Goal: Use online tool/utility: Use online tool/utility

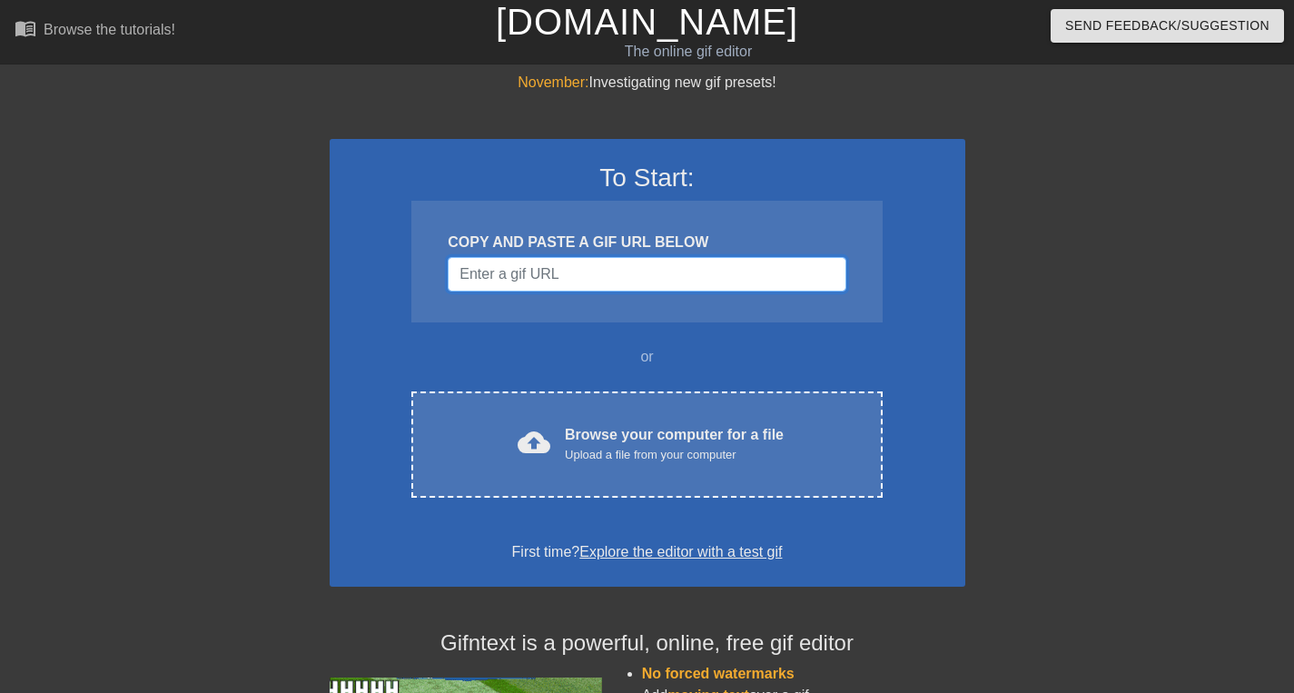
click at [575, 281] on input "Username" at bounding box center [647, 274] width 398 height 35
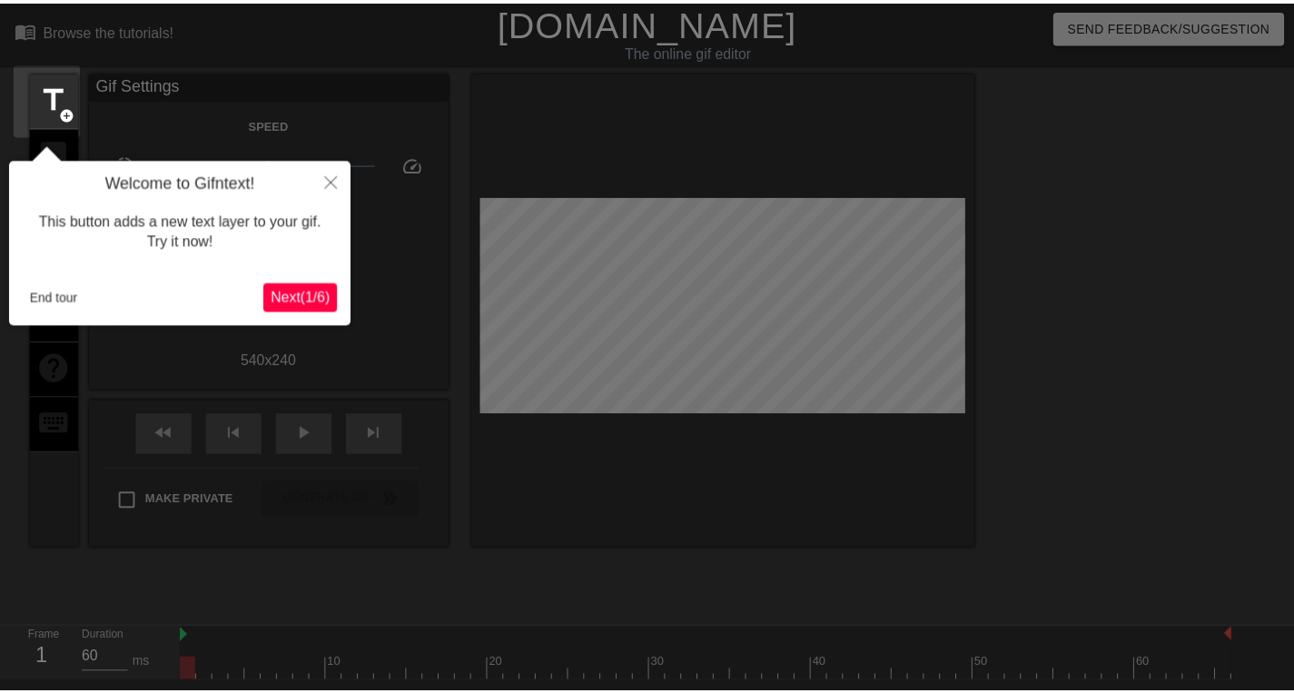
scroll to position [45, 0]
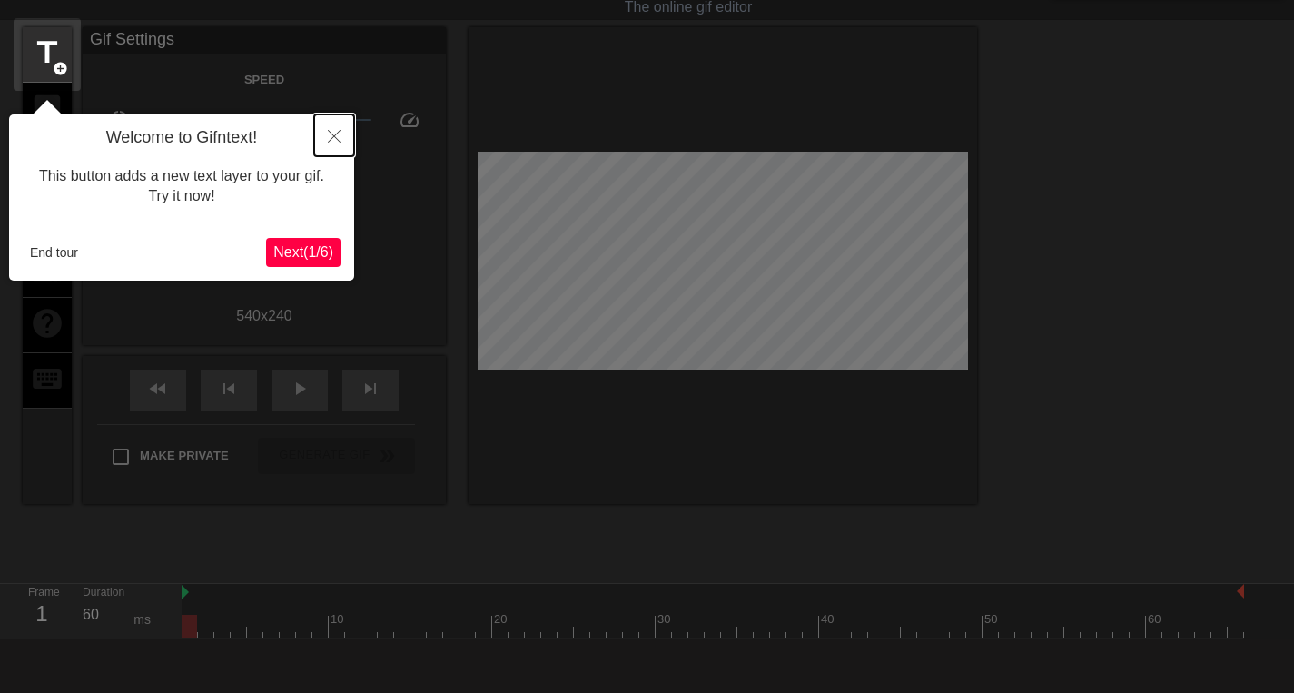
click at [335, 138] on icon "Close" at bounding box center [334, 136] width 13 height 13
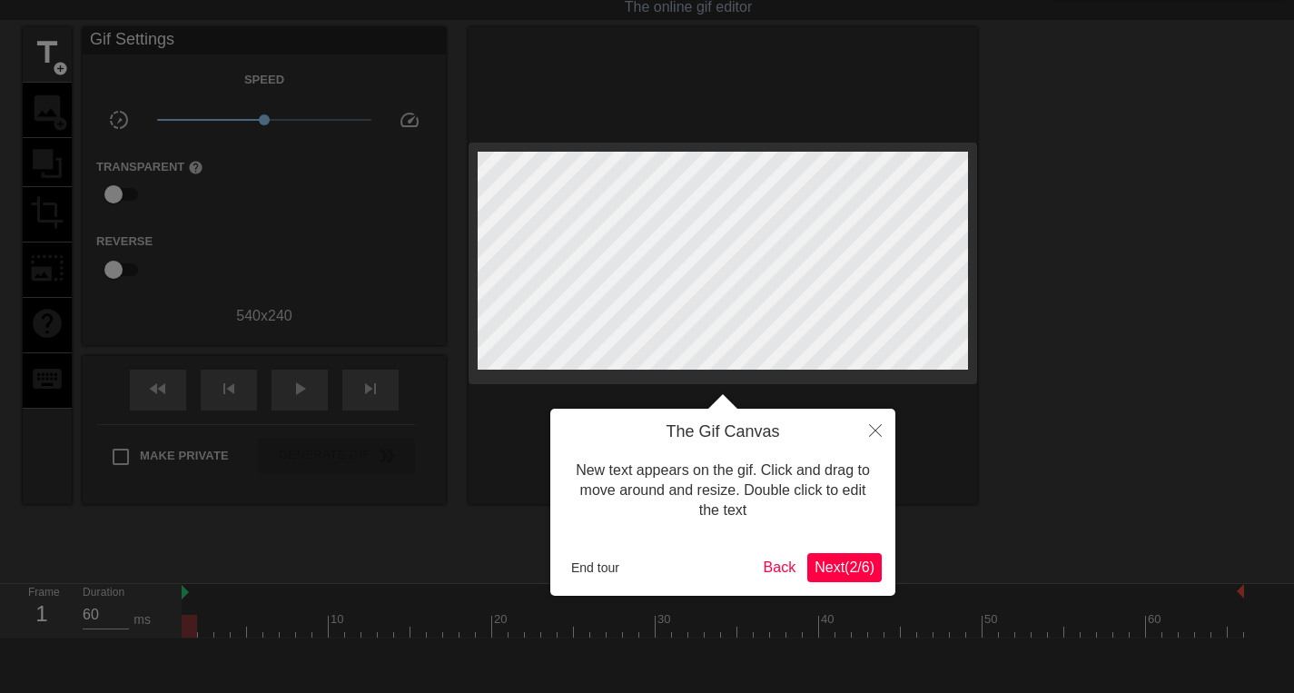
scroll to position [0, 0]
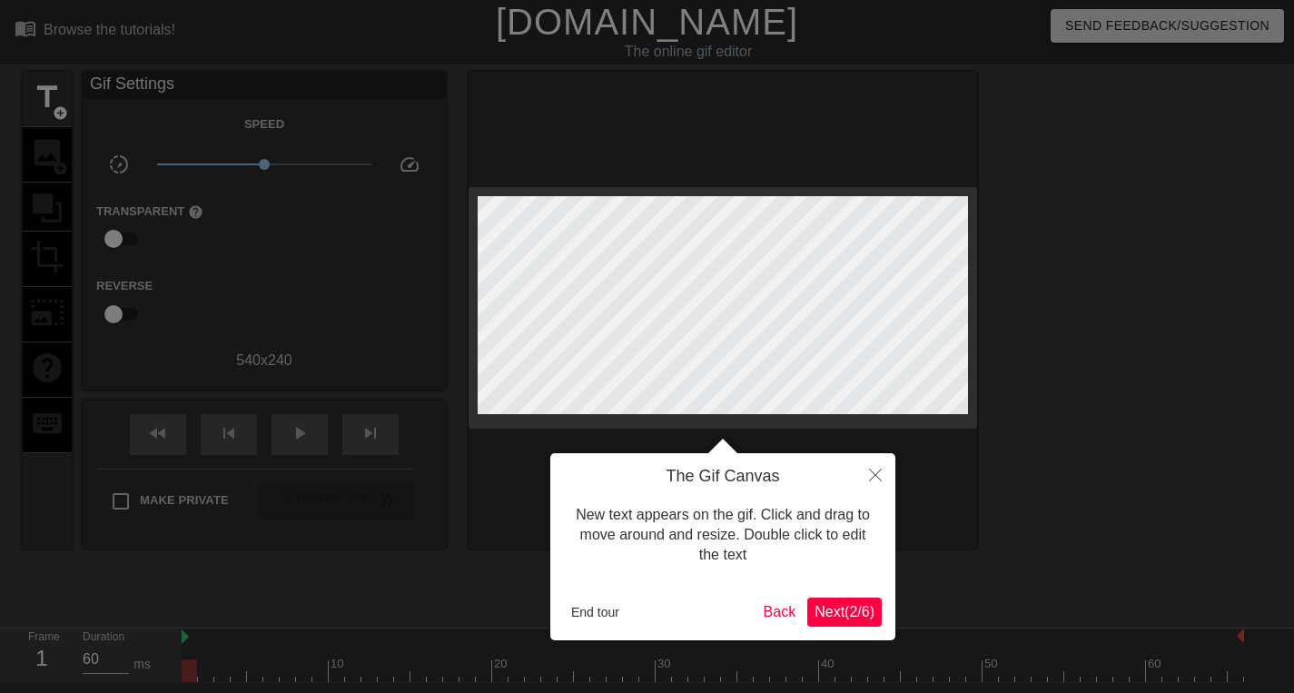
click at [828, 609] on span "Next ( 2 / 6 )" at bounding box center [845, 611] width 60 height 15
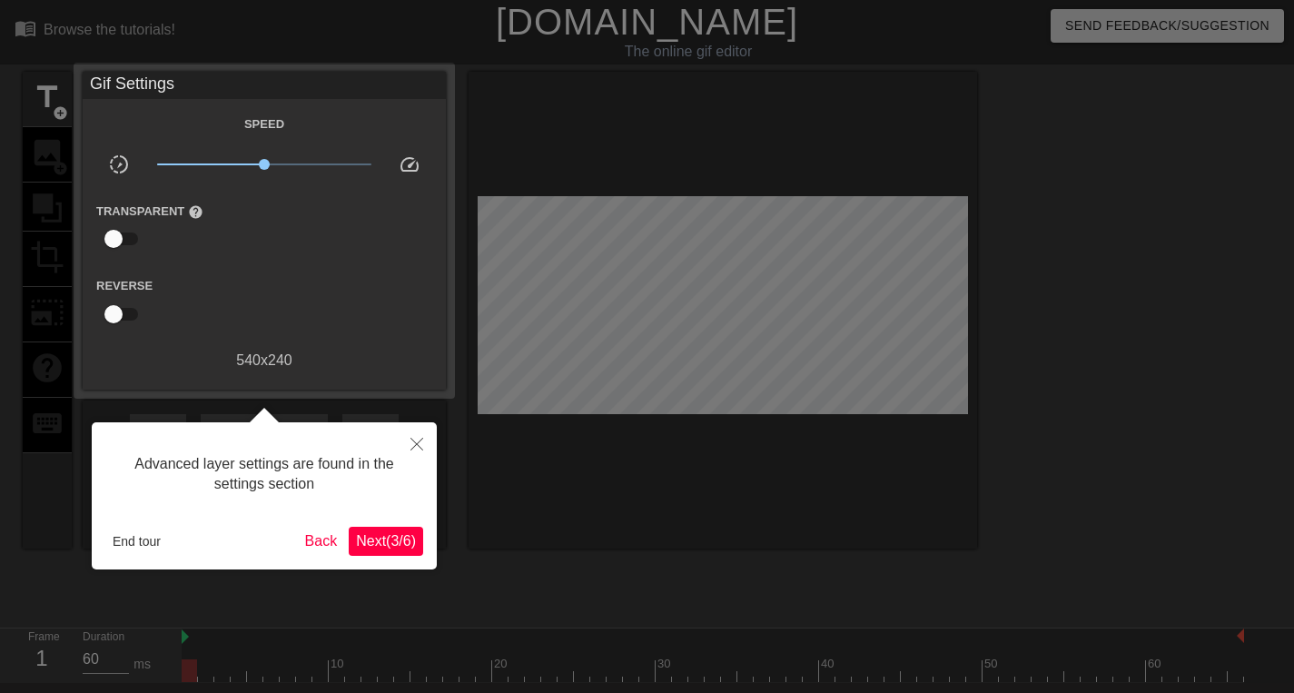
scroll to position [45, 0]
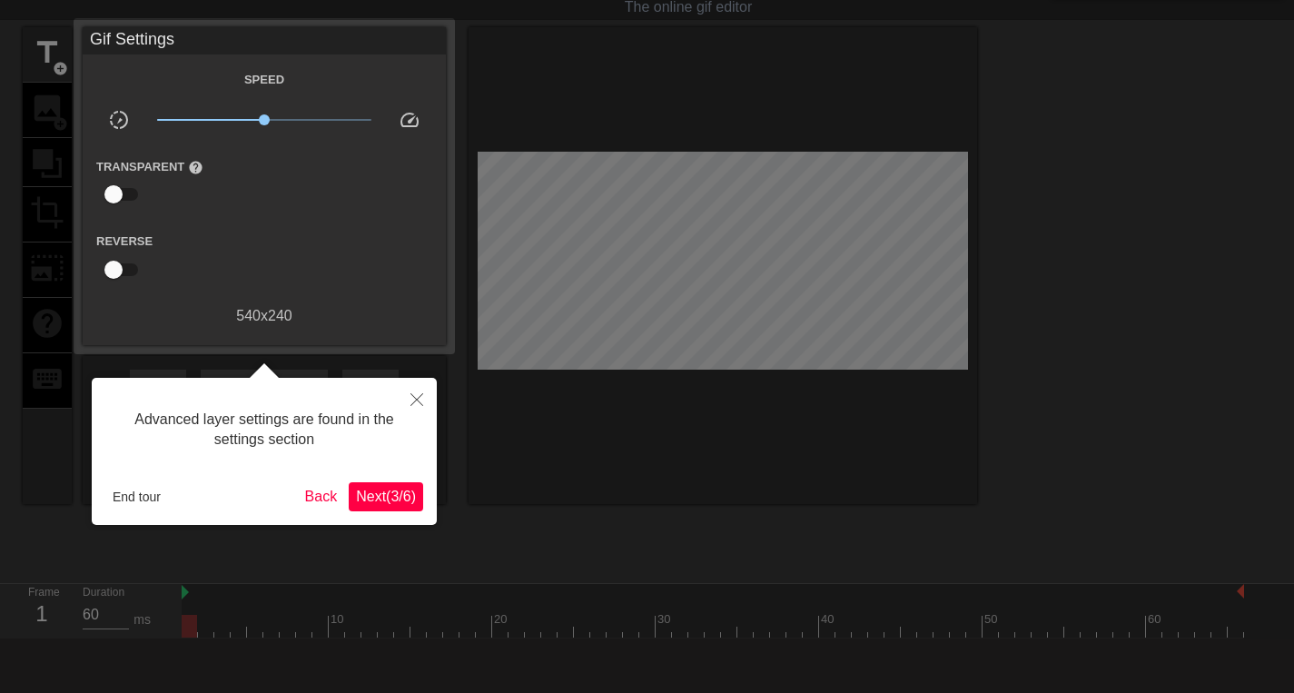
click at [381, 492] on span "Next ( 3 / 6 )" at bounding box center [386, 496] width 60 height 15
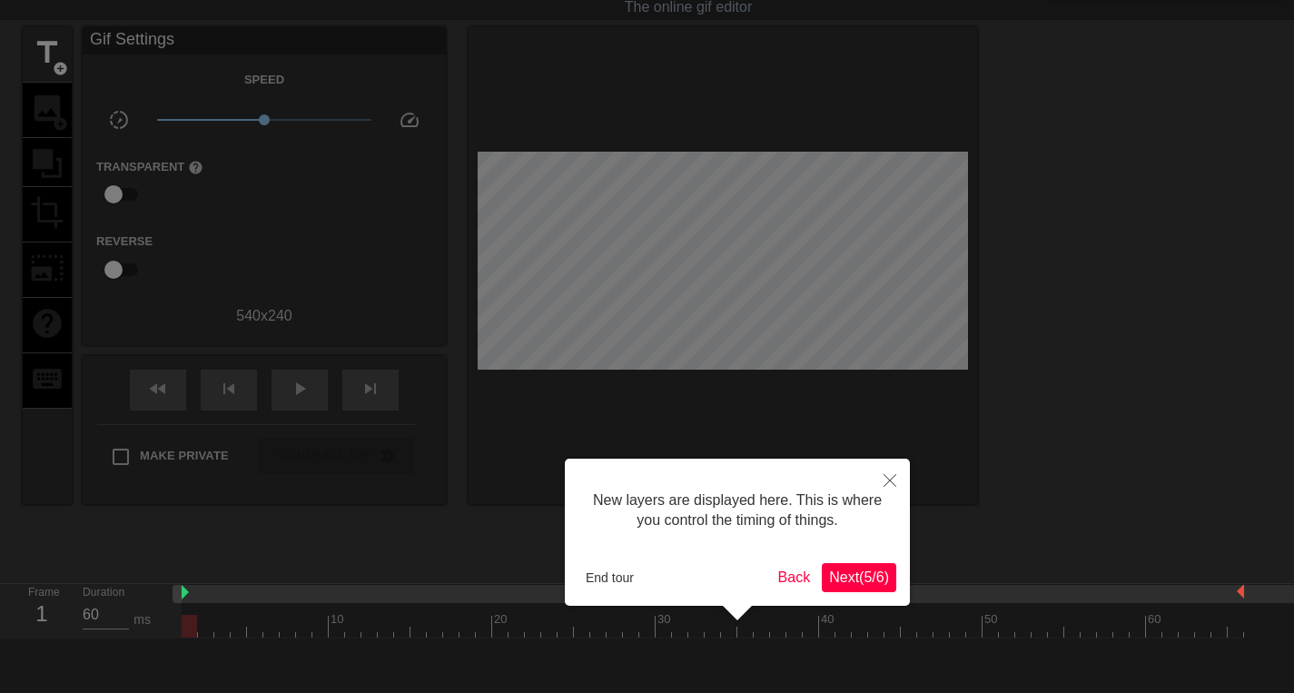
scroll to position [15, 0]
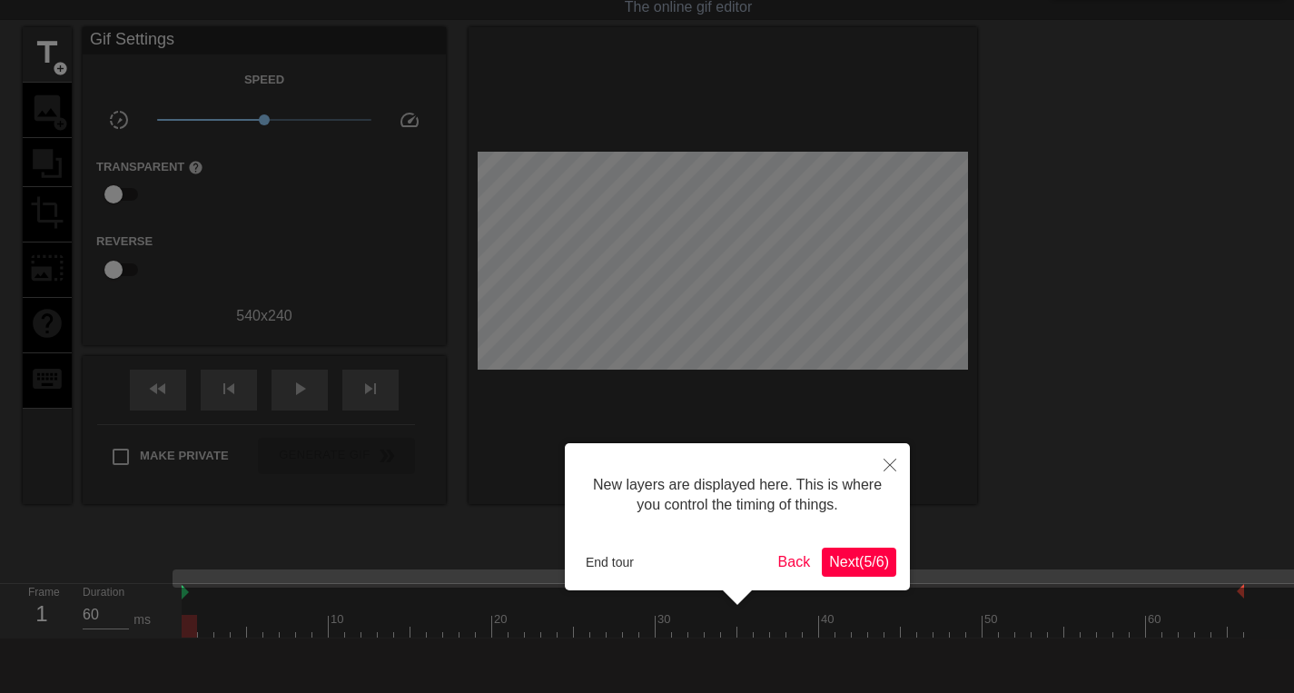
click at [845, 561] on span "Next ( 5 / 6 )" at bounding box center [859, 561] width 60 height 15
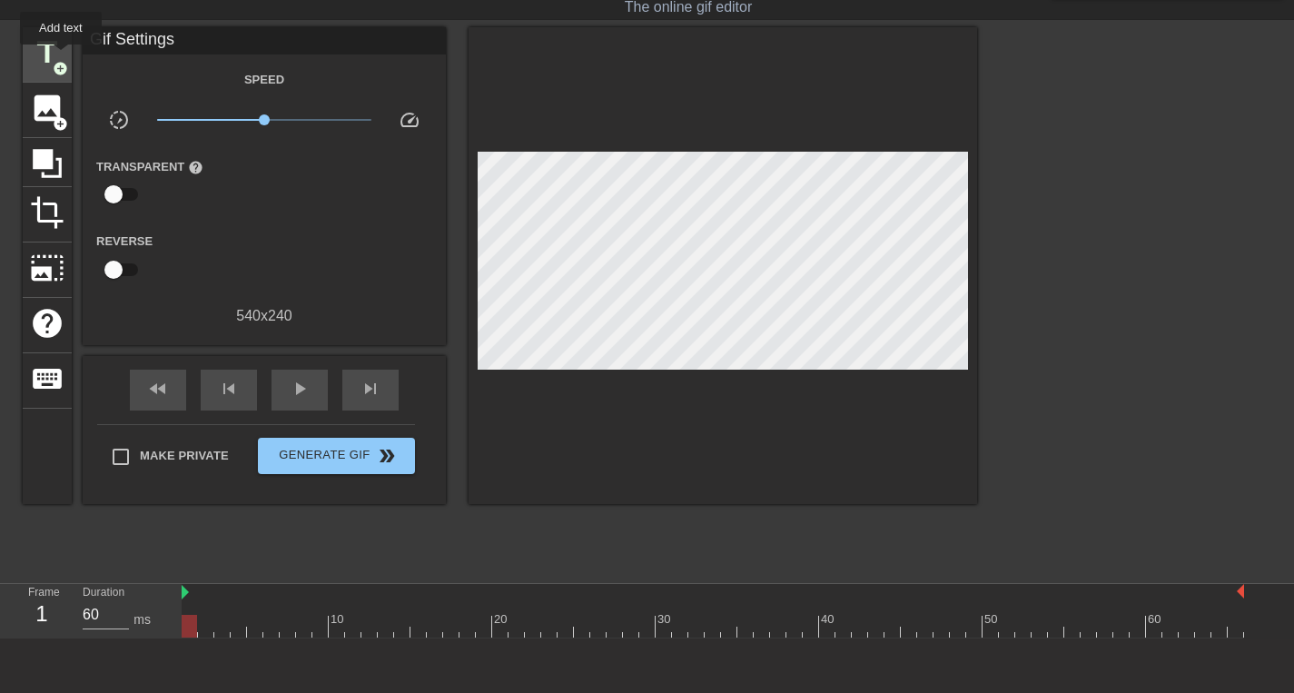
click at [61, 56] on span "title" at bounding box center [47, 52] width 35 height 35
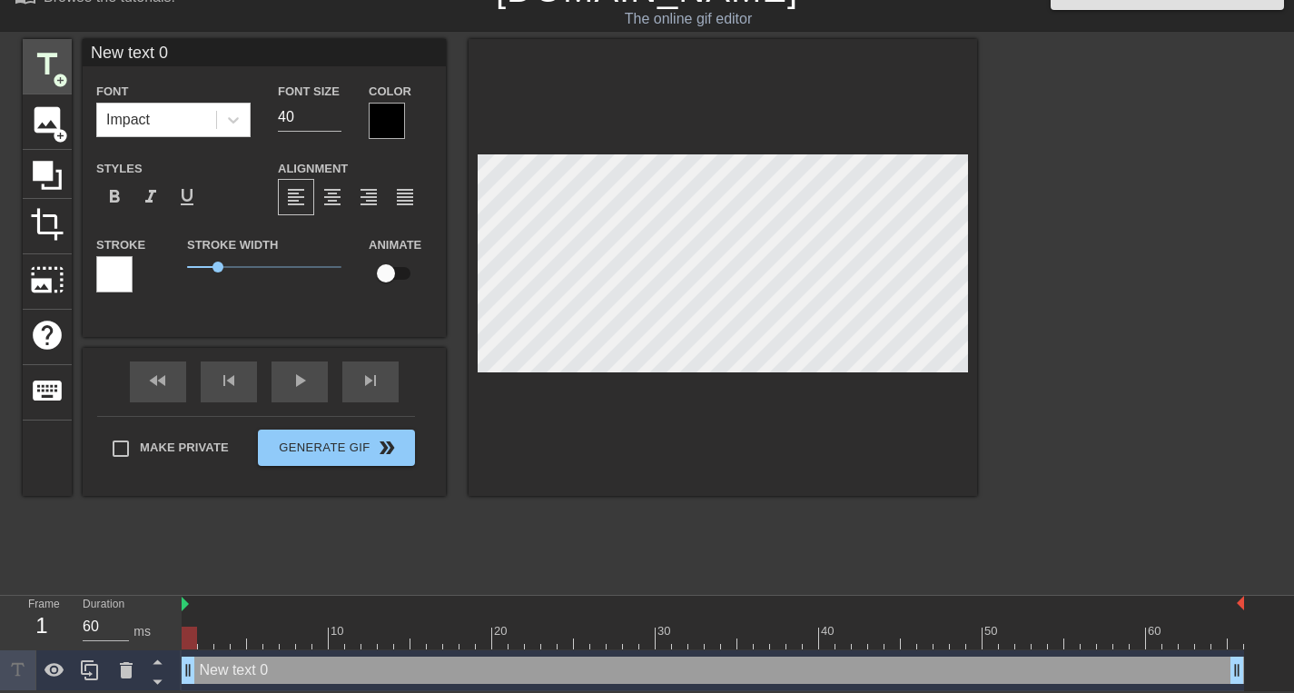
scroll to position [34, 0]
click at [237, 118] on icon at bounding box center [233, 120] width 11 height 6
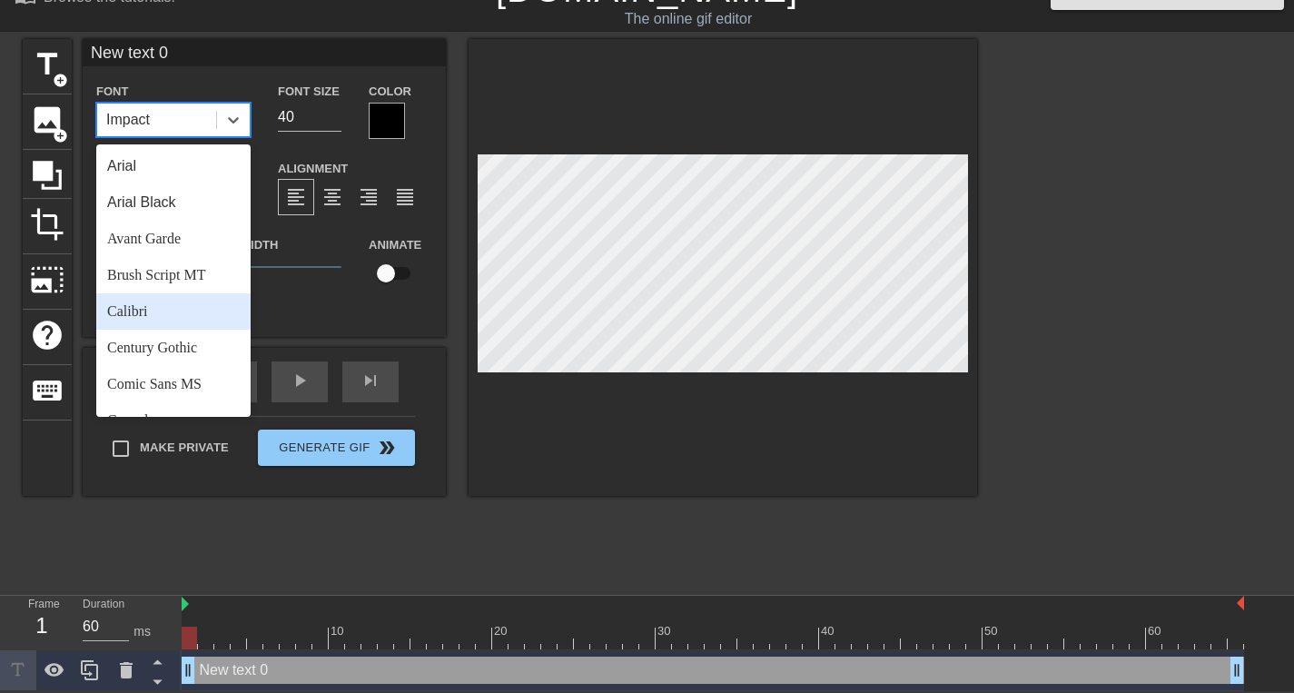
click at [166, 301] on div "Calibri" at bounding box center [173, 311] width 154 height 36
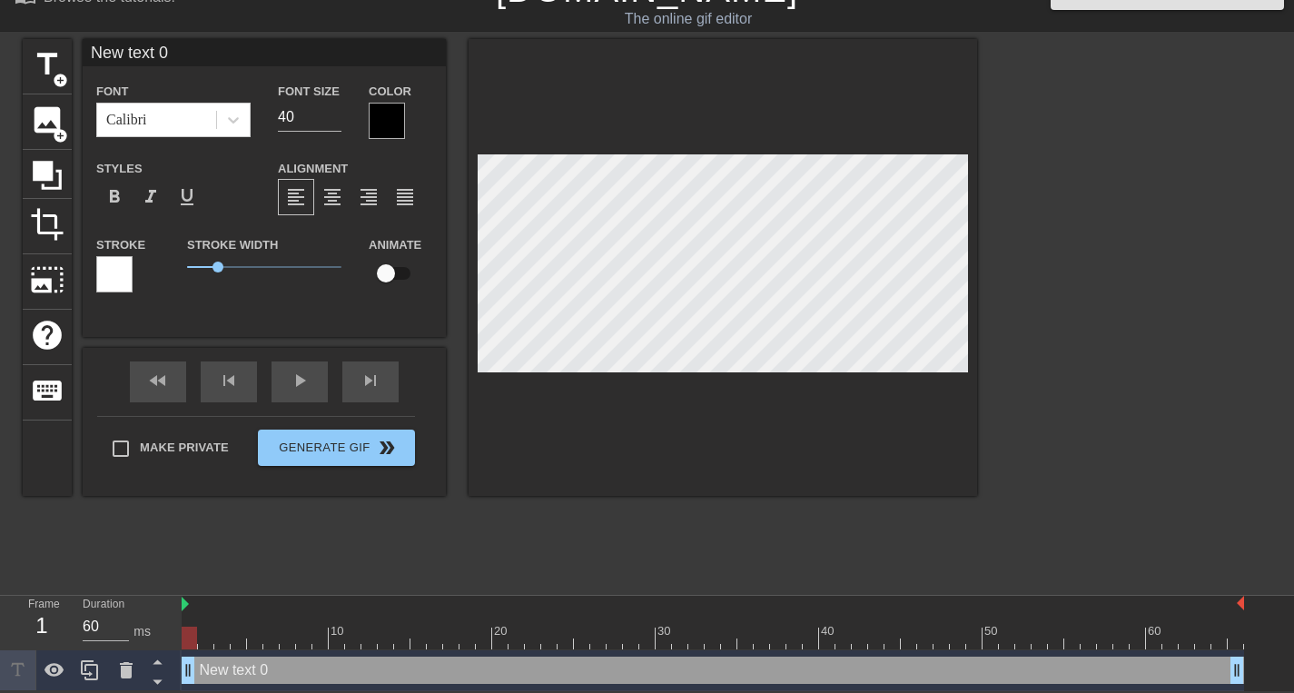
click at [406, 112] on div "Color" at bounding box center [401, 109] width 64 height 59
click at [395, 116] on div at bounding box center [387, 121] width 36 height 36
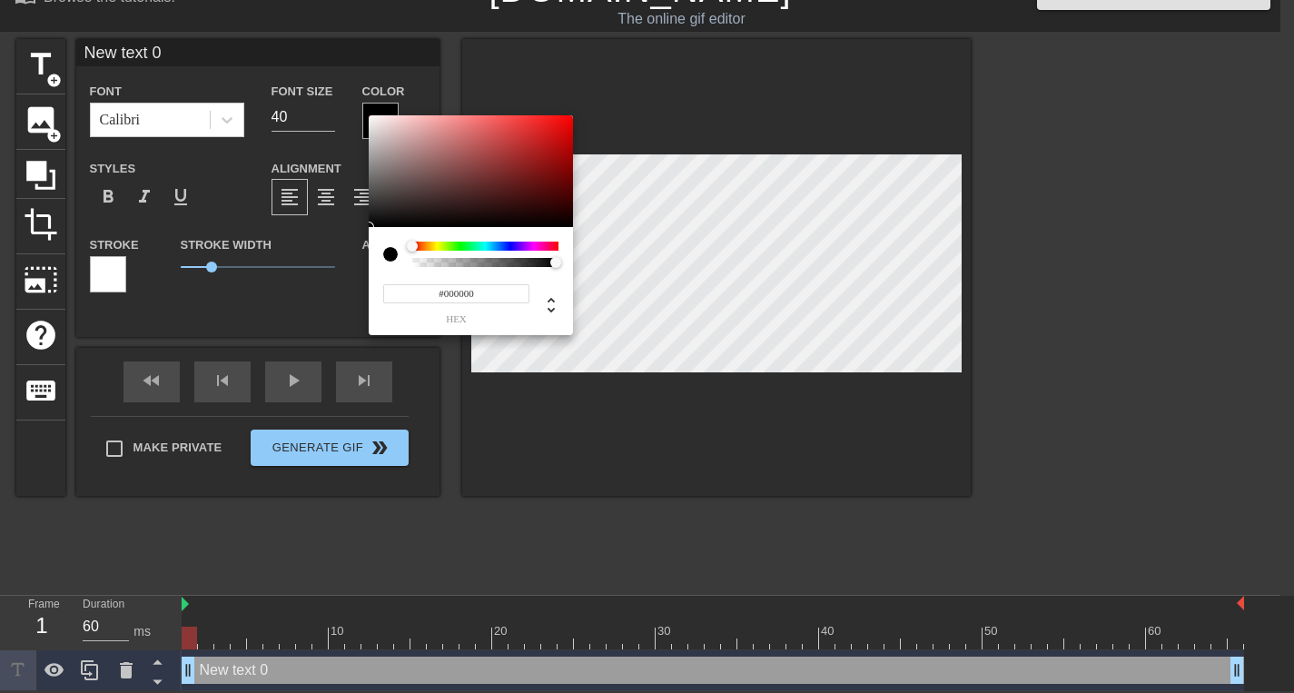
scroll to position [20, 0]
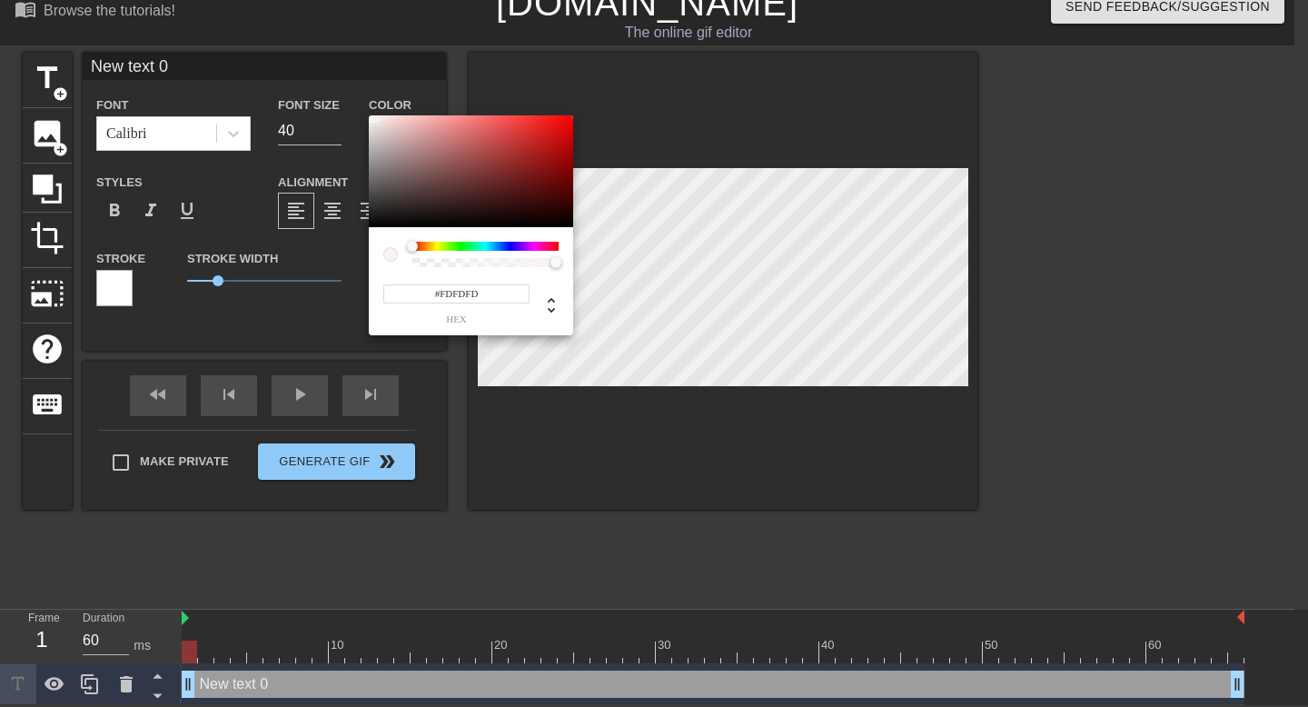
type input "#FFFFFF"
drag, startPoint x: 373, startPoint y: 118, endPoint x: 360, endPoint y: 110, distance: 15.9
click at [360, 109] on div "#FFFFFF hex" at bounding box center [654, 353] width 1308 height 707
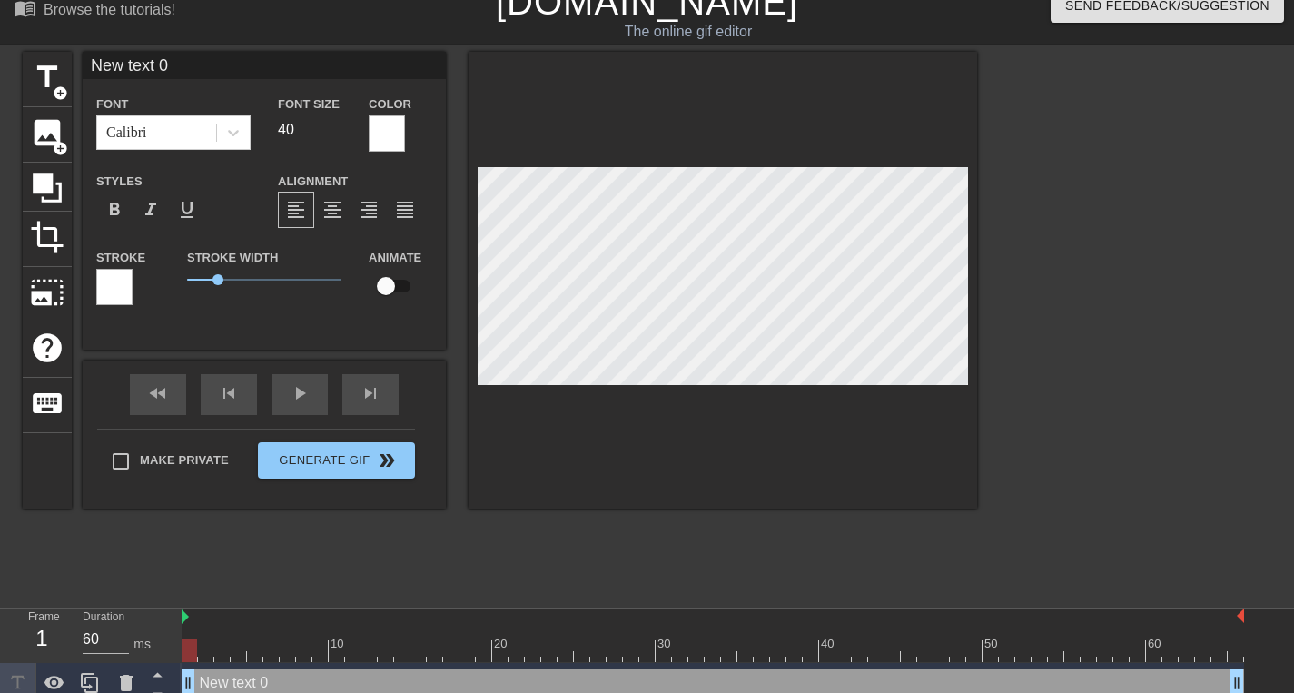
scroll to position [3, 2]
type input "G"
type textarea "G"
type input "GD"
type textarea "GD"
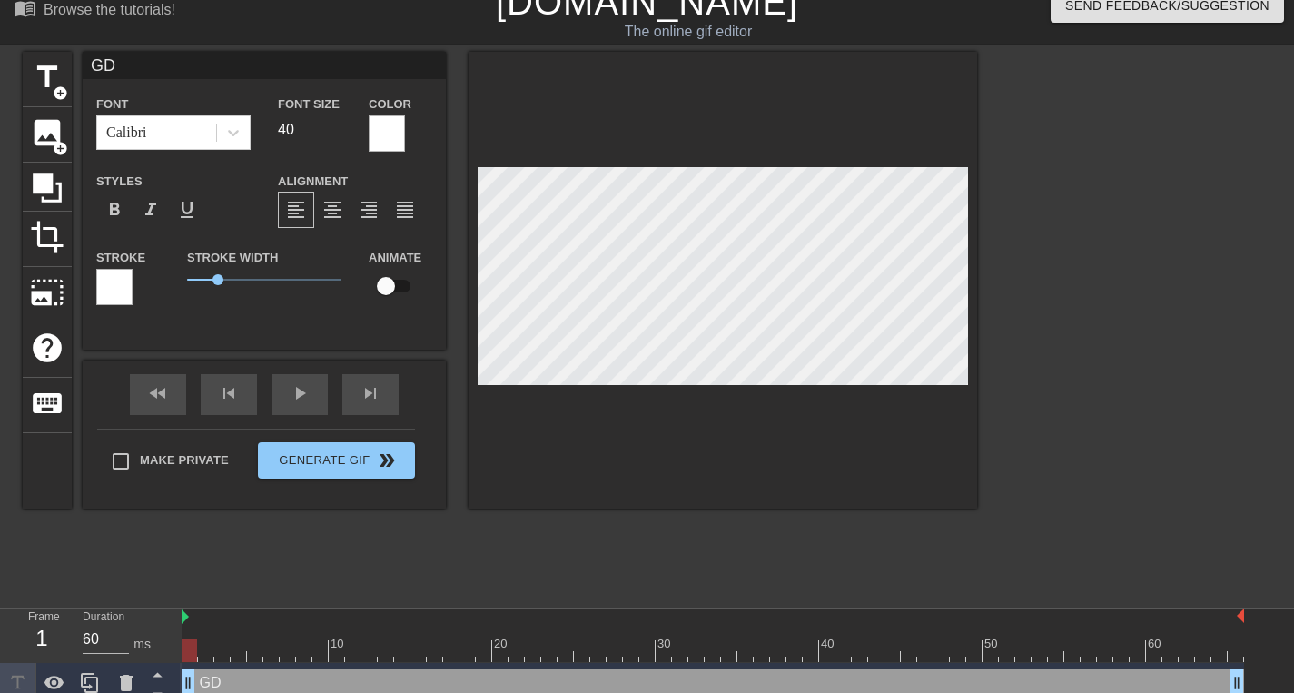
type input "GDP"
type textarea "GDP"
click at [288, 134] on input "40" at bounding box center [310, 129] width 64 height 29
click at [331, 135] on input "39" at bounding box center [310, 129] width 64 height 29
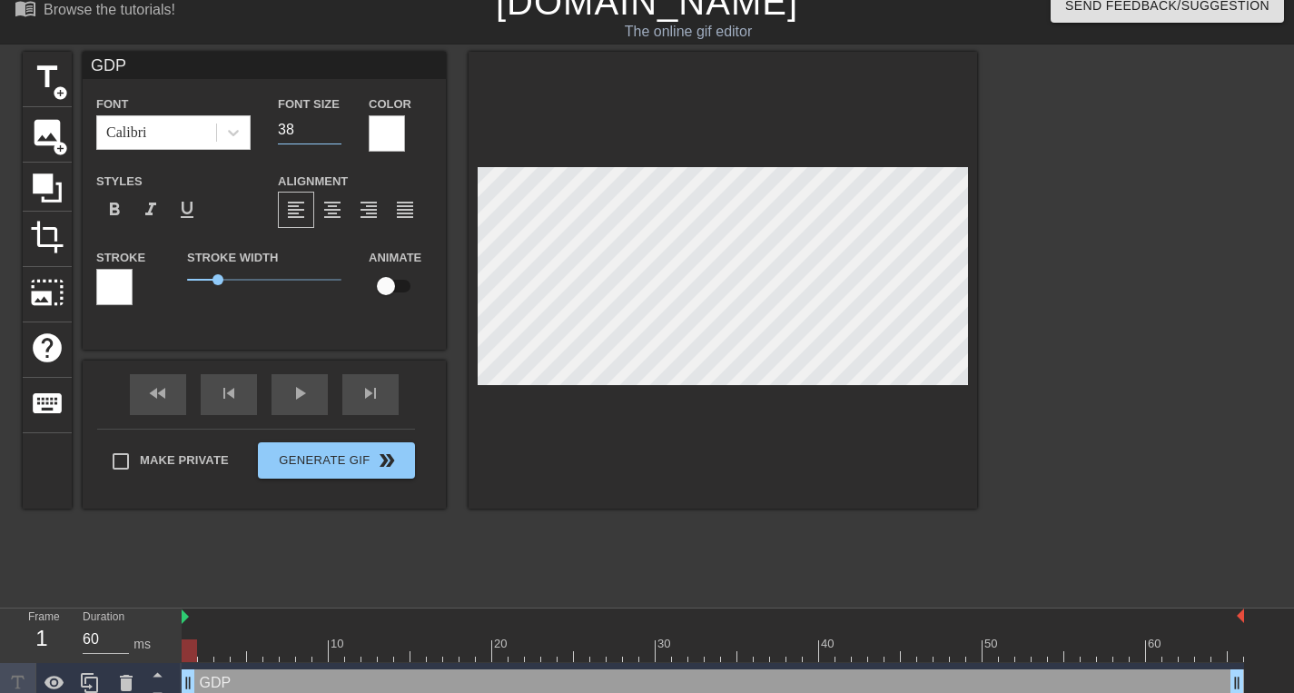
click at [331, 135] on input "38" at bounding box center [310, 129] width 64 height 29
click at [331, 135] on input "37" at bounding box center [310, 129] width 64 height 29
click at [331, 135] on input "36" at bounding box center [310, 129] width 64 height 29
click at [331, 135] on input "35" at bounding box center [310, 129] width 64 height 29
click at [331, 135] on input "34" at bounding box center [310, 129] width 64 height 29
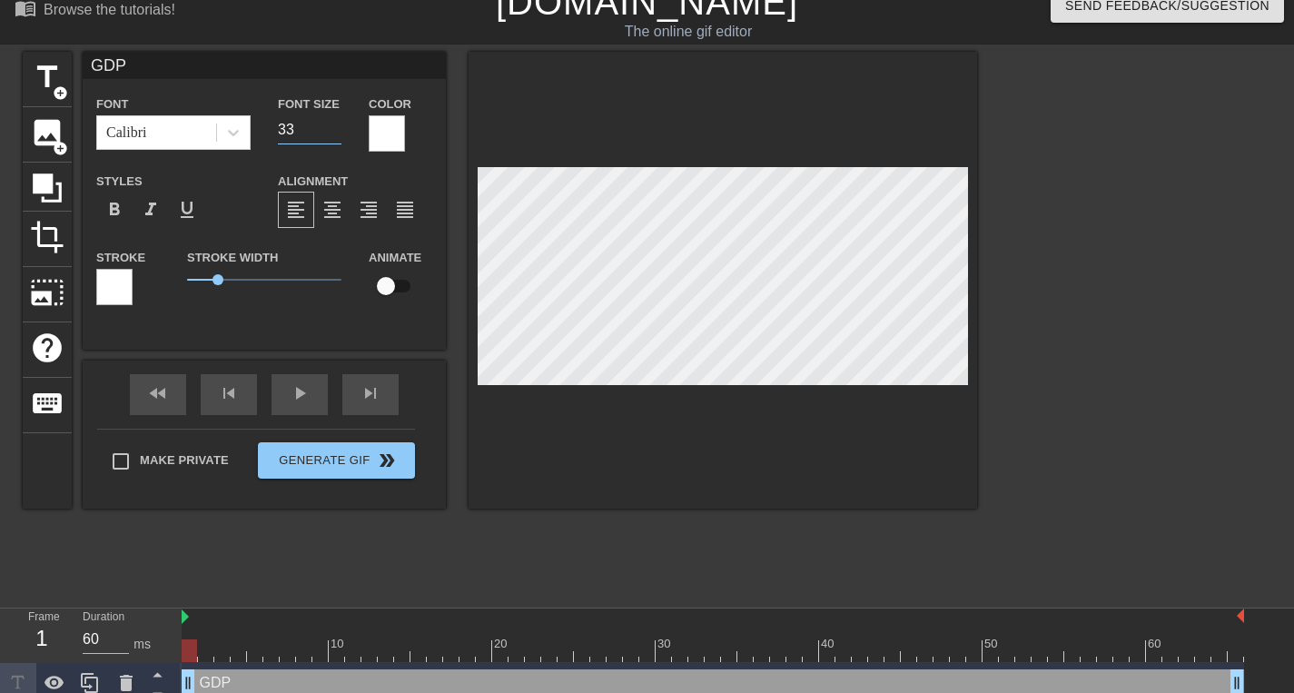
click at [331, 135] on input "33" at bounding box center [310, 129] width 64 height 29
click at [331, 135] on input "32" at bounding box center [310, 129] width 64 height 29
click at [331, 135] on input "31" at bounding box center [310, 129] width 64 height 29
click at [331, 135] on input "30" at bounding box center [310, 129] width 64 height 29
click at [331, 135] on input "29" at bounding box center [310, 129] width 64 height 29
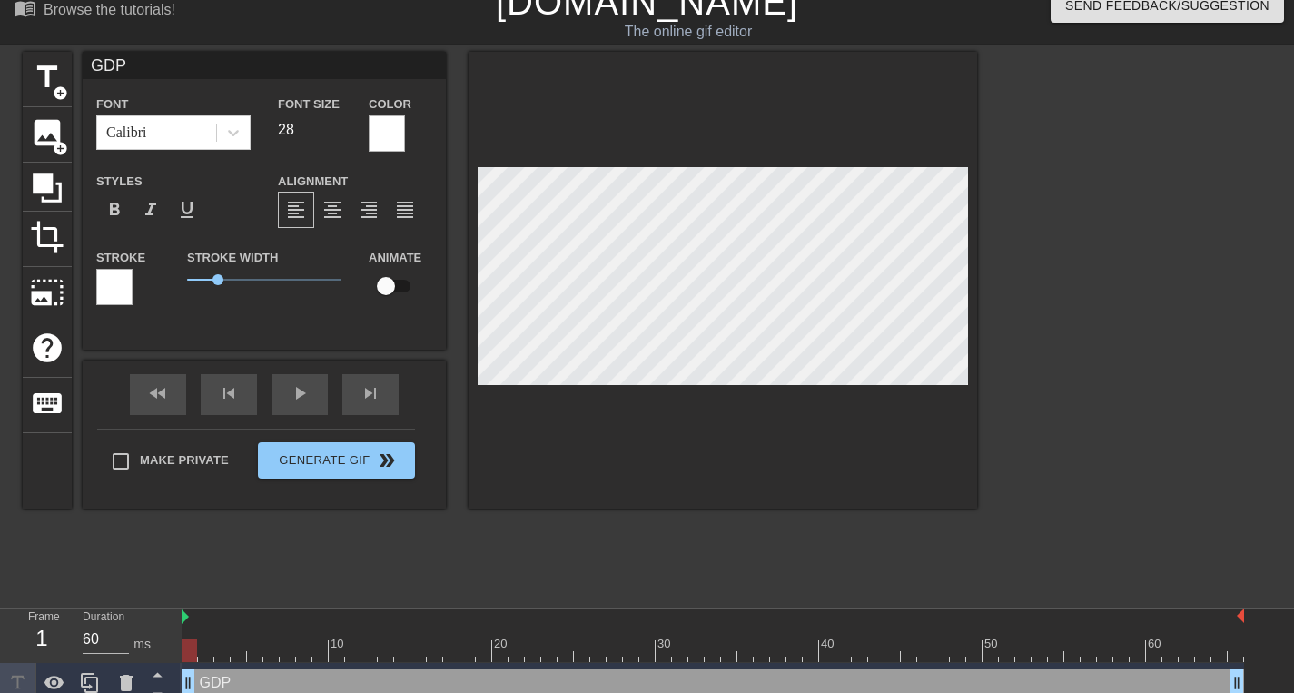
click at [331, 135] on input "28" at bounding box center [310, 129] width 64 height 29
click at [331, 135] on input "27" at bounding box center [310, 129] width 64 height 29
click at [331, 135] on input "26" at bounding box center [310, 129] width 64 height 29
click at [331, 135] on input "25" at bounding box center [310, 129] width 64 height 29
click at [331, 135] on input "24" at bounding box center [310, 129] width 64 height 29
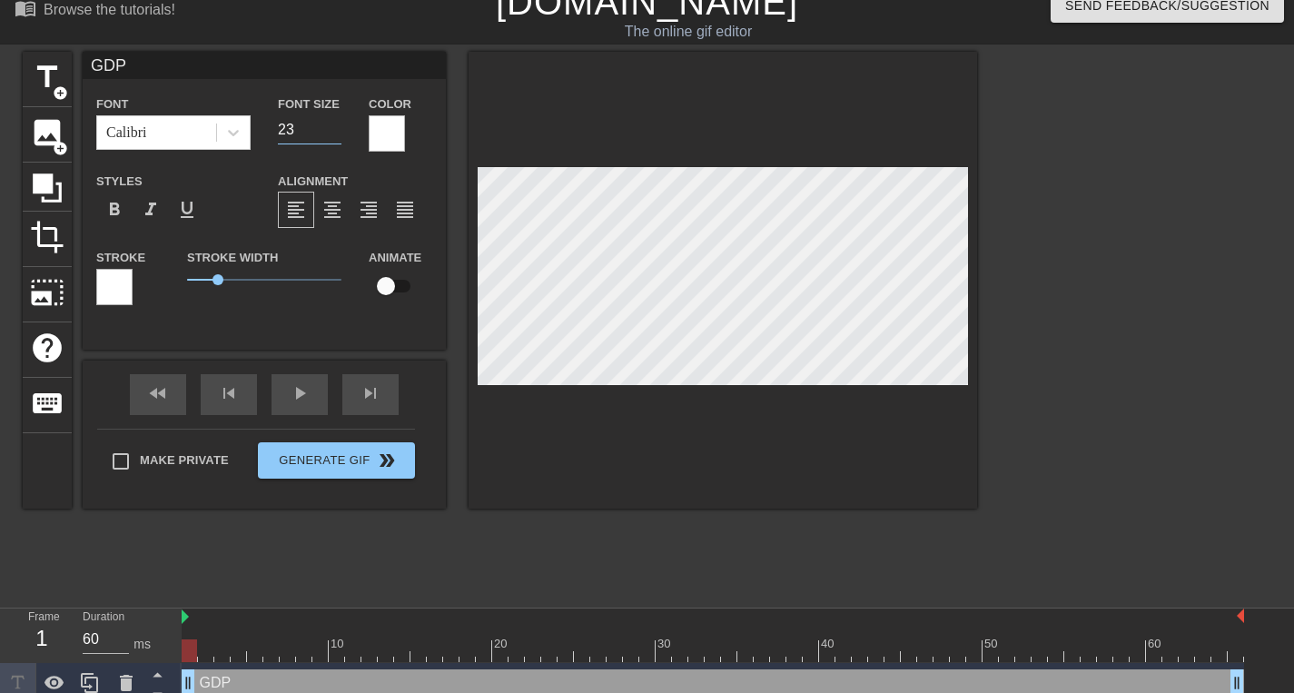
click at [331, 135] on input "23" at bounding box center [310, 129] width 64 height 29
click at [331, 135] on input "22" at bounding box center [310, 129] width 64 height 29
click at [331, 135] on input "21" at bounding box center [310, 129] width 64 height 29
click at [331, 135] on input "20" at bounding box center [310, 129] width 64 height 29
click at [331, 135] on input "19" at bounding box center [310, 129] width 64 height 29
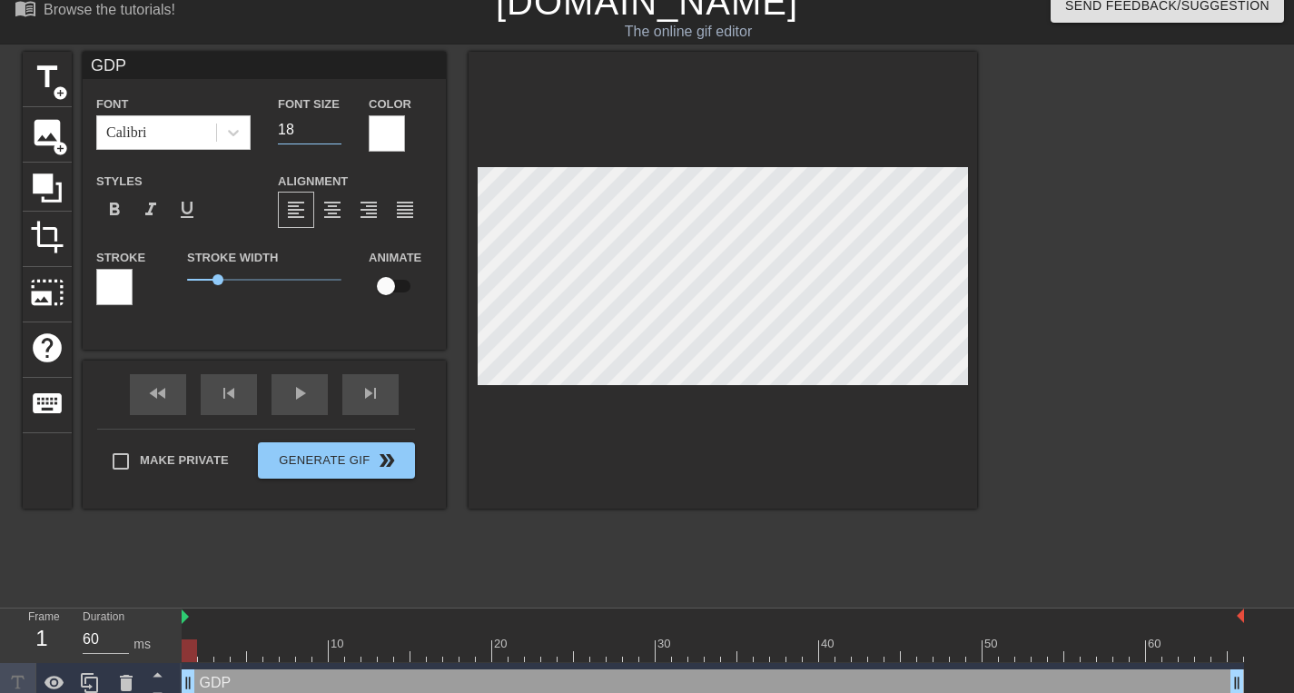
click at [331, 135] on input "18" at bounding box center [310, 129] width 64 height 29
click at [331, 135] on input "17" at bounding box center [310, 129] width 64 height 29
click at [331, 135] on input "16" at bounding box center [310, 129] width 64 height 29
click at [331, 135] on input "15" at bounding box center [310, 129] width 64 height 29
click at [331, 135] on input "14" at bounding box center [310, 129] width 64 height 29
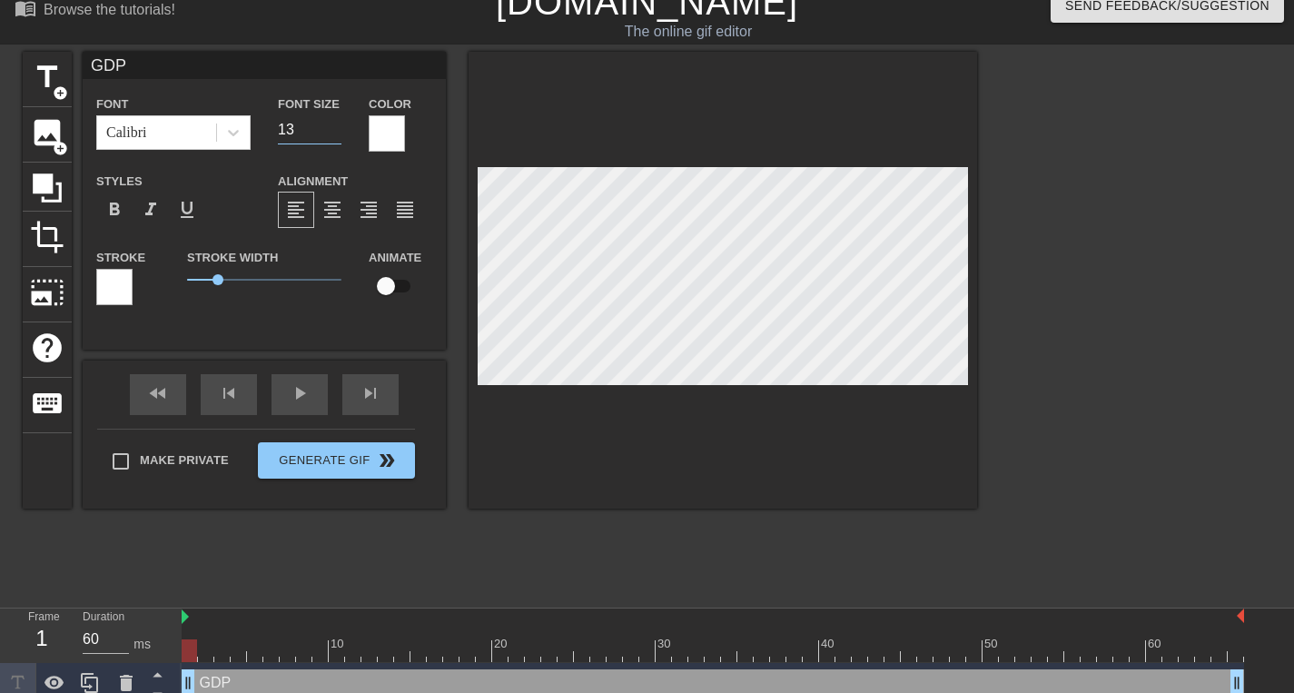
click at [331, 135] on input "13" at bounding box center [310, 129] width 64 height 29
type input "12"
click at [331, 135] on input "12" at bounding box center [310, 129] width 64 height 29
click at [387, 287] on input "checkbox" at bounding box center [386, 286] width 104 height 35
checkbox input "true"
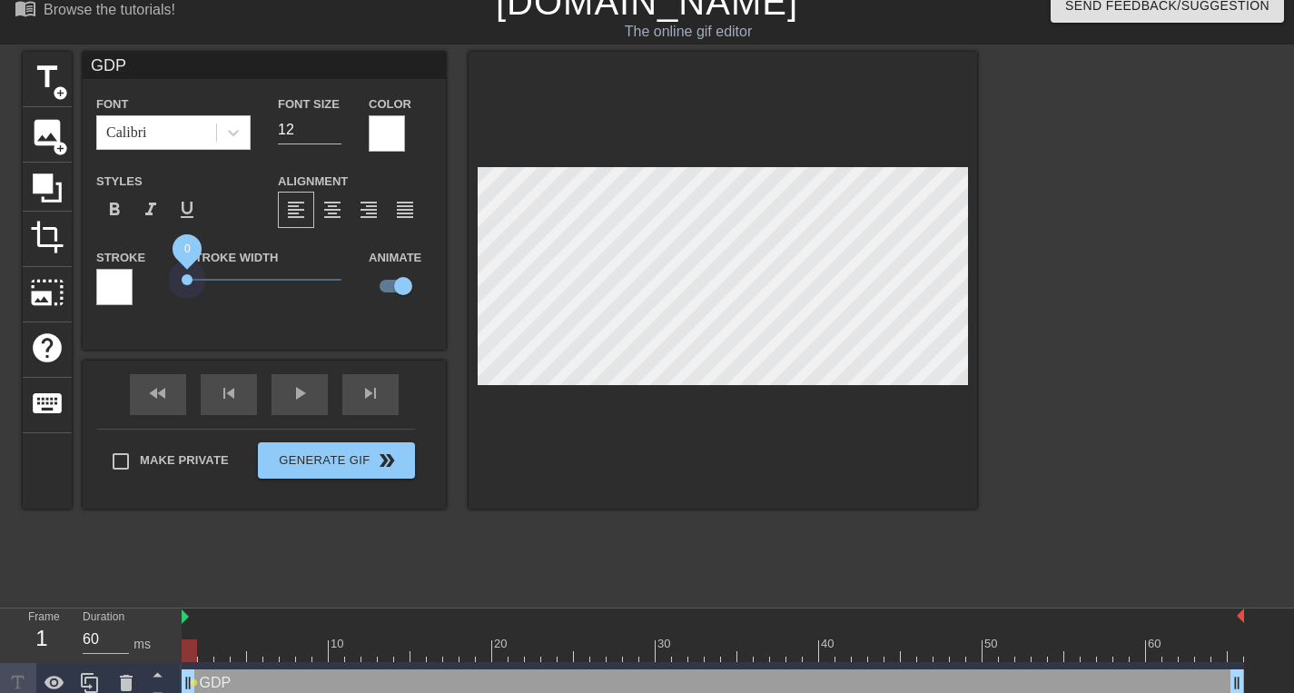
drag, startPoint x: 217, startPoint y: 282, endPoint x: 187, endPoint y: 301, distance: 35.5
click at [186, 299] on div "Stroke Width 0" at bounding box center [264, 283] width 182 height 75
click at [189, 282] on span "0.05" at bounding box center [188, 279] width 11 height 11
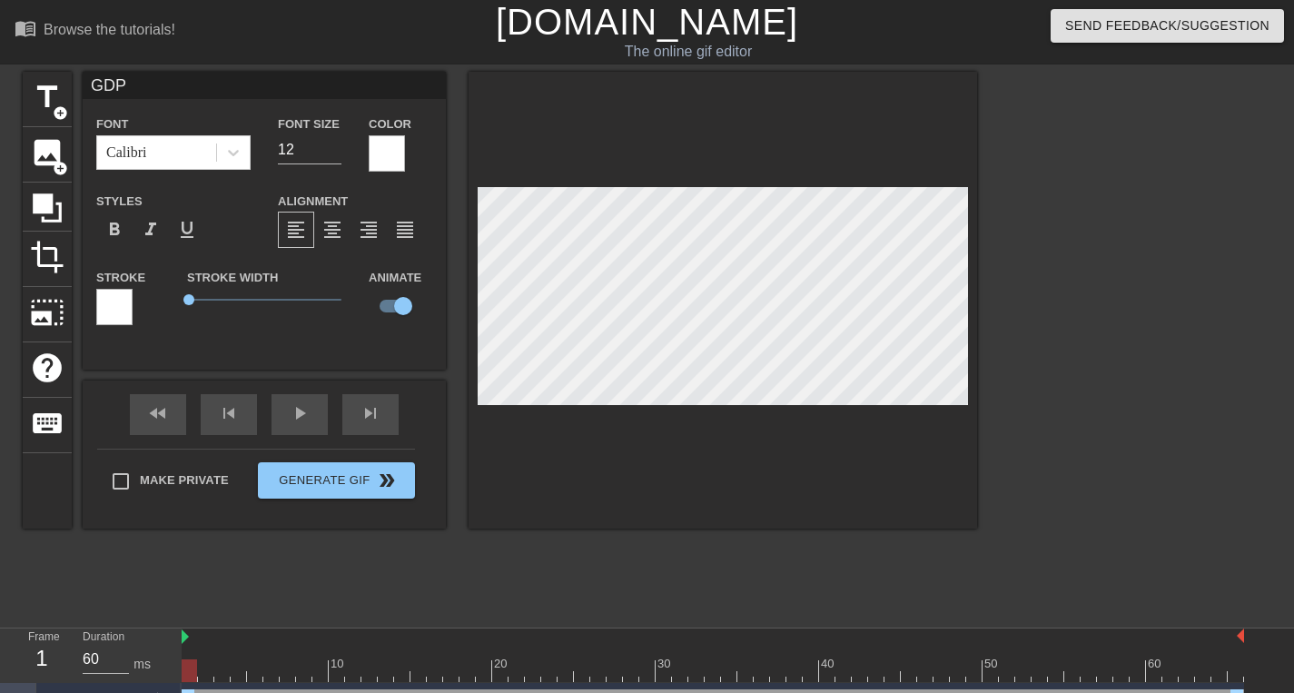
type input "GD"
type textarea "GD"
type input "G"
type textarea "G"
type input "New text 0"
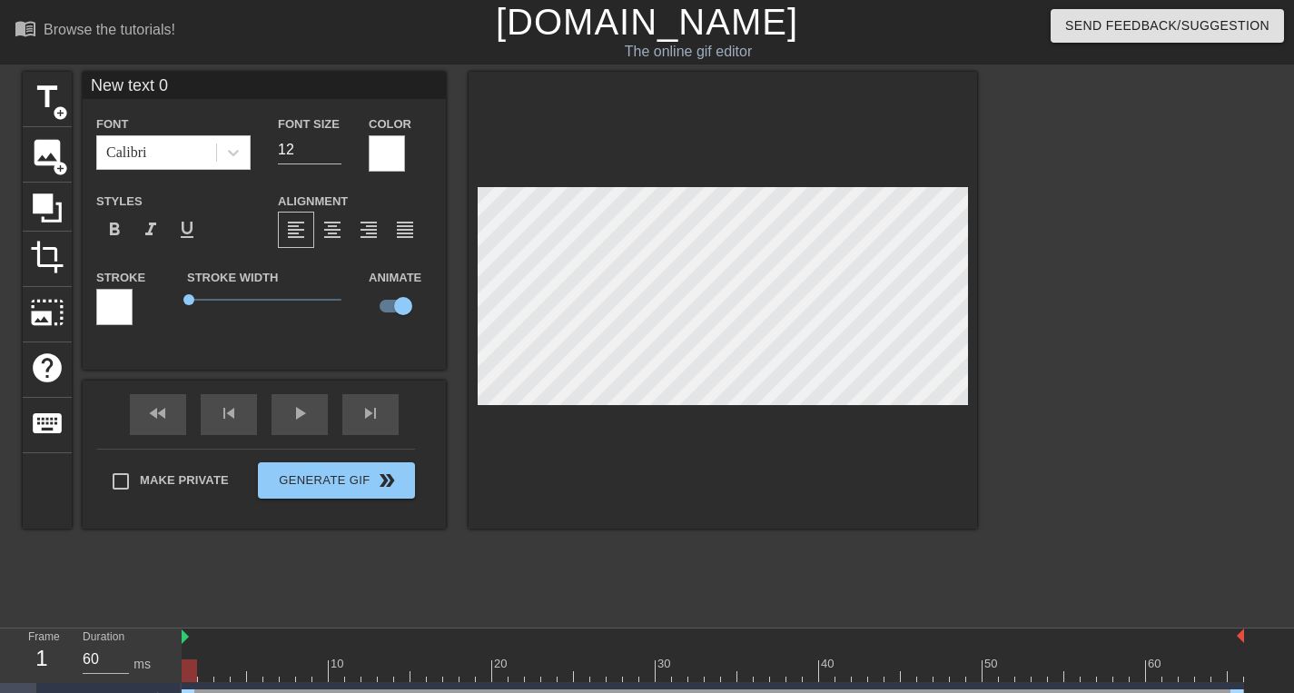
type textarea "New text 0"
click at [58, 105] on span "add_circle" at bounding box center [60, 112] width 15 height 15
type input "New text 1"
type input "40"
checkbox input "false"
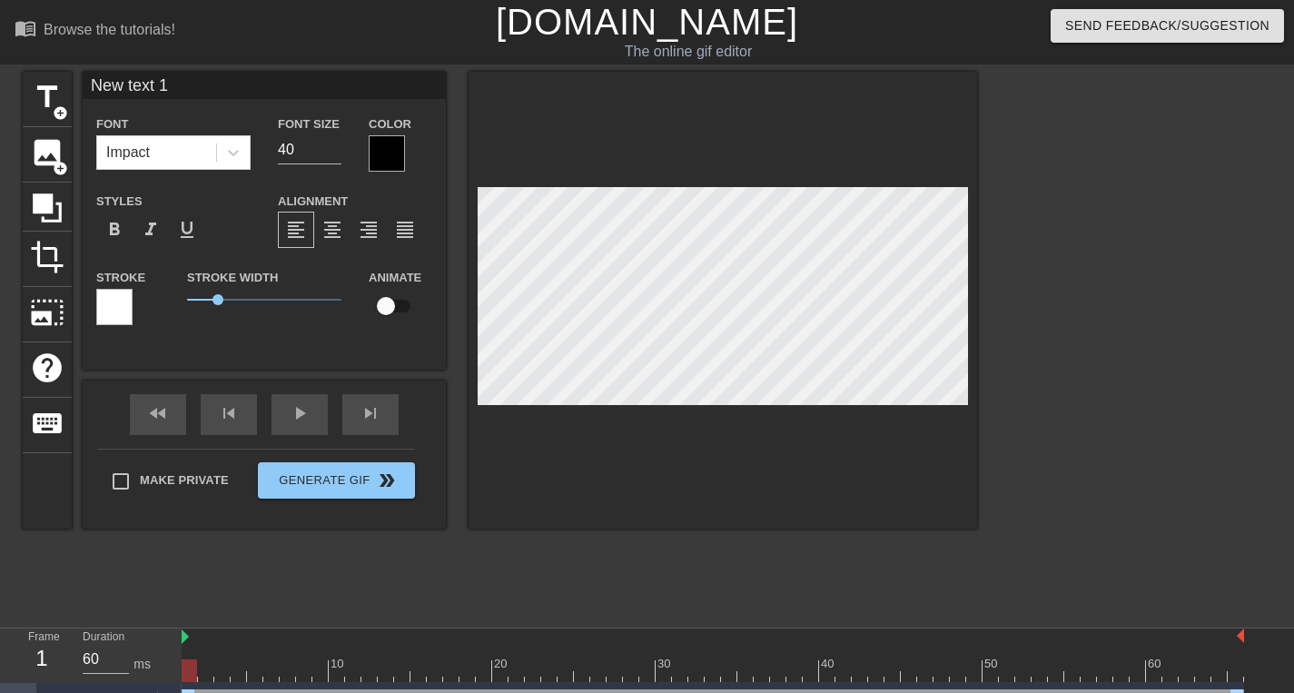
type input "New text 0"
type input "12"
checkbox input "true"
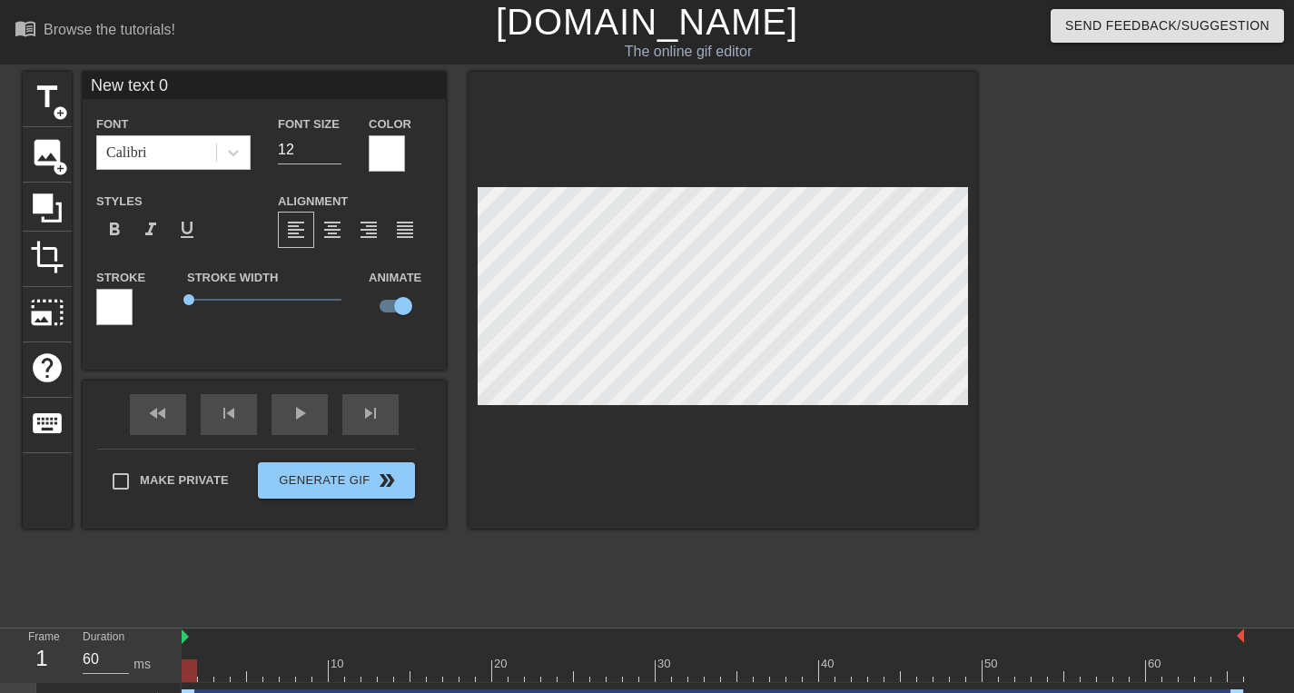
type input "New text 1"
type input "40"
checkbox input "false"
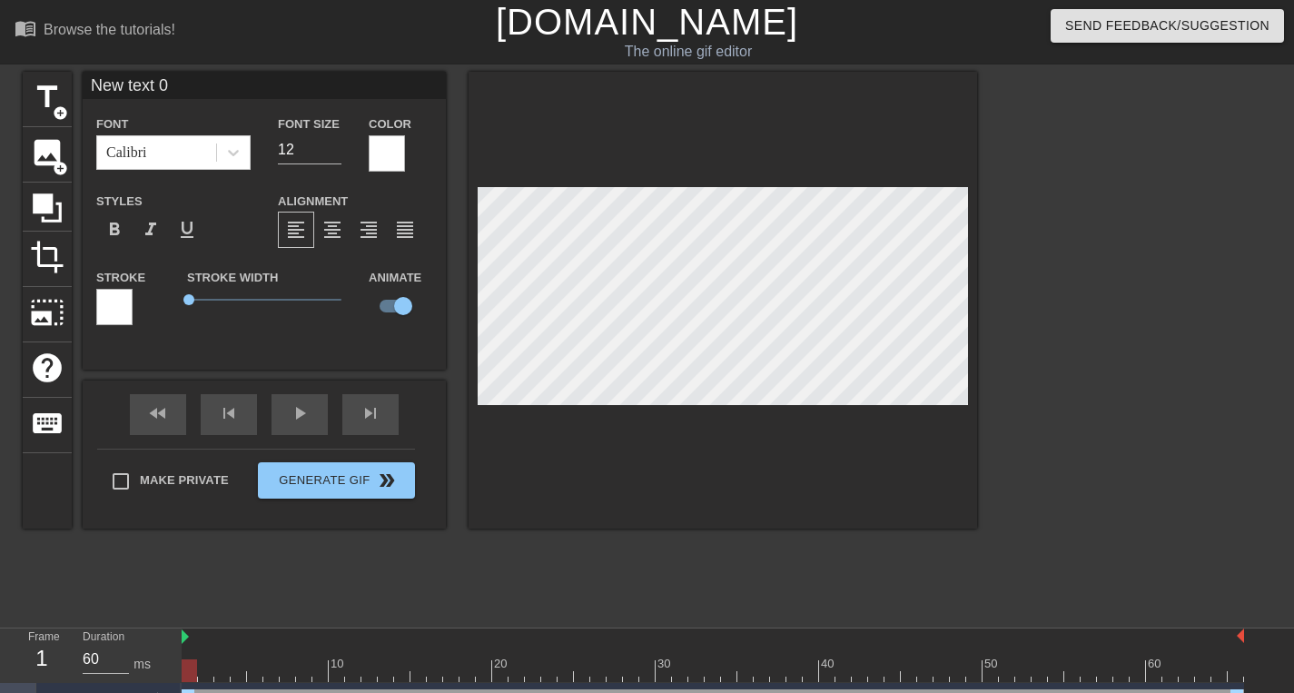
scroll to position [2, 4]
type input "g"
type textarea "g"
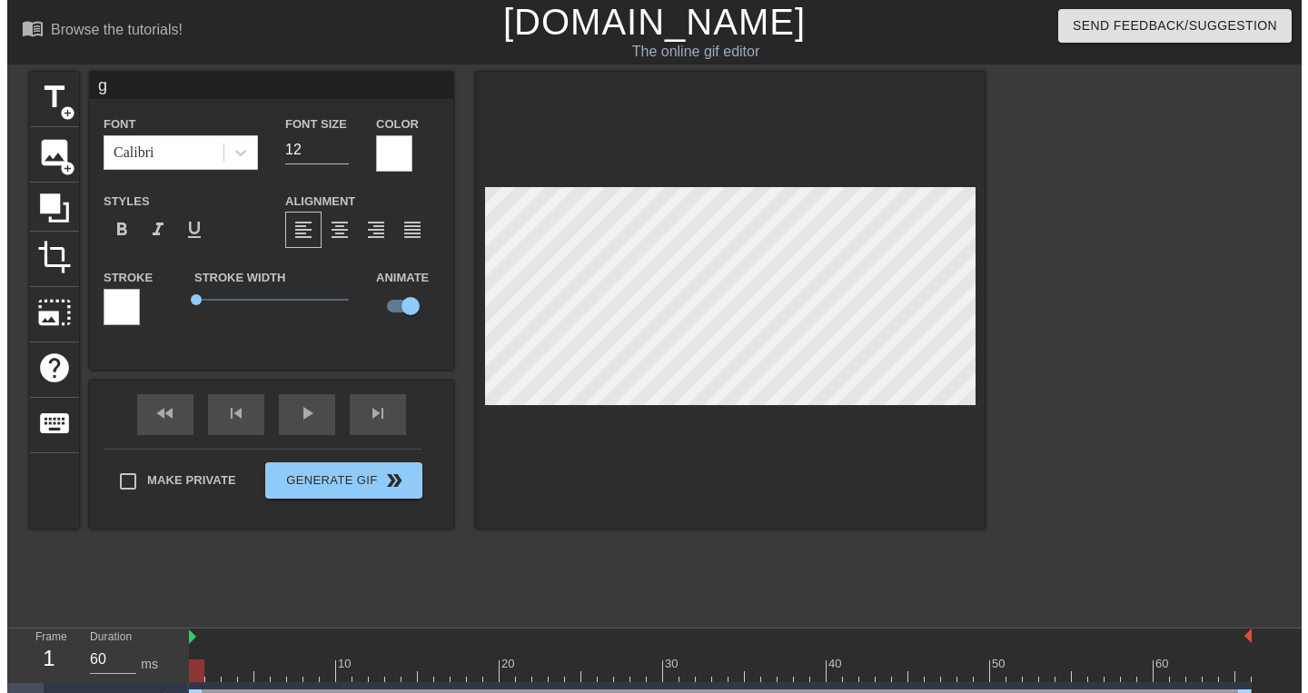
scroll to position [2, 3]
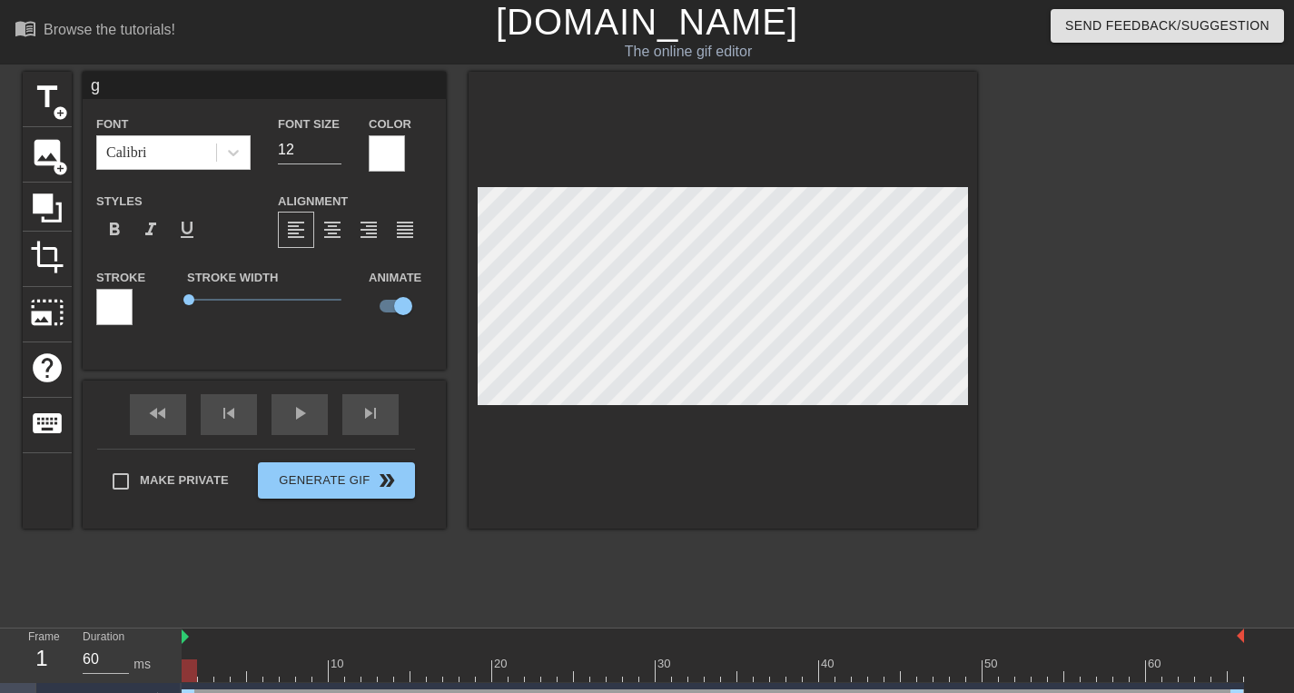
type input "gd"
type textarea "gd"
type input "gdp"
type textarea "gdp"
type input "gd"
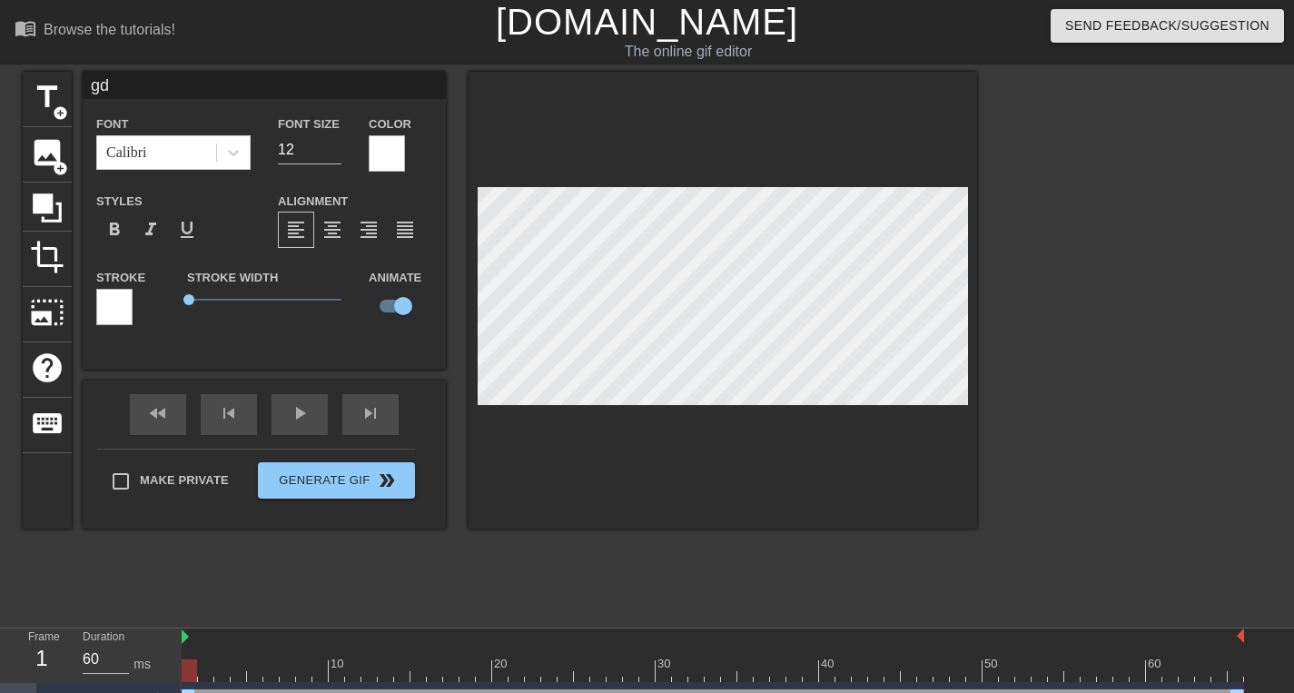
type textarea "gd"
type input "g"
type textarea "g"
type input "G"
type textarea "G"
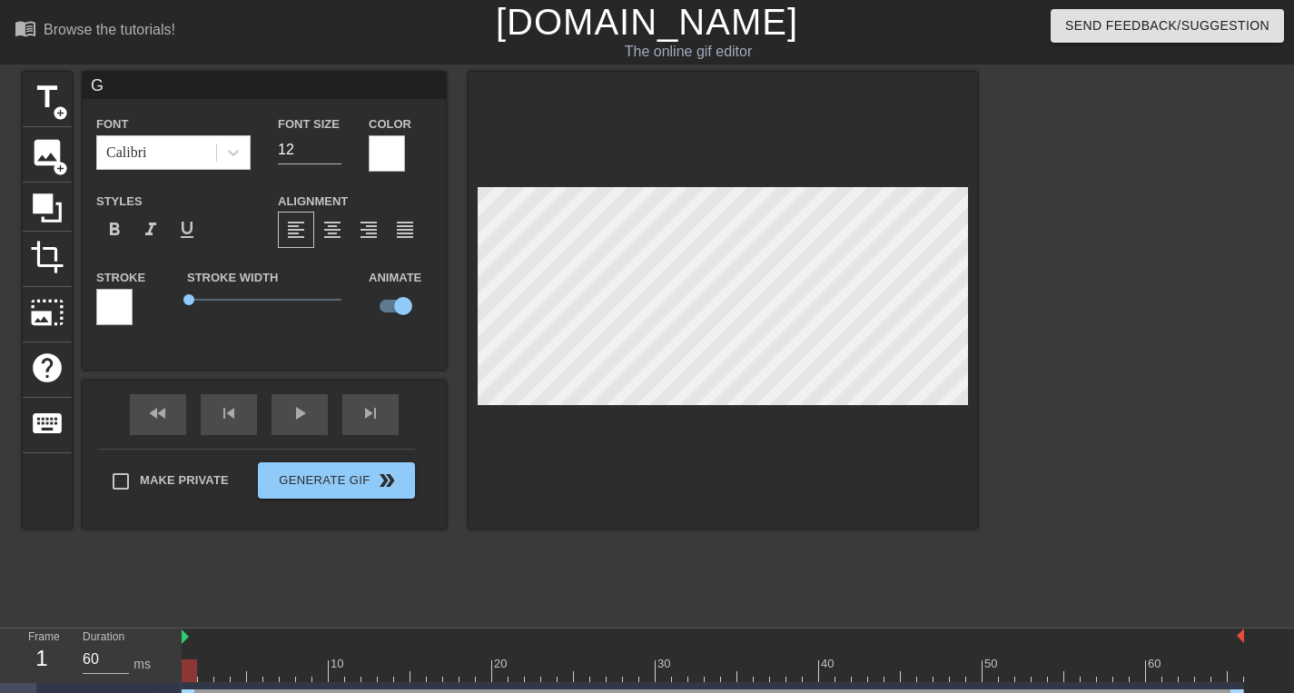
type input "GD"
type textarea "GD"
type input "GDP"
type textarea "GDP"
click at [1007, 263] on div at bounding box center [1135, 344] width 272 height 545
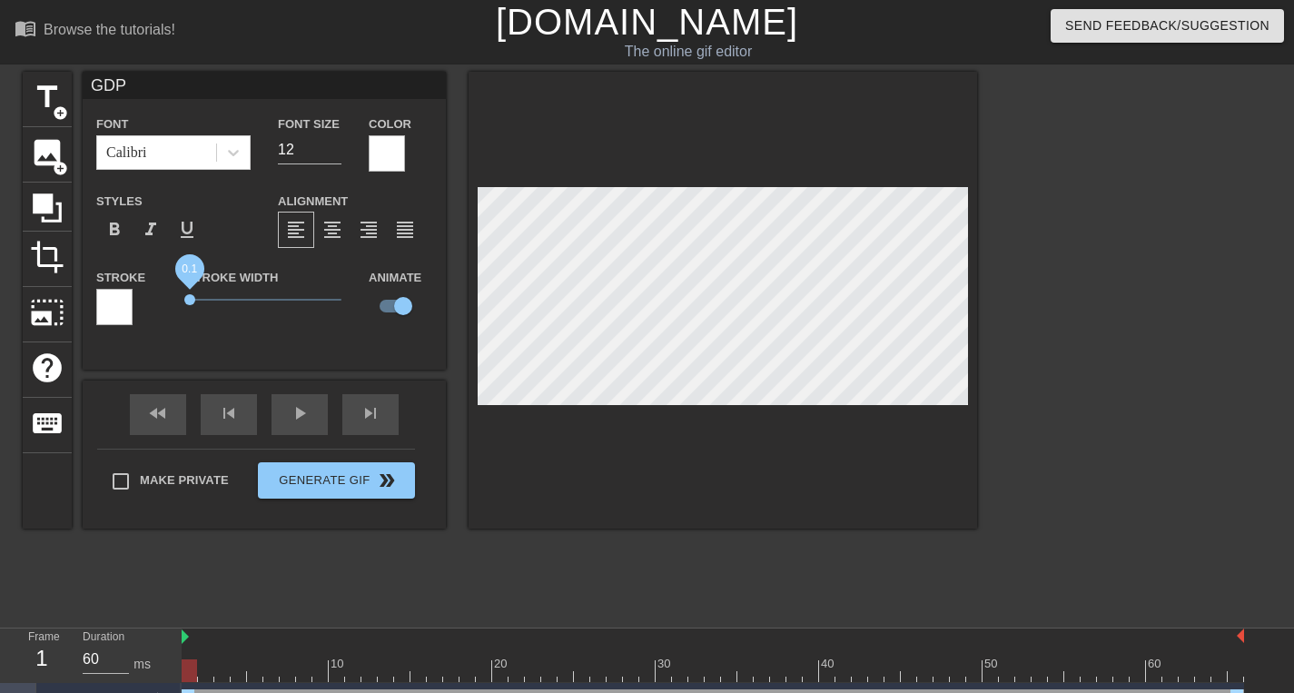
click at [190, 301] on span "0.1" at bounding box center [189, 299] width 11 height 11
click at [213, 679] on div at bounding box center [713, 670] width 1063 height 23
click at [224, 678] on div at bounding box center [713, 670] width 1063 height 23
click at [268, 673] on div at bounding box center [713, 670] width 1063 height 23
click at [1039, 288] on div at bounding box center [1135, 344] width 272 height 545
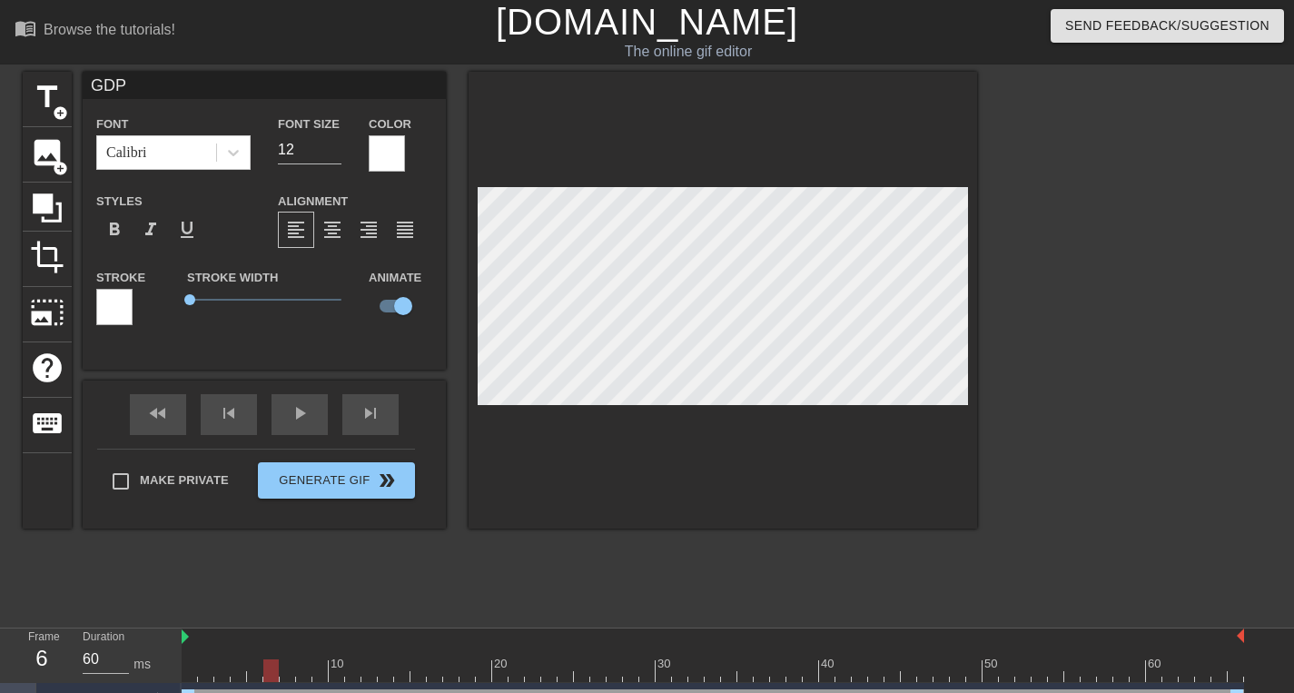
click at [317, 672] on div at bounding box center [713, 670] width 1063 height 23
click at [381, 680] on div at bounding box center [713, 670] width 1063 height 23
click at [418, 670] on div at bounding box center [713, 670] width 1063 height 23
click at [496, 668] on div at bounding box center [713, 670] width 1063 height 23
click at [363, 677] on div at bounding box center [713, 670] width 1063 height 23
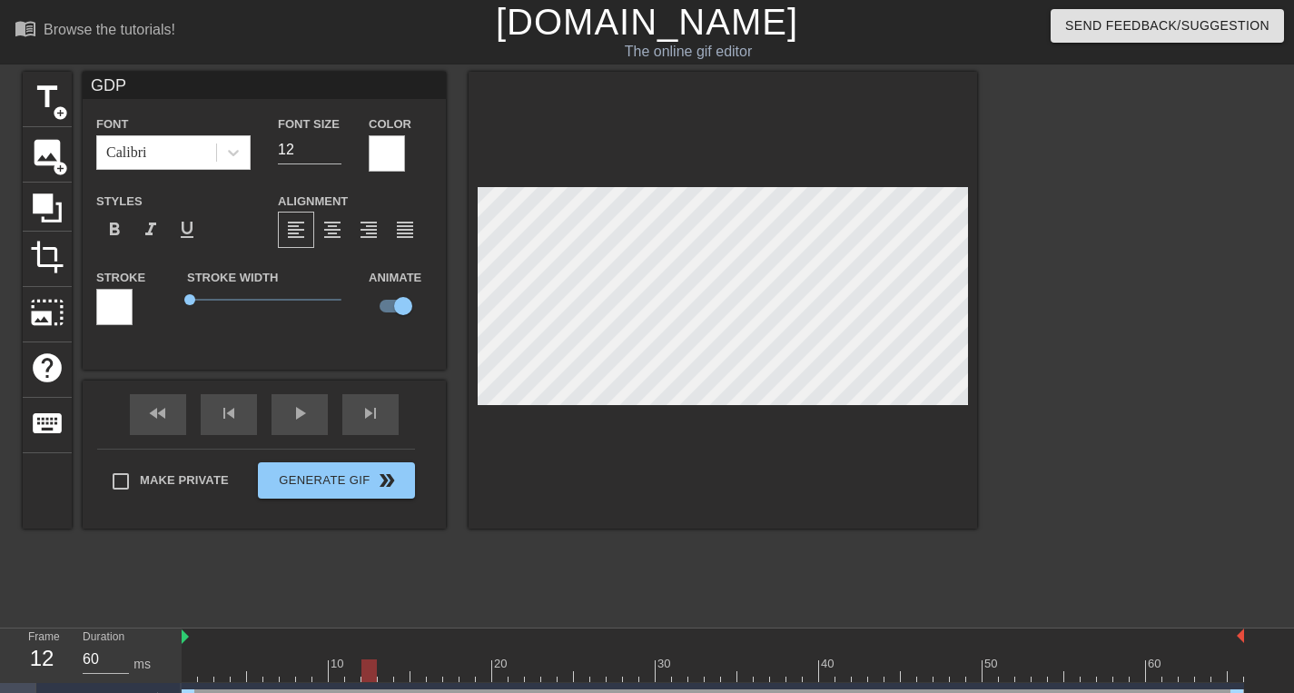
click at [426, 672] on div at bounding box center [713, 670] width 1063 height 23
click at [467, 675] on div at bounding box center [713, 670] width 1063 height 23
click at [487, 678] on div at bounding box center [713, 670] width 1063 height 23
click at [516, 676] on div at bounding box center [713, 670] width 1063 height 23
click at [573, 669] on div at bounding box center [713, 670] width 1063 height 23
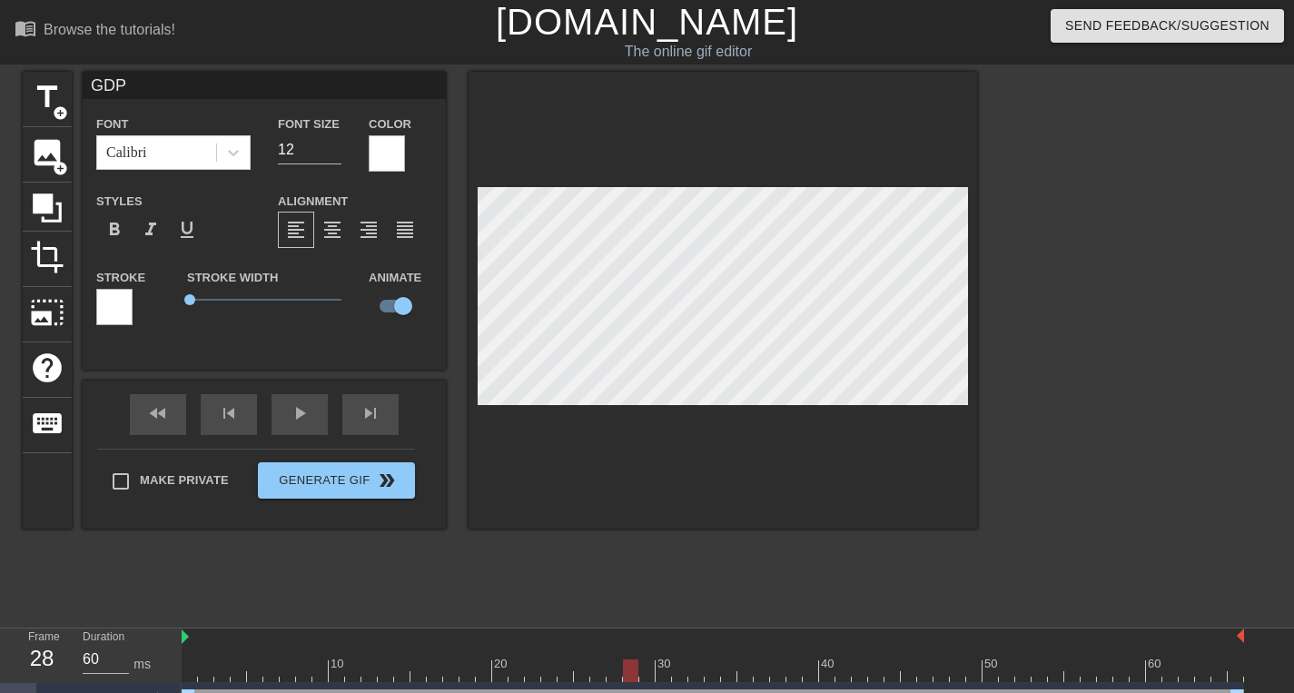
click at [631, 670] on div at bounding box center [713, 670] width 1063 height 23
click at [697, 674] on div at bounding box center [713, 670] width 1063 height 23
click at [747, 665] on div at bounding box center [713, 670] width 1063 height 23
click at [793, 673] on div at bounding box center [713, 670] width 1063 height 23
click at [848, 668] on div at bounding box center [713, 670] width 1063 height 23
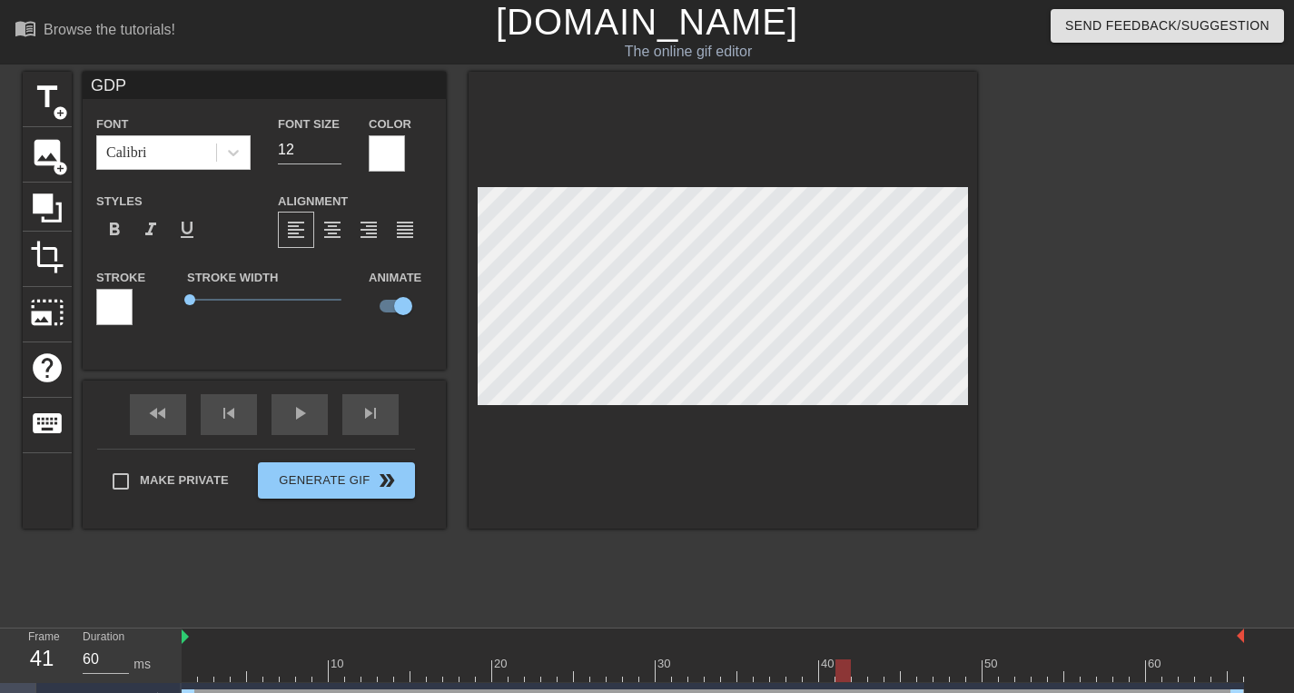
click at [909, 677] on div at bounding box center [713, 670] width 1063 height 23
click at [957, 664] on div at bounding box center [713, 670] width 1063 height 23
click at [1003, 672] on div at bounding box center [713, 670] width 1063 height 23
click at [1053, 664] on div at bounding box center [713, 670] width 1063 height 23
click at [1098, 667] on div at bounding box center [713, 670] width 1063 height 23
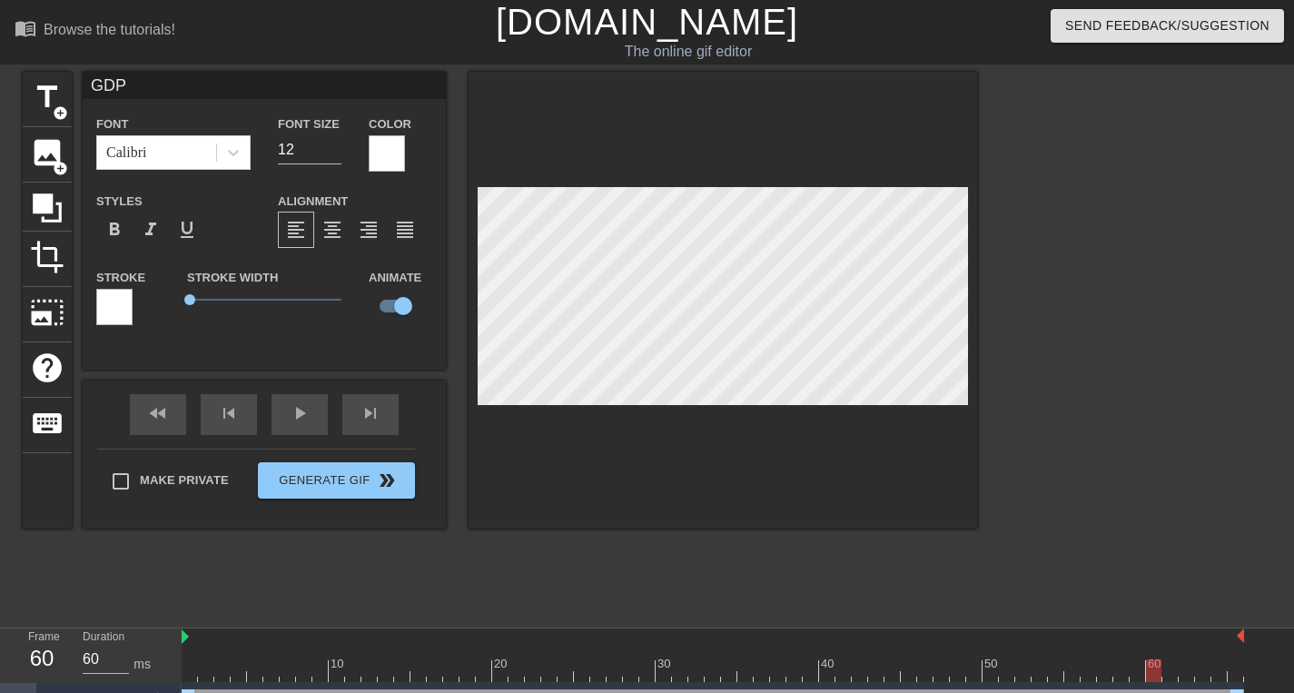
click at [1160, 664] on div at bounding box center [713, 670] width 1063 height 23
click at [1188, 668] on div at bounding box center [713, 670] width 1063 height 23
click at [1224, 669] on div at bounding box center [713, 670] width 1063 height 23
click at [1033, 307] on div at bounding box center [1135, 344] width 272 height 545
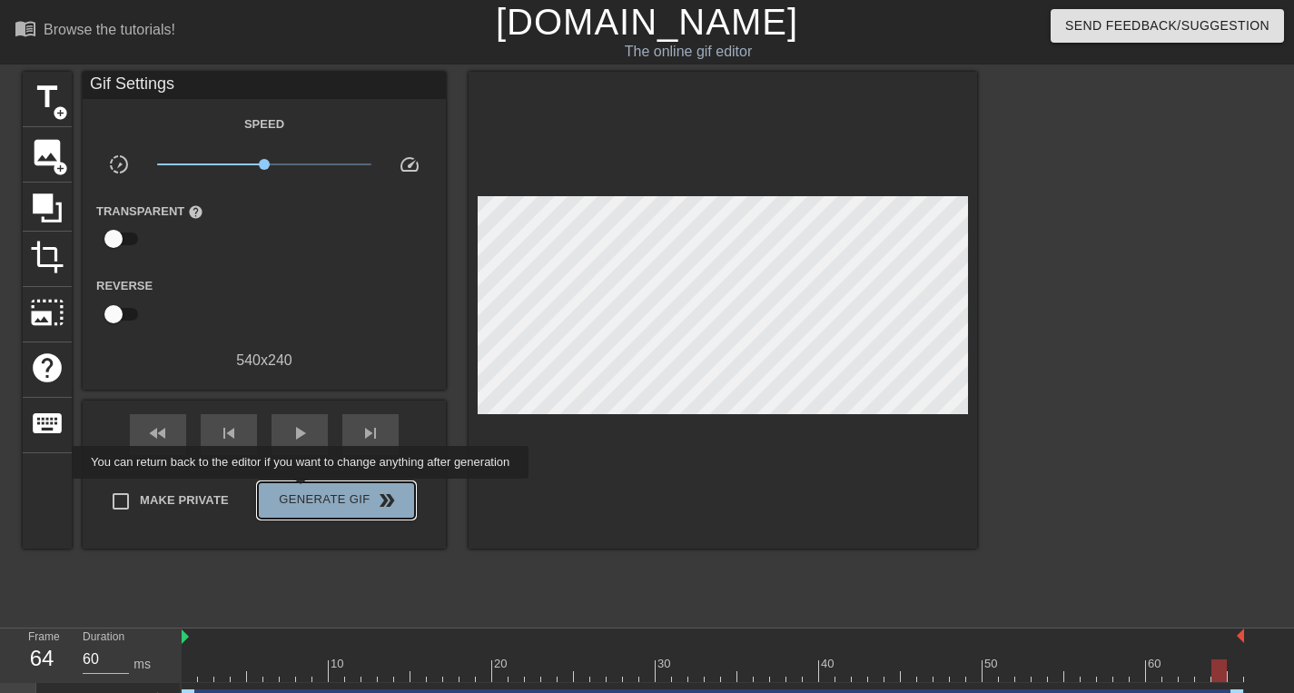
click at [312, 491] on span "Generate Gif double_arrow" at bounding box center [336, 501] width 143 height 22
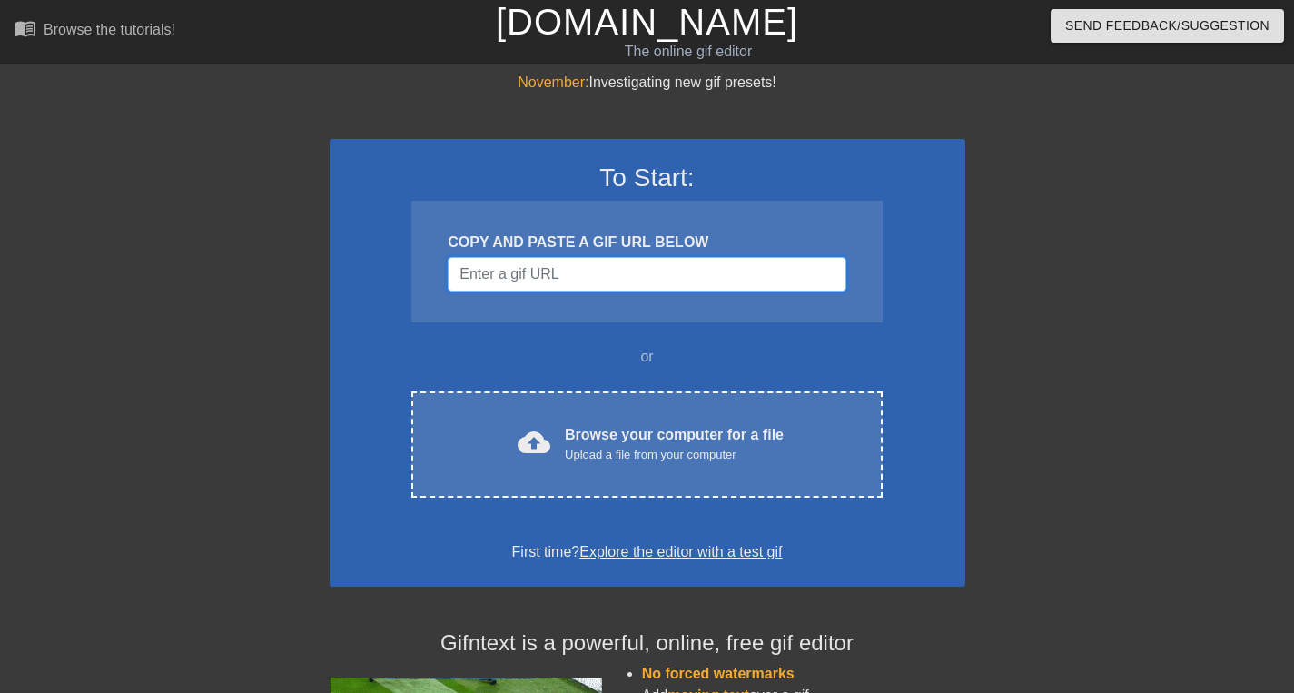
click at [511, 272] on input "Username" at bounding box center [647, 274] width 398 height 35
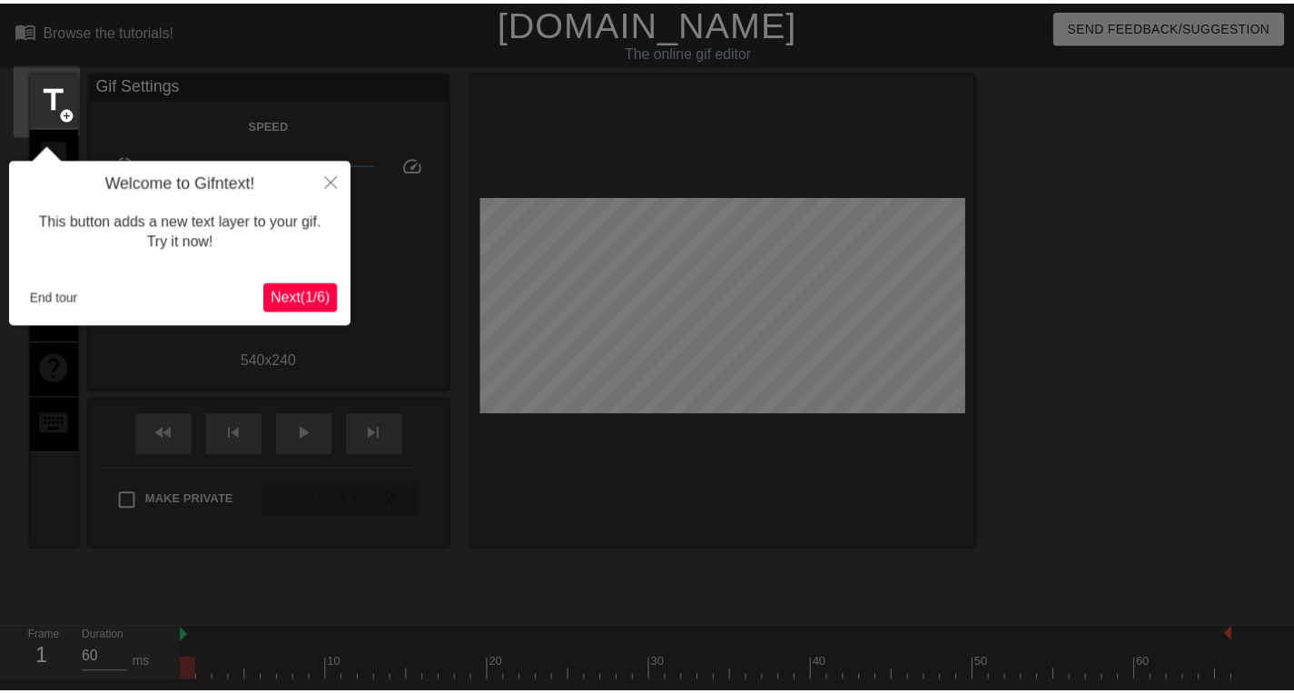
scroll to position [45, 0]
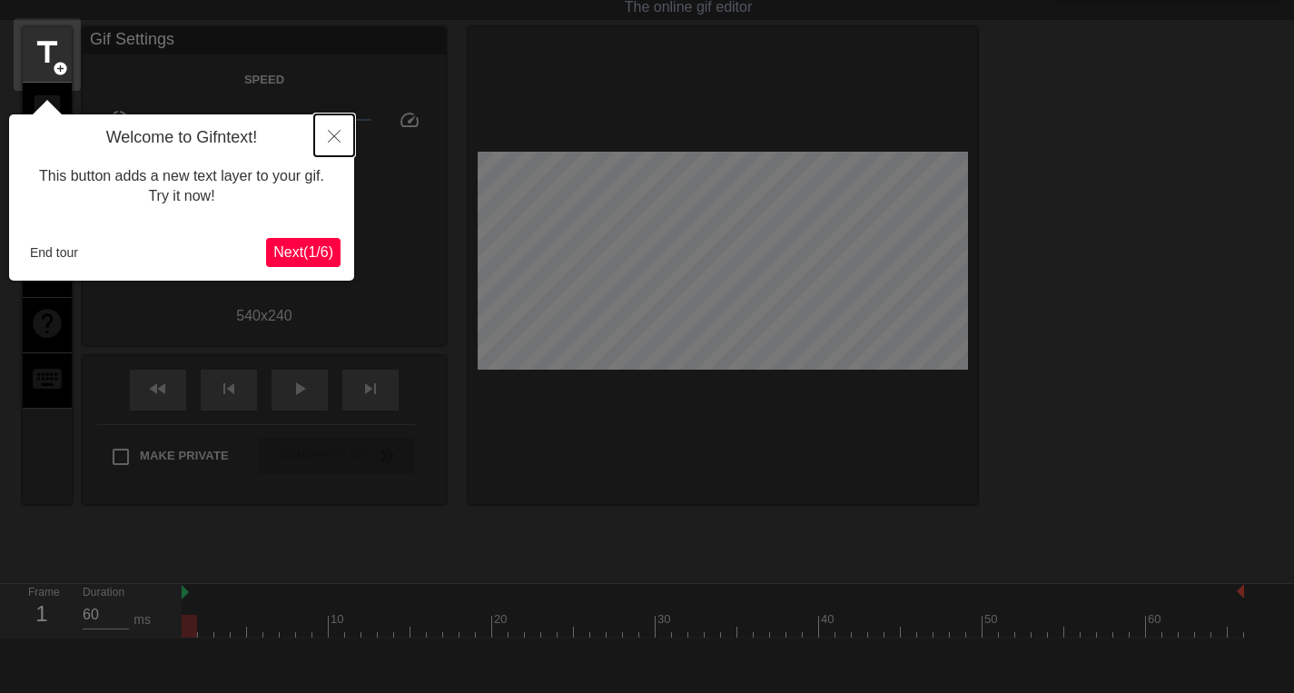
click at [340, 127] on button "Close" at bounding box center [334, 135] width 40 height 42
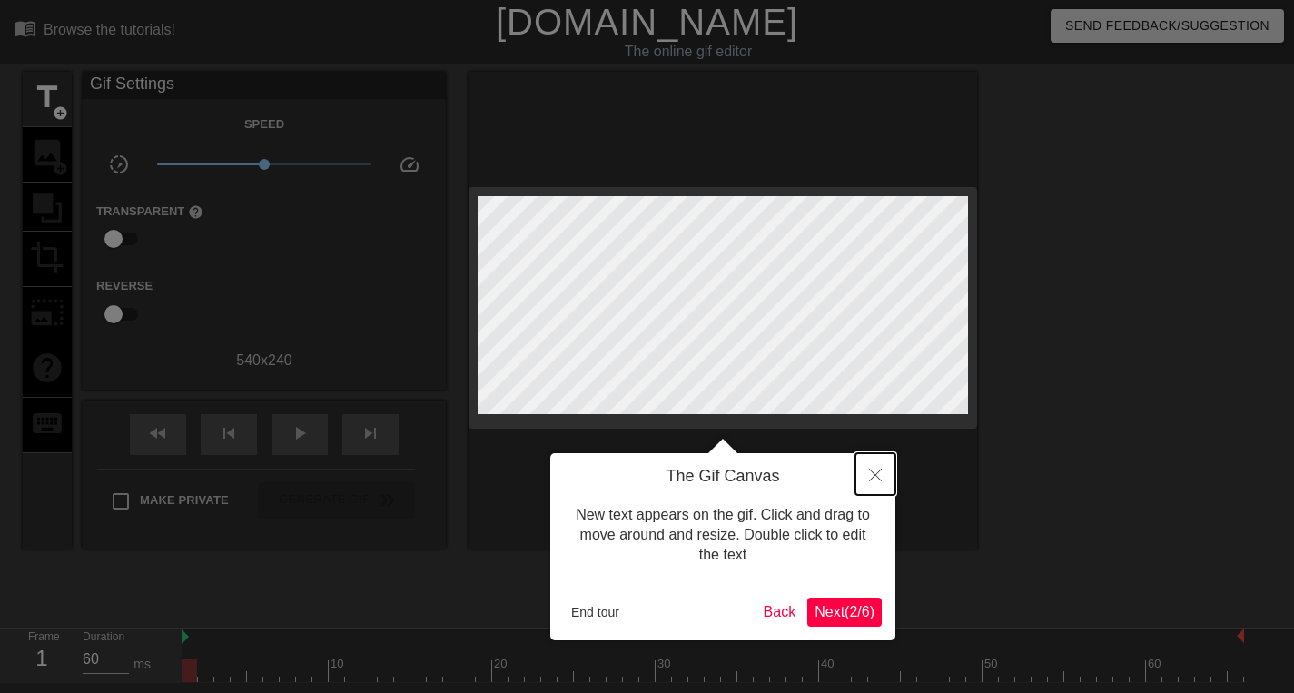
click at [875, 473] on icon "Close" at bounding box center [875, 475] width 13 height 13
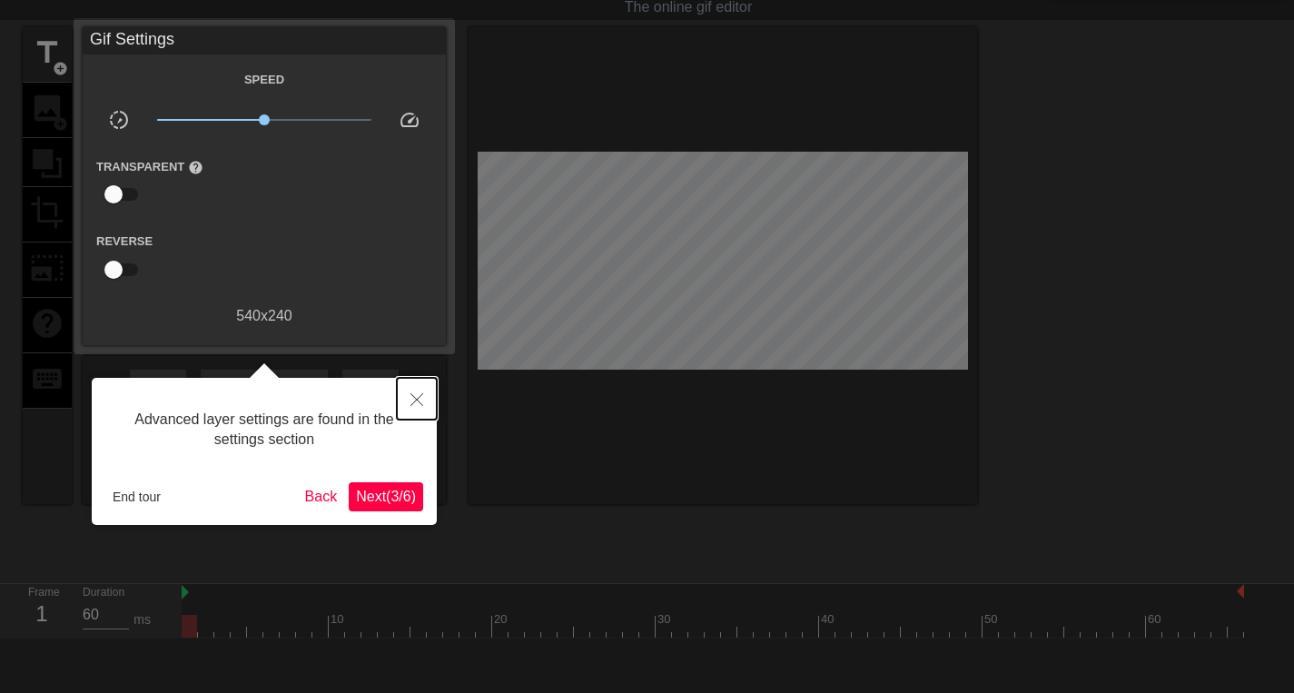
click at [415, 403] on icon "Close" at bounding box center [417, 399] width 13 height 13
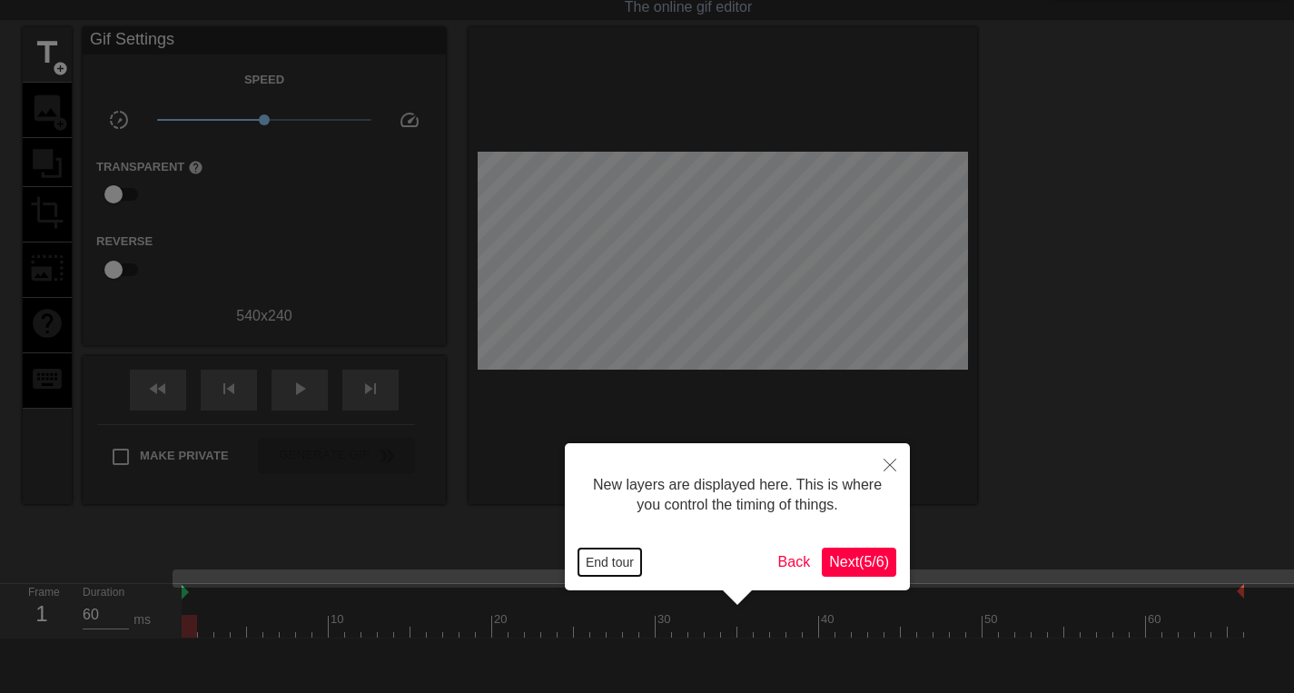
click at [628, 569] on button "End tour" at bounding box center [610, 562] width 63 height 27
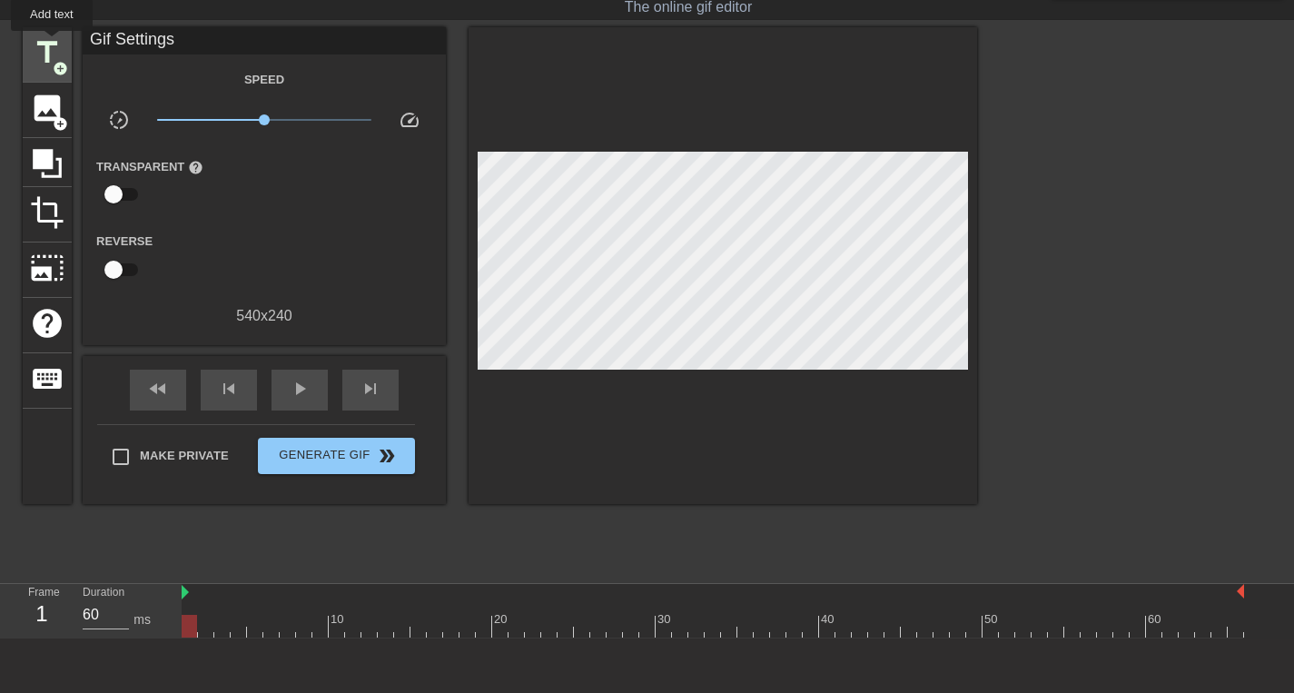
click at [53, 44] on span "title" at bounding box center [47, 52] width 35 height 35
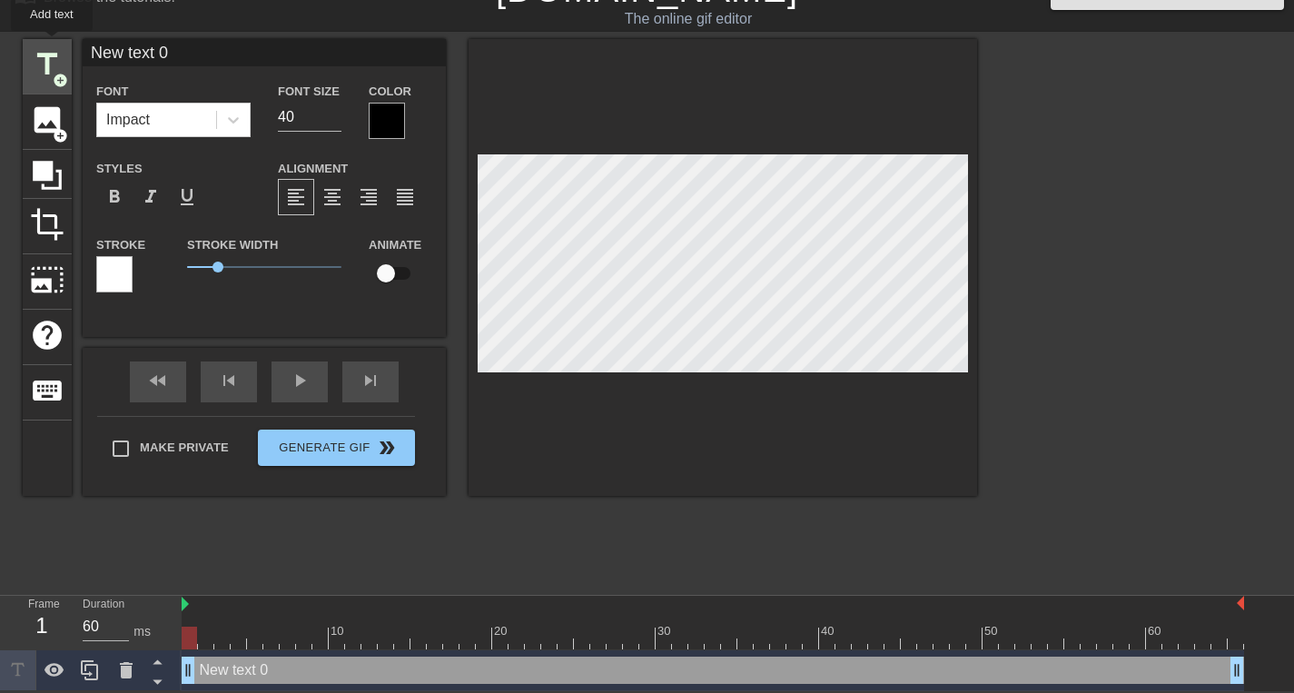
scroll to position [34, 0]
click at [387, 119] on div at bounding box center [387, 121] width 36 height 36
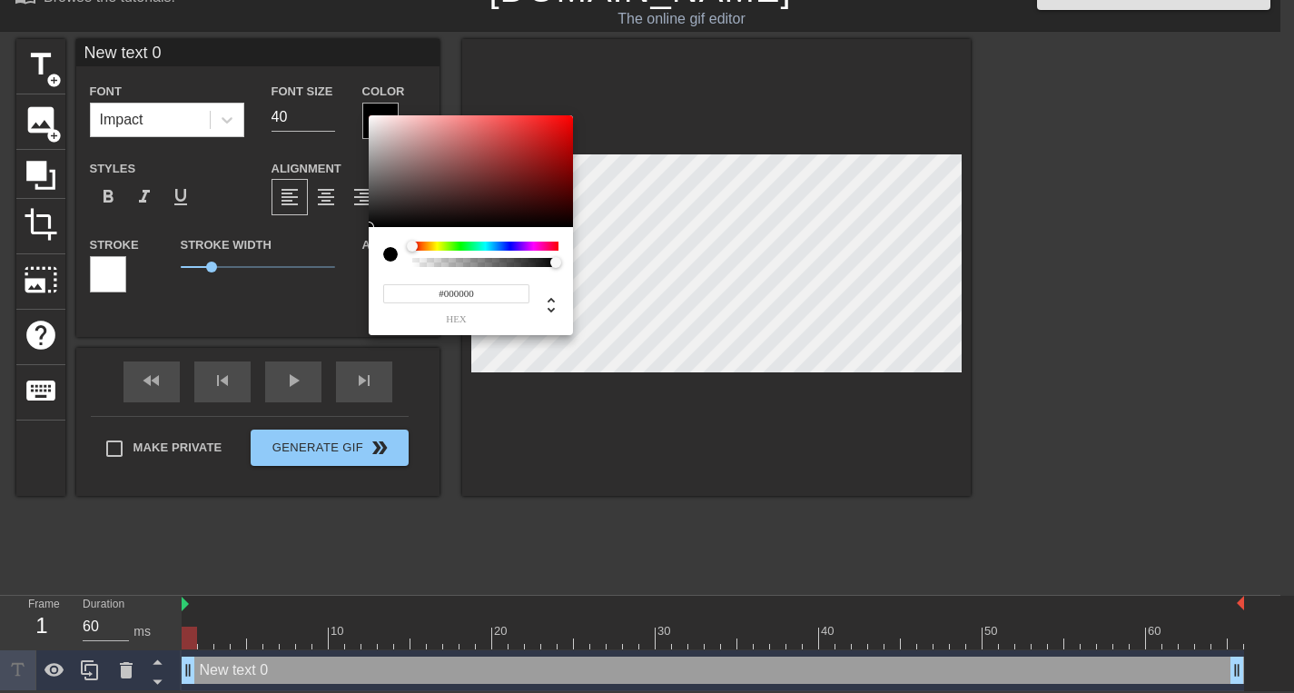
scroll to position [20, 0]
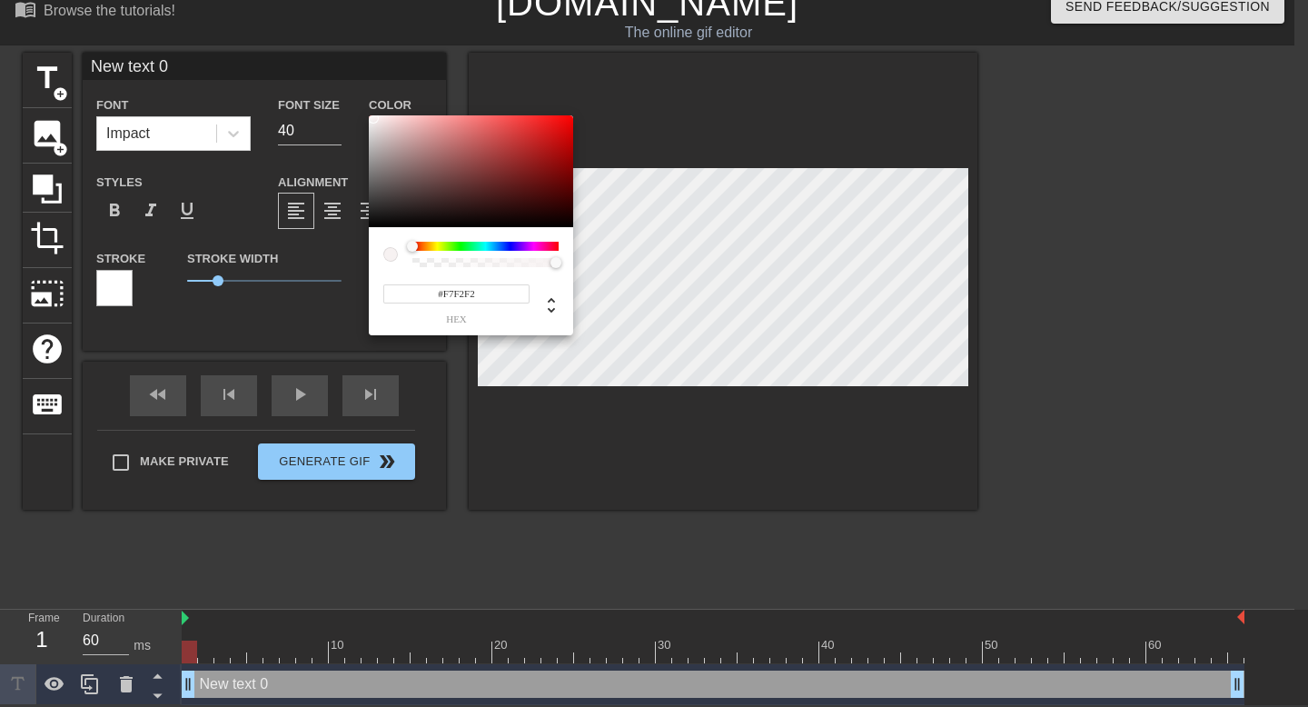
click at [372, 118] on div at bounding box center [471, 171] width 204 height 113
type input "#FF1C1C"
click at [371, 113] on div "#FF1C1C hex" at bounding box center [654, 353] width 1308 height 707
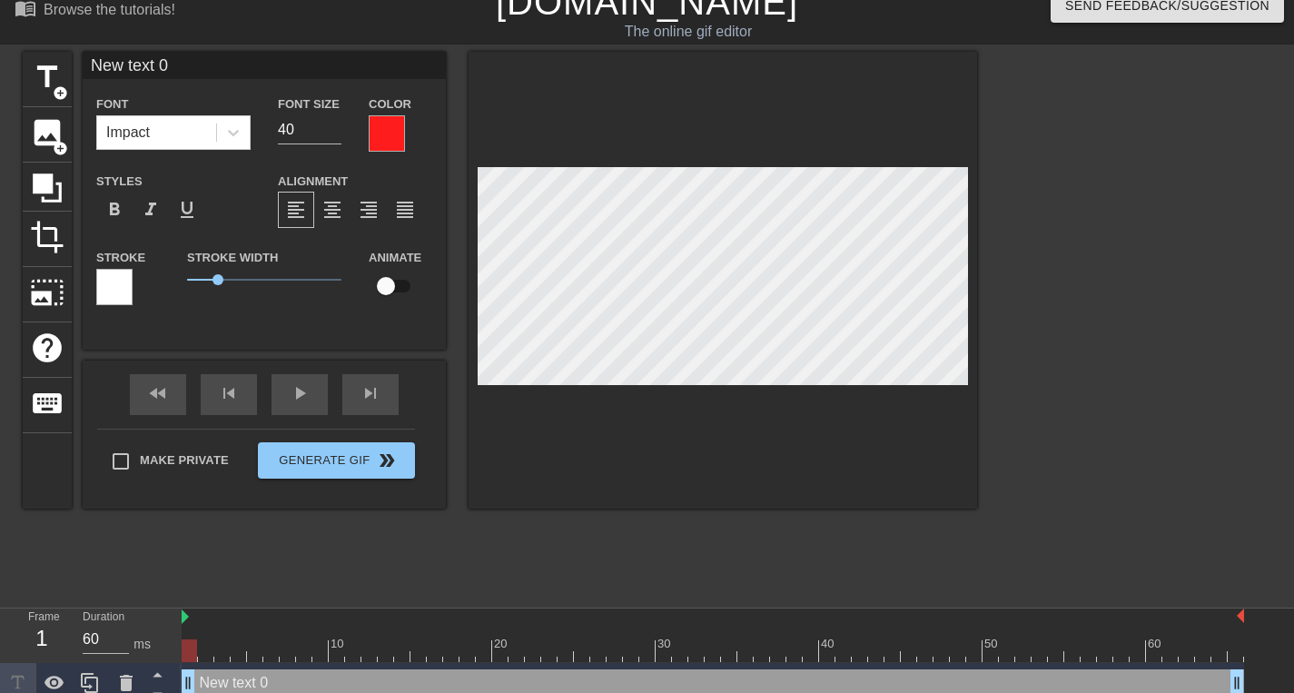
click at [393, 130] on div at bounding box center [387, 133] width 36 height 36
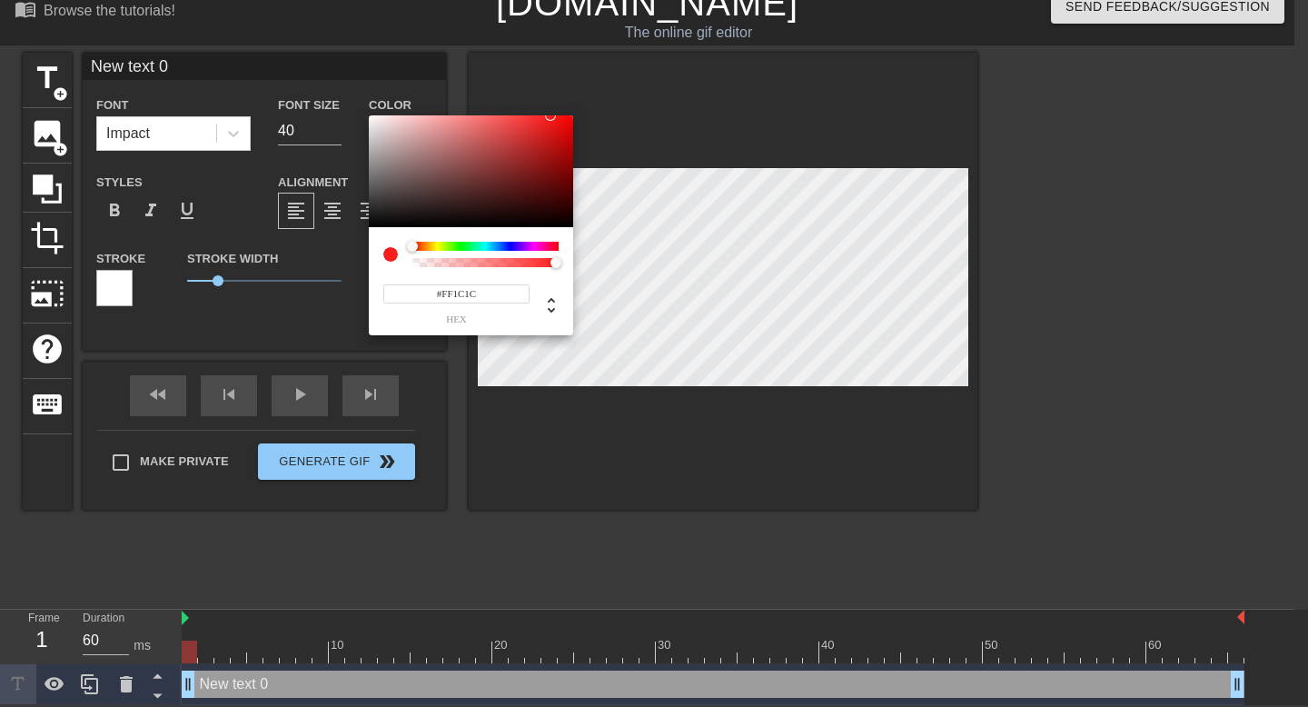
type input "#F7F1F1"
click at [373, 119] on div at bounding box center [471, 171] width 204 height 113
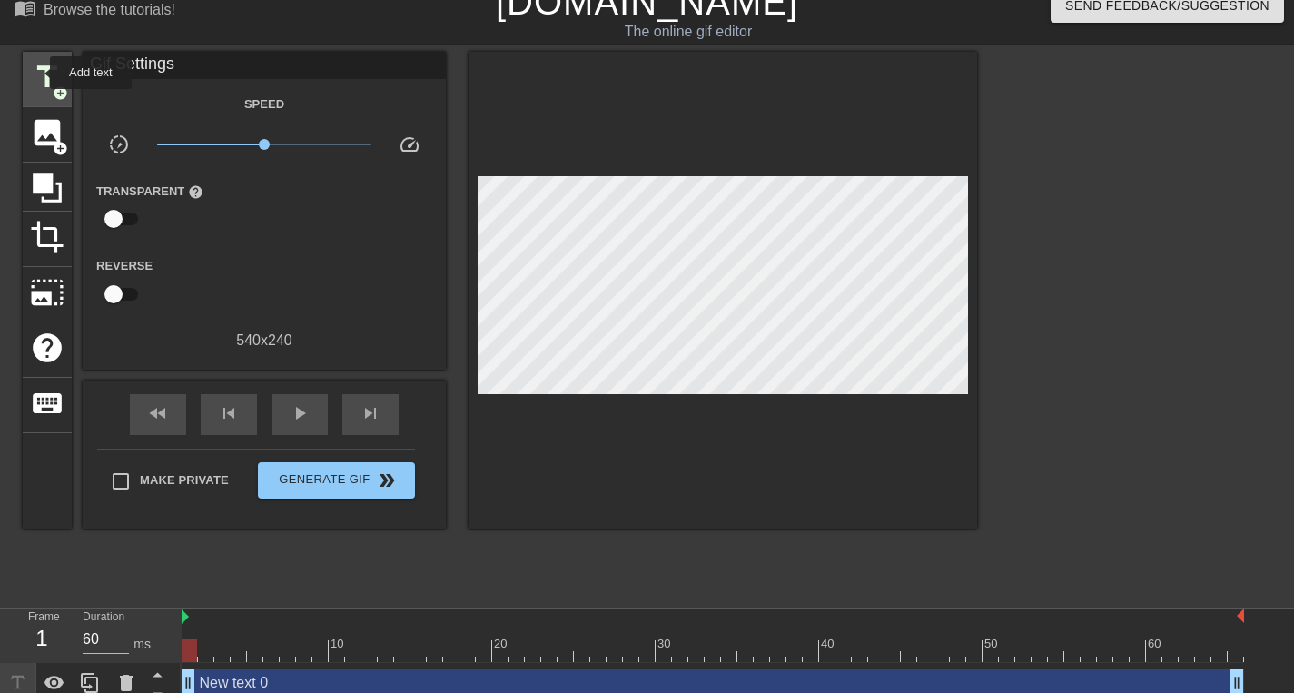
click at [38, 73] on span "title" at bounding box center [47, 77] width 35 height 35
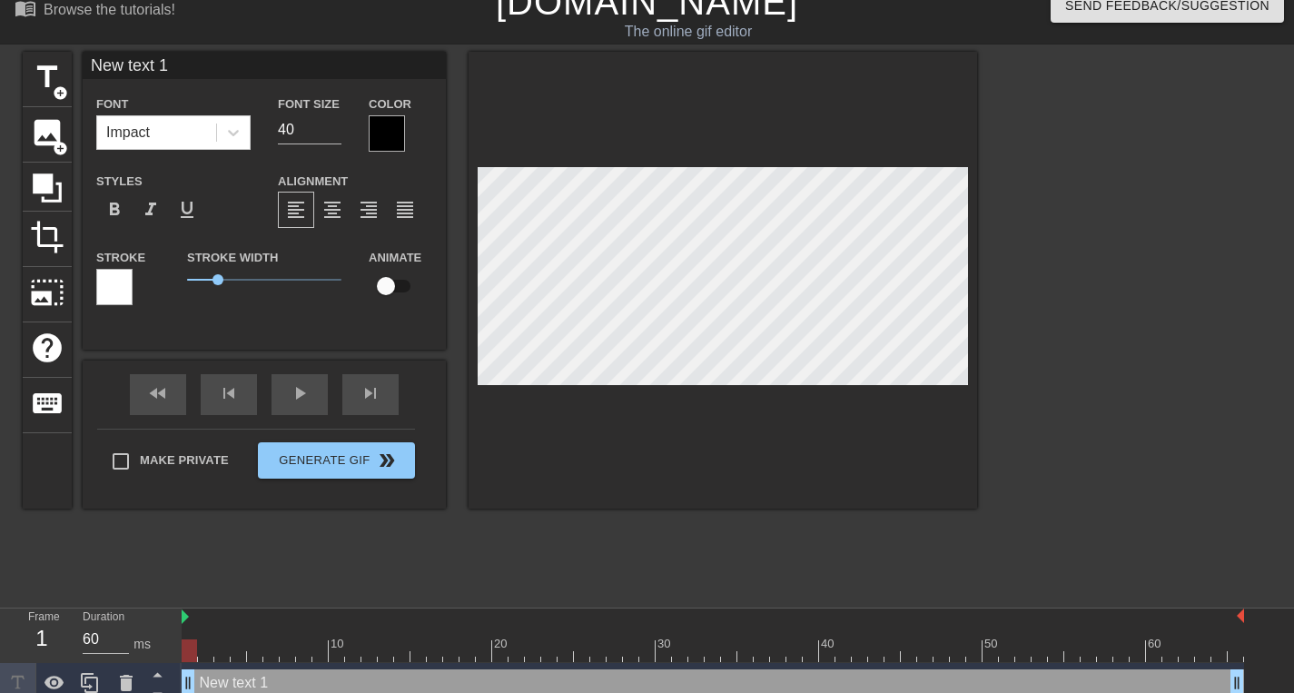
scroll to position [3, 2]
type input "Ne text 1"
type textarea "Ne text 1"
type input "New text 0"
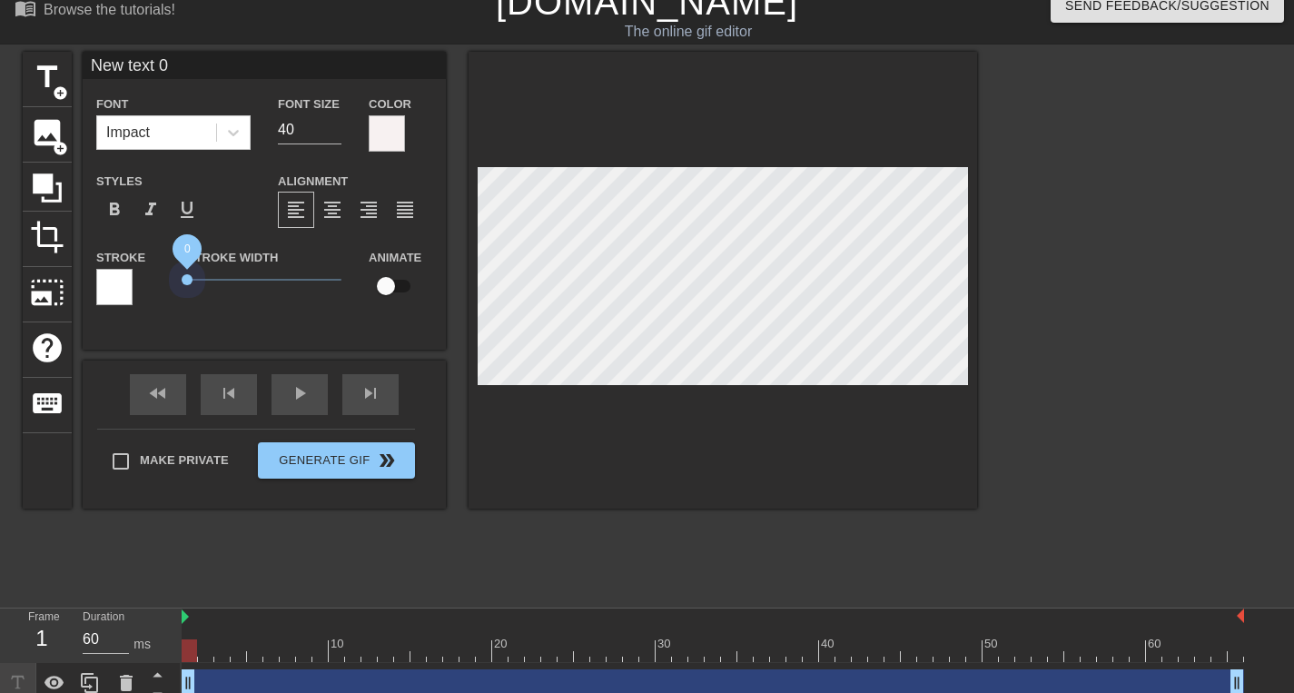
drag, startPoint x: 220, startPoint y: 278, endPoint x: 166, endPoint y: 282, distance: 53.8
click at [166, 282] on div "Stroke Stroke Width 0 Animate" at bounding box center [264, 283] width 363 height 75
click at [236, 139] on icon at bounding box center [233, 133] width 18 height 18
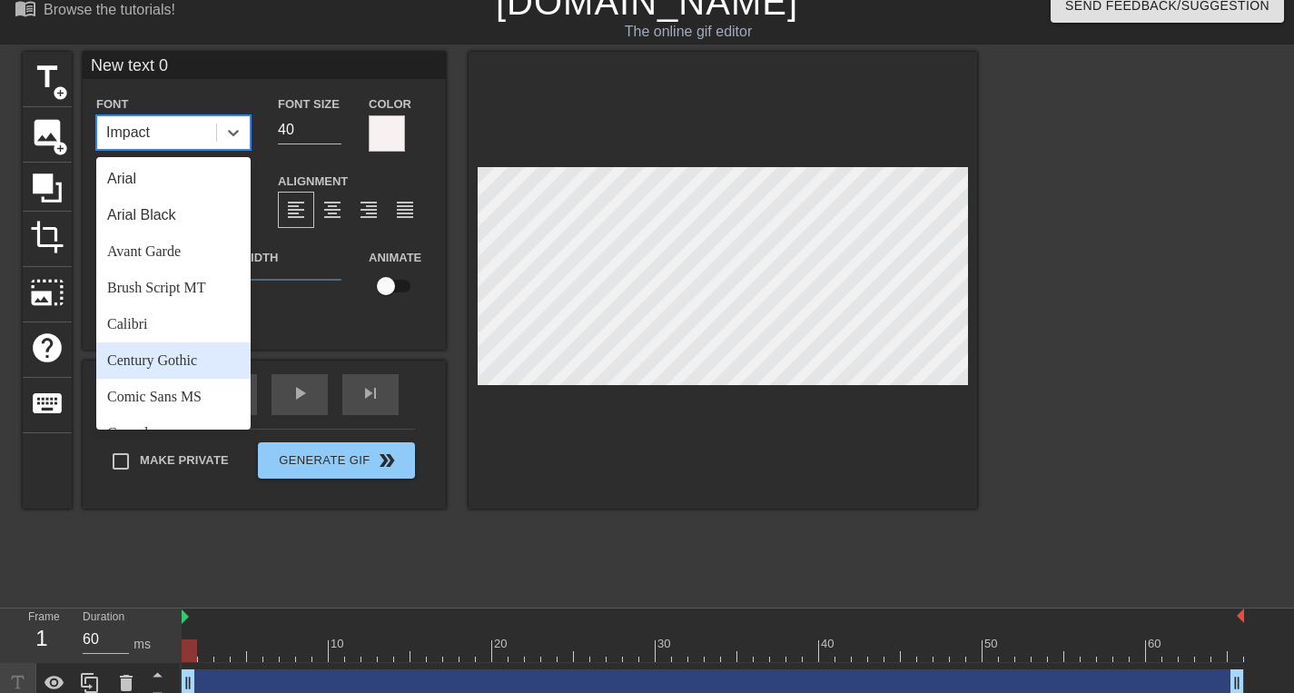
click at [164, 343] on div "Century Gothic" at bounding box center [173, 360] width 154 height 36
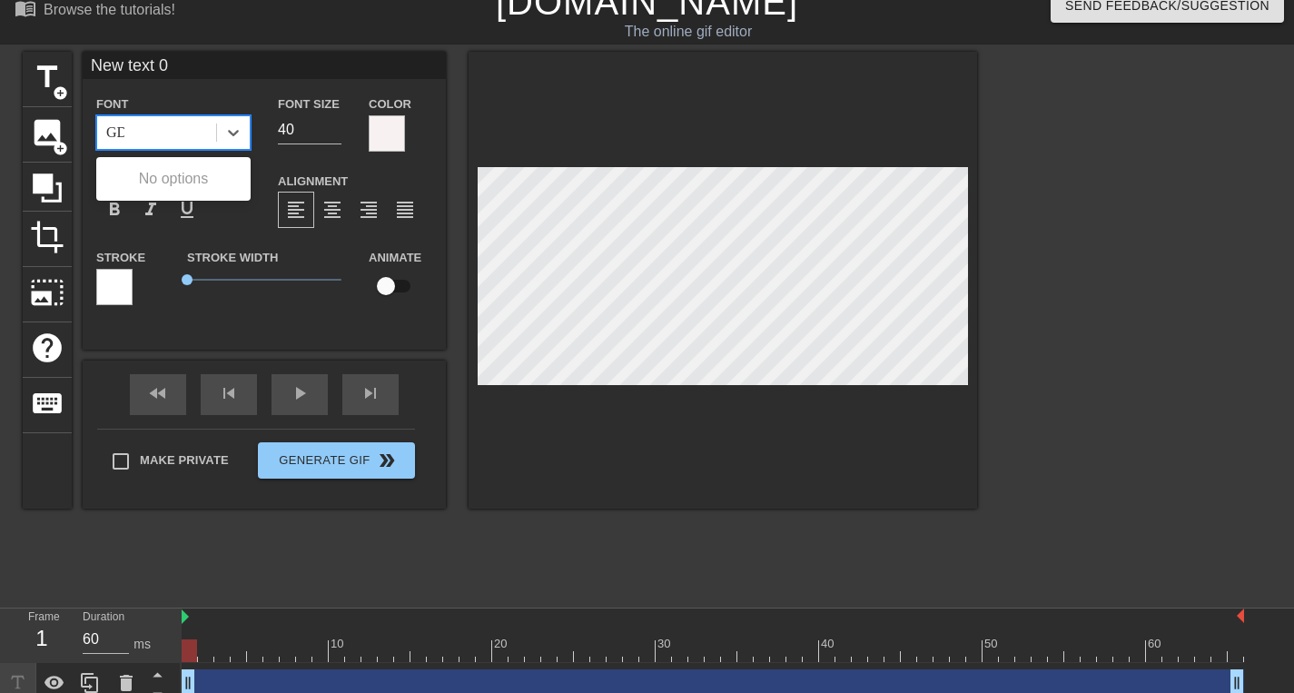
scroll to position [0, 2]
type input "GD"
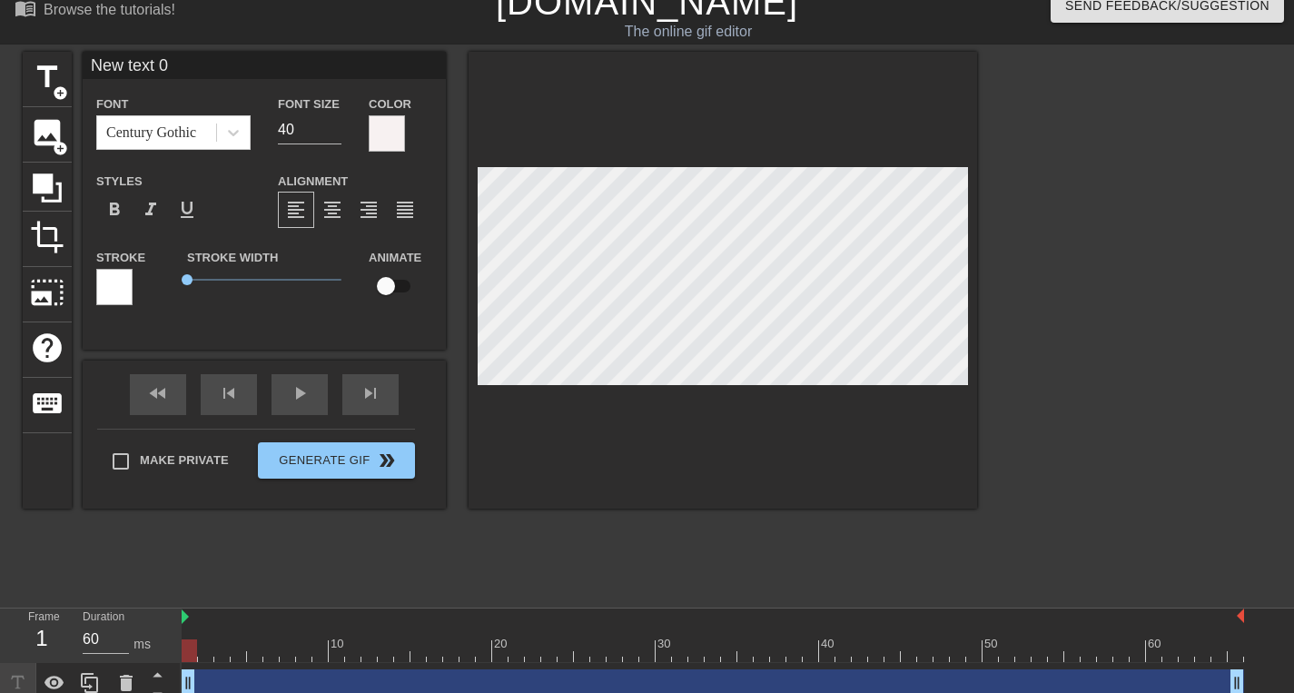
scroll to position [3, 5]
type input "G"
type textarea "G"
type input "GD"
type textarea "GD"
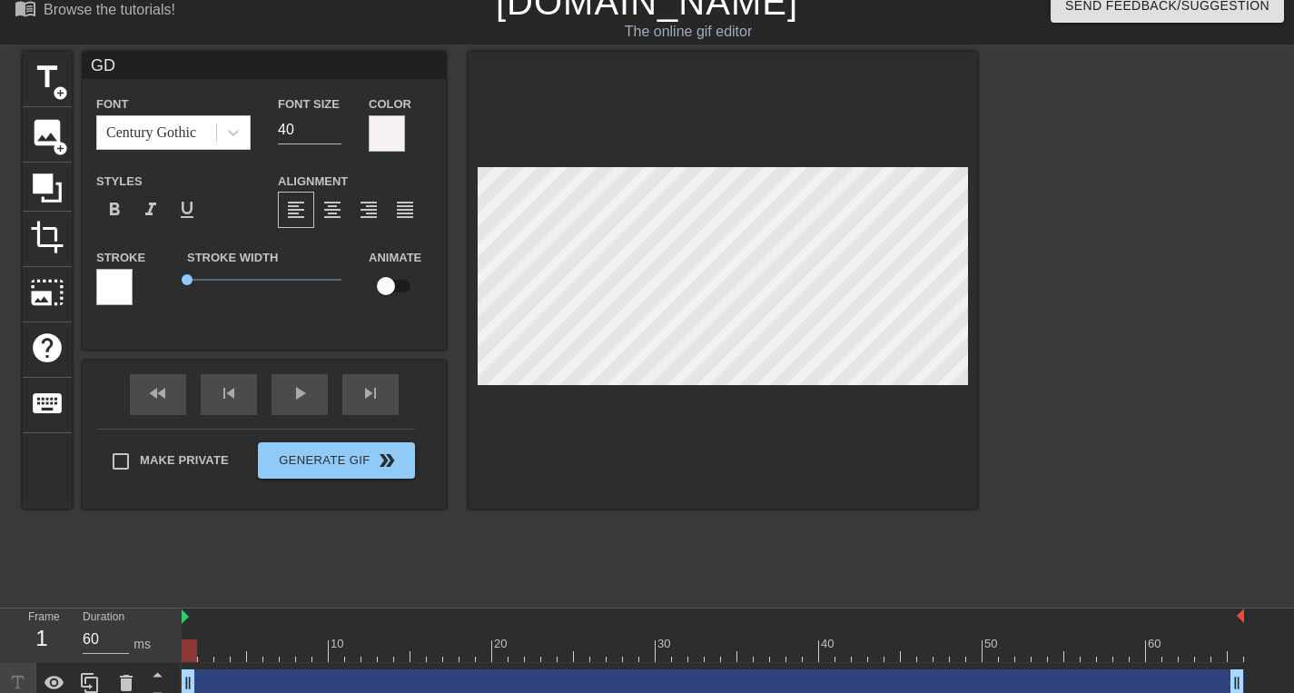
type input "GDP"
type textarea "GDP"
click at [336, 135] on input "39" at bounding box center [310, 129] width 64 height 29
click at [336, 135] on input "38" at bounding box center [310, 129] width 64 height 29
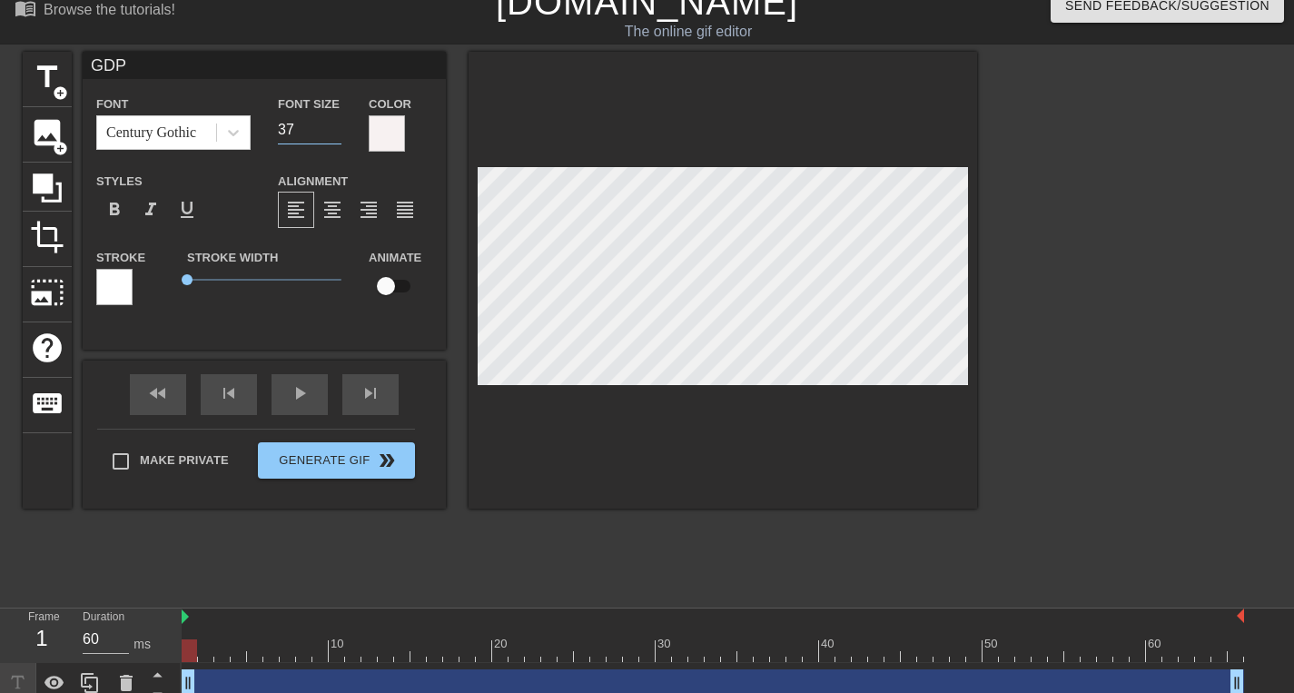
click at [336, 135] on input "37" at bounding box center [310, 129] width 64 height 29
click at [336, 135] on input "36" at bounding box center [310, 129] width 64 height 29
click at [336, 135] on input "35" at bounding box center [310, 129] width 64 height 29
click at [336, 135] on input "34" at bounding box center [310, 129] width 64 height 29
click at [336, 135] on input "33" at bounding box center [310, 129] width 64 height 29
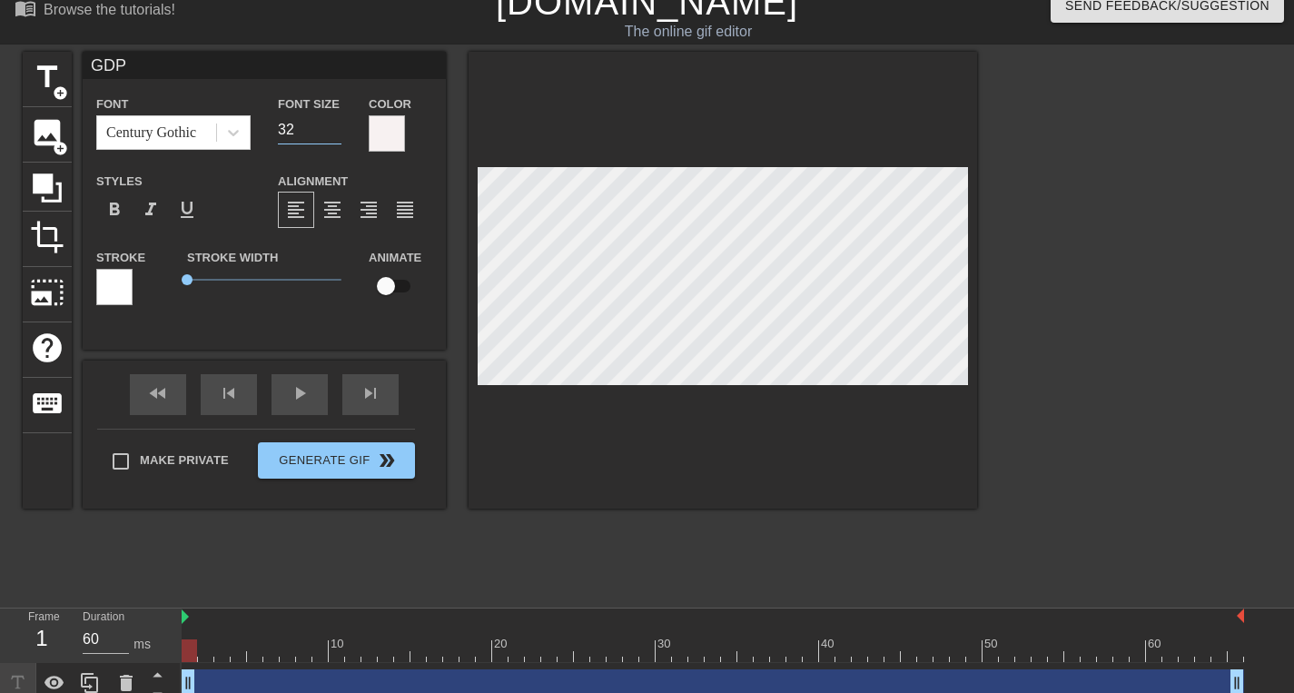
click at [336, 135] on input "32" at bounding box center [310, 129] width 64 height 29
click at [336, 135] on input "31" at bounding box center [310, 129] width 64 height 29
click at [336, 135] on input "30" at bounding box center [310, 129] width 64 height 29
click at [336, 135] on input "29" at bounding box center [310, 129] width 64 height 29
click at [336, 135] on input "28" at bounding box center [310, 129] width 64 height 29
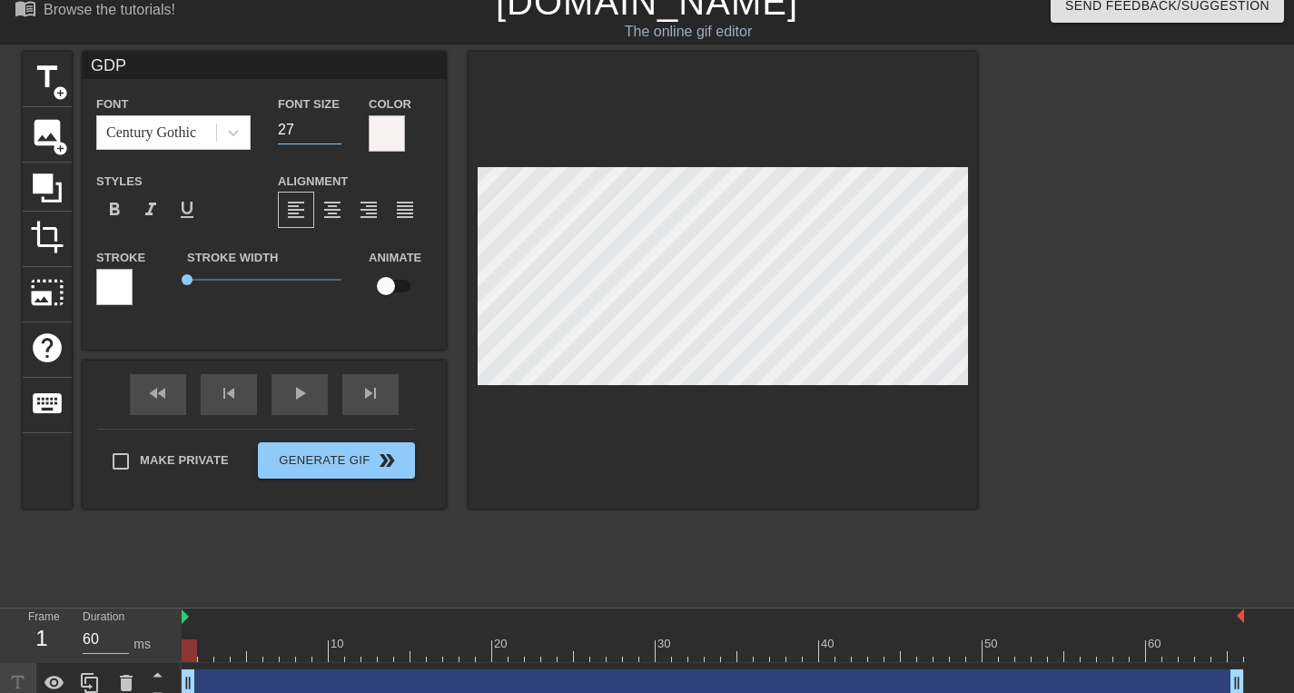
click at [336, 135] on input "27" at bounding box center [310, 129] width 64 height 29
click at [336, 135] on input "26" at bounding box center [310, 129] width 64 height 29
click at [336, 135] on input "25" at bounding box center [310, 129] width 64 height 29
click at [336, 135] on input "24" at bounding box center [310, 129] width 64 height 29
click at [336, 135] on input "23" at bounding box center [310, 129] width 64 height 29
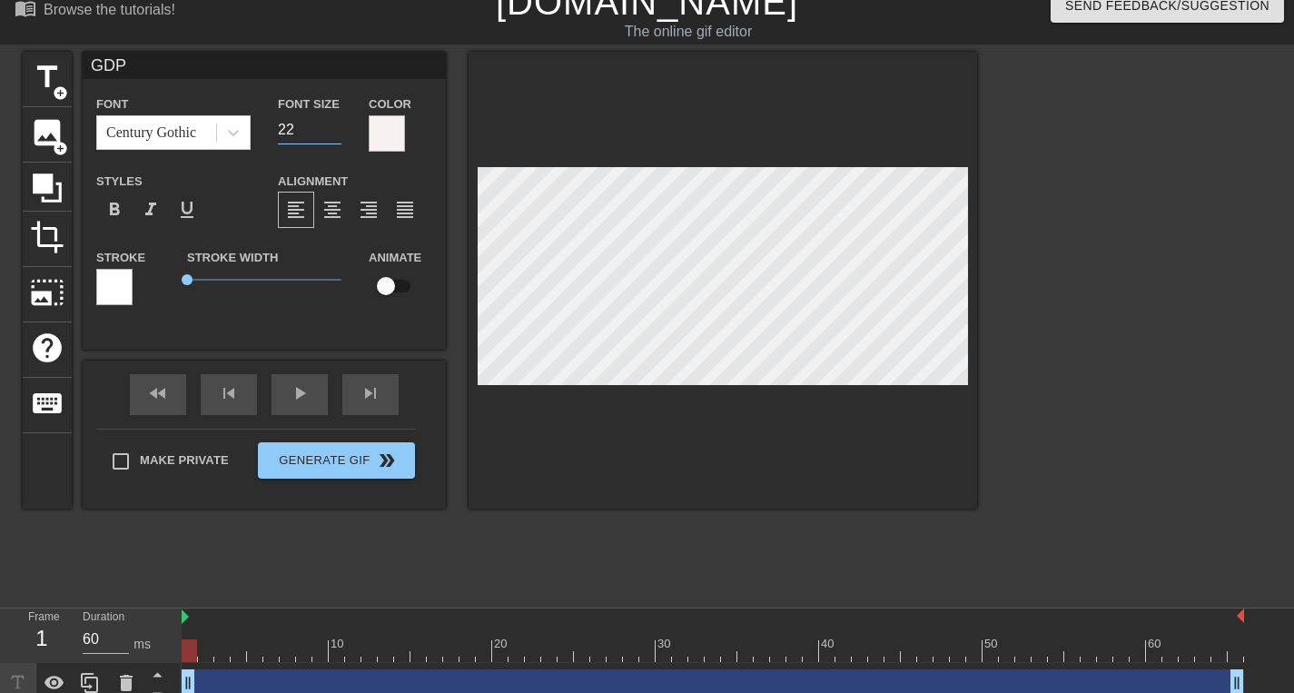
type input "22"
click at [336, 135] on input "22" at bounding box center [310, 129] width 64 height 29
type input "G DP"
type textarea "G DP"
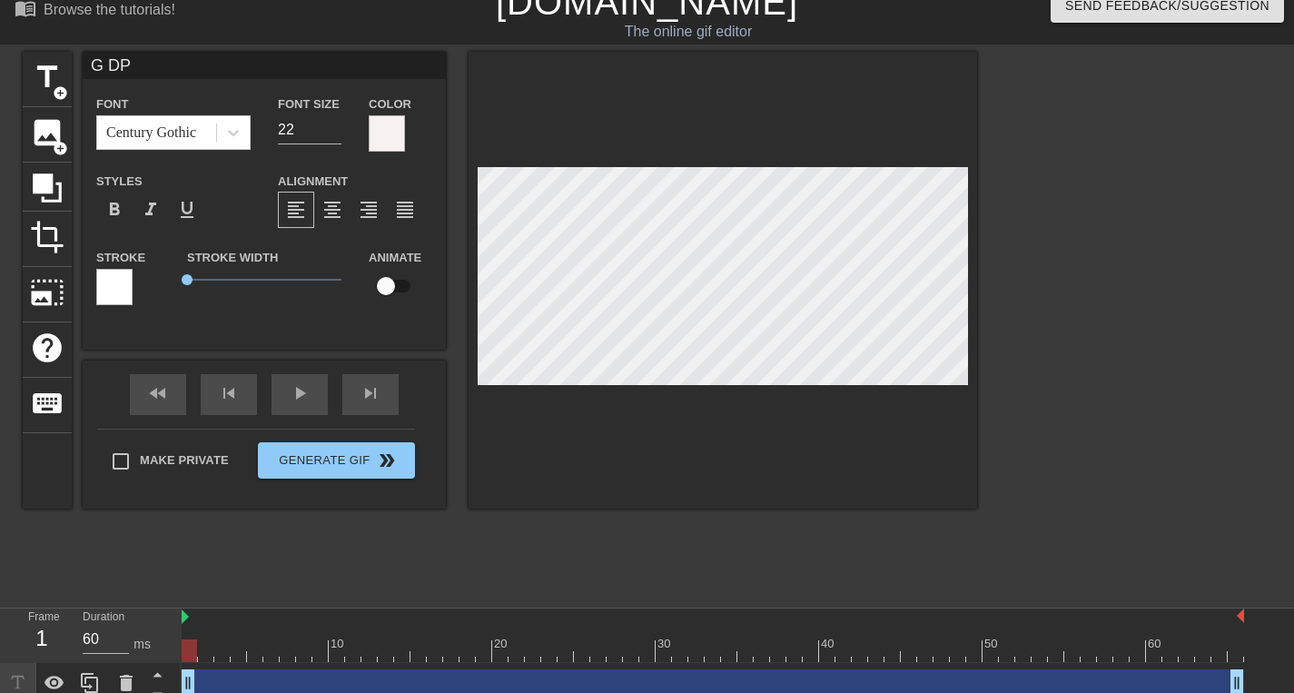
type input "G D P"
type textarea "G D P"
click at [1080, 274] on div at bounding box center [1135, 324] width 272 height 545
type input "G DP"
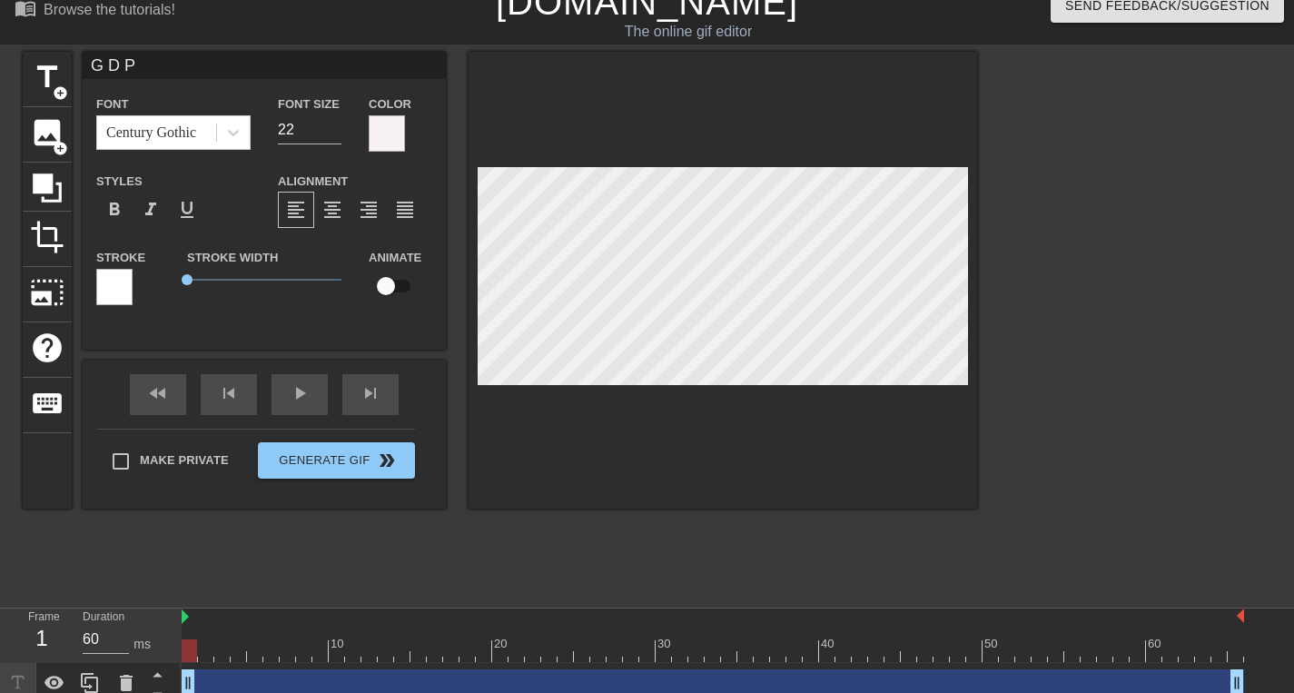
type textarea "G DP"
type input "GDP"
type textarea "GDP"
click at [232, 126] on icon at bounding box center [233, 133] width 18 height 18
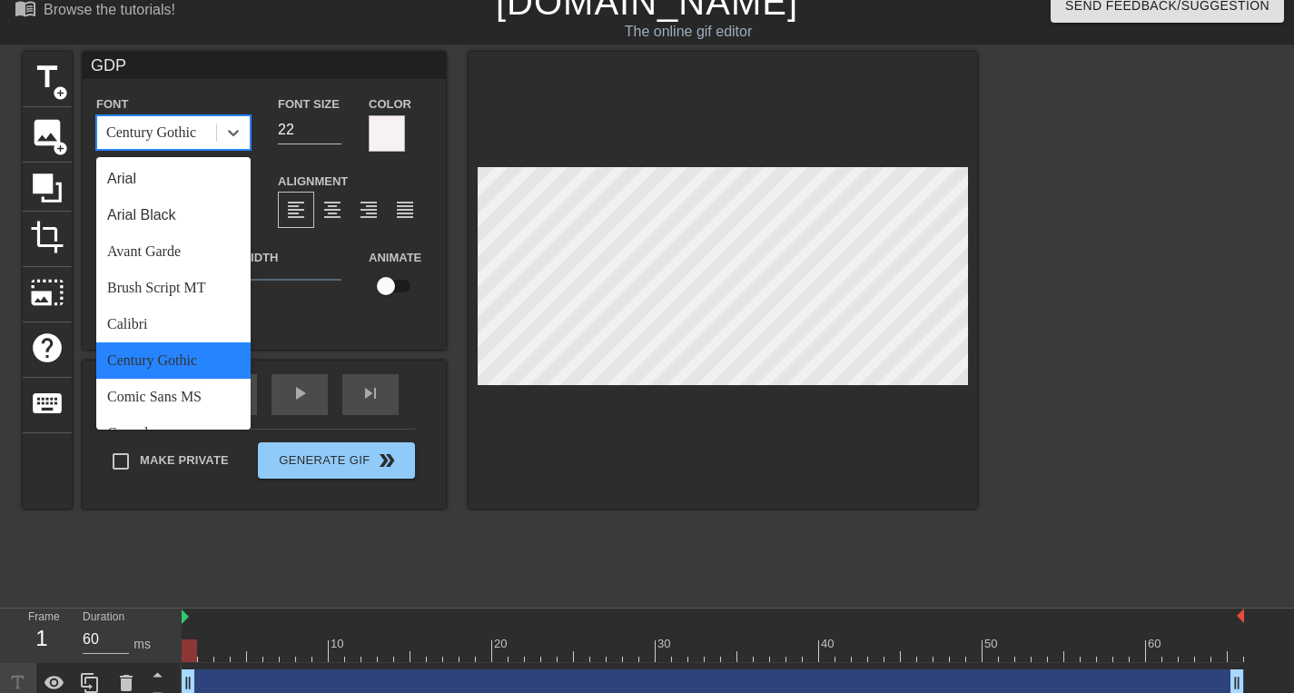
scroll to position [143, 0]
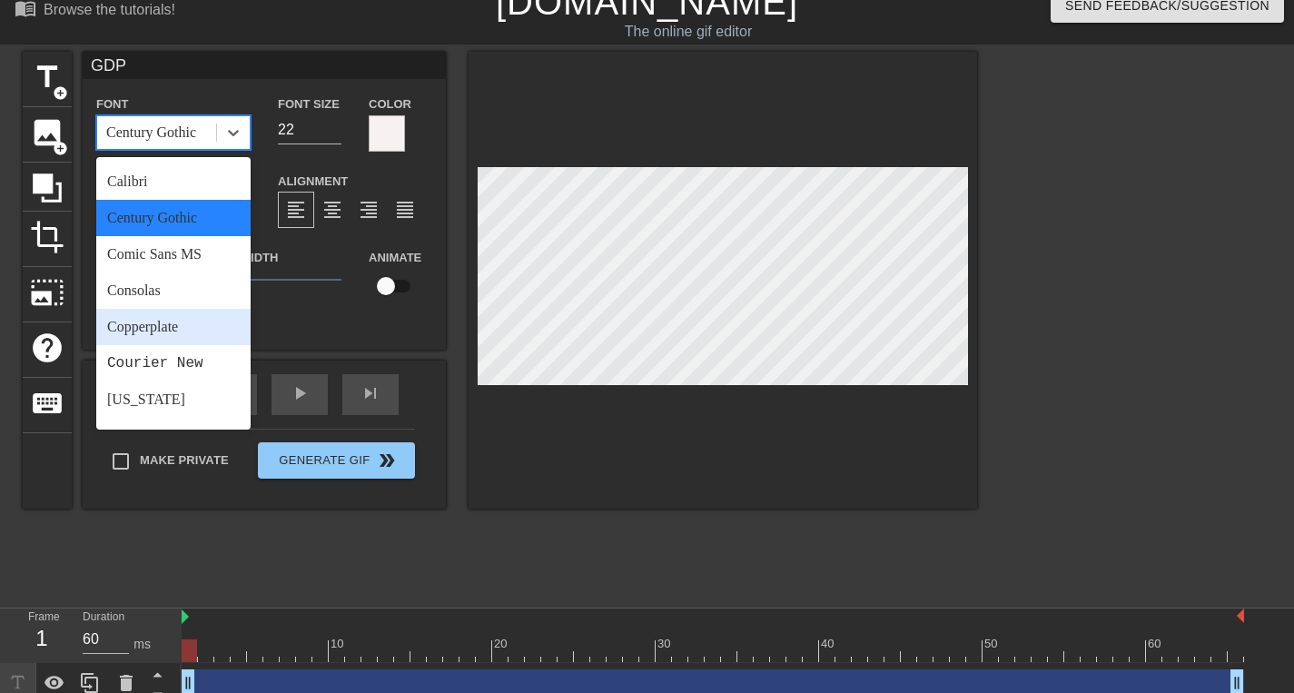
click at [165, 320] on div "Copperplate" at bounding box center [173, 327] width 154 height 36
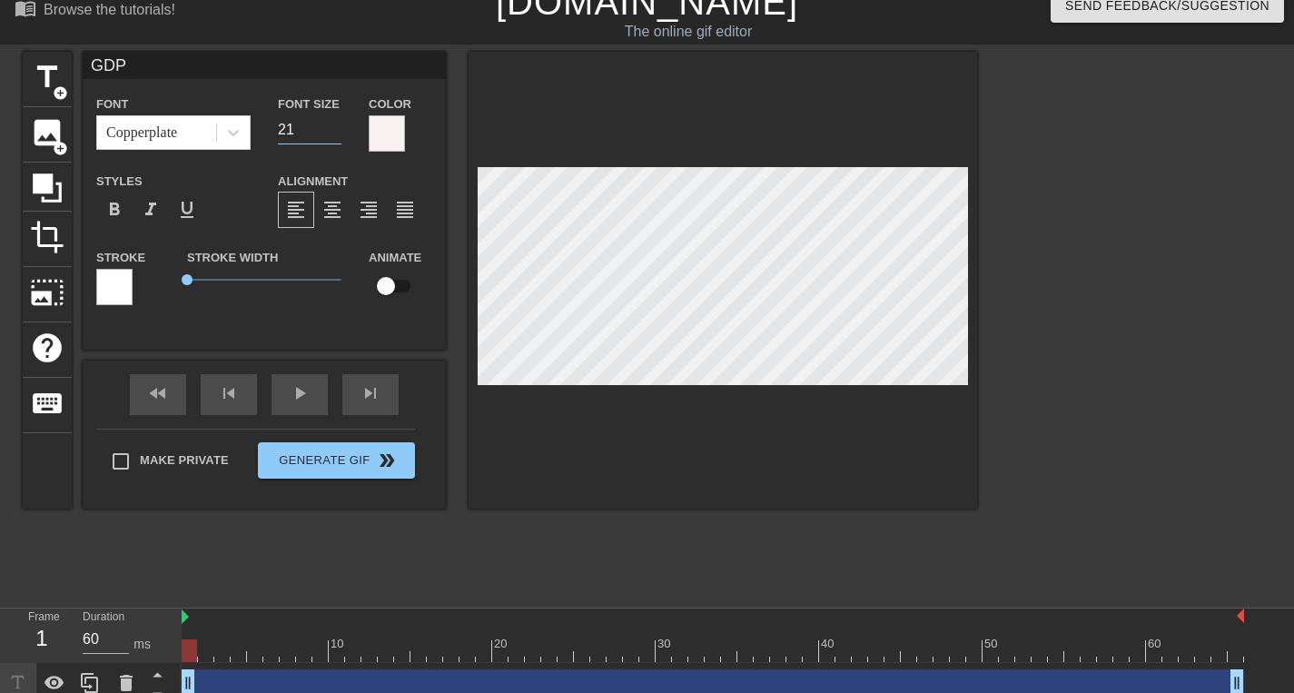
click at [336, 133] on input "21" at bounding box center [310, 129] width 64 height 29
click at [336, 133] on input "20" at bounding box center [310, 129] width 64 height 29
type input "19"
click at [336, 133] on input "19" at bounding box center [310, 129] width 64 height 29
type input "40"
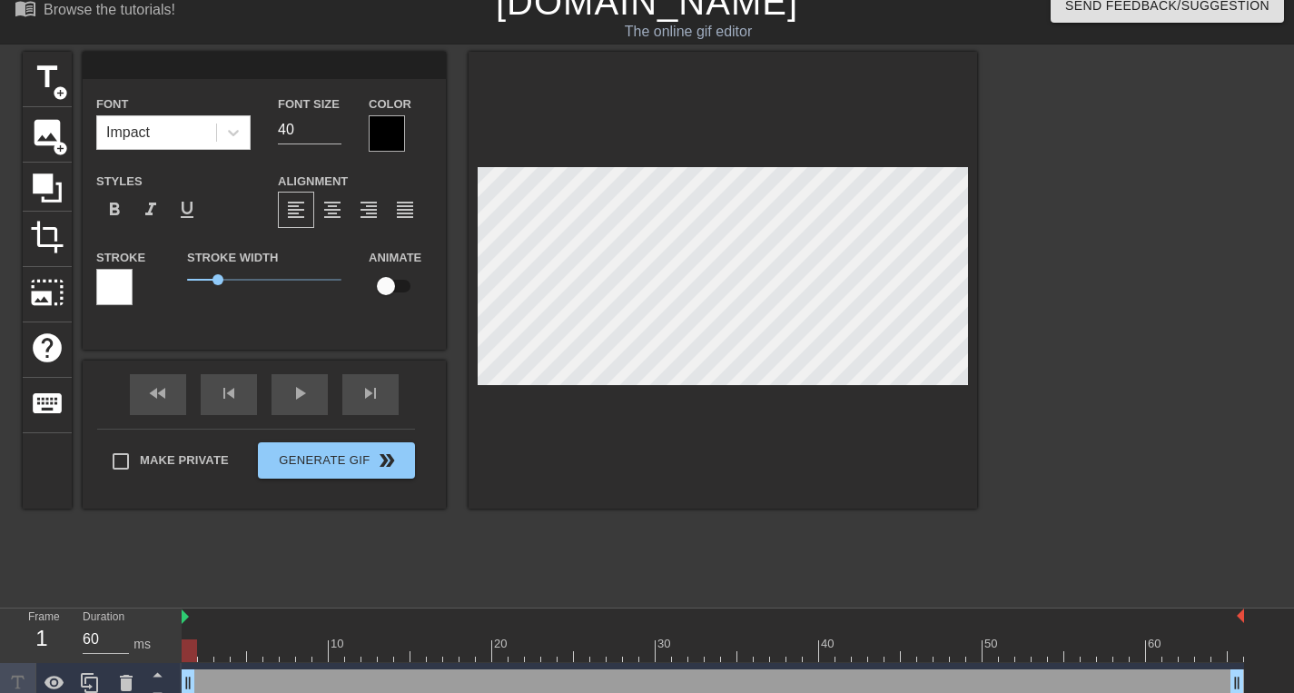
scroll to position [3, 2]
type input "GDP"
type input "19"
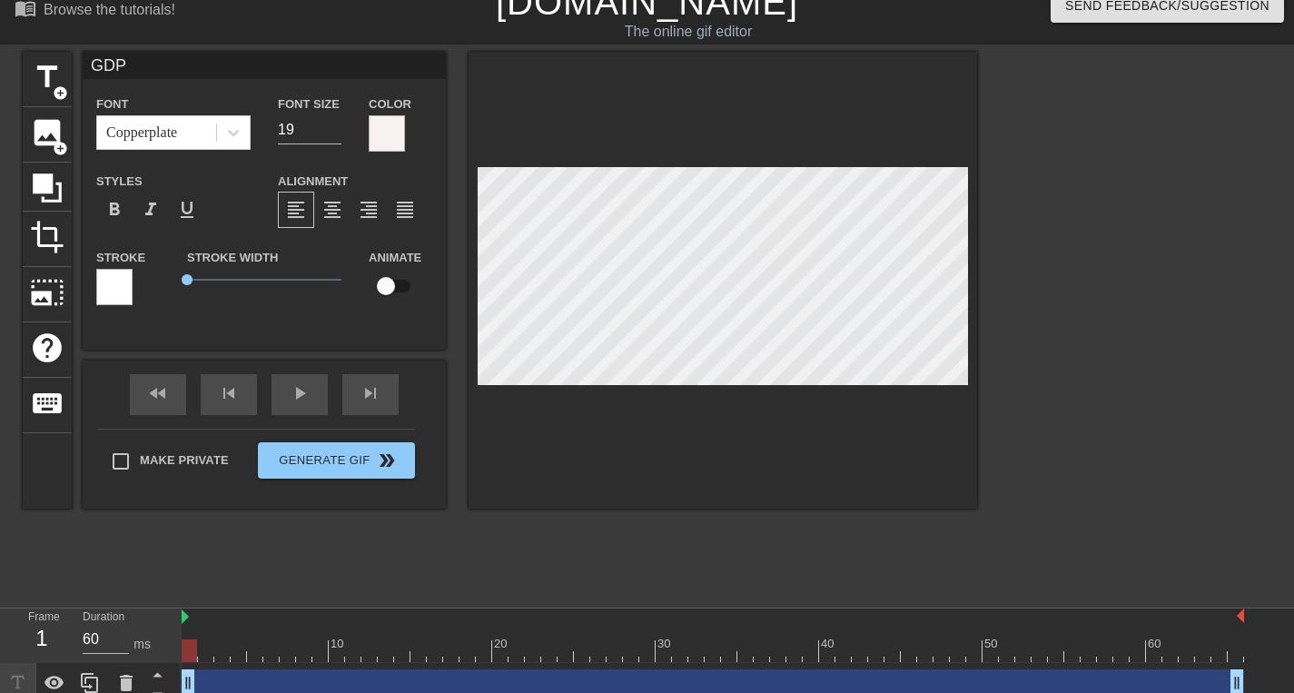
click at [1095, 271] on div at bounding box center [1135, 324] width 272 height 545
click at [120, 206] on span "format_bold" at bounding box center [115, 210] width 22 height 22
click at [331, 134] on input "18" at bounding box center [310, 129] width 64 height 29
click at [331, 134] on input "17" at bounding box center [310, 129] width 64 height 29
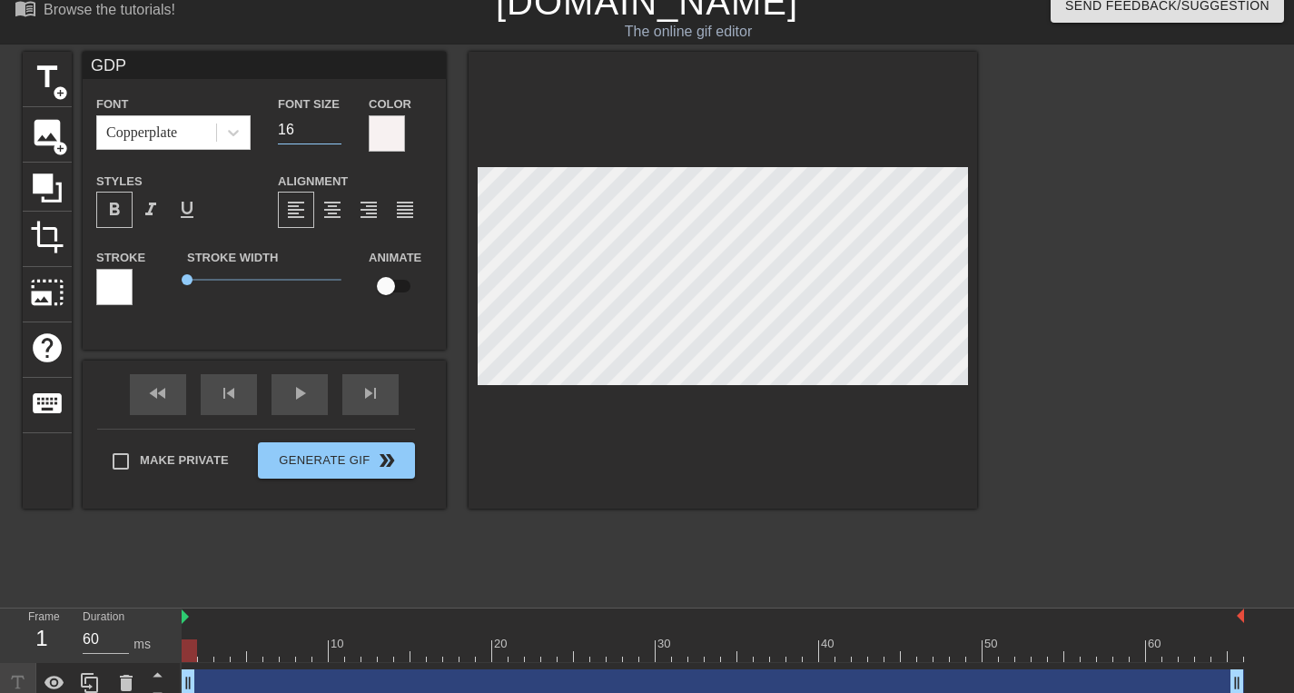
click at [331, 134] on input "16" at bounding box center [310, 129] width 64 height 29
type input "15"
click at [331, 134] on input "15" at bounding box center [310, 129] width 64 height 29
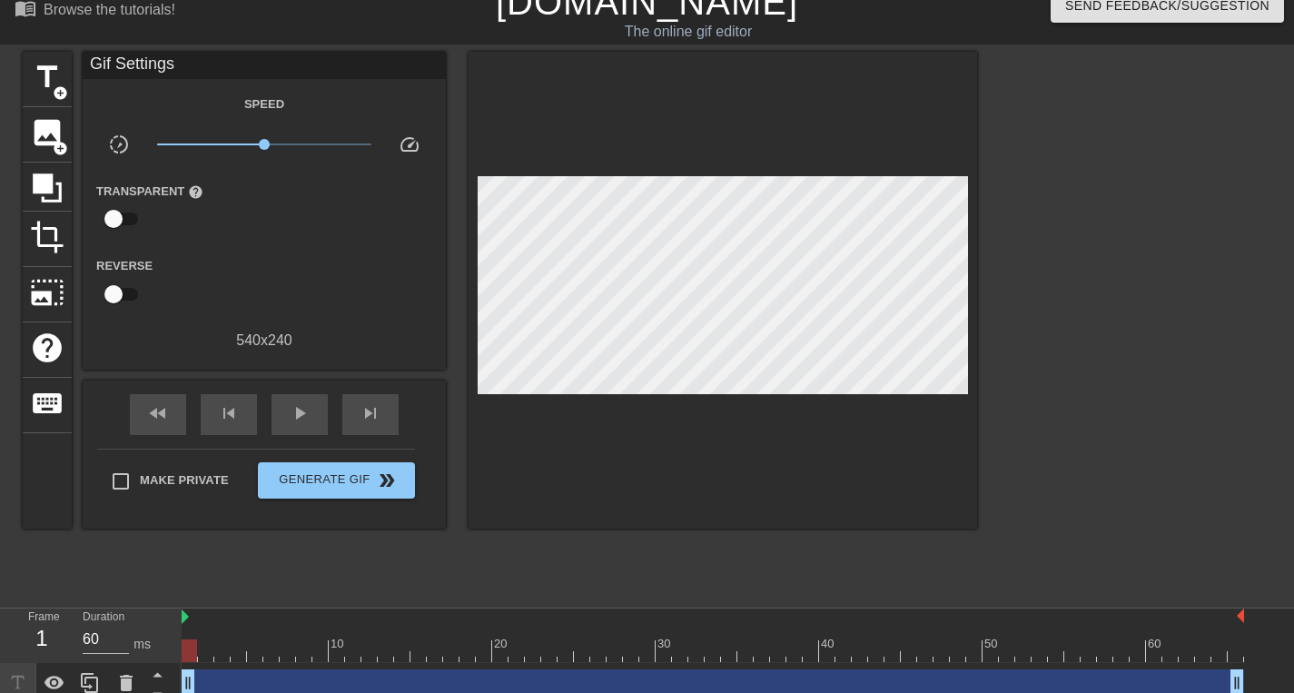
click at [1109, 272] on div at bounding box center [1135, 324] width 272 height 545
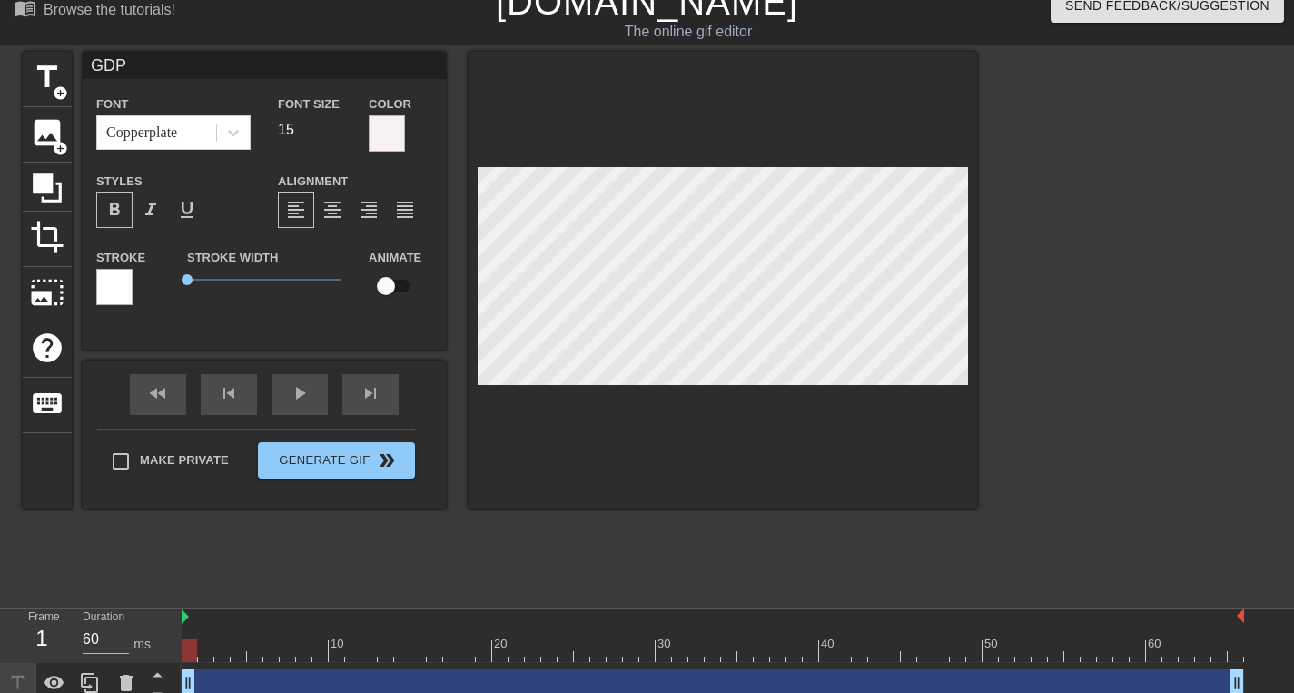
click at [376, 134] on div at bounding box center [387, 133] width 36 height 36
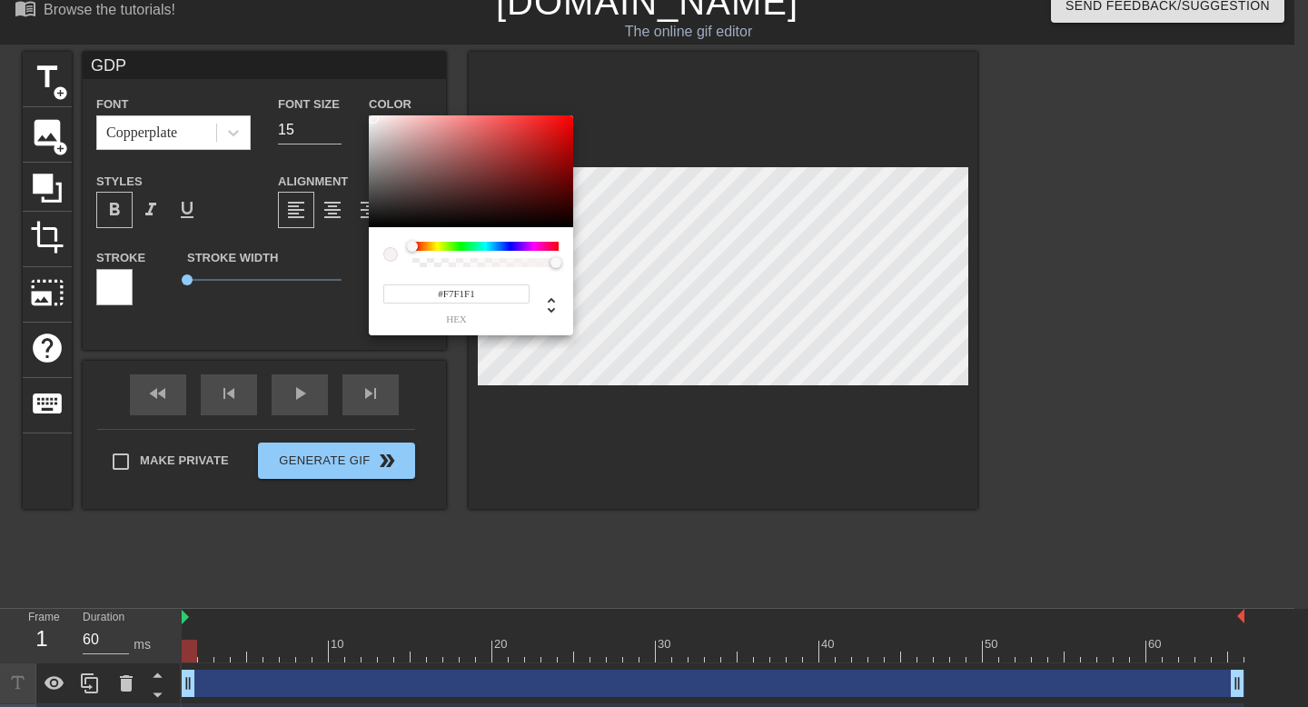
type input "#F70E0E"
click at [561, 119] on div at bounding box center [471, 171] width 204 height 113
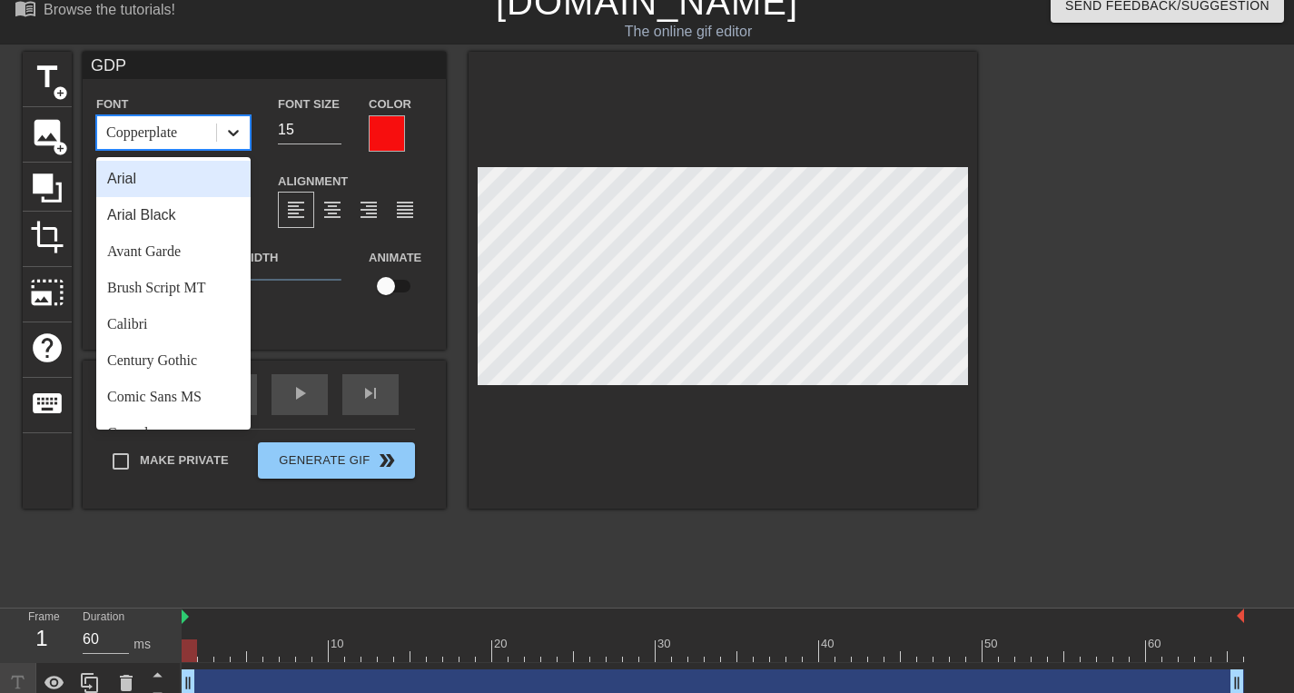
click at [238, 133] on icon at bounding box center [233, 133] width 18 height 18
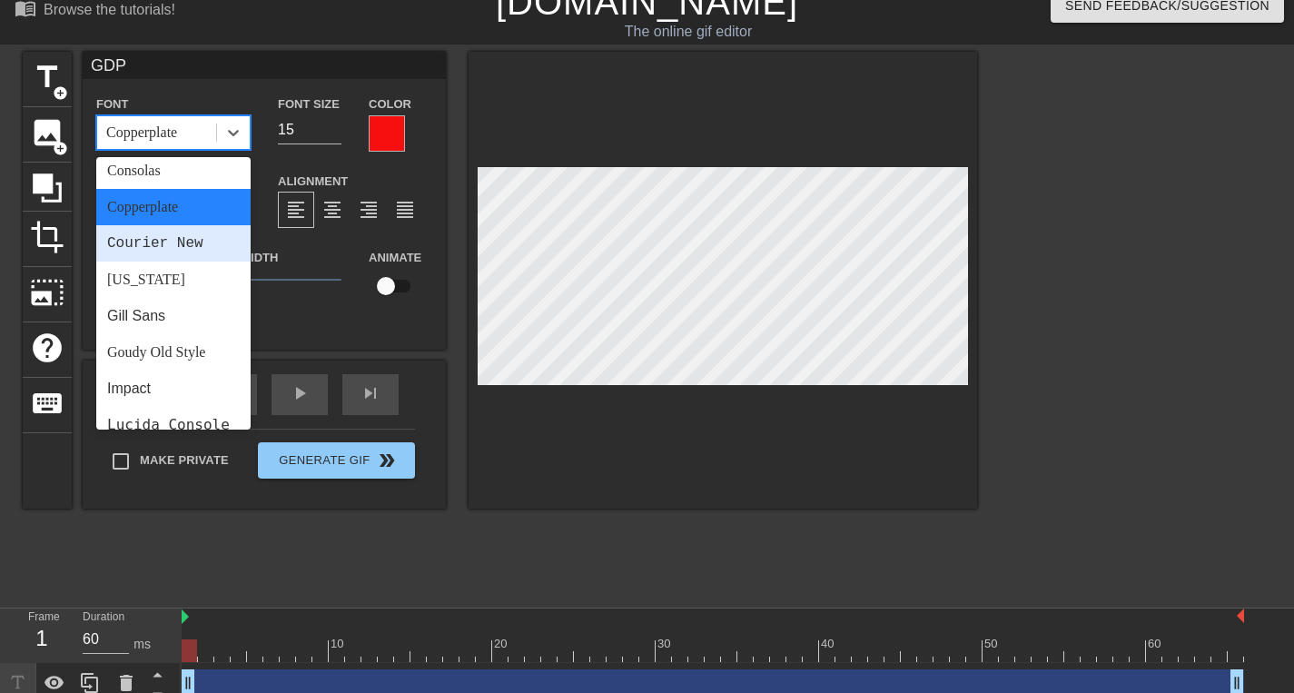
scroll to position [292, 0]
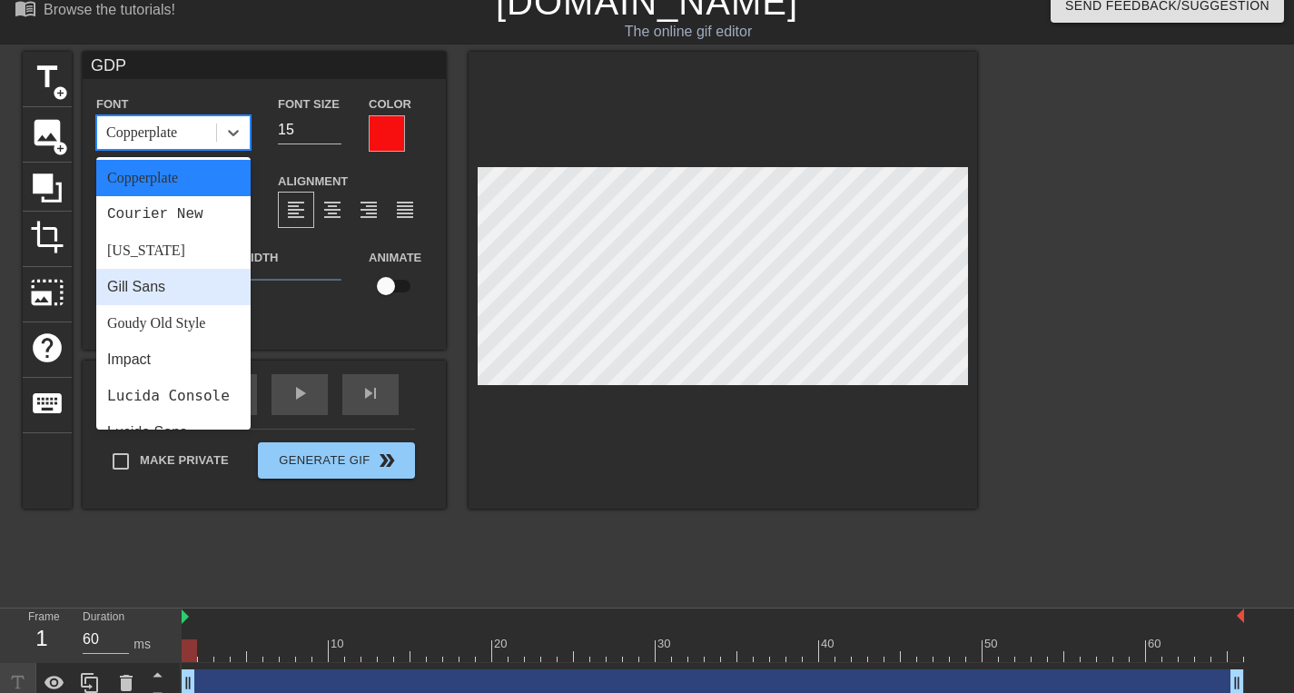
click at [151, 277] on div "Gill Sans" at bounding box center [173, 287] width 154 height 36
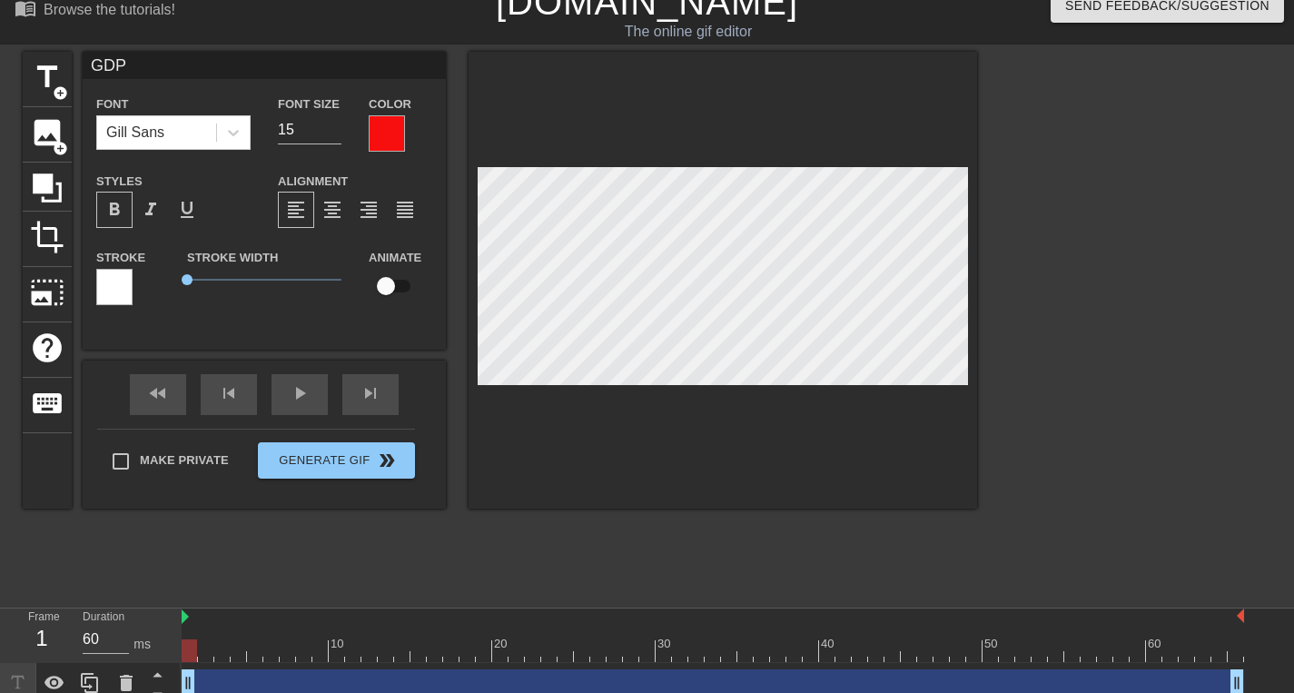
click at [401, 124] on div at bounding box center [387, 133] width 36 height 36
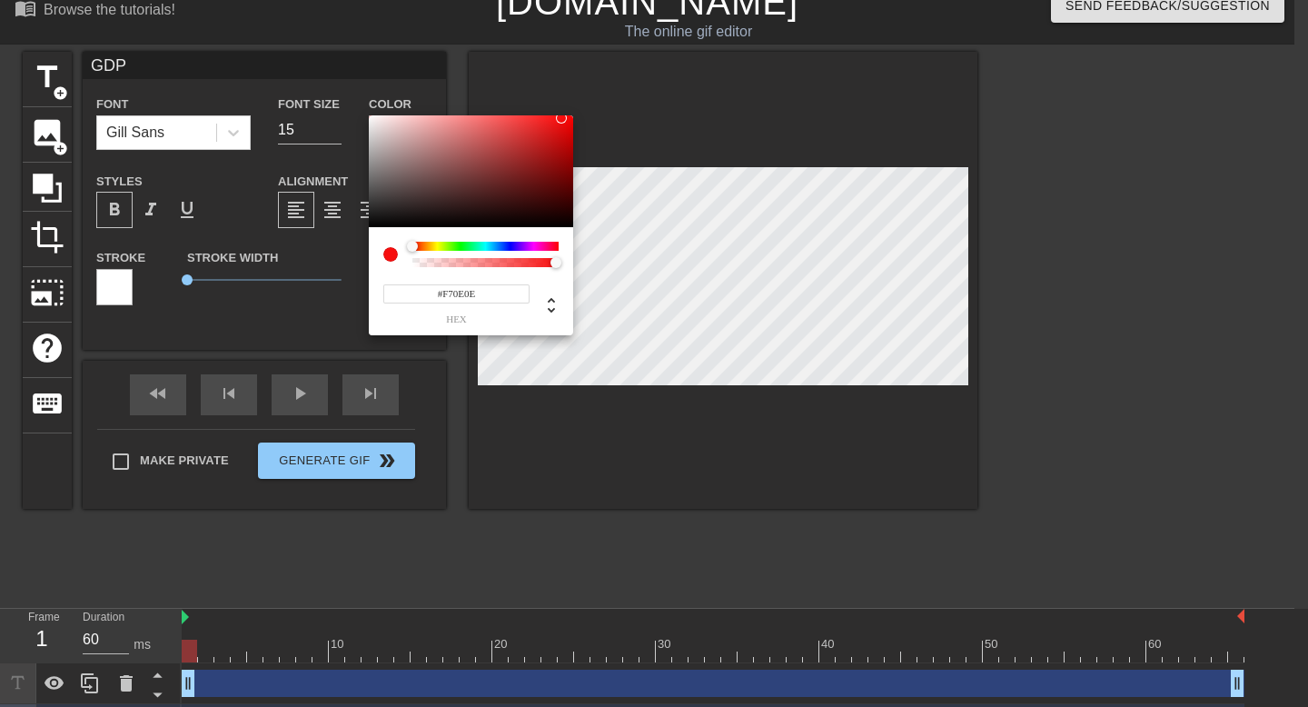
type input "#FBF8F8"
click at [371, 116] on div at bounding box center [471, 171] width 204 height 113
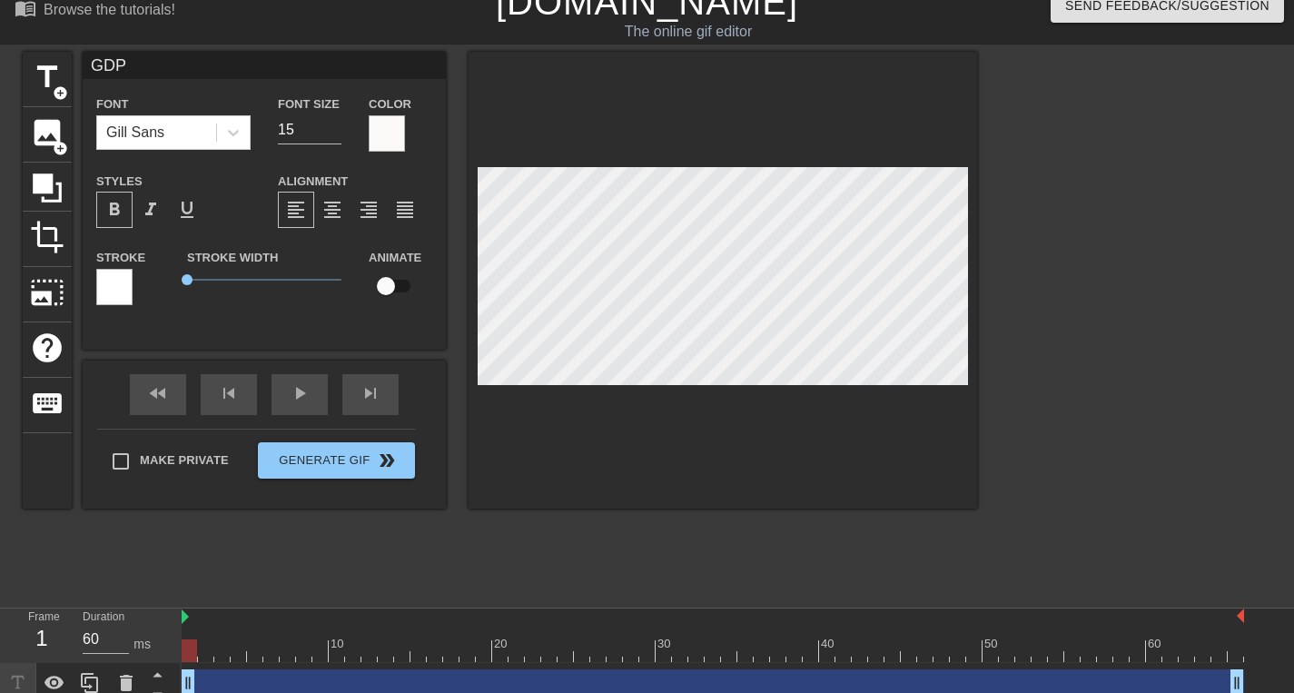
click at [118, 209] on span "format_bold" at bounding box center [115, 210] width 22 height 22
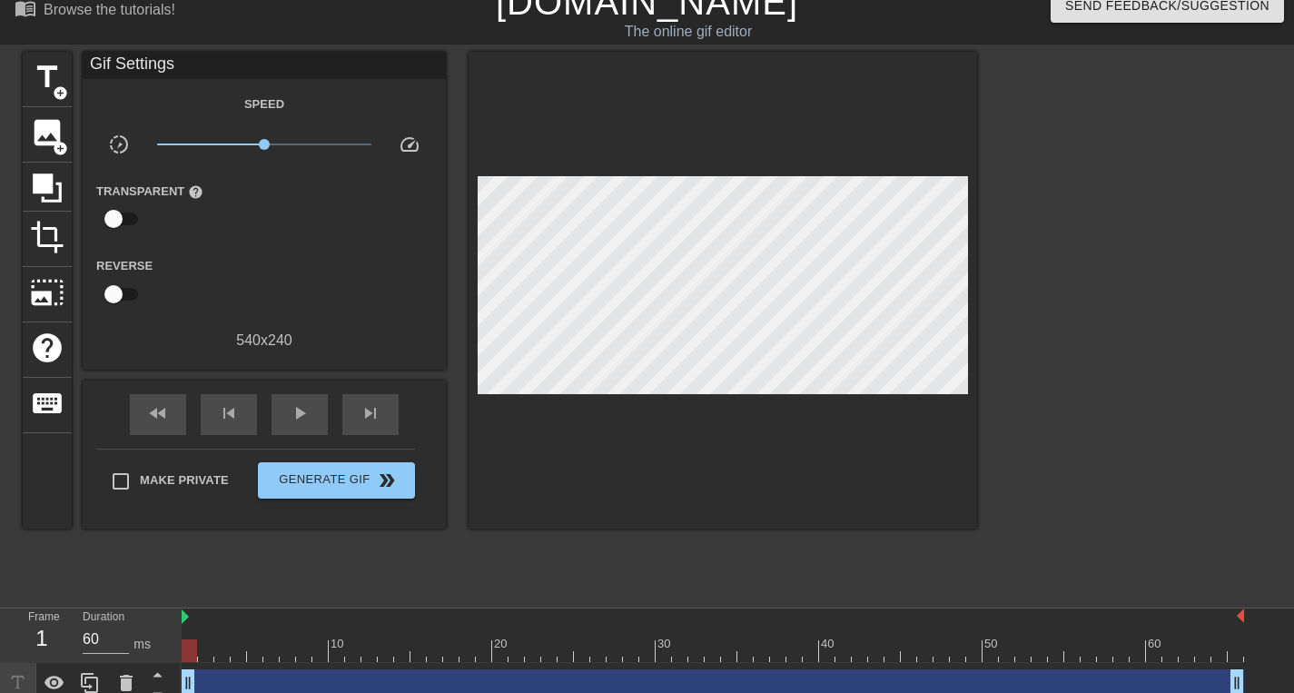
click at [1084, 167] on div at bounding box center [1135, 324] width 272 height 545
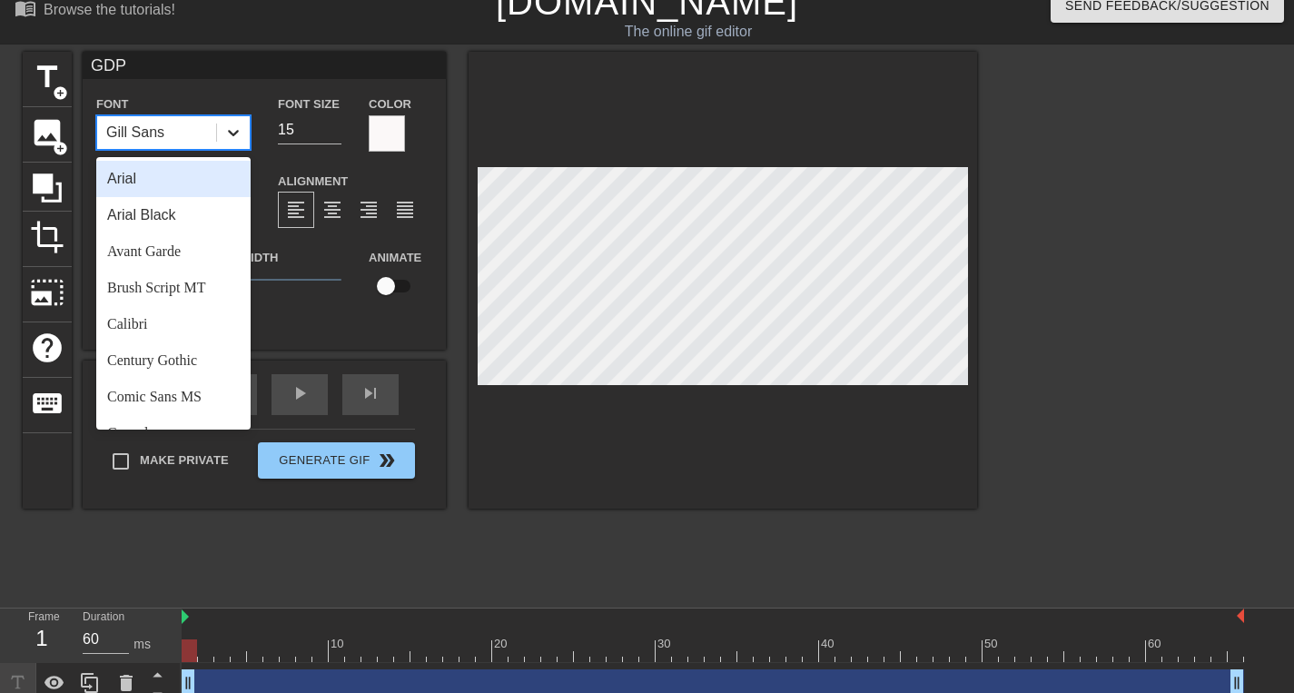
click at [226, 132] on icon at bounding box center [233, 133] width 18 height 18
click at [159, 308] on div "Calibri" at bounding box center [173, 323] width 154 height 36
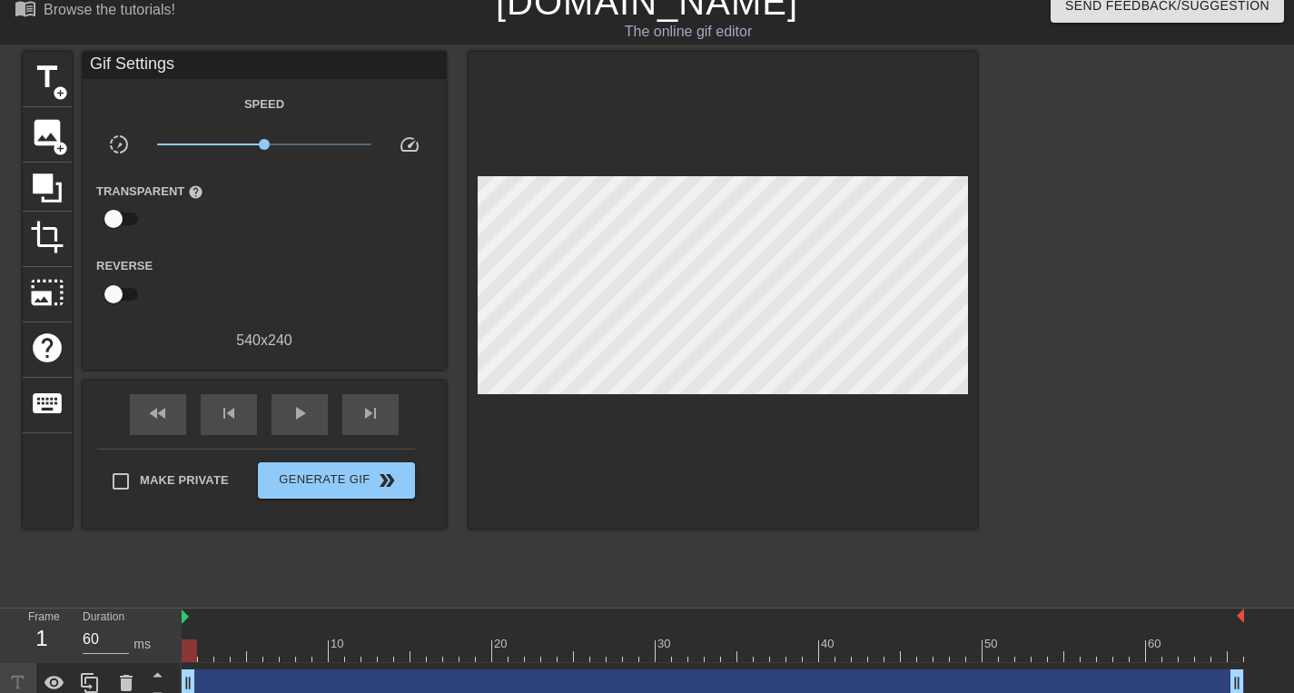
click at [1063, 238] on div at bounding box center [1135, 324] width 272 height 545
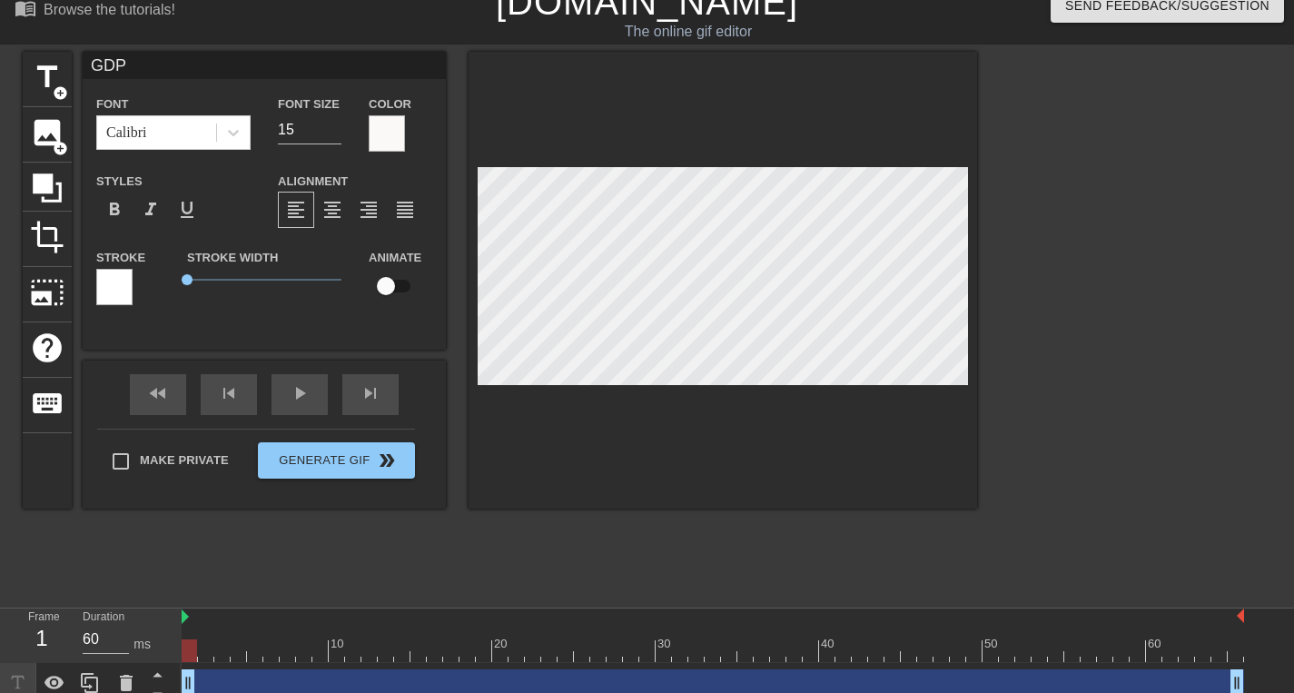
click at [383, 287] on input "checkbox" at bounding box center [386, 286] width 104 height 35
checkbox input "true"
click at [113, 286] on div at bounding box center [114, 287] width 36 height 36
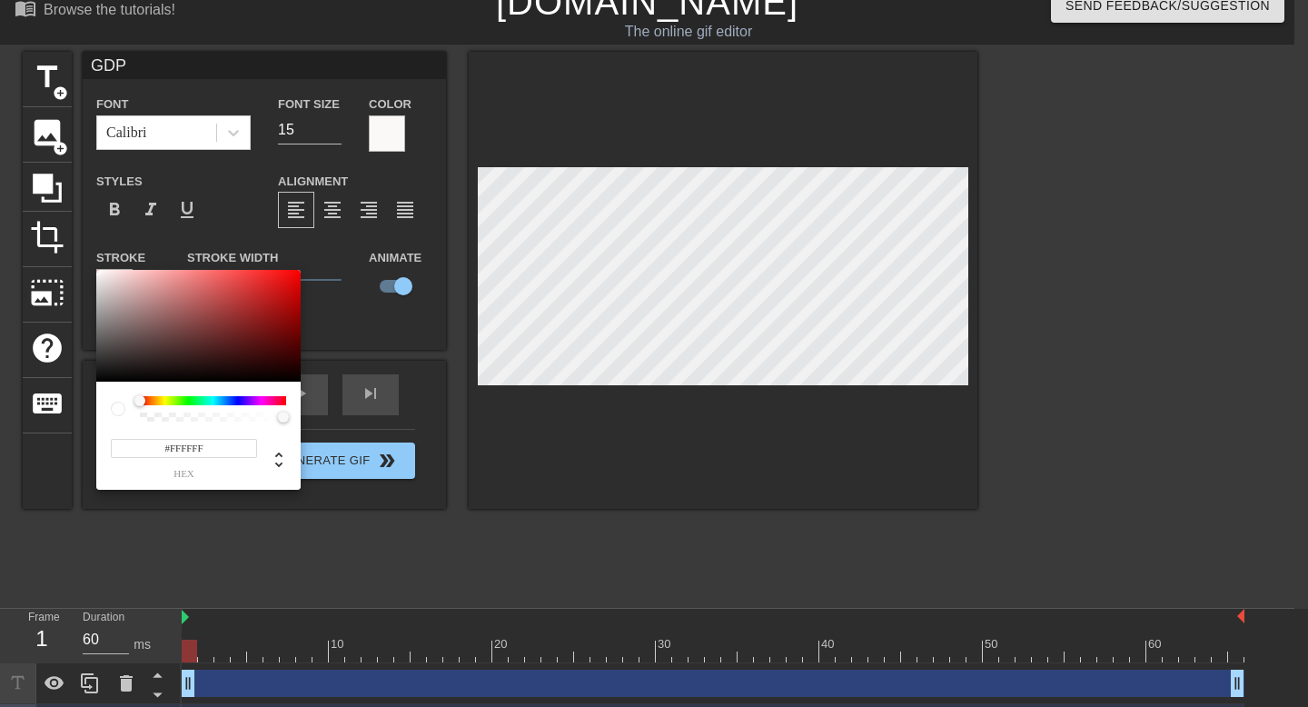
click at [282, 402] on div at bounding box center [213, 400] width 146 height 9
click at [277, 368] on div at bounding box center [198, 326] width 204 height 113
type input "#100101"
click at [292, 375] on div at bounding box center [198, 326] width 204 height 113
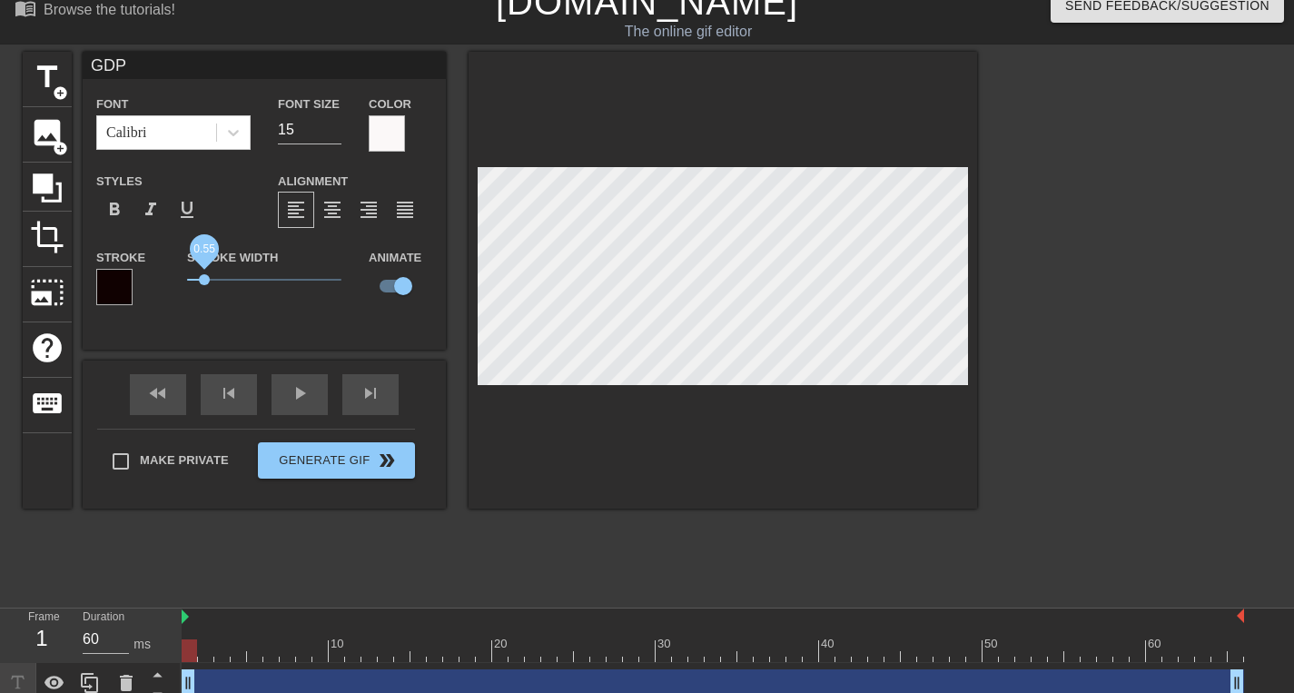
drag, startPoint x: 189, startPoint y: 277, endPoint x: 203, endPoint y: 279, distance: 13.7
click at [203, 280] on span "0.55" at bounding box center [204, 279] width 11 height 11
click at [1011, 241] on div at bounding box center [1135, 324] width 272 height 545
click at [333, 121] on input "16" at bounding box center [310, 129] width 64 height 29
click at [333, 121] on input "17" at bounding box center [310, 129] width 64 height 29
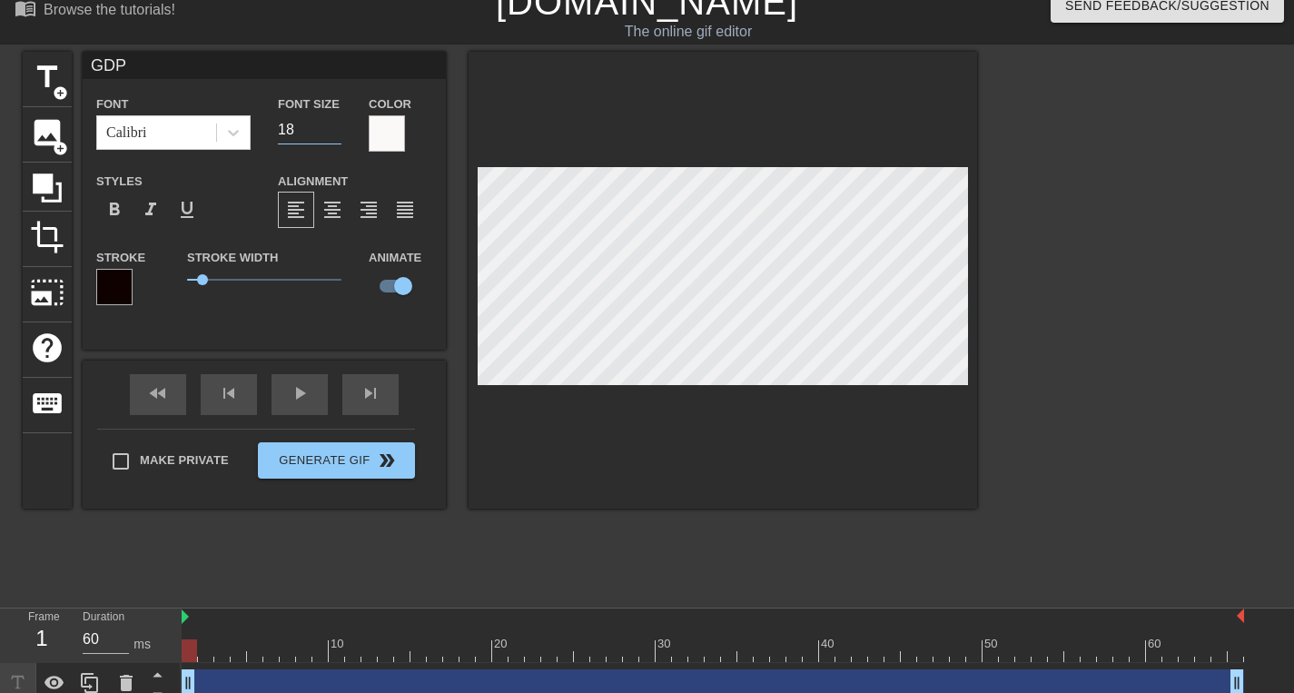
click at [333, 121] on input "18" at bounding box center [310, 129] width 64 height 29
click at [333, 121] on input "19" at bounding box center [310, 129] width 64 height 29
click at [333, 121] on input "20" at bounding box center [310, 129] width 64 height 29
type input "21"
click at [333, 121] on input "21" at bounding box center [310, 129] width 64 height 29
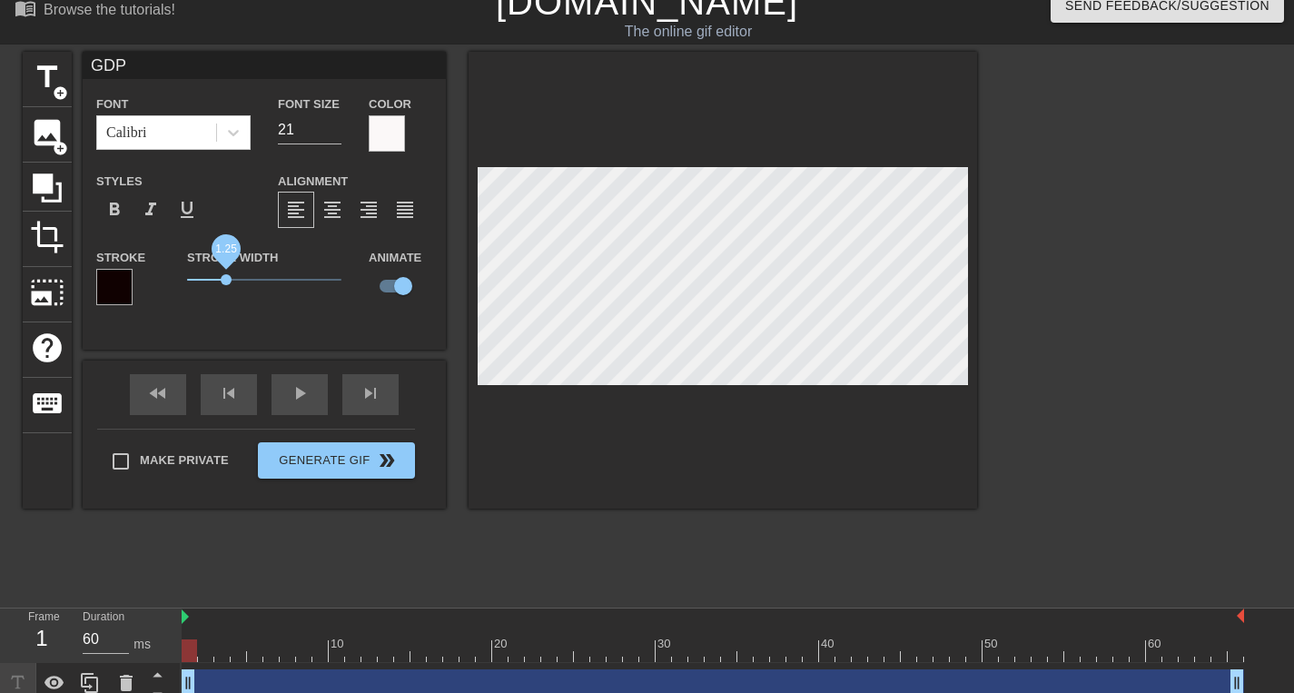
drag, startPoint x: 203, startPoint y: 281, endPoint x: 226, endPoint y: 281, distance: 22.7
click at [226, 281] on span "1.25" at bounding box center [226, 279] width 11 height 11
click at [1049, 258] on div at bounding box center [1135, 324] width 272 height 545
click at [128, 211] on div "format_bold" at bounding box center [114, 210] width 36 height 36
drag, startPoint x: 224, startPoint y: 276, endPoint x: 196, endPoint y: 276, distance: 28.2
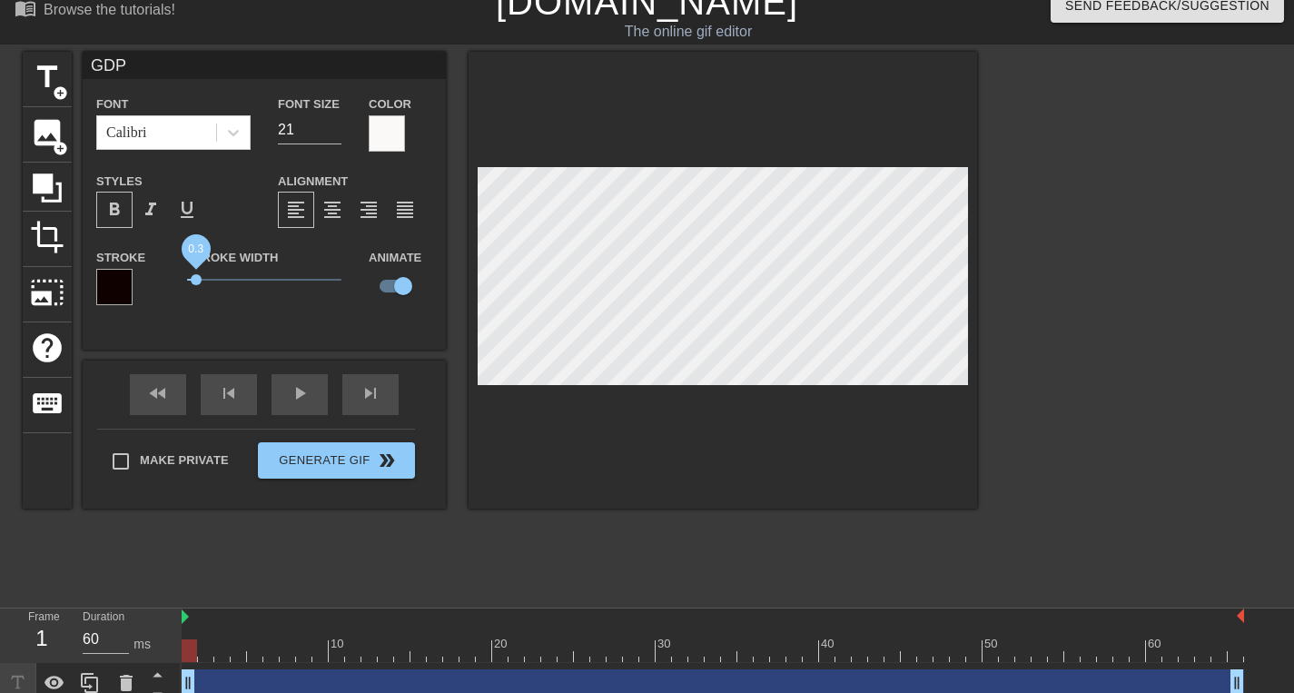
click at [196, 276] on span "0.3" at bounding box center [196, 279] width 11 height 11
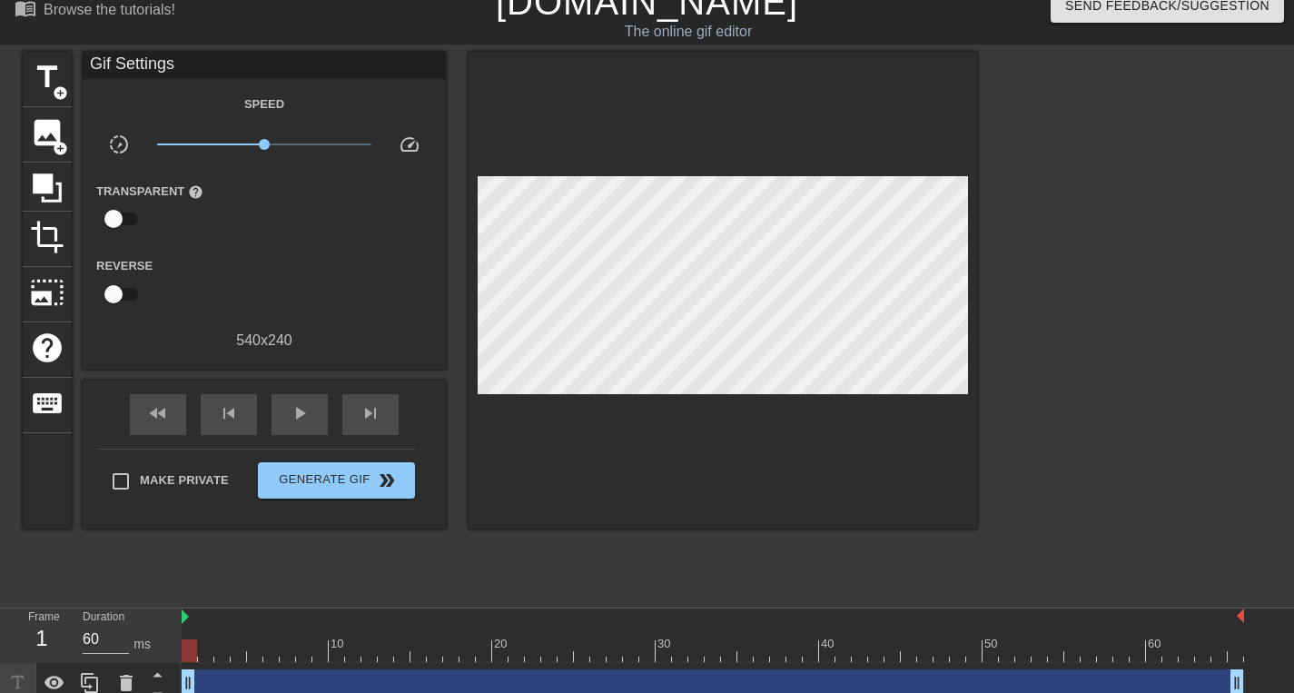
click at [1039, 278] on div at bounding box center [1135, 324] width 272 height 545
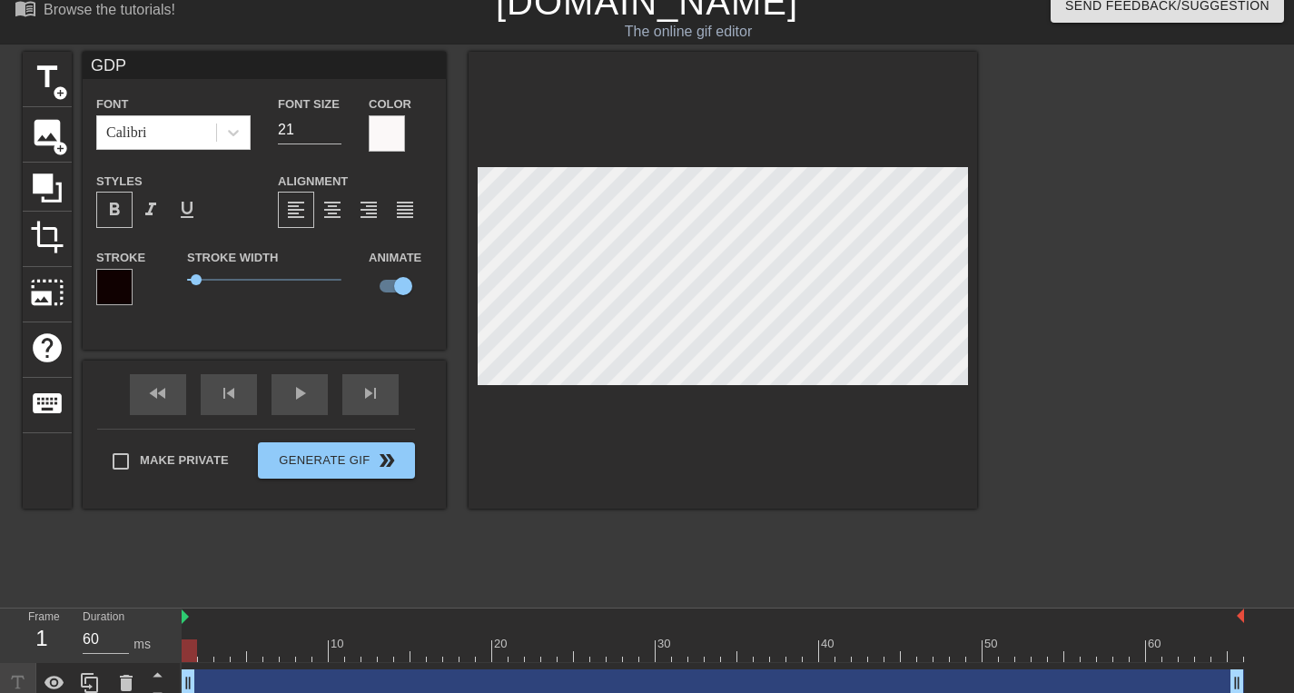
scroll to position [3, 2]
click at [237, 145] on div at bounding box center [233, 132] width 33 height 33
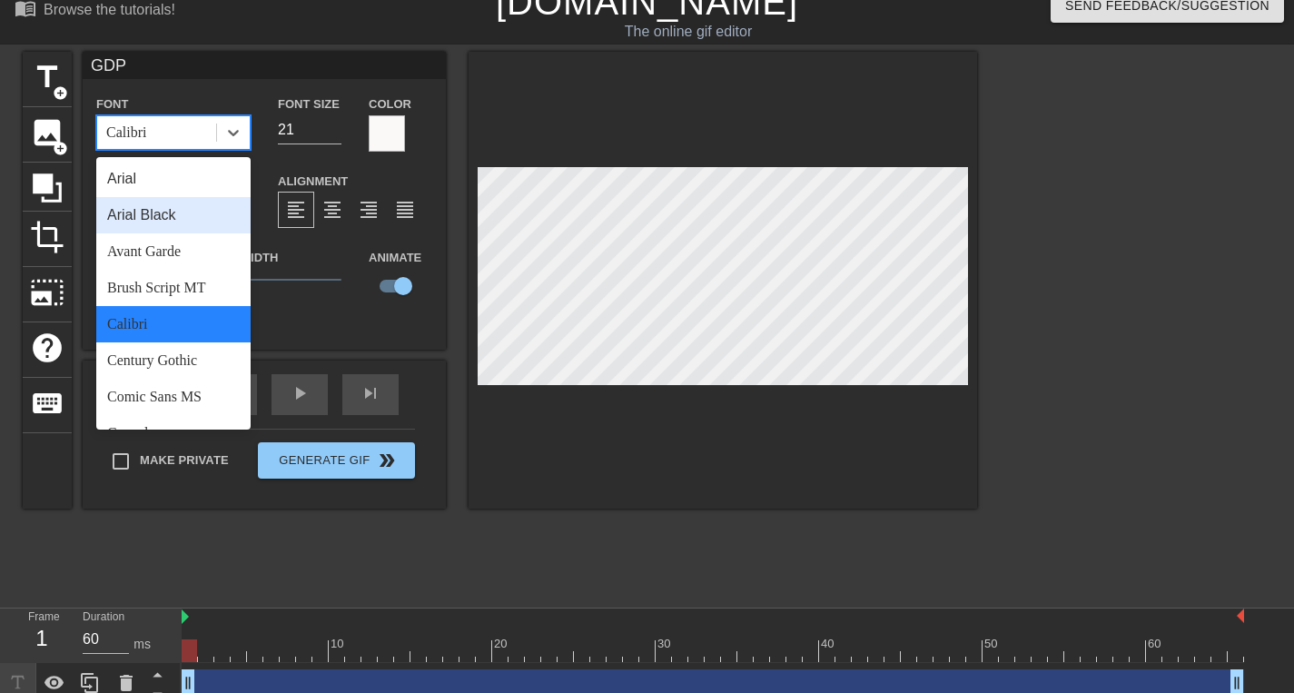
click at [183, 219] on div "Arial Black" at bounding box center [173, 215] width 154 height 36
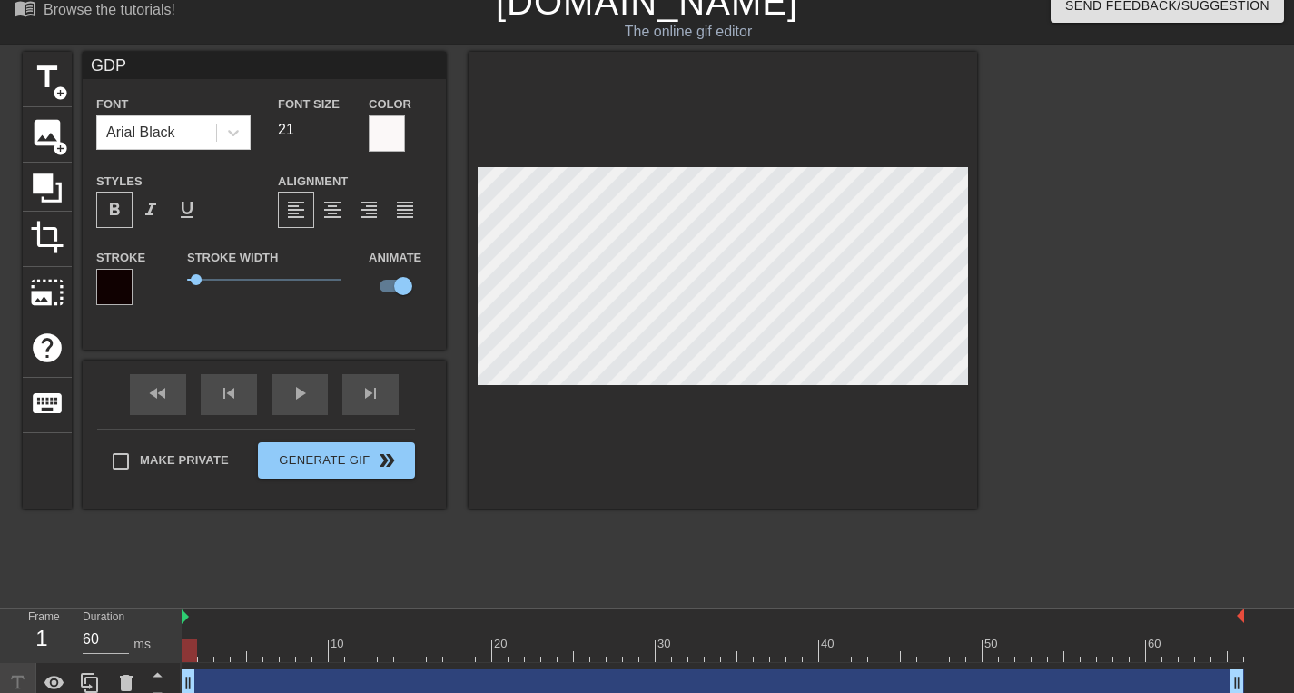
click at [210, 316] on div "Stroke Width 0.3" at bounding box center [264, 283] width 182 height 75
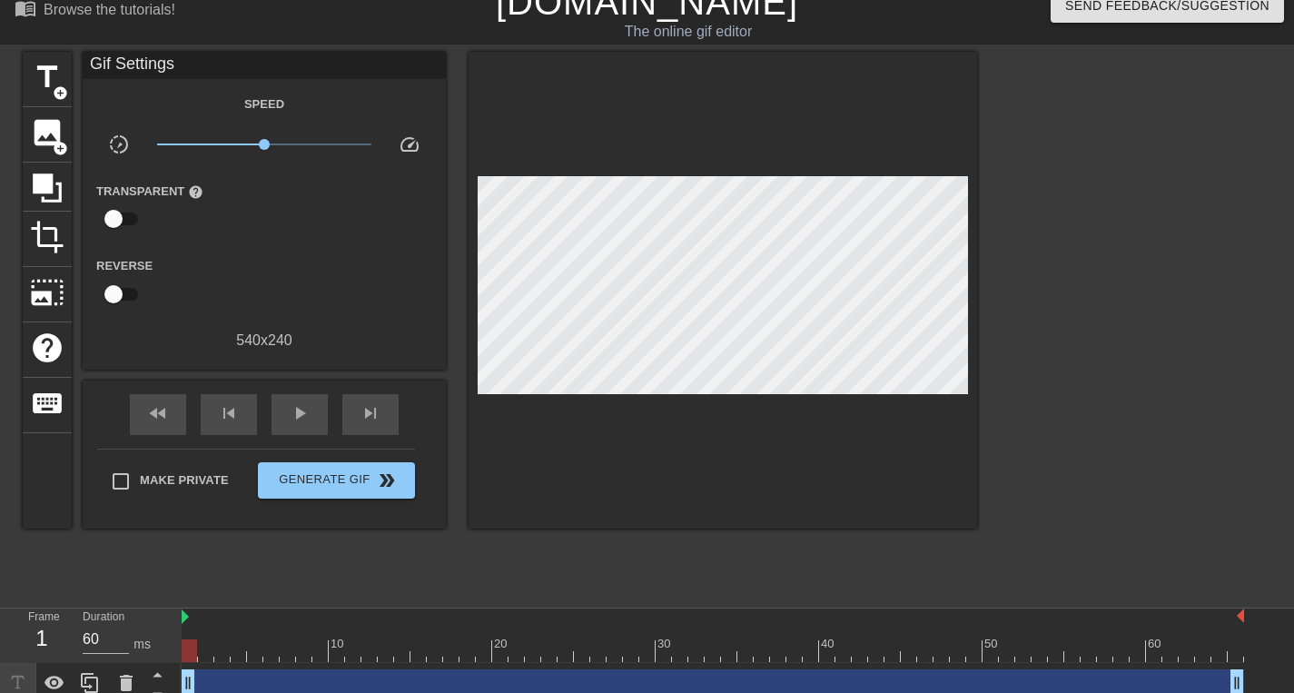
click at [1015, 220] on div at bounding box center [1135, 324] width 272 height 545
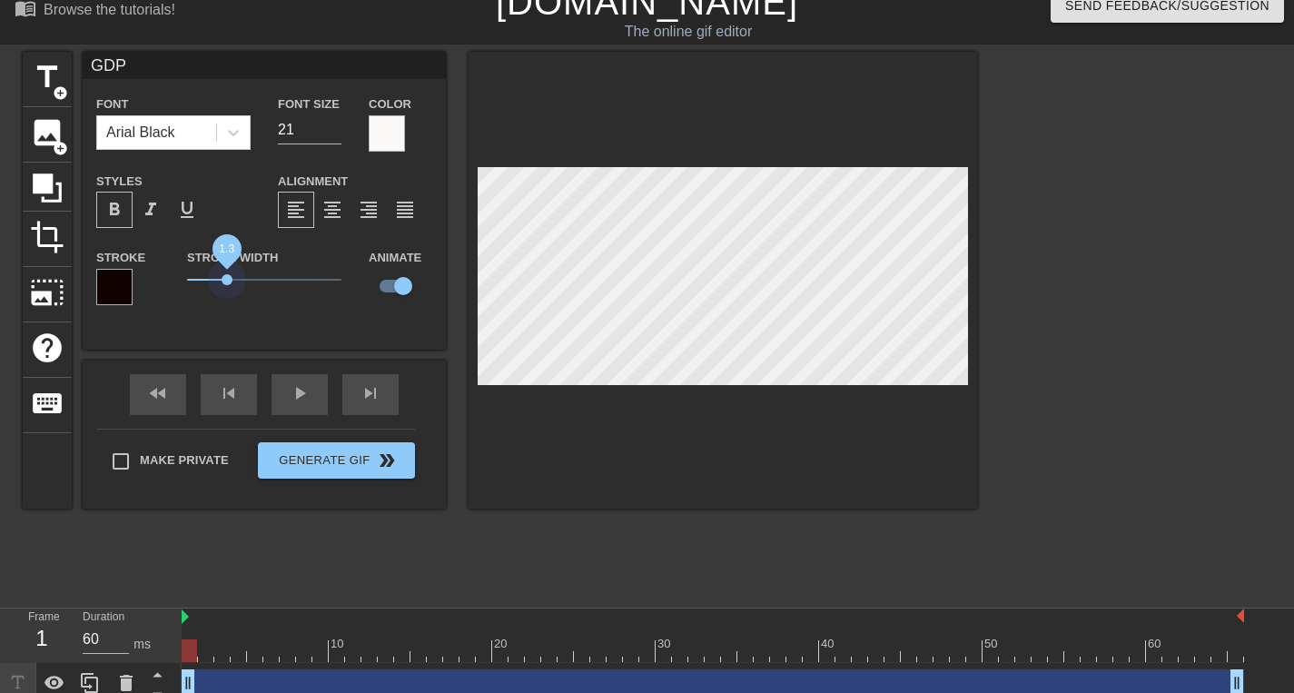
drag, startPoint x: 195, startPoint y: 282, endPoint x: 224, endPoint y: 292, distance: 30.4
click at [226, 293] on div "Stroke Width 1.3" at bounding box center [264, 283] width 182 height 75
click at [256, 326] on div "GDP Font Arial Black Font Size 21 Color Styles format_bold format_italic format…" at bounding box center [264, 201] width 363 height 298
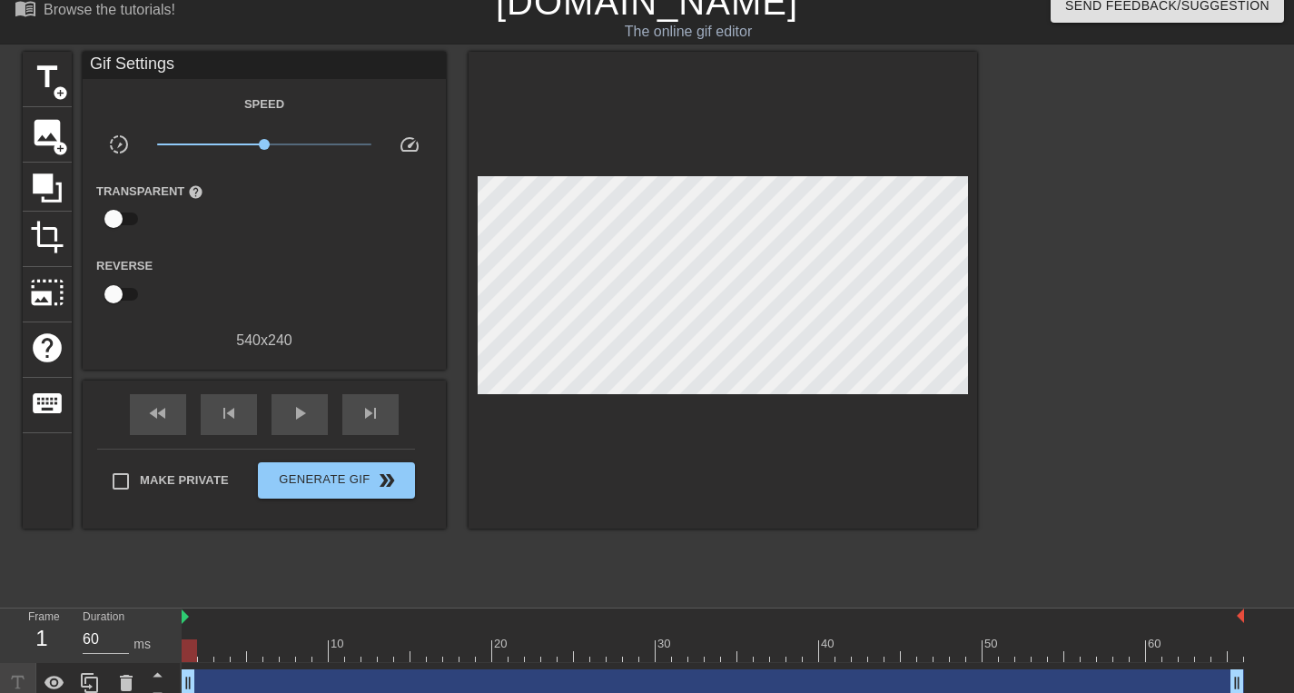
click at [1107, 274] on div at bounding box center [1135, 324] width 272 height 545
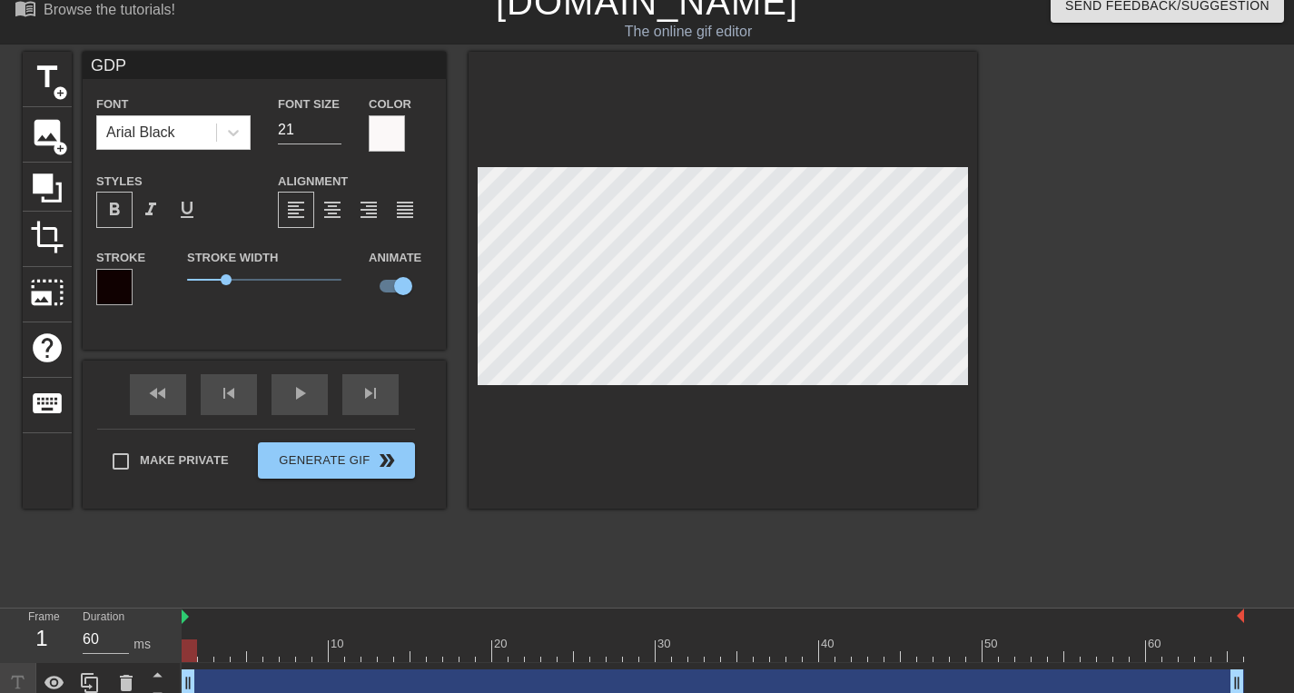
click at [1141, 250] on div at bounding box center [1135, 324] width 272 height 545
click at [1163, 263] on div at bounding box center [1135, 324] width 272 height 545
click at [1184, 222] on div at bounding box center [1135, 324] width 272 height 545
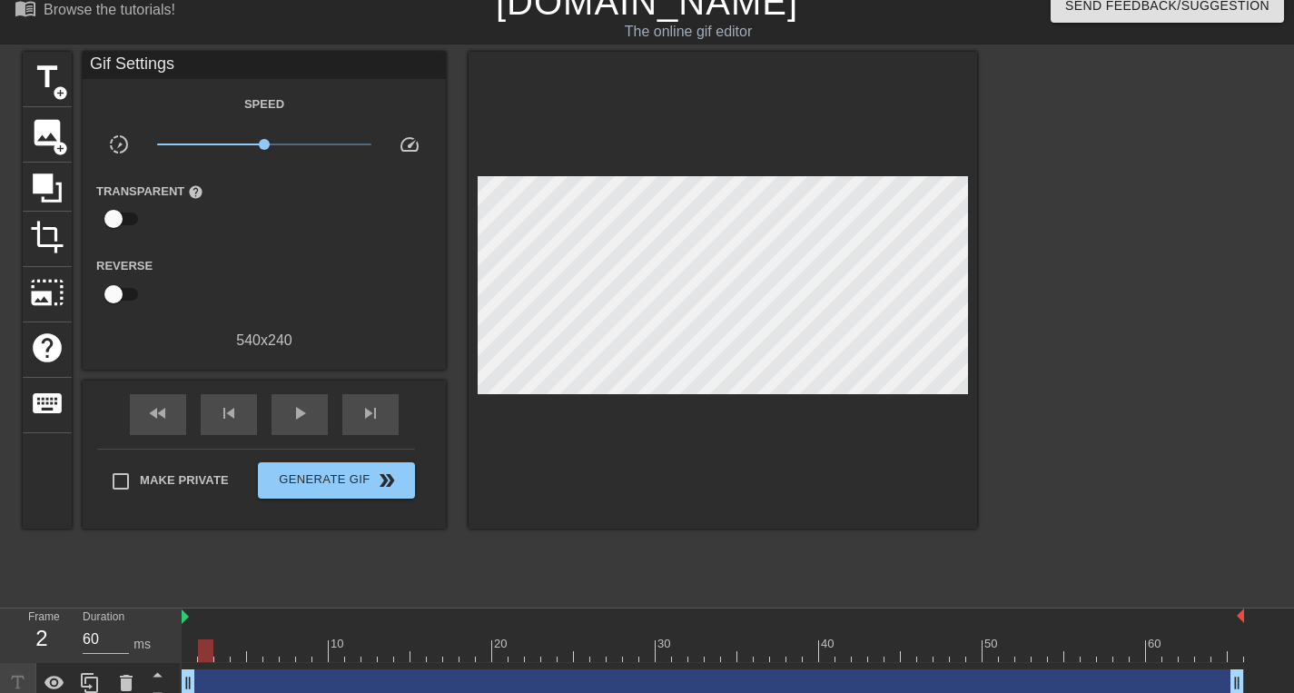
click at [208, 649] on div at bounding box center [713, 650] width 1063 height 23
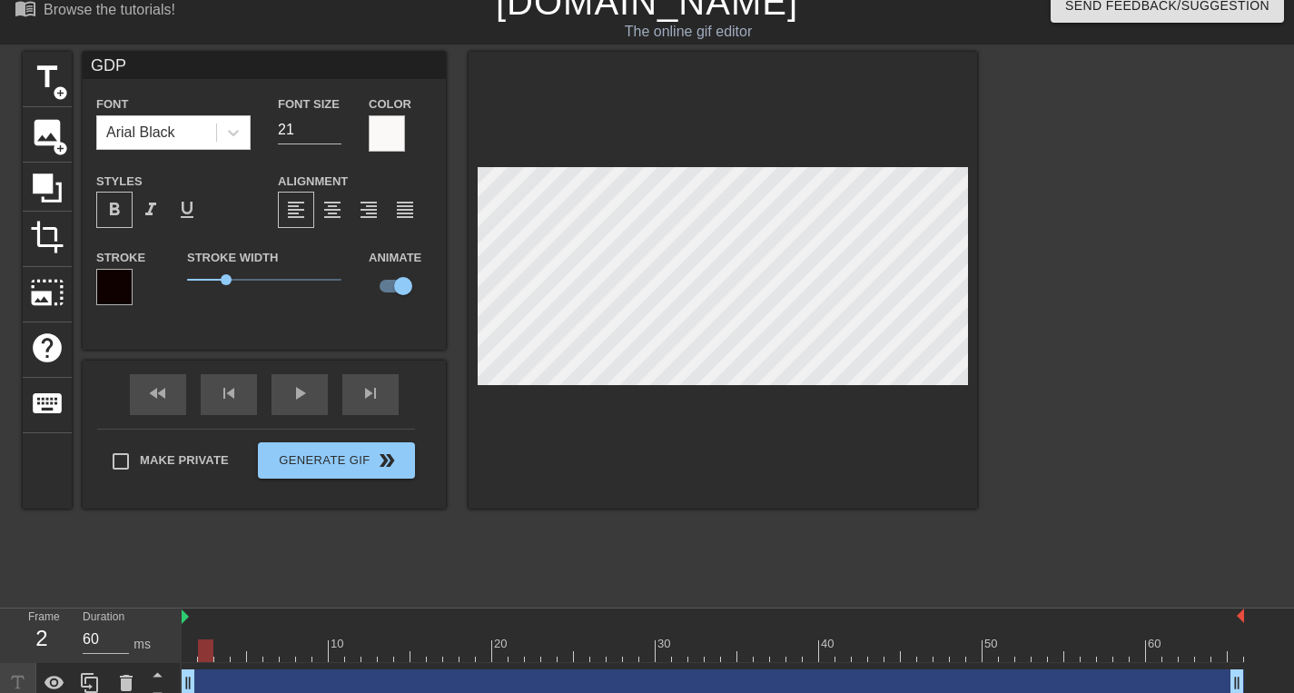
click at [223, 651] on div at bounding box center [713, 650] width 1063 height 23
click at [237, 652] on div at bounding box center [713, 650] width 1063 height 23
click at [252, 655] on div at bounding box center [713, 650] width 1063 height 23
click at [276, 650] on div at bounding box center [713, 650] width 1063 height 23
click at [285, 653] on div at bounding box center [713, 650] width 1063 height 23
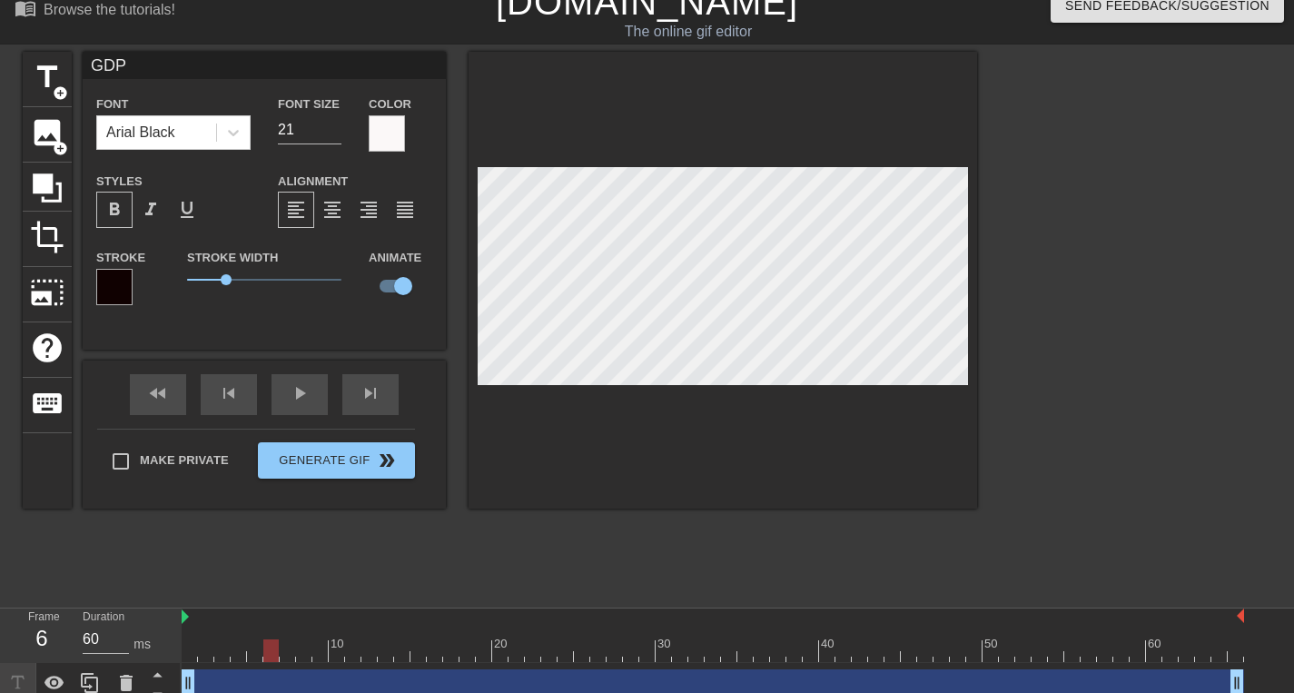
click at [272, 653] on div at bounding box center [713, 650] width 1063 height 23
click at [288, 655] on div at bounding box center [713, 650] width 1063 height 23
click at [302, 655] on div at bounding box center [713, 650] width 1063 height 23
click at [322, 655] on div at bounding box center [713, 650] width 1063 height 23
click at [340, 656] on div at bounding box center [713, 650] width 1063 height 23
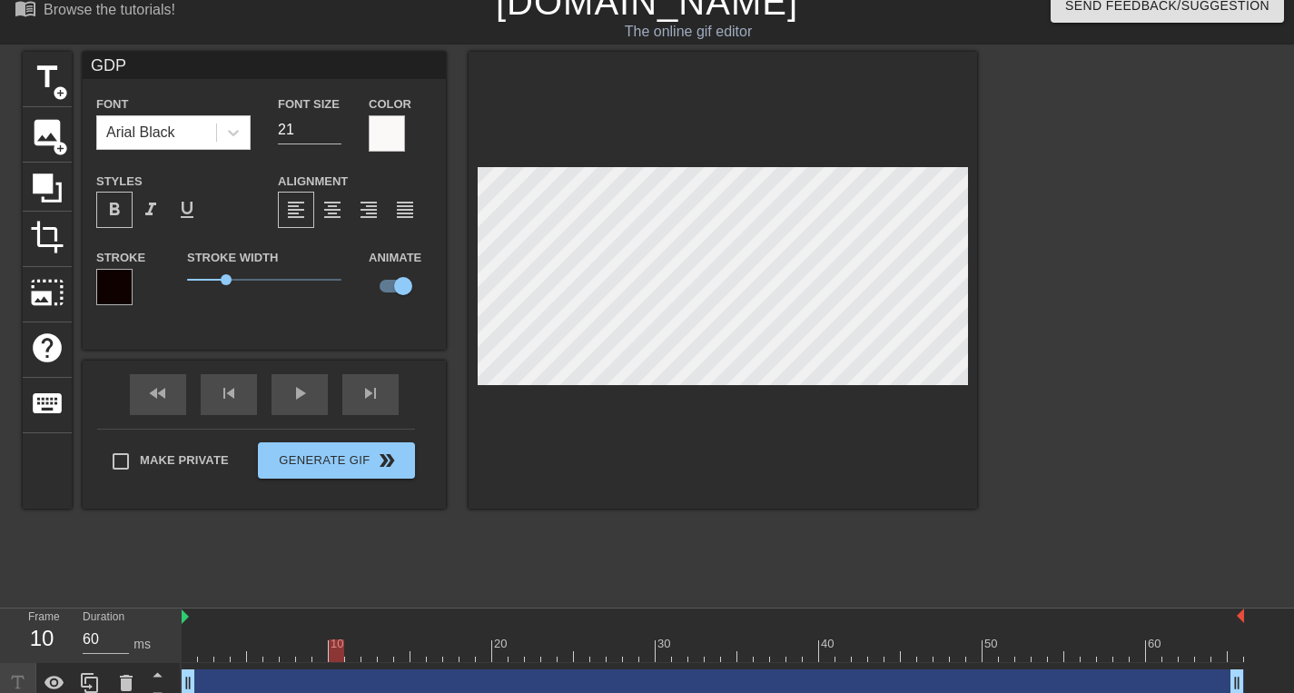
click at [351, 652] on div at bounding box center [713, 650] width 1063 height 23
click at [367, 654] on div at bounding box center [713, 650] width 1063 height 23
click at [382, 653] on div at bounding box center [713, 650] width 1063 height 23
click at [403, 653] on div at bounding box center [713, 650] width 1063 height 23
click at [420, 648] on div at bounding box center [713, 650] width 1063 height 23
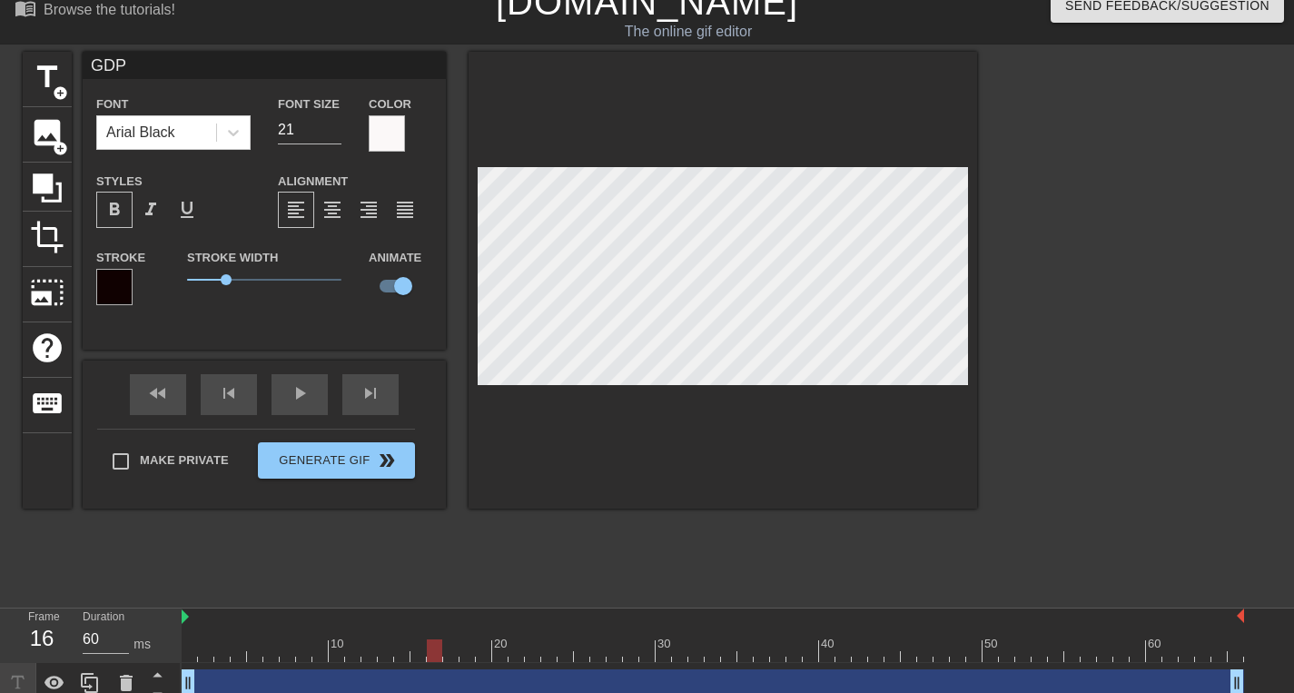
click at [433, 651] on div at bounding box center [713, 650] width 1063 height 23
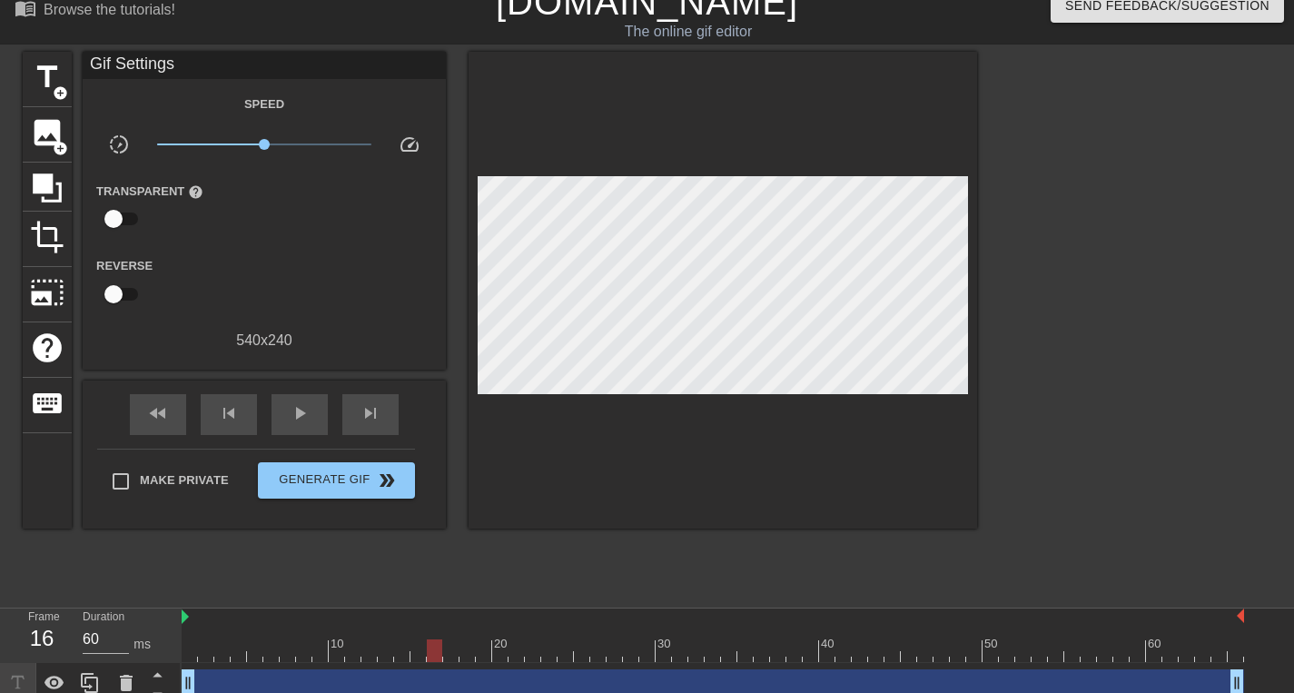
click at [1123, 351] on div at bounding box center [1135, 324] width 272 height 545
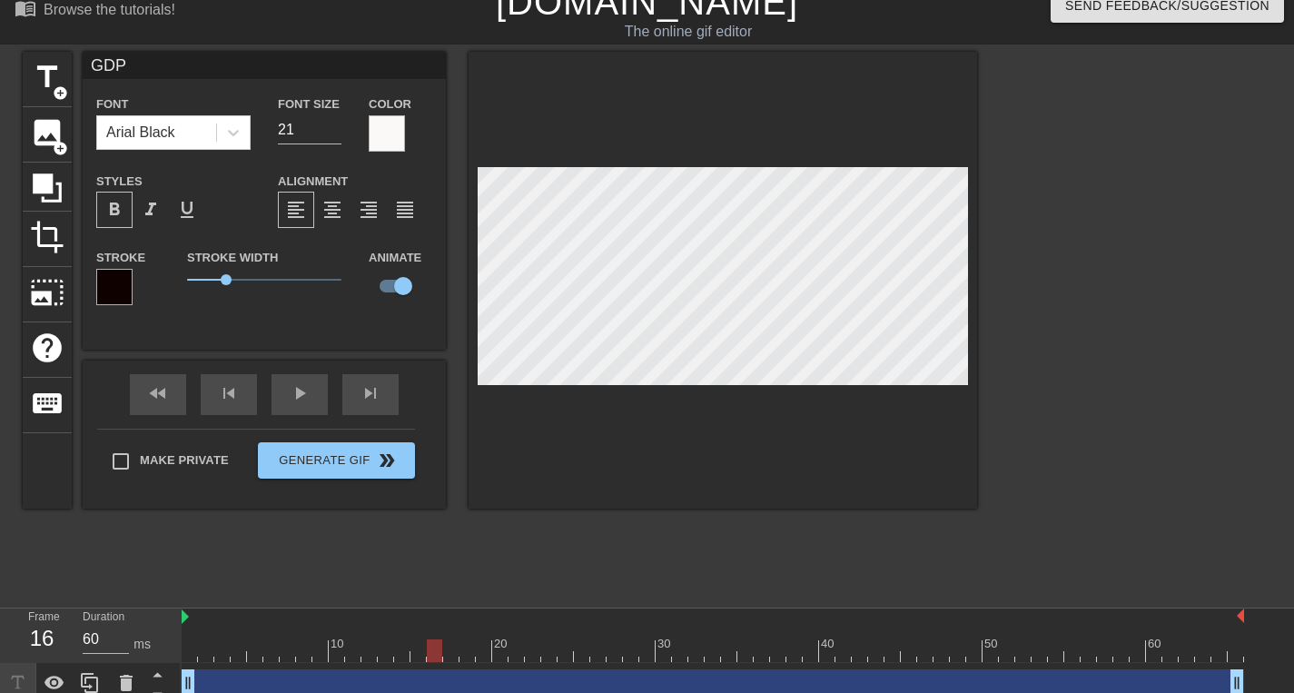
click at [454, 652] on div at bounding box center [713, 650] width 1063 height 23
click at [465, 655] on div at bounding box center [713, 650] width 1063 height 23
click at [483, 655] on div at bounding box center [713, 650] width 1063 height 23
click at [500, 654] on div at bounding box center [713, 650] width 1063 height 23
click at [518, 655] on div at bounding box center [713, 650] width 1063 height 23
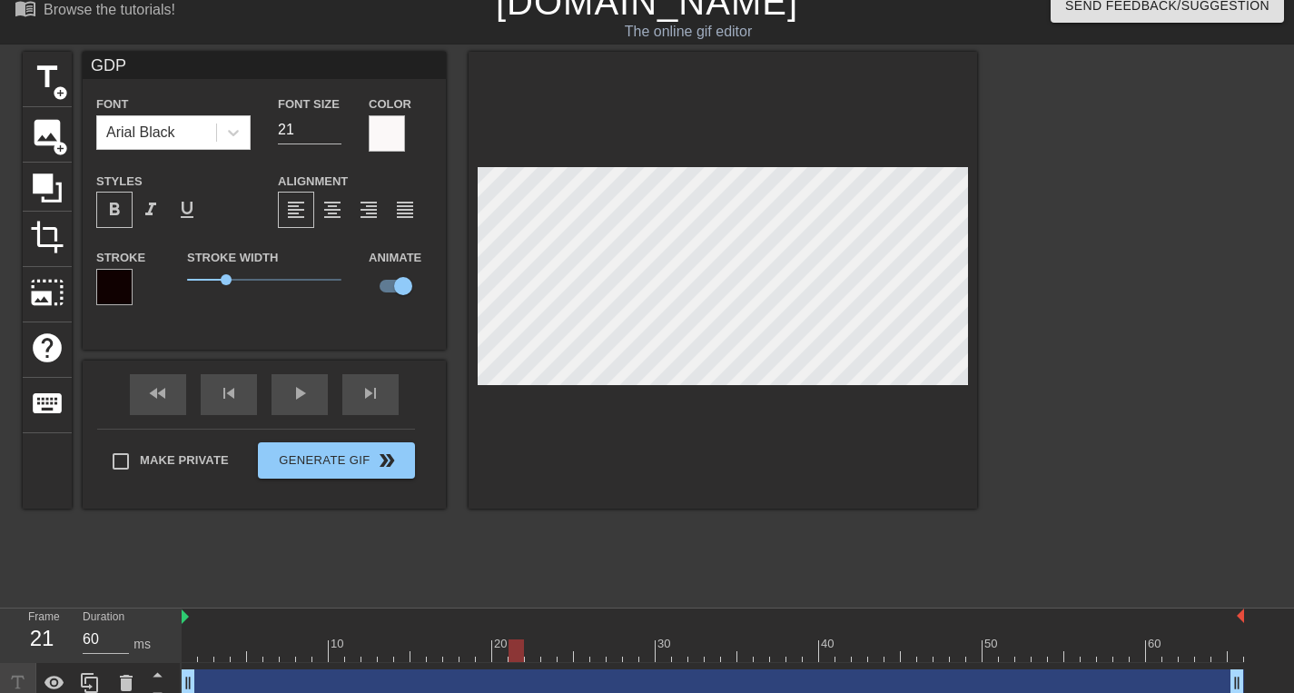
click at [532, 656] on div at bounding box center [713, 650] width 1063 height 23
click at [546, 655] on div at bounding box center [713, 650] width 1063 height 23
click at [562, 656] on div at bounding box center [713, 650] width 1063 height 23
click at [582, 656] on div at bounding box center [713, 650] width 1063 height 23
click at [601, 658] on div at bounding box center [713, 650] width 1063 height 23
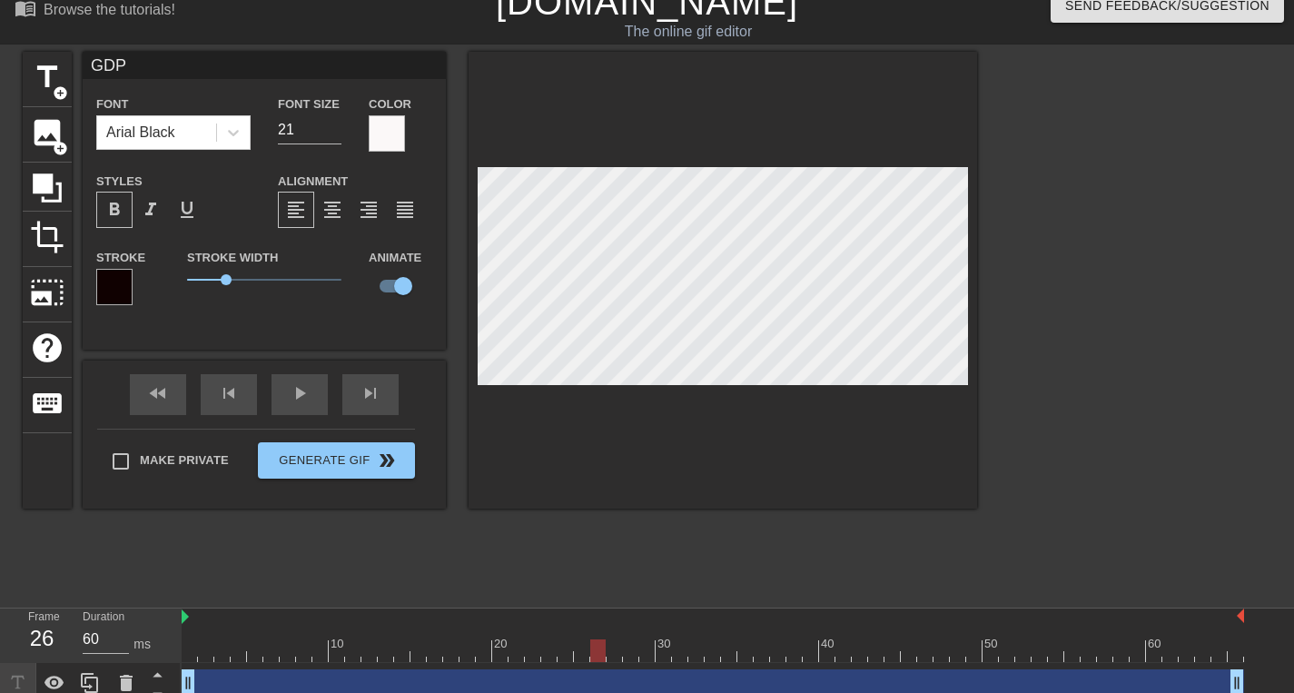
click at [618, 653] on div at bounding box center [713, 650] width 1063 height 23
click at [630, 655] on div at bounding box center [713, 650] width 1063 height 23
click at [648, 655] on div at bounding box center [713, 650] width 1063 height 23
click at [664, 652] on div at bounding box center [713, 650] width 1063 height 23
click at [680, 657] on div at bounding box center [713, 650] width 1063 height 23
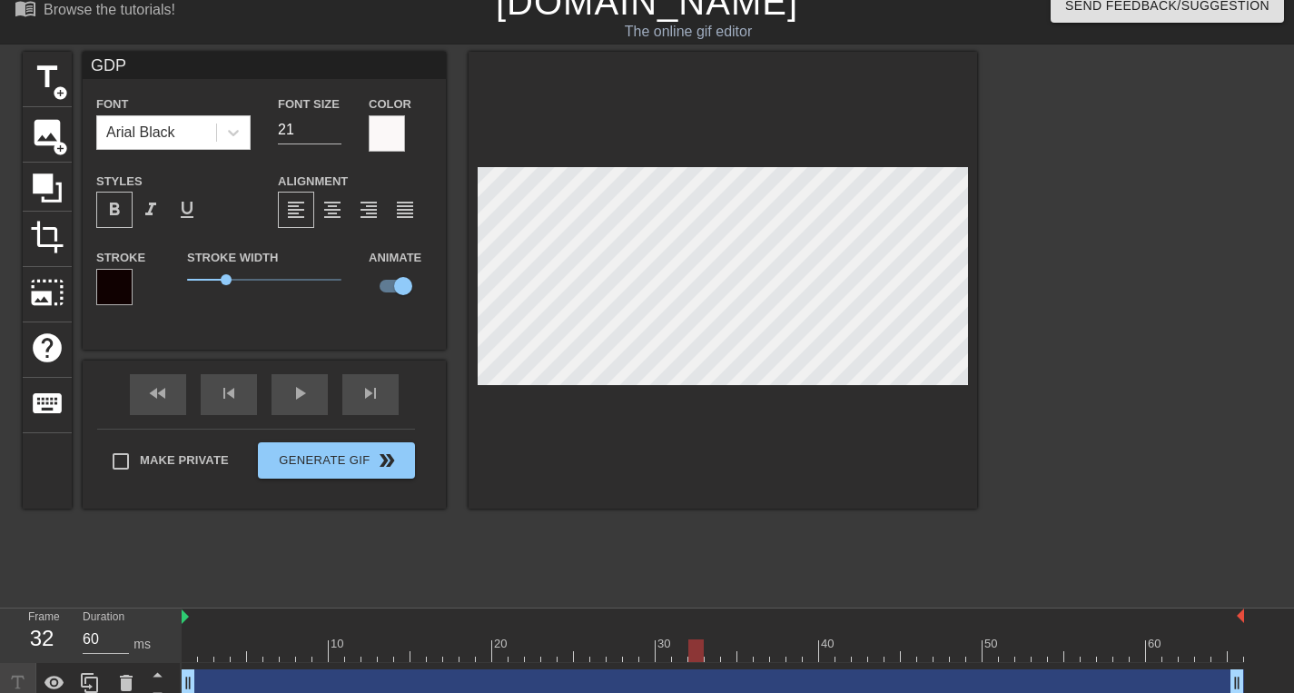
click at [694, 653] on div at bounding box center [713, 650] width 1063 height 23
click at [710, 656] on div at bounding box center [713, 650] width 1063 height 23
click at [728, 653] on div at bounding box center [713, 650] width 1063 height 23
click at [747, 653] on div at bounding box center [713, 650] width 1063 height 23
click at [763, 652] on div at bounding box center [713, 650] width 1063 height 23
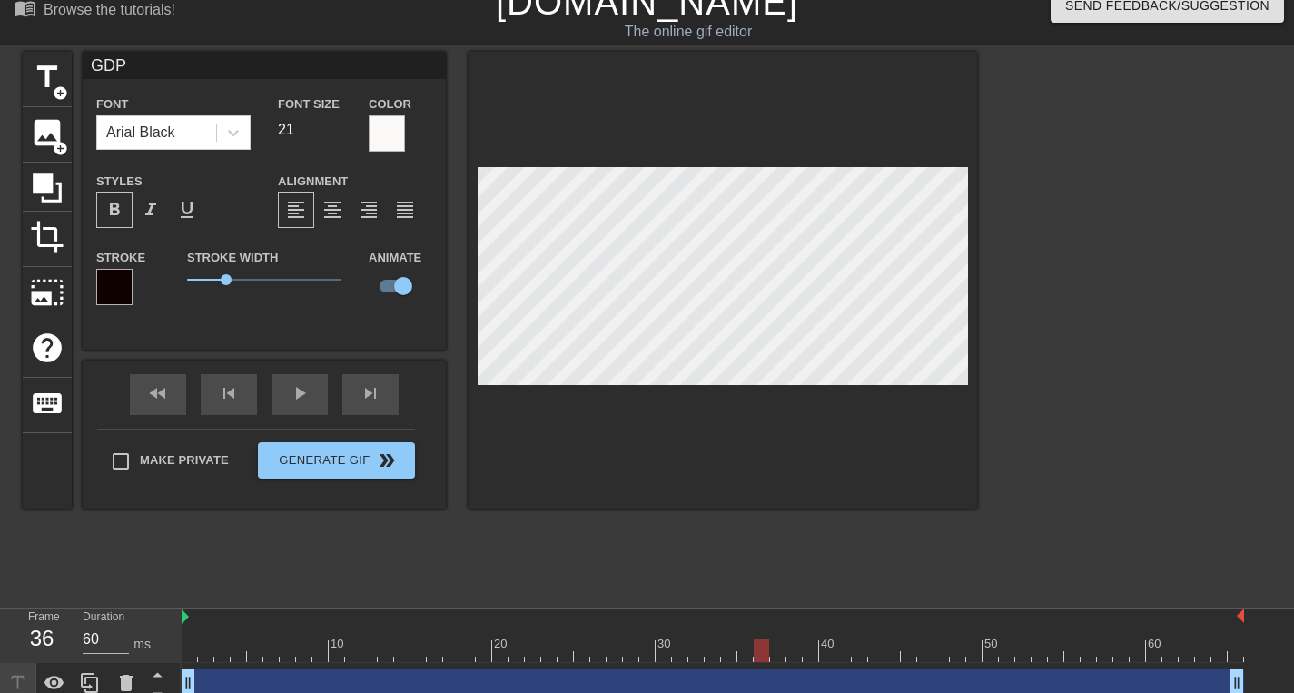
click at [777, 657] on div at bounding box center [713, 650] width 1063 height 23
click at [795, 656] on div at bounding box center [713, 650] width 1063 height 23
click at [812, 656] on div at bounding box center [713, 650] width 1063 height 23
click at [827, 656] on div at bounding box center [713, 650] width 1063 height 23
click at [845, 650] on div at bounding box center [713, 650] width 1063 height 23
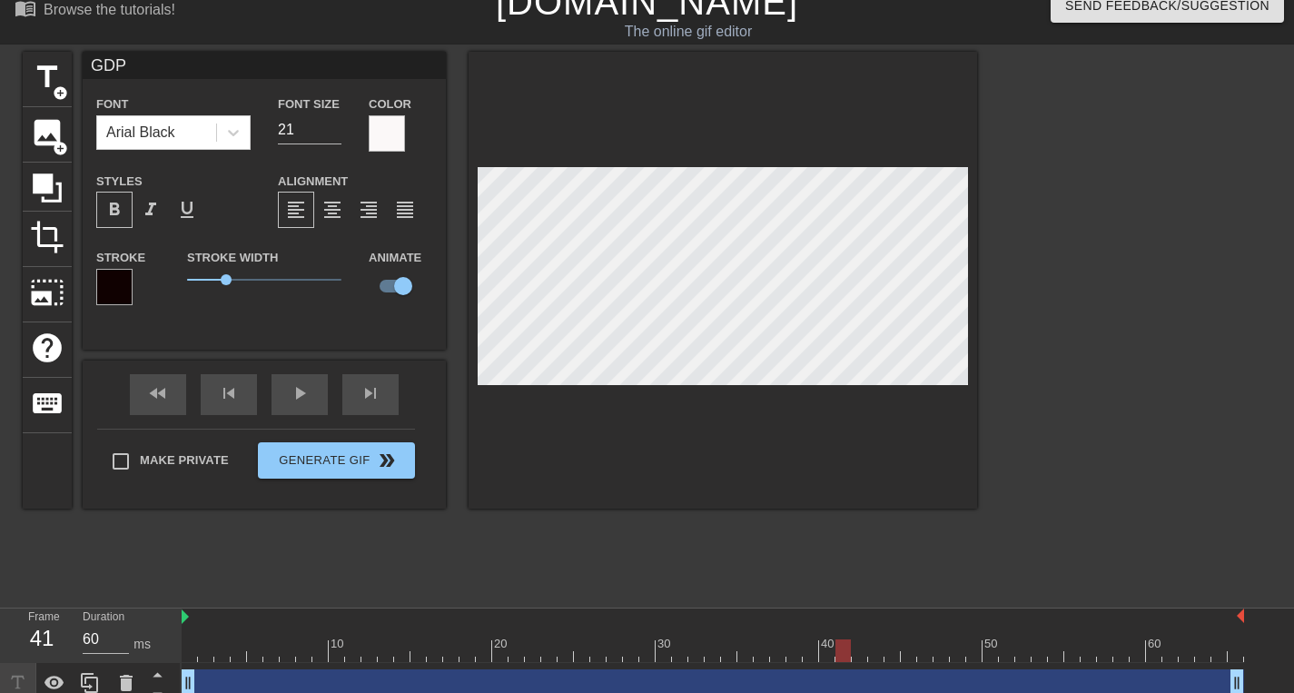
click at [859, 654] on div at bounding box center [713, 650] width 1063 height 23
click at [875, 654] on div at bounding box center [713, 650] width 1063 height 23
click at [894, 653] on div at bounding box center [713, 650] width 1063 height 23
click at [910, 656] on div at bounding box center [713, 650] width 1063 height 23
click at [924, 657] on div at bounding box center [713, 650] width 1063 height 23
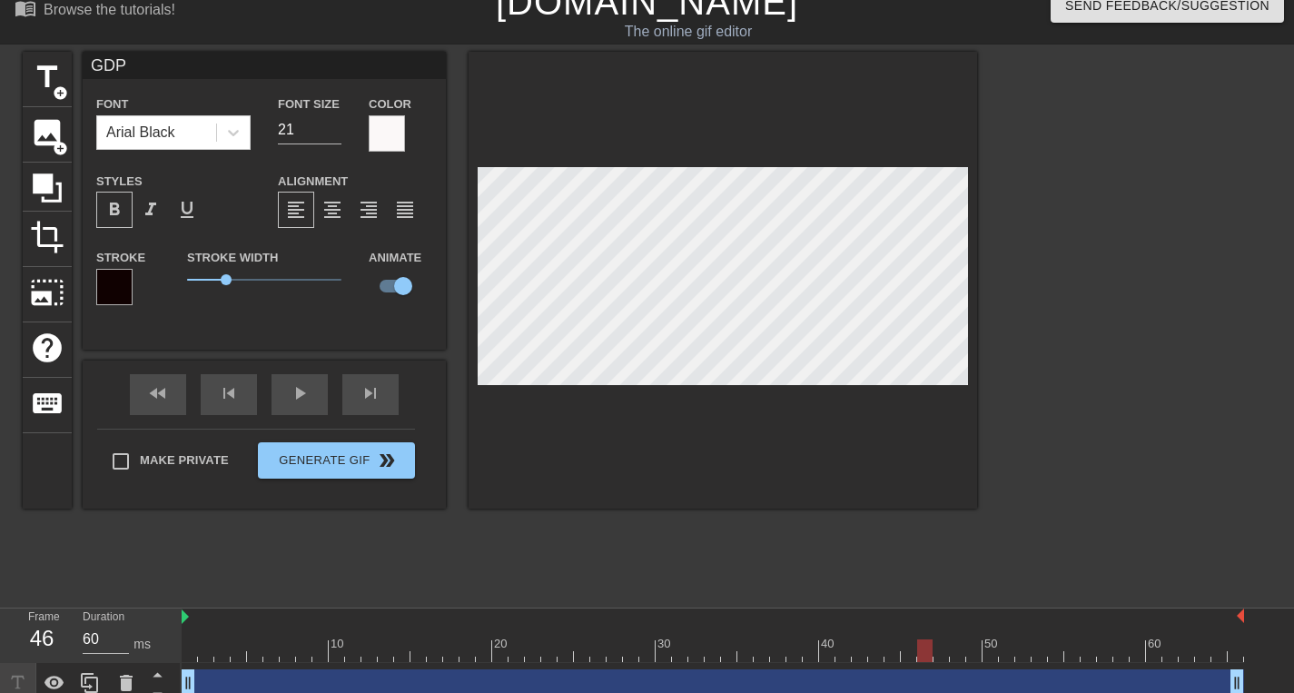
click at [940, 650] on div at bounding box center [713, 650] width 1063 height 23
click at [959, 651] on div at bounding box center [713, 650] width 1063 height 23
click at [974, 652] on div at bounding box center [713, 650] width 1063 height 23
click at [990, 657] on div at bounding box center [713, 650] width 1063 height 23
click at [1009, 658] on div at bounding box center [713, 650] width 1063 height 23
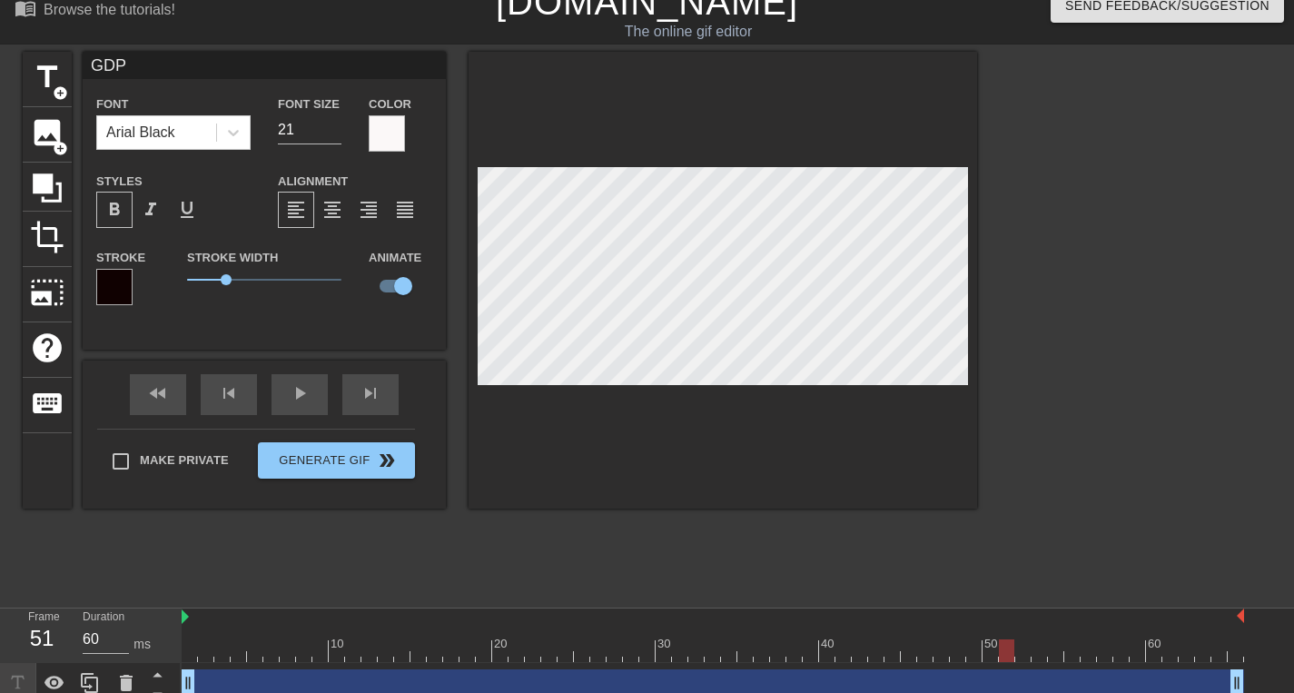
click at [1024, 655] on div at bounding box center [713, 650] width 1063 height 23
click at [1039, 658] on div at bounding box center [713, 650] width 1063 height 23
click at [1054, 656] on div at bounding box center [713, 650] width 1063 height 23
click at [1069, 657] on div at bounding box center [713, 650] width 1063 height 23
click at [1089, 658] on div at bounding box center [713, 650] width 1063 height 23
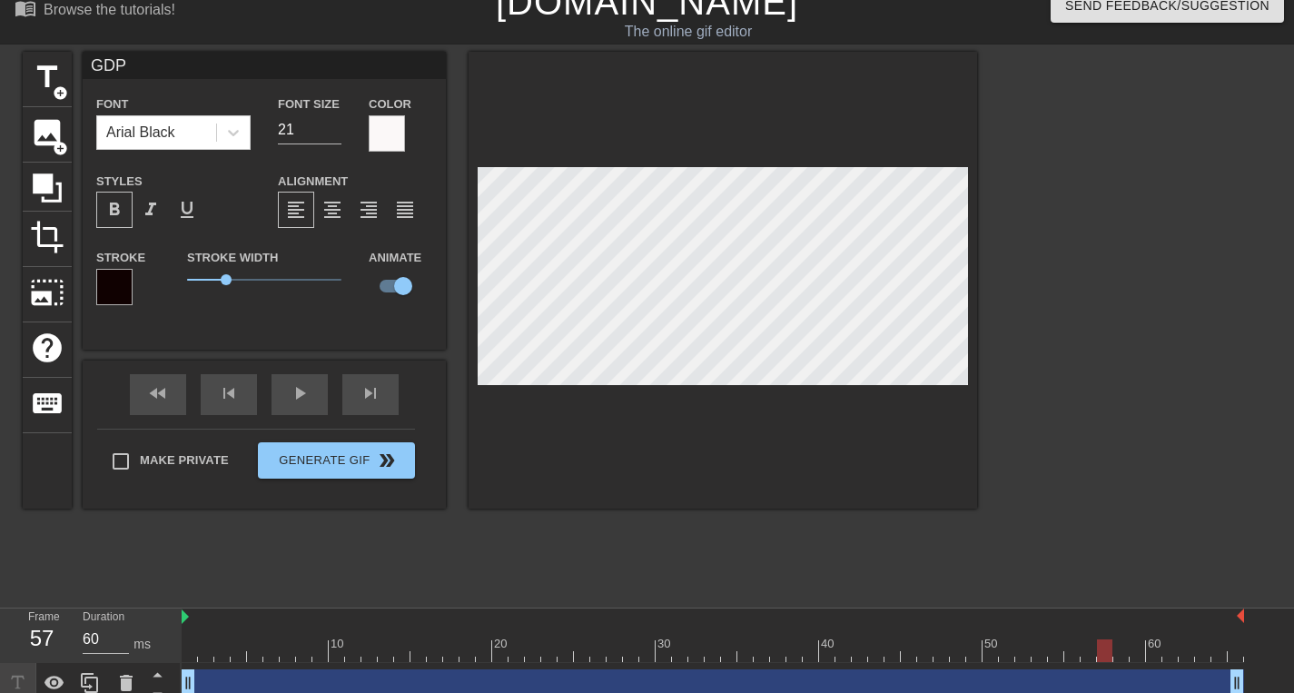
click at [1110, 656] on div at bounding box center [713, 650] width 1063 height 23
click at [1126, 654] on div at bounding box center [713, 650] width 1063 height 23
click at [1143, 652] on div at bounding box center [713, 650] width 1063 height 23
click at [1153, 657] on div at bounding box center [713, 650] width 1063 height 23
click at [1174, 656] on div at bounding box center [713, 650] width 1063 height 23
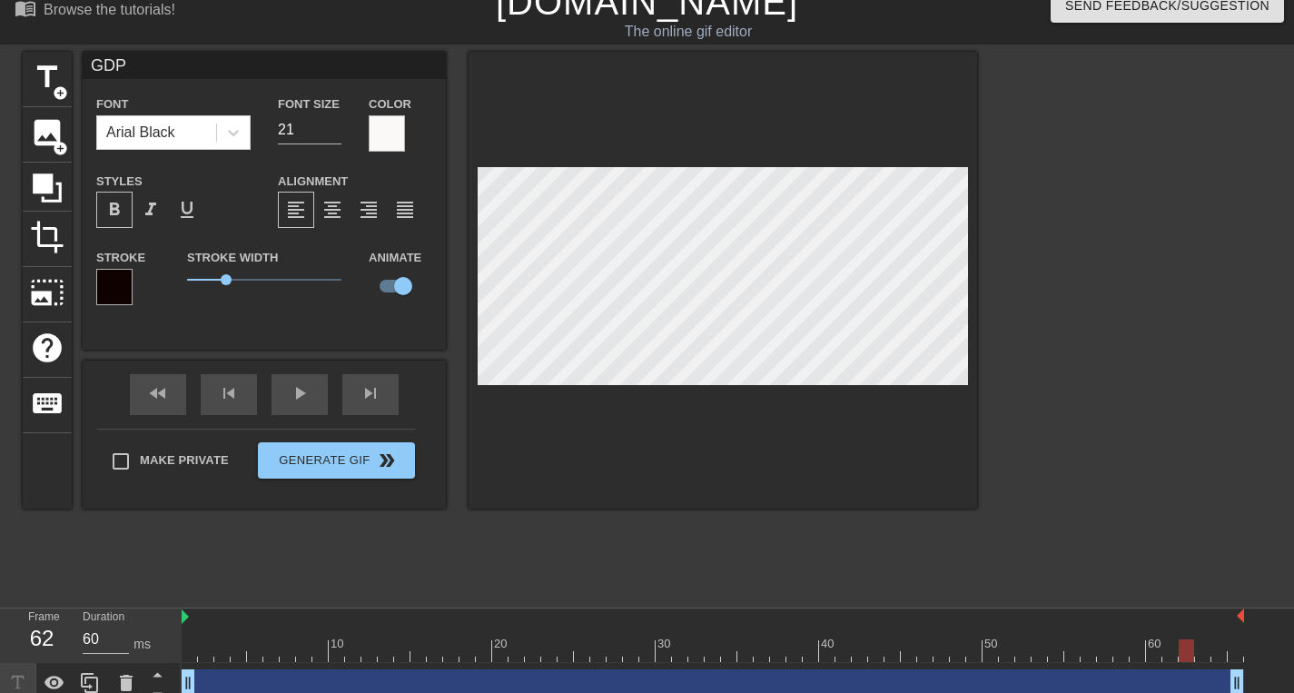
click at [1187, 657] on div at bounding box center [713, 650] width 1063 height 23
click at [1205, 658] on div at bounding box center [713, 650] width 1063 height 23
click at [1221, 654] on div at bounding box center [713, 650] width 1063 height 23
click at [334, 463] on button "Generate Gif double_arrow" at bounding box center [336, 460] width 157 height 36
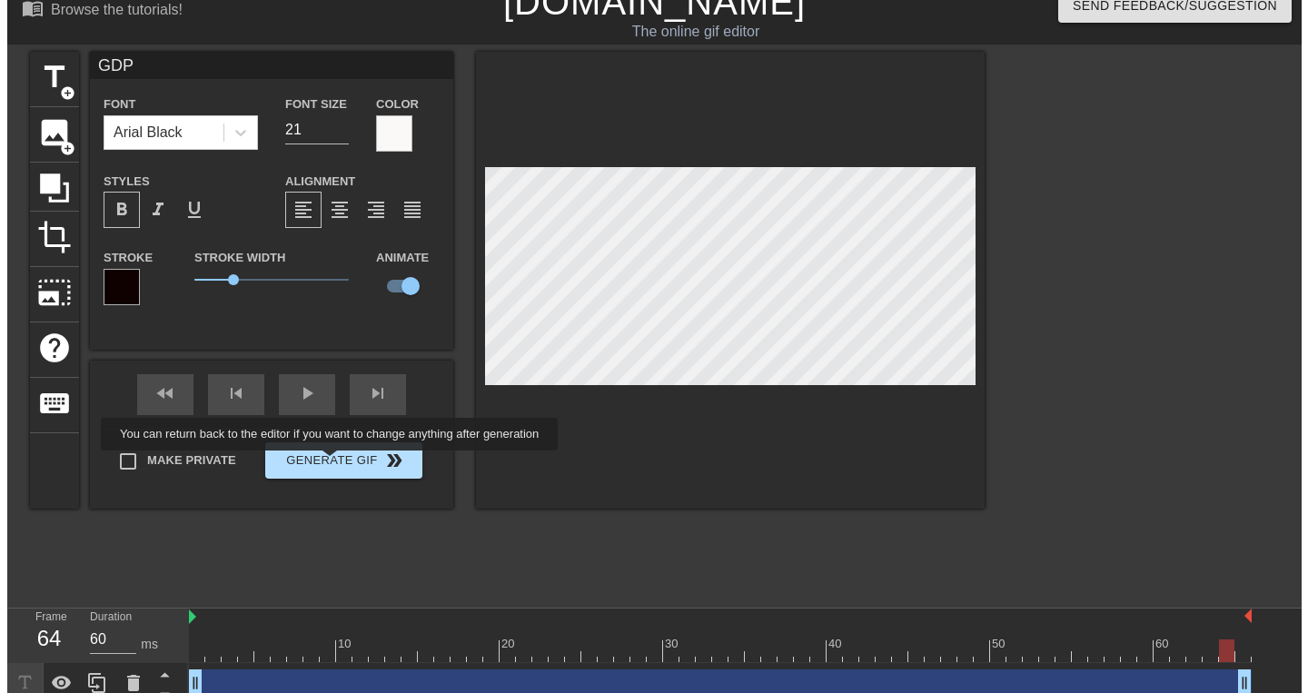
scroll to position [0, 0]
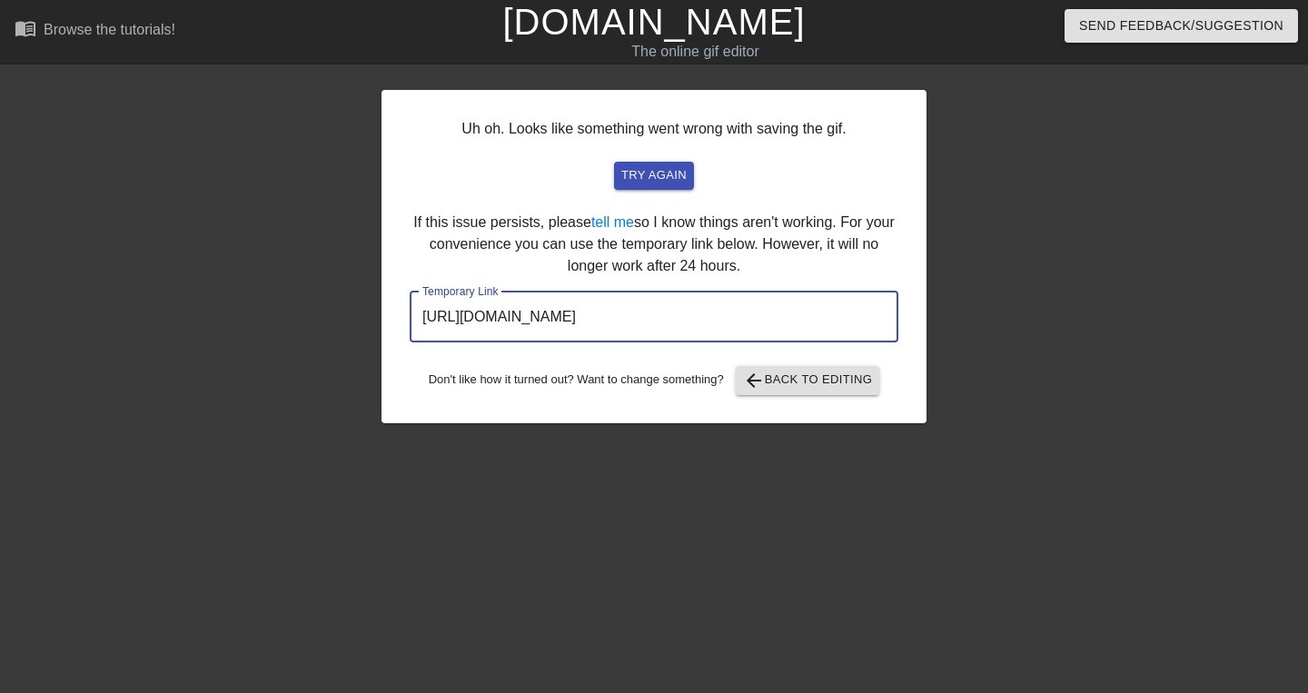
click at [600, 322] on input "[URL][DOMAIN_NAME]" at bounding box center [654, 317] width 489 height 51
click at [663, 178] on span "try again" at bounding box center [653, 175] width 65 height 21
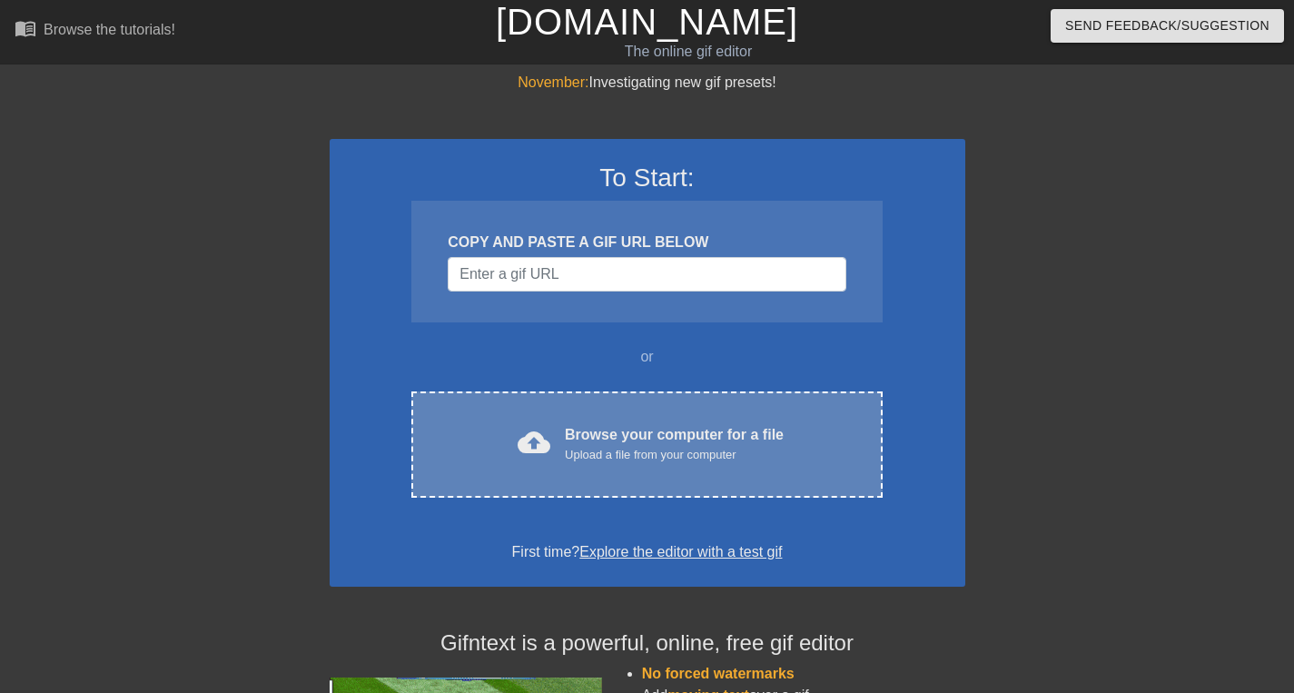
click at [581, 460] on div "Upload a file from your computer" at bounding box center [674, 455] width 219 height 18
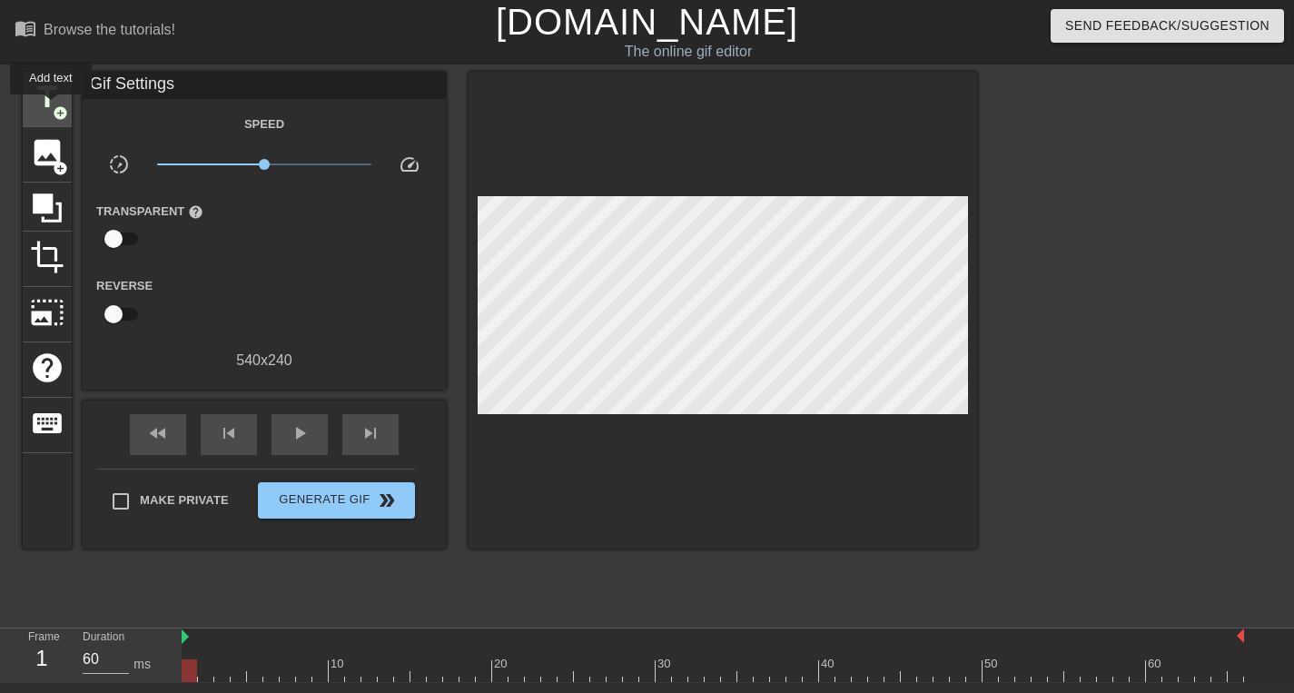
click at [52, 107] on span "title" at bounding box center [47, 97] width 35 height 35
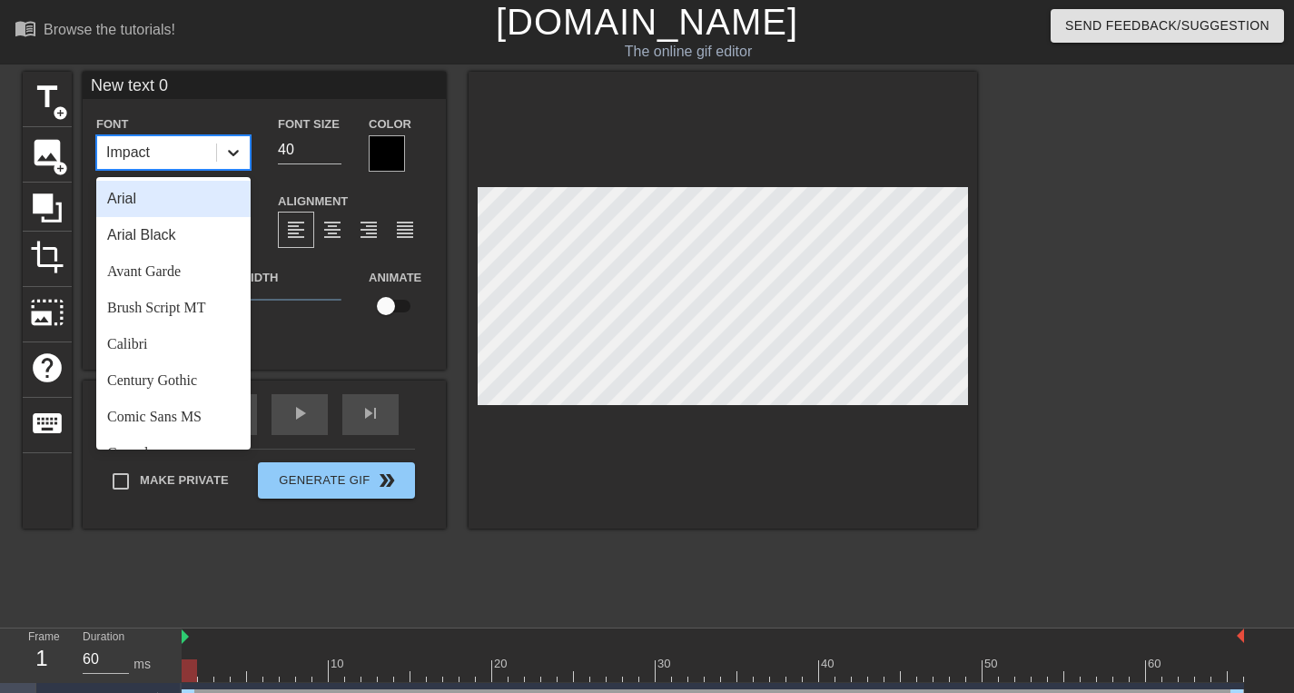
click at [231, 153] on icon at bounding box center [233, 153] width 11 height 6
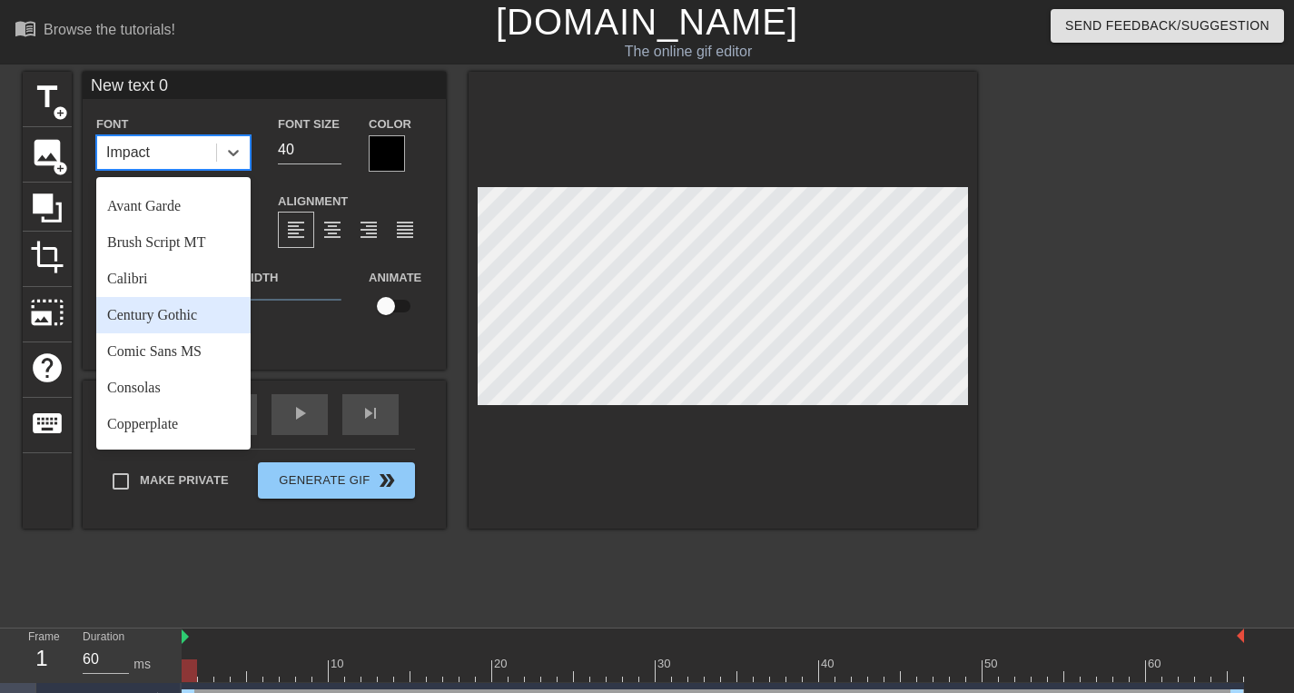
scroll to position [64, 0]
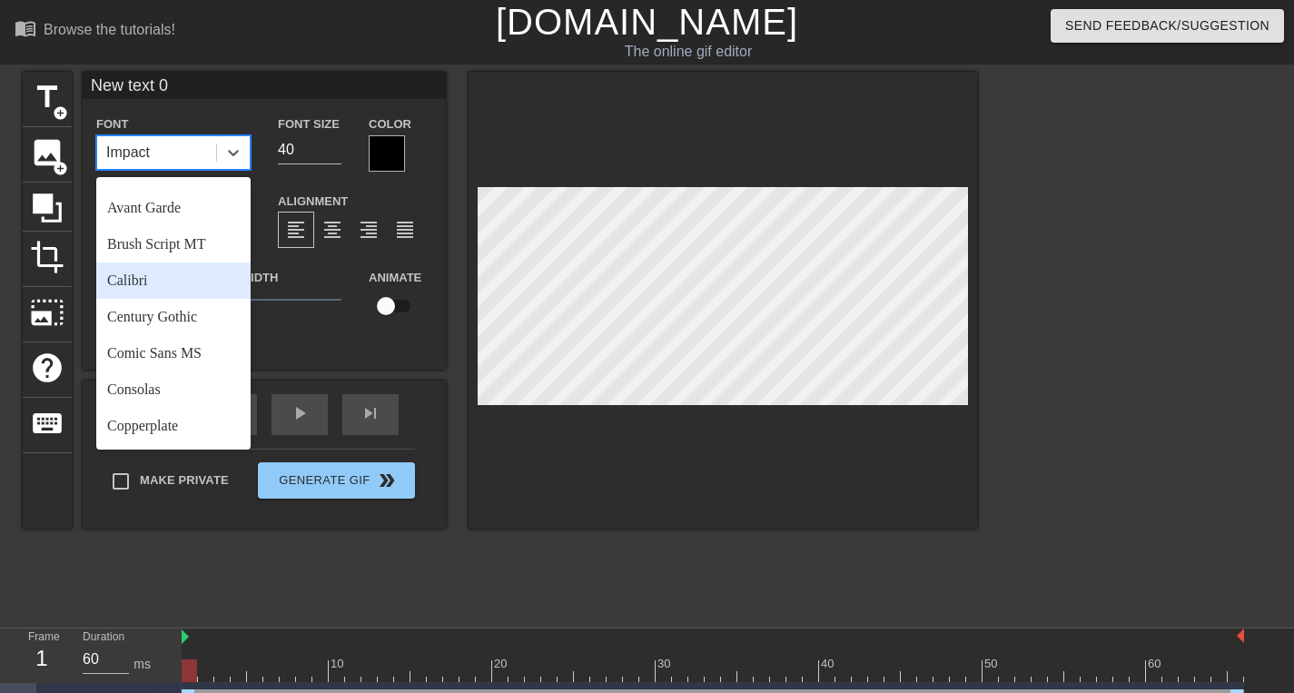
click at [169, 287] on div "Calibri" at bounding box center [173, 280] width 154 height 36
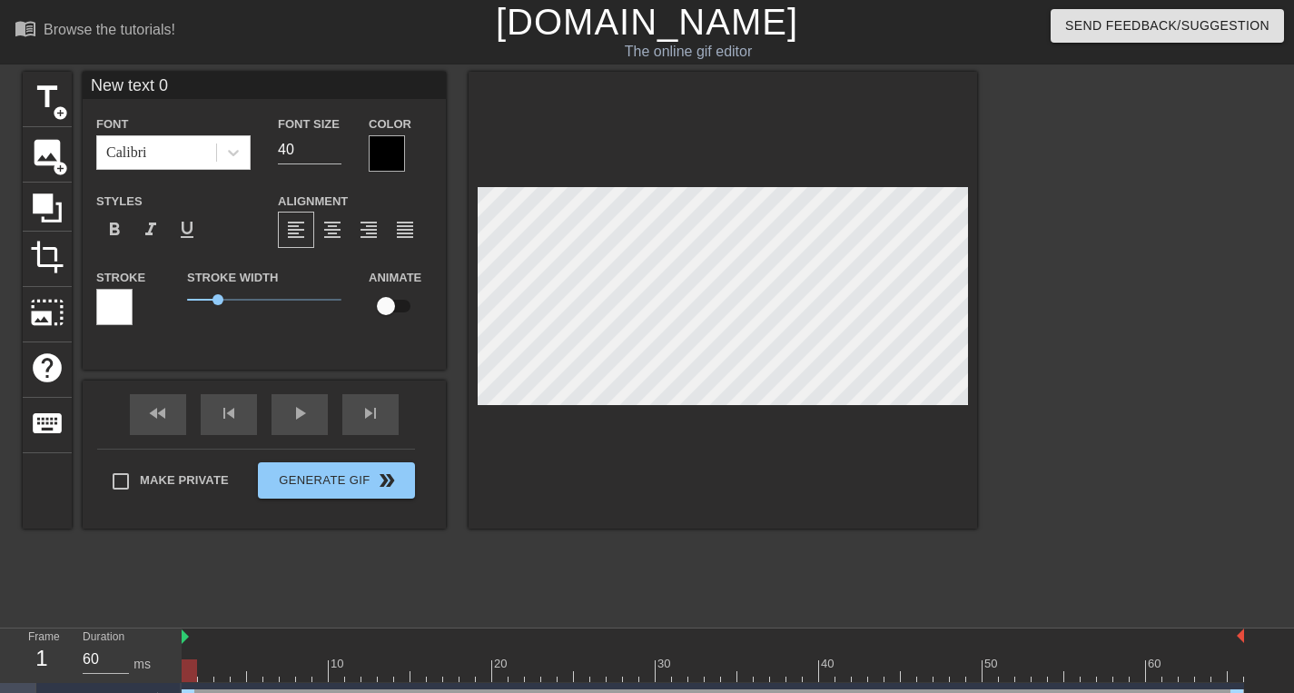
scroll to position [3, 2]
click at [375, 162] on div at bounding box center [387, 153] width 36 height 36
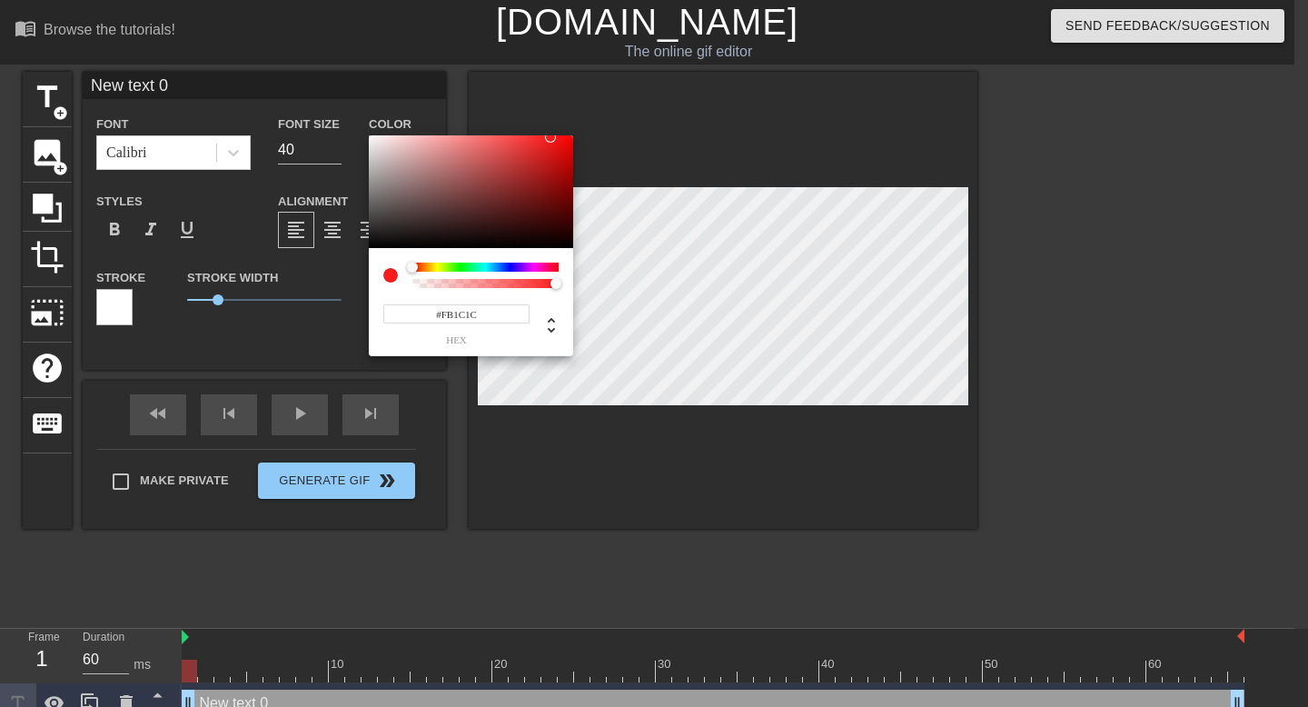
click at [371, 137] on div at bounding box center [471, 191] width 204 height 113
type input "#F5EBEB"
click at [377, 140] on div at bounding box center [471, 191] width 204 height 113
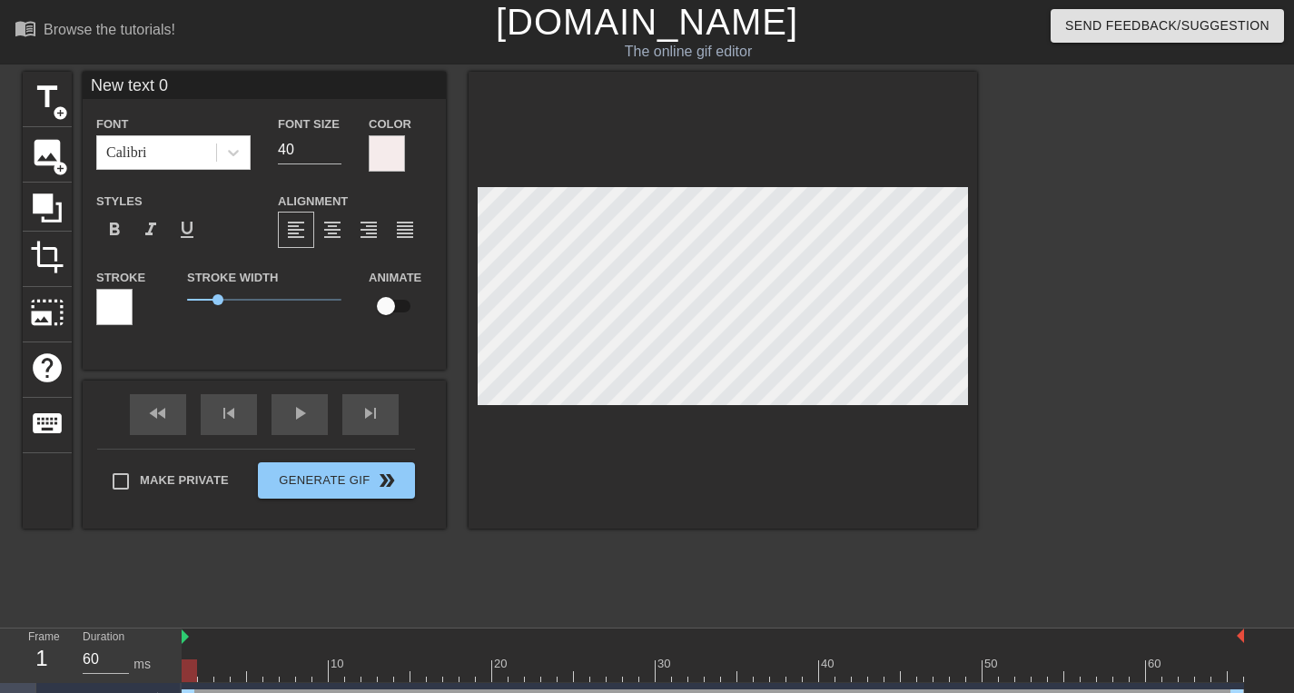
scroll to position [3, 3]
type input "I"
type textarea "I"
type input "In"
type textarea "In"
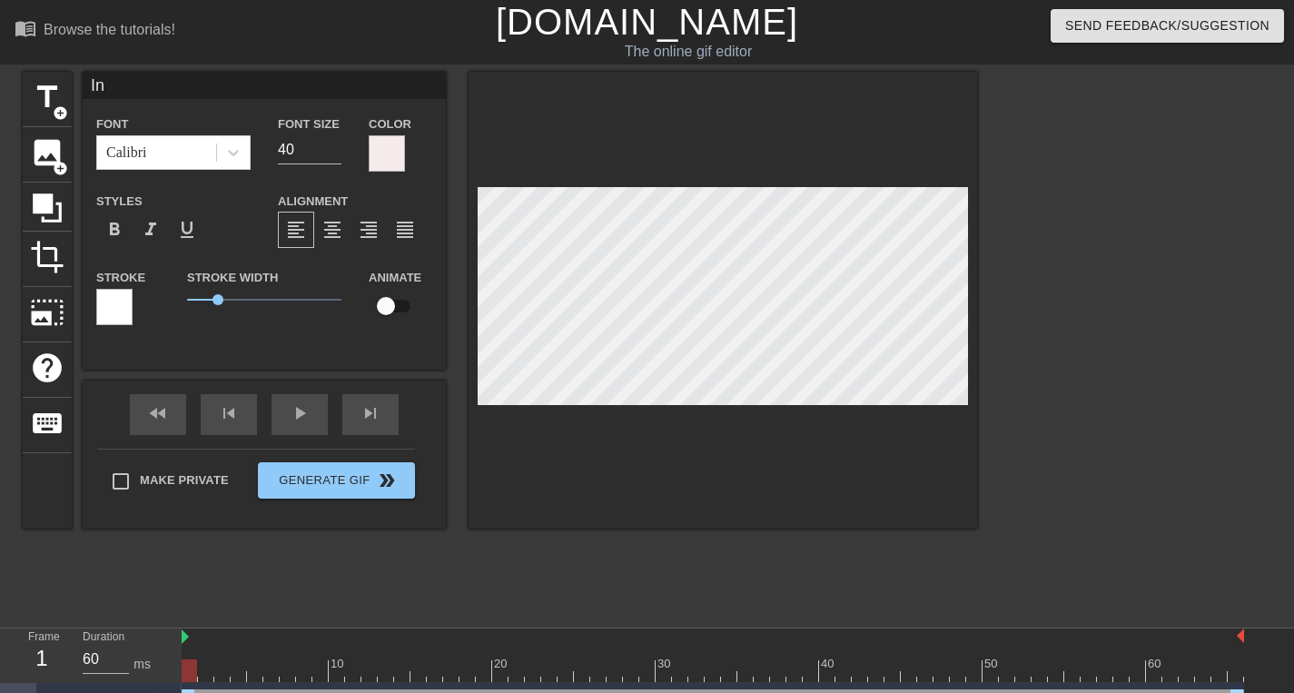
type input "Ine"
type textarea "Ine"
type input "Ine"
type textarea "Ine"
type input "Ine n"
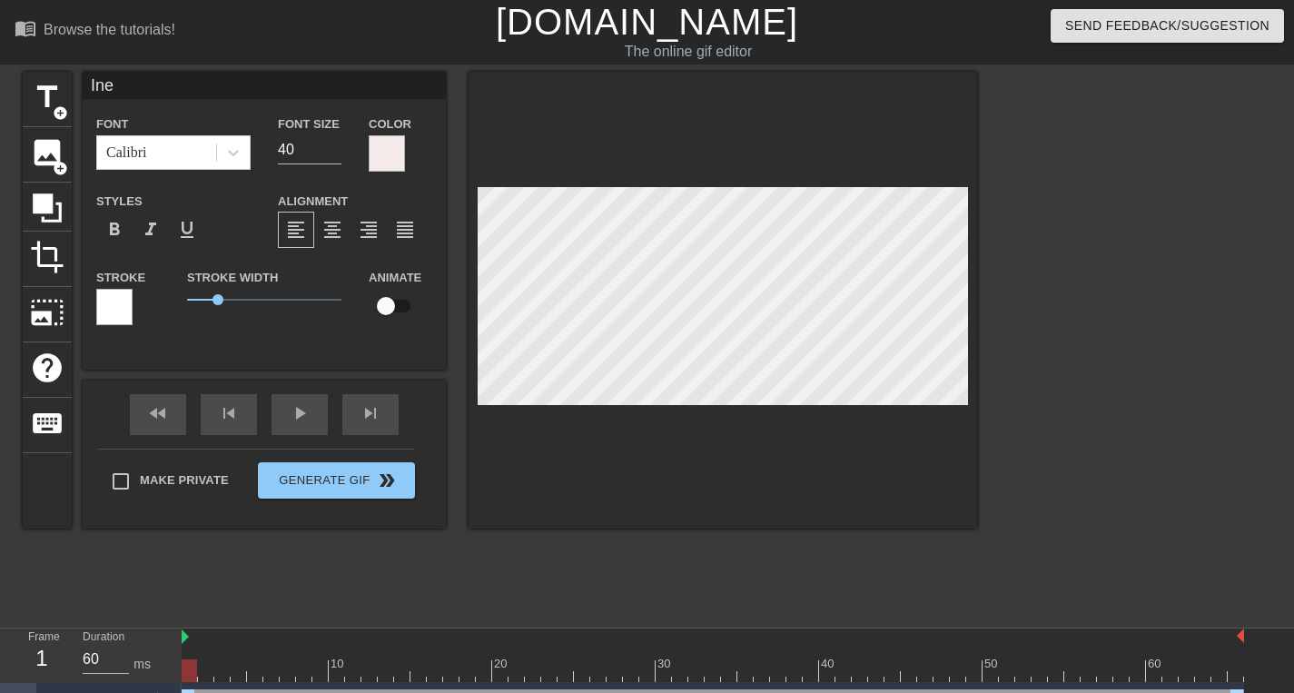
type textarea "Ine n"
type input "Ine"
type textarea "Ine"
type input "Ine"
type textarea "Ine"
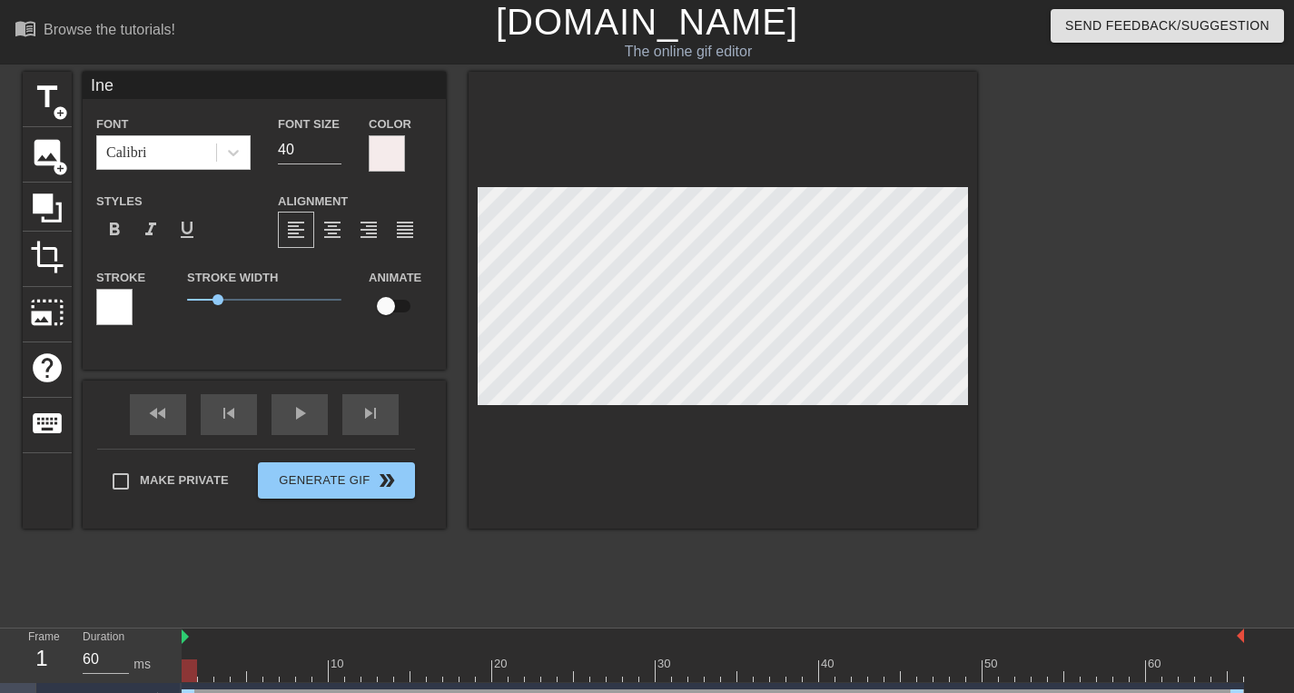
type input "In"
type textarea "In"
type input "I"
type textarea "I"
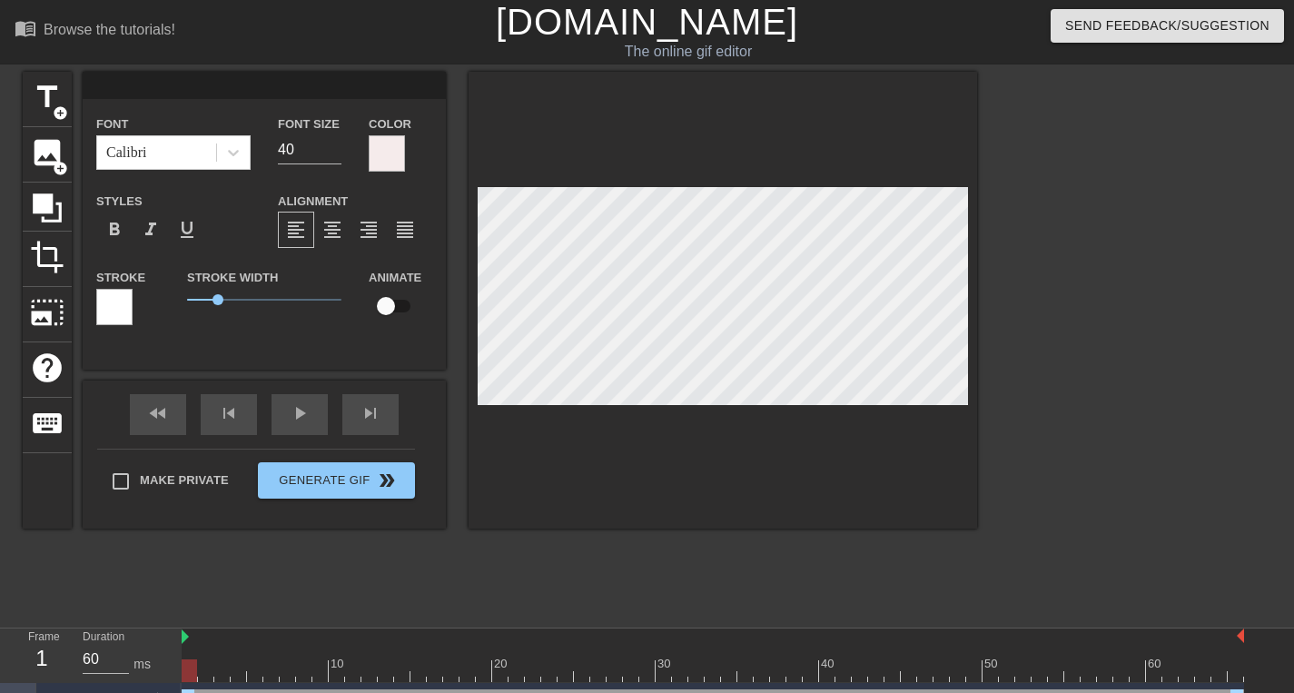
type input "O"
type textarea "O"
type input "On"
type textarea "One"
type input "One"
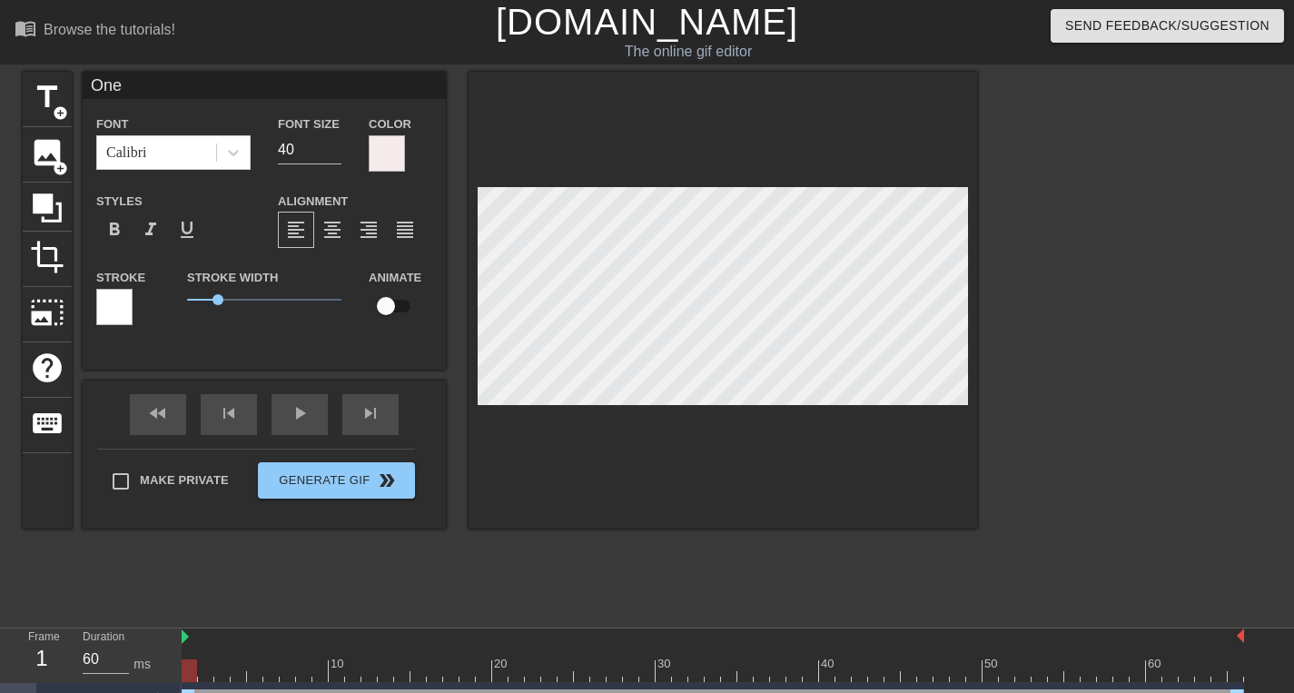
type textarea "One"
type input "One n"
type textarea "One n"
type input "One nu"
type textarea "One nu"
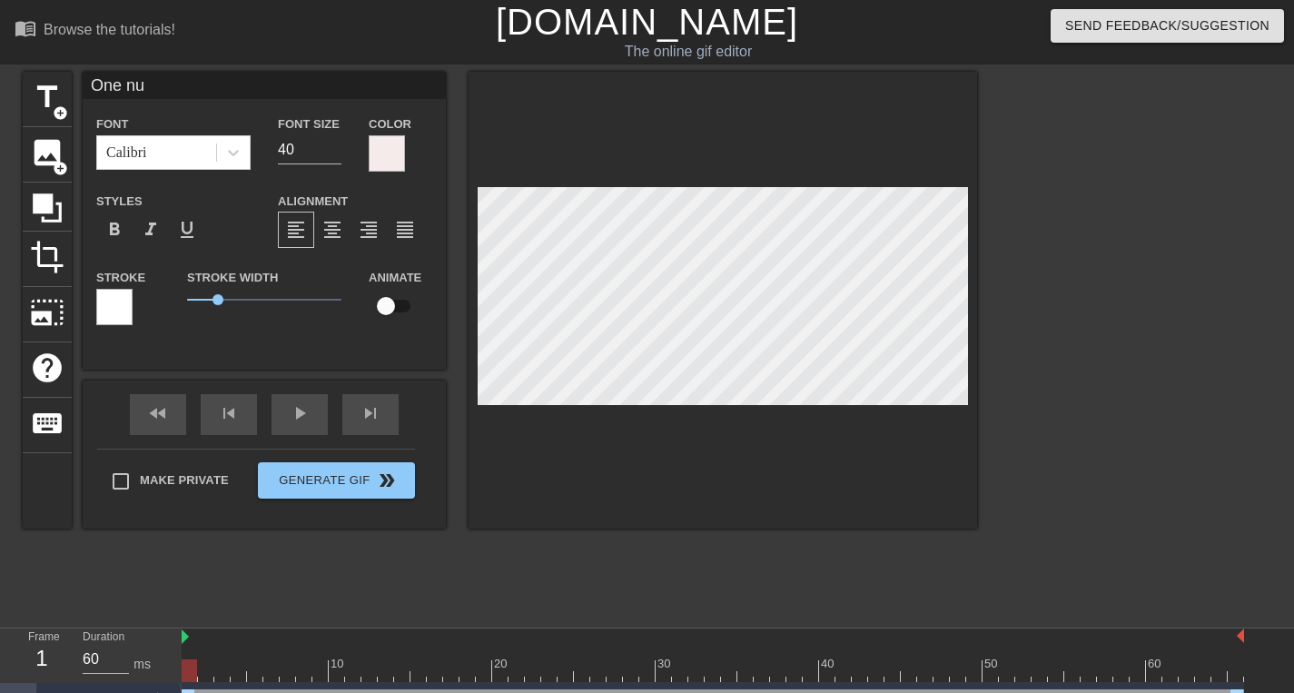
type input "One num"
type textarea "One num"
type input "One numb"
type textarea "One numbe"
type input "One number"
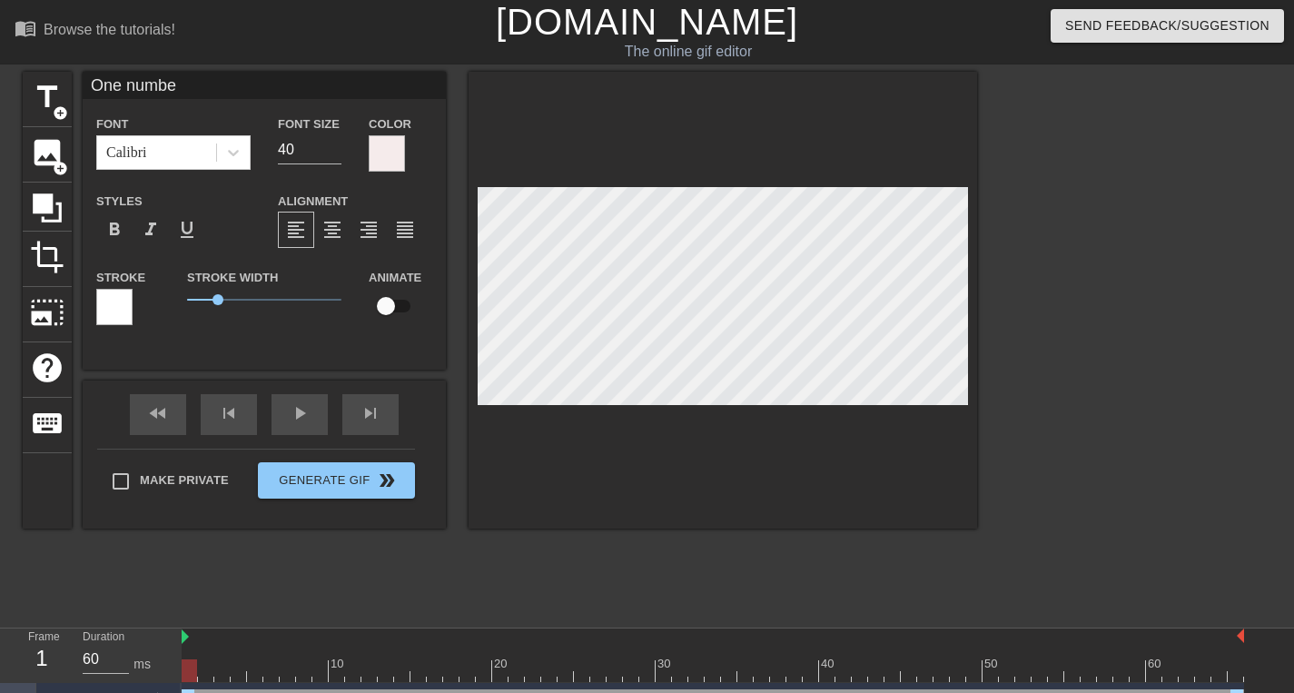
type textarea "One number"
type input "One number"
type textarea "One number"
type input "One number t"
type textarea "One number t"
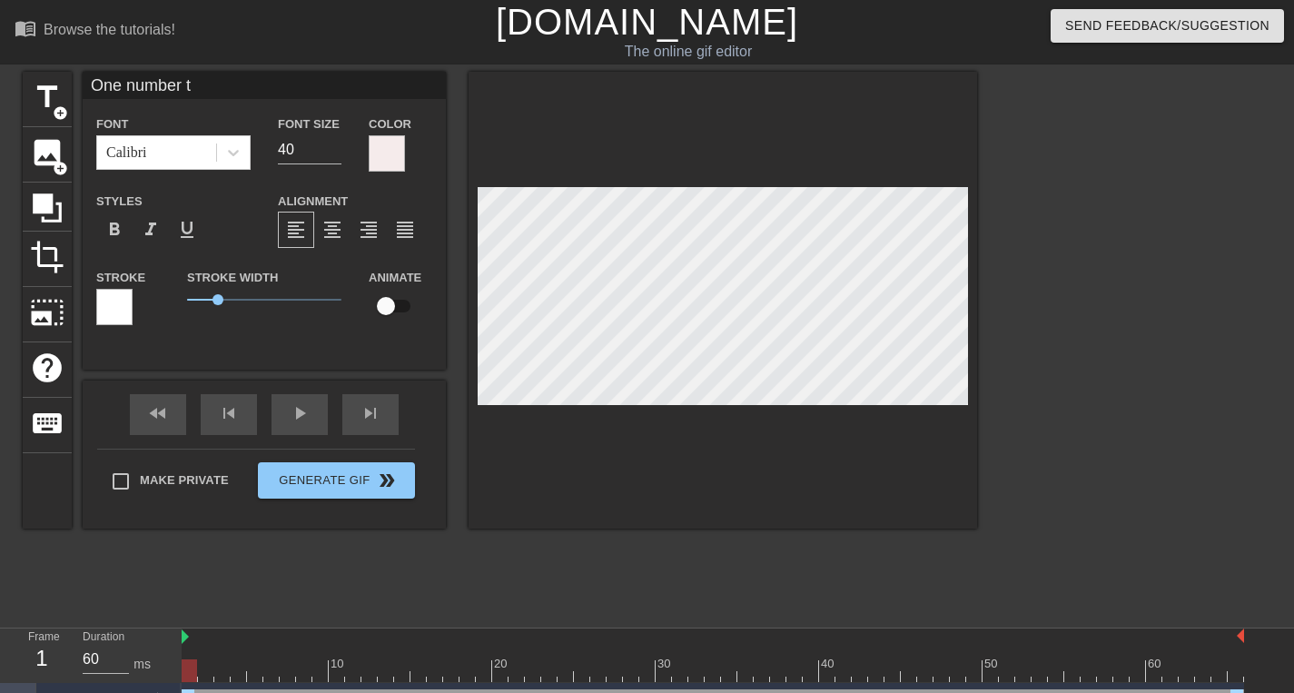
type input "One number to"
type textarea "One number to"
type input "One number to"
type textarea "One number to"
type input "One number to r"
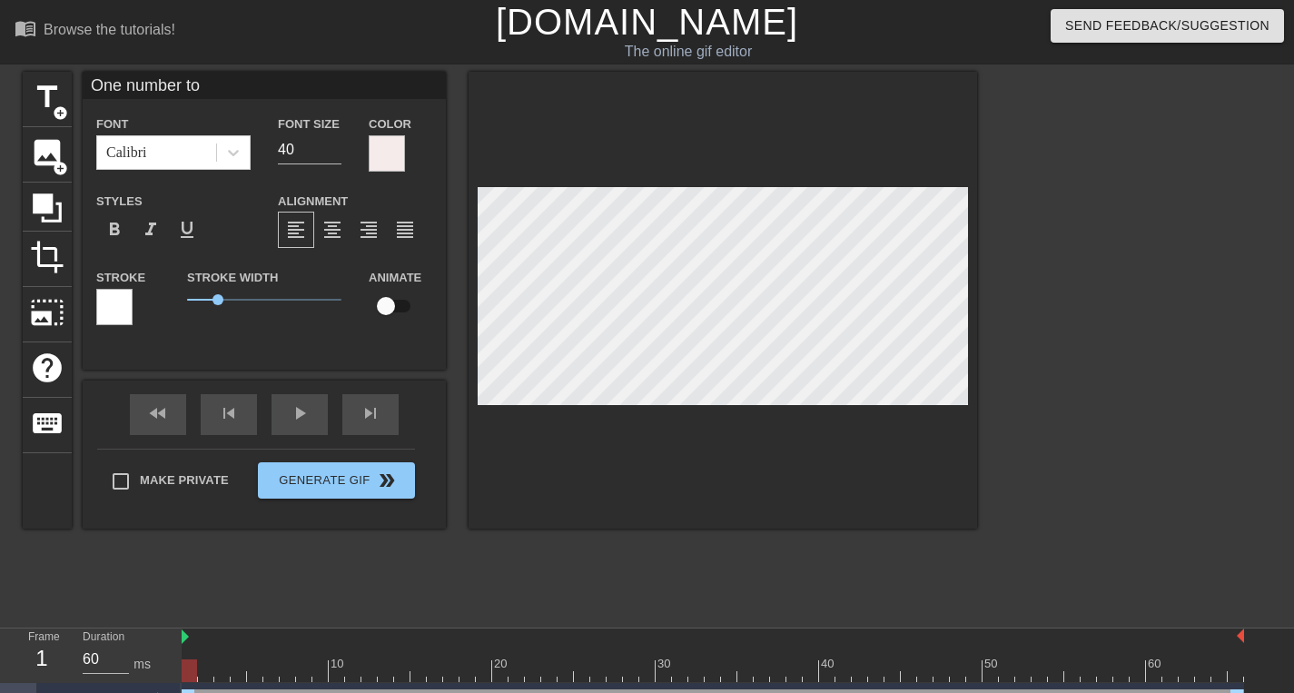
type textarea "One number to r"
type input "One number to ru"
type textarea "One number to ru"
type input "One number to rul"
type textarea "One number to rul"
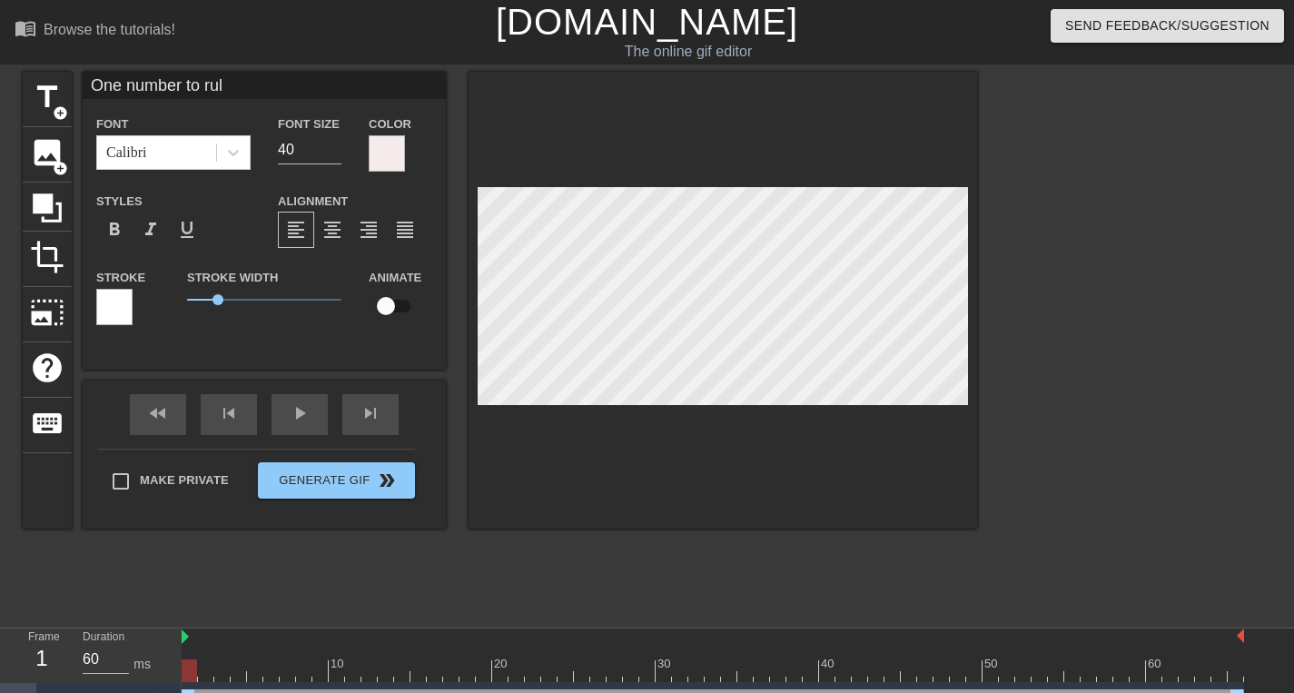
type input "One number to rule"
type textarea "One number to rule"
type input "One number to rule"
type textarea "One number to rule"
type input "One number to rule t"
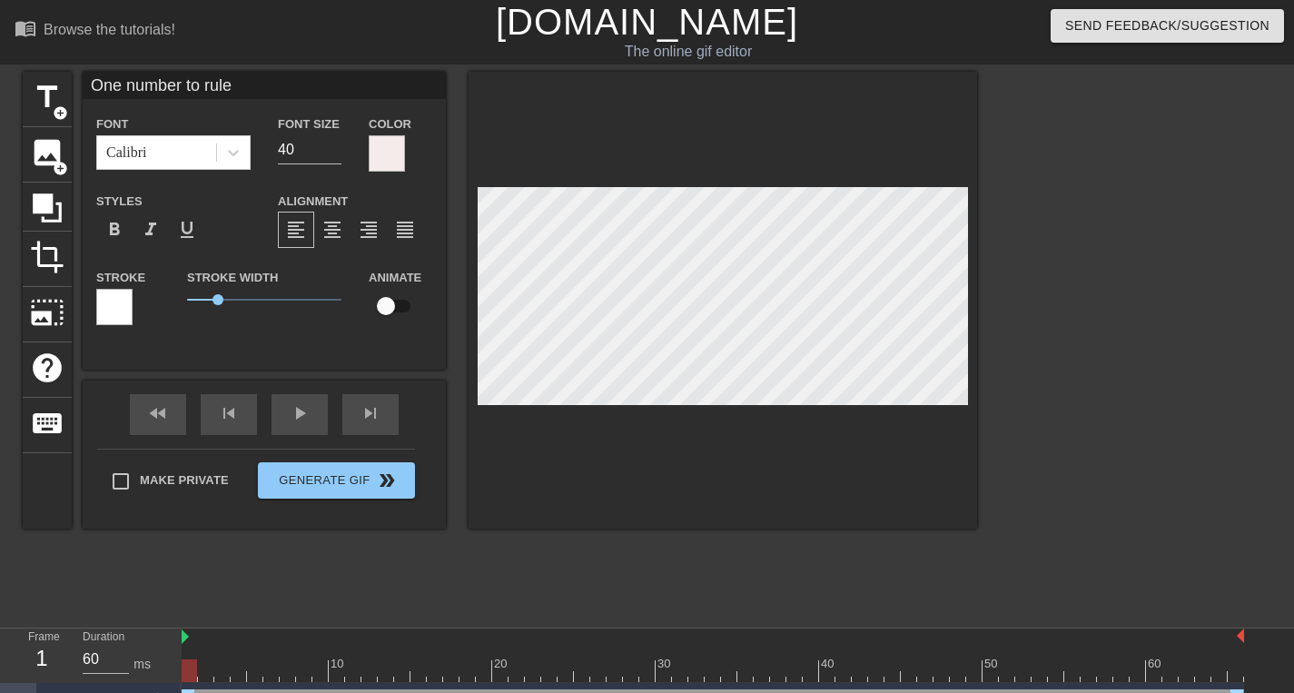
type textarea "One number to rule t"
type input "One number to rule th"
type textarea "One number to rule th"
type input "One number to rule the"
type textarea "One number to rule the"
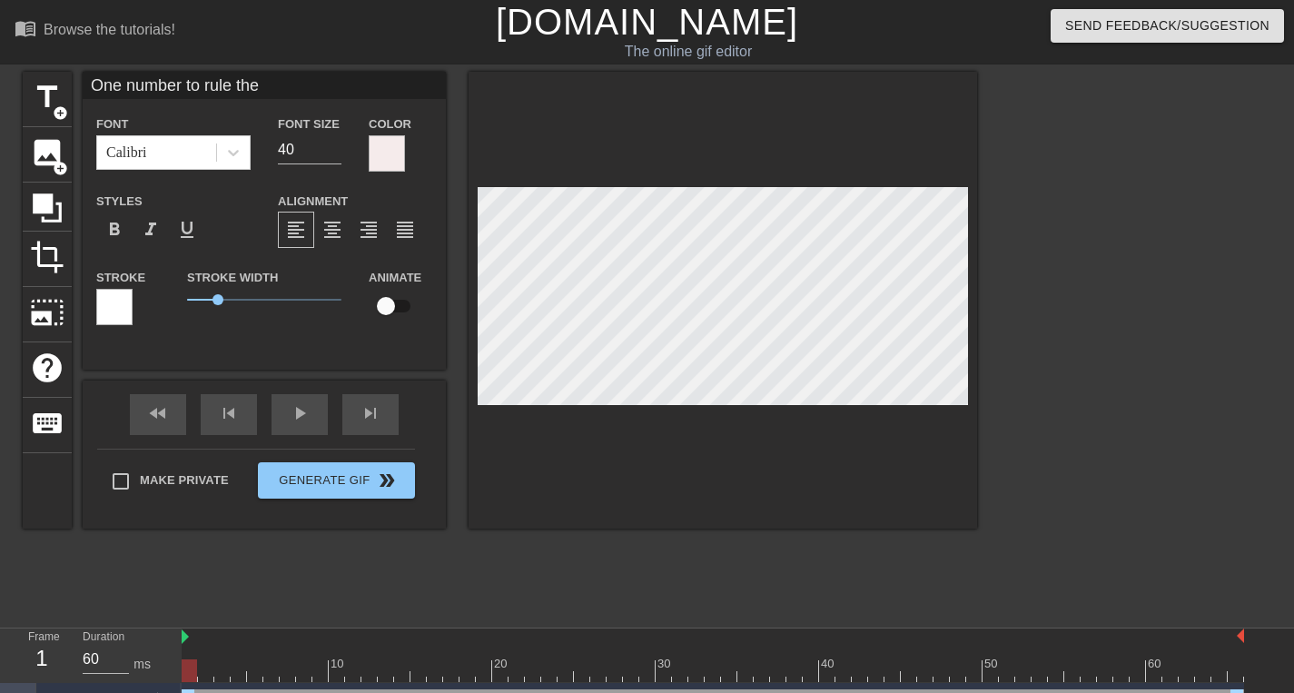
type input "One number to rule them"
type textarea "One number to rule them"
type input "One number to rule them"
type textarea "One number to rule them a"
type input "One number to rule them al"
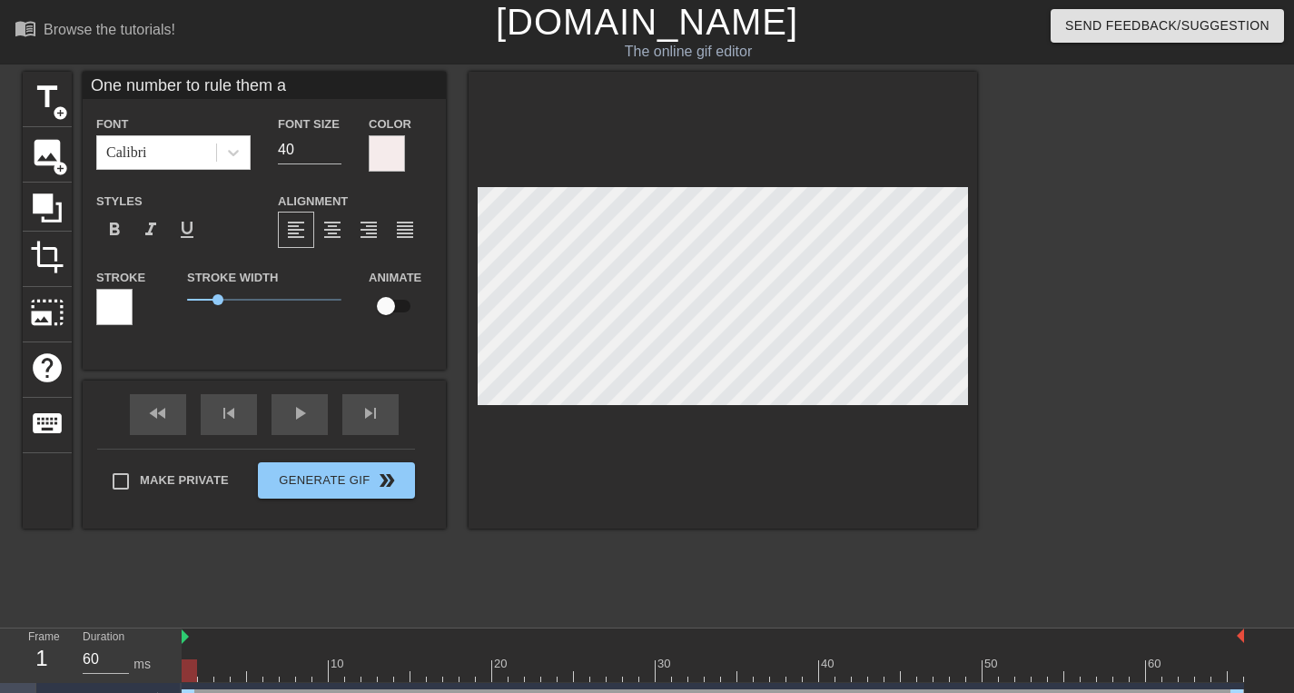
type textarea "One number to rule them al"
type input "One number to rule them all"
type textarea "One number to rule them all"
type input "One number to rule them all."
type textarea "One number to rule them all."
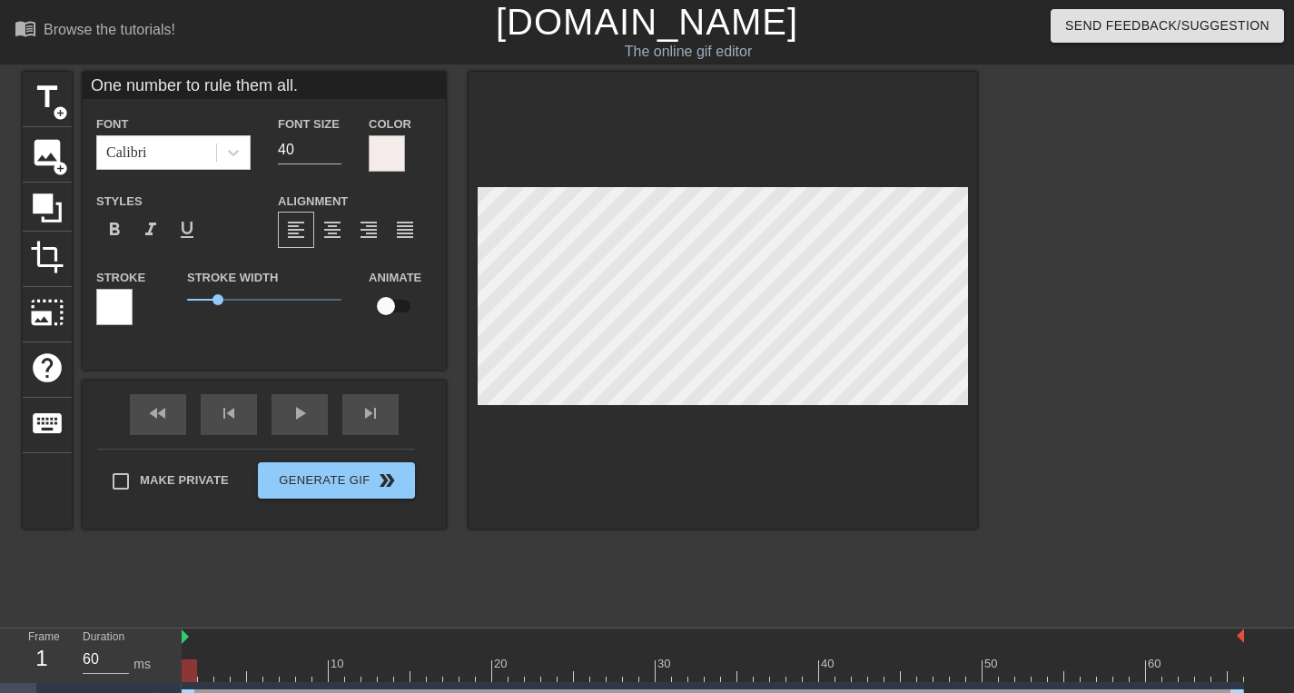
type input "One number to rule them all.."
type textarea "One number to rule them all.."
type input "One number to rule them all..."
type textarea "One number to rule them all..."
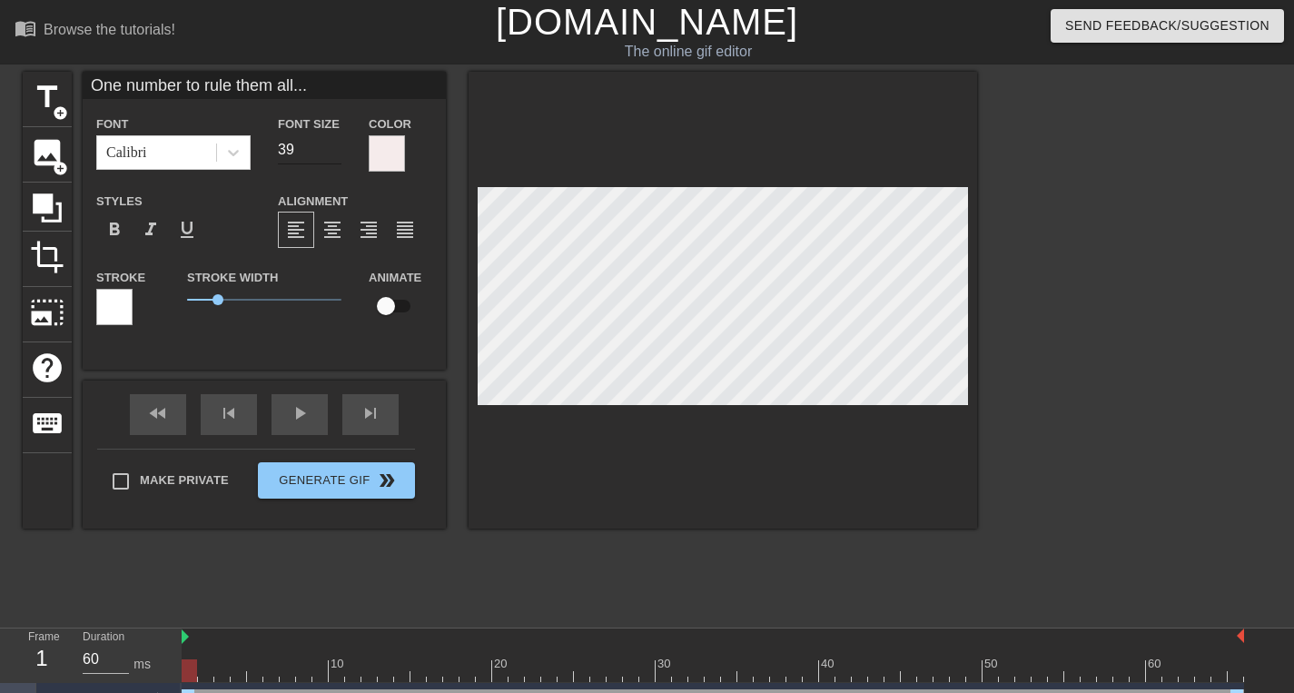
click at [336, 153] on input "39" at bounding box center [310, 149] width 64 height 29
click at [336, 153] on input "38" at bounding box center [310, 149] width 64 height 29
click at [336, 153] on input "37" at bounding box center [310, 149] width 64 height 29
click at [336, 153] on input "36" at bounding box center [310, 149] width 64 height 29
click at [336, 153] on input "35" at bounding box center [310, 149] width 64 height 29
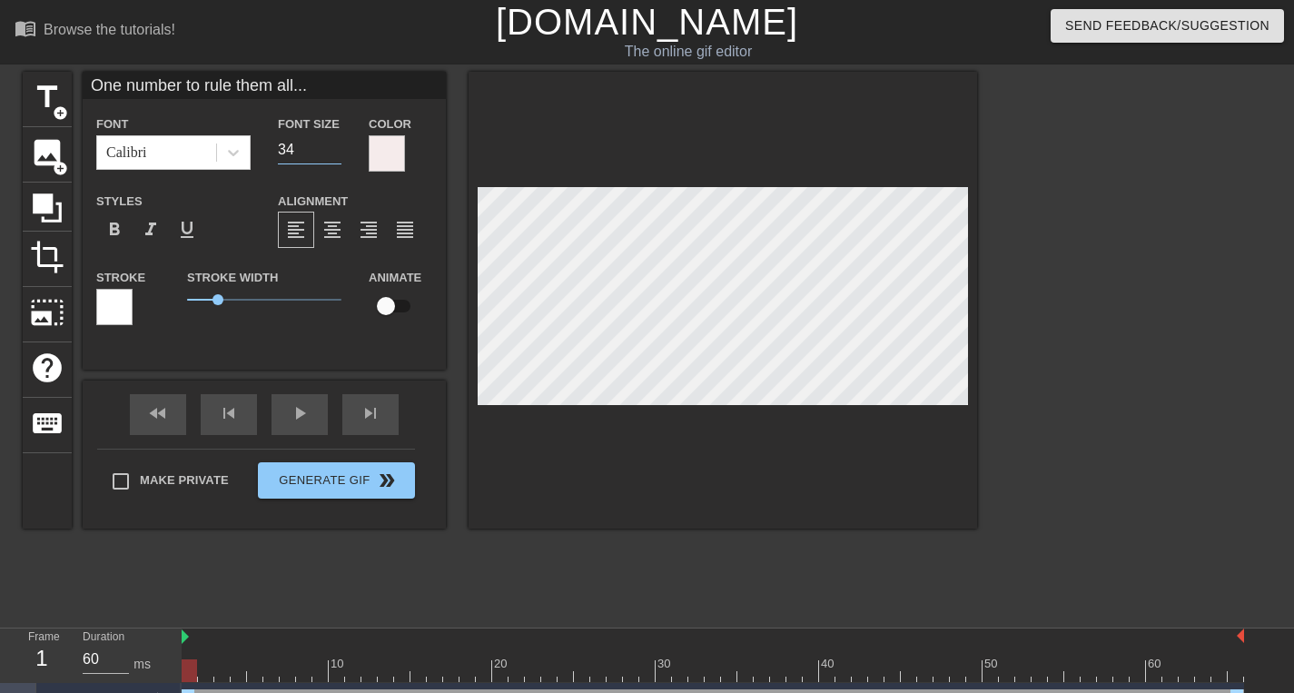
click at [336, 153] on input "34" at bounding box center [310, 149] width 64 height 29
click at [336, 153] on input "33" at bounding box center [310, 149] width 64 height 29
click at [336, 153] on input "32" at bounding box center [310, 149] width 64 height 29
click at [336, 153] on input "31" at bounding box center [310, 149] width 64 height 29
click at [336, 154] on input "30" at bounding box center [310, 149] width 64 height 29
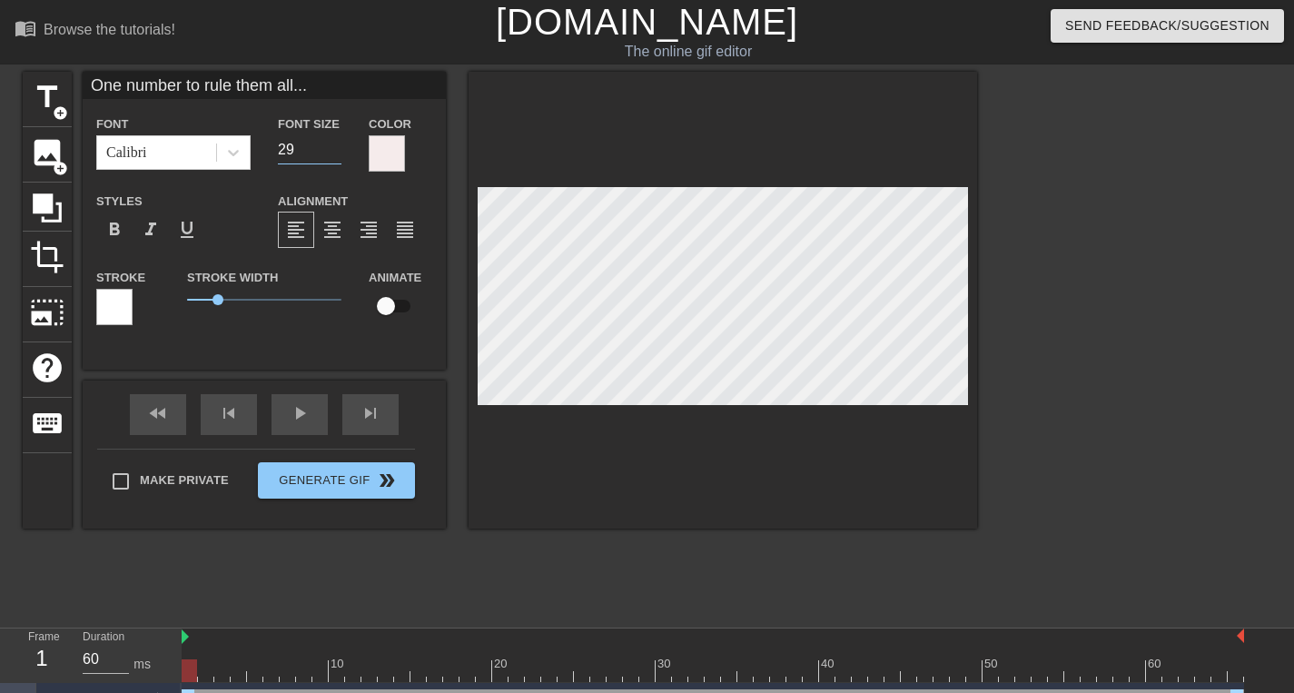
click at [334, 154] on input "29" at bounding box center [310, 149] width 64 height 29
click at [332, 154] on input "28" at bounding box center [310, 149] width 64 height 29
click at [332, 154] on input "27" at bounding box center [310, 149] width 64 height 29
click at [332, 154] on input "26" at bounding box center [310, 149] width 64 height 29
click at [332, 154] on input "25" at bounding box center [310, 149] width 64 height 29
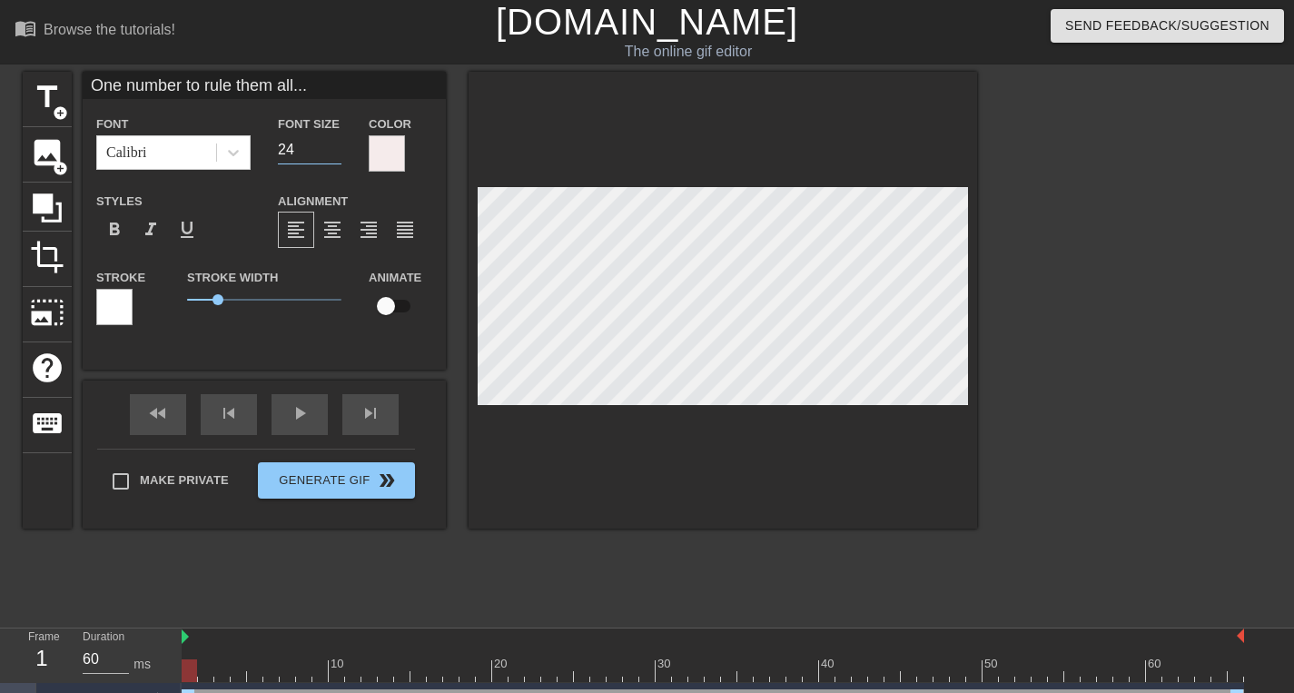
click at [332, 154] on input "24" at bounding box center [310, 149] width 64 height 29
click at [332, 154] on input "23" at bounding box center [310, 149] width 64 height 29
click at [332, 154] on input "22" at bounding box center [310, 149] width 64 height 29
click at [332, 154] on input "21" at bounding box center [310, 149] width 64 height 29
click at [332, 154] on input "20" at bounding box center [310, 149] width 64 height 29
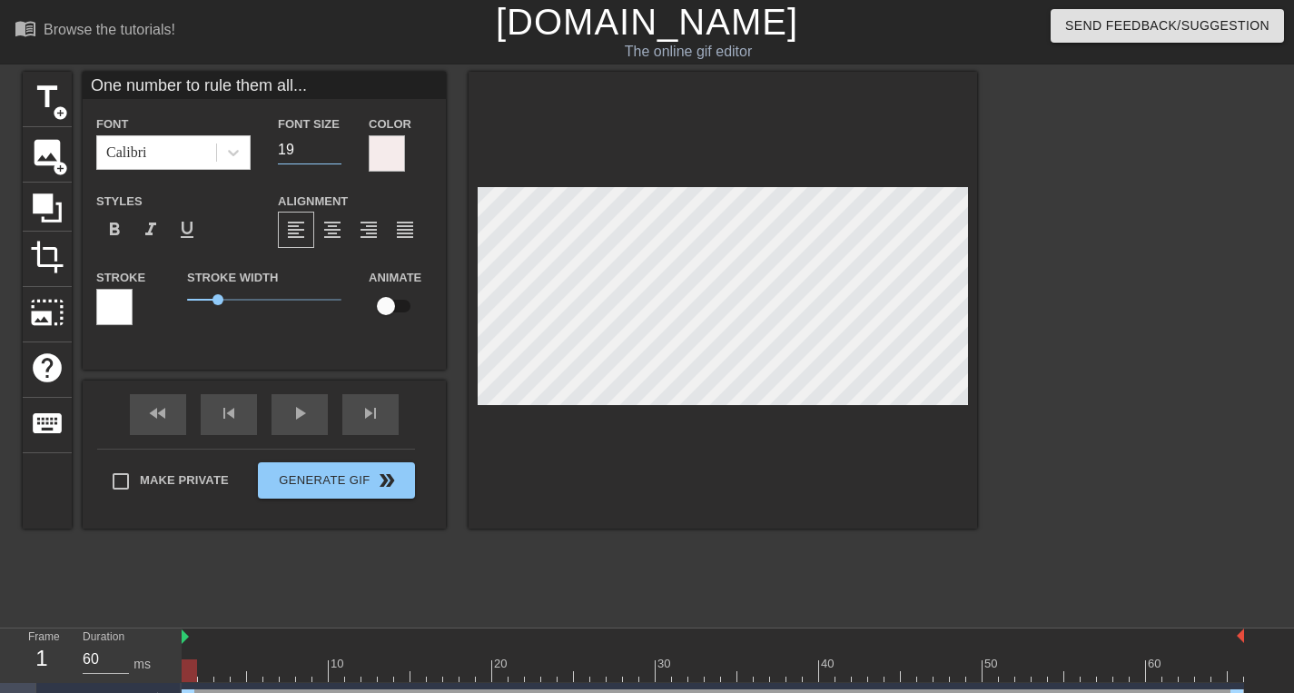
click at [332, 154] on input "19" at bounding box center [310, 149] width 64 height 29
type input "18"
click at [332, 154] on input "18" at bounding box center [310, 149] width 64 height 29
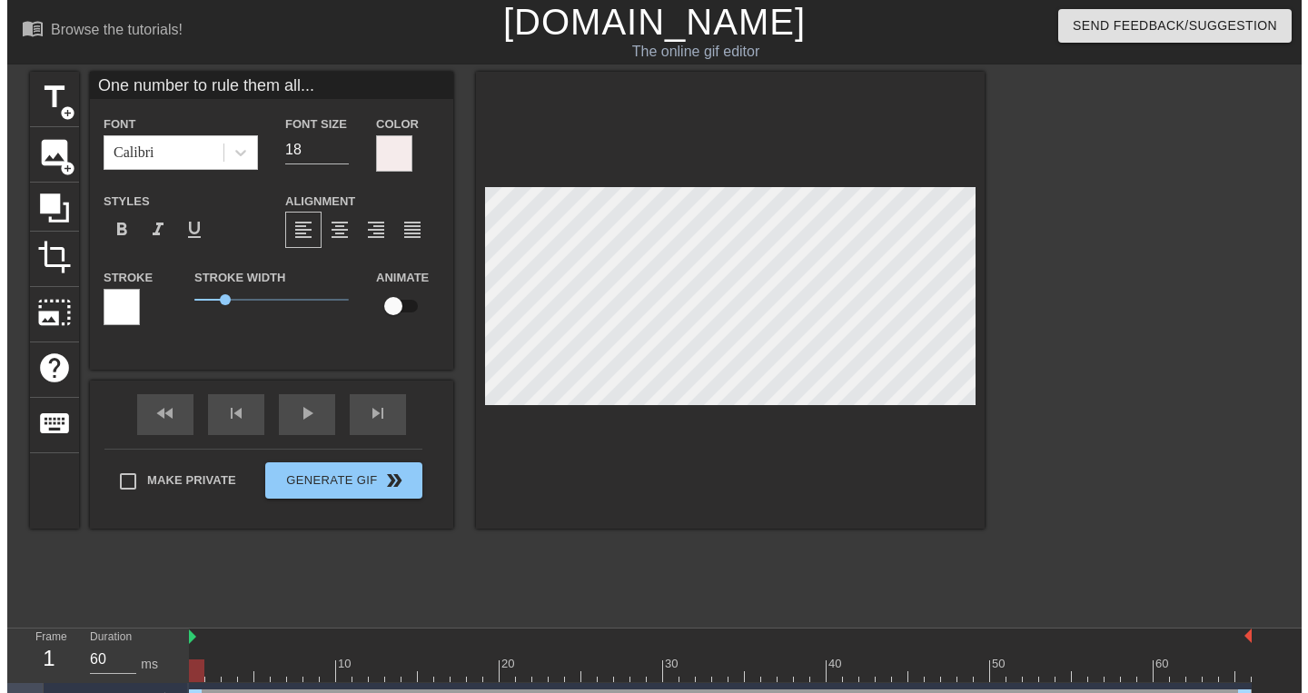
scroll to position [3, 5]
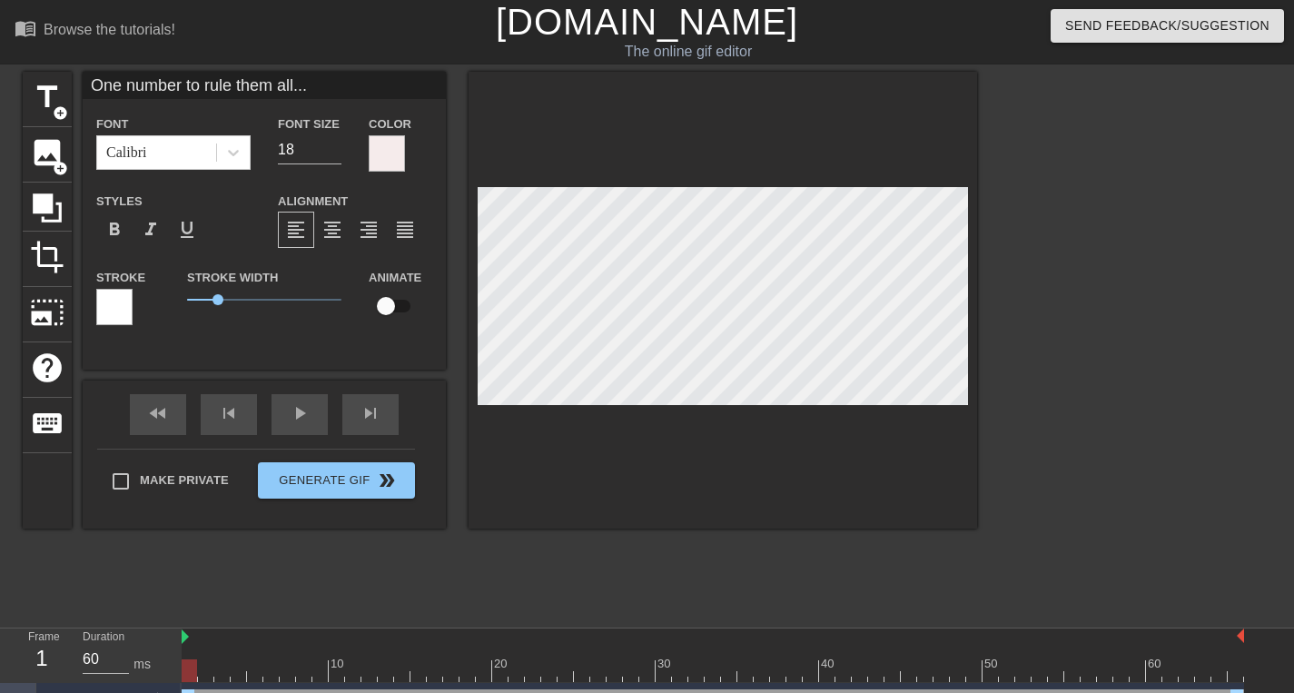
click at [378, 603] on div "title add_circle image add_circle crop photo_size_select_large help keyboard On…" at bounding box center [500, 344] width 955 height 545
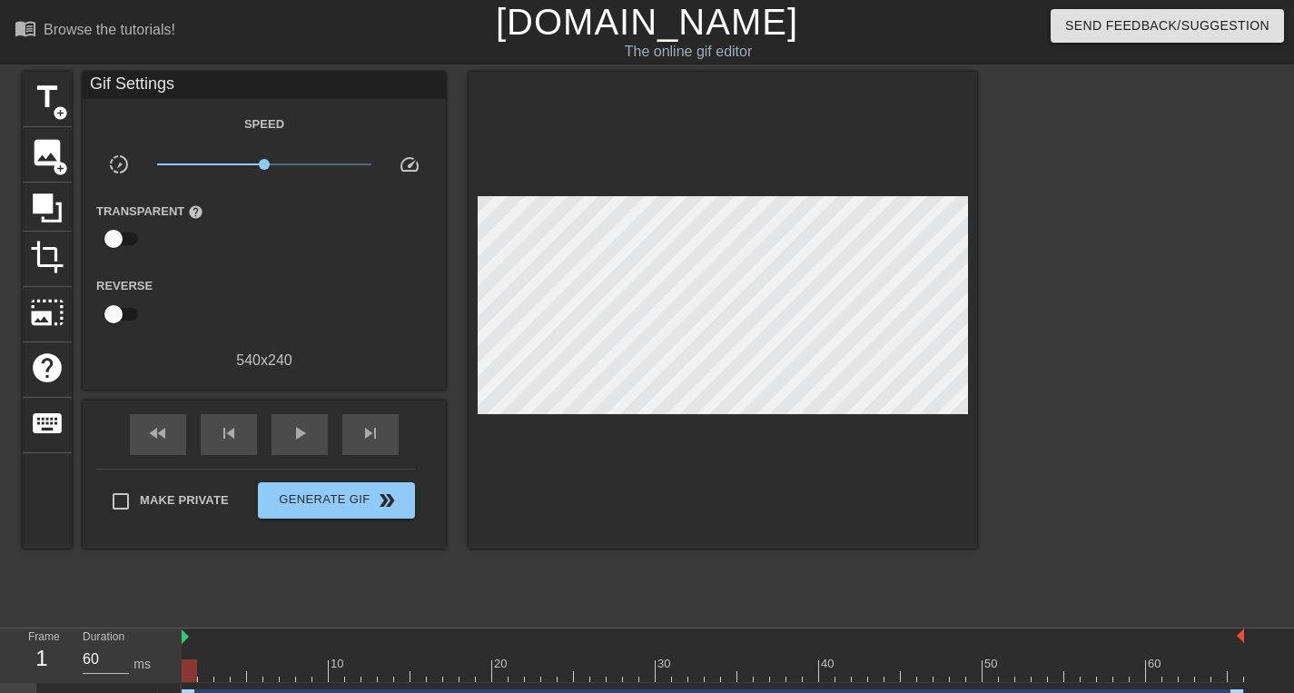
click at [351, 519] on div "Make Private Generate Gif double_arrow" at bounding box center [256, 505] width 318 height 72
click at [347, 510] on span "Generate Gif double_arrow" at bounding box center [336, 501] width 143 height 22
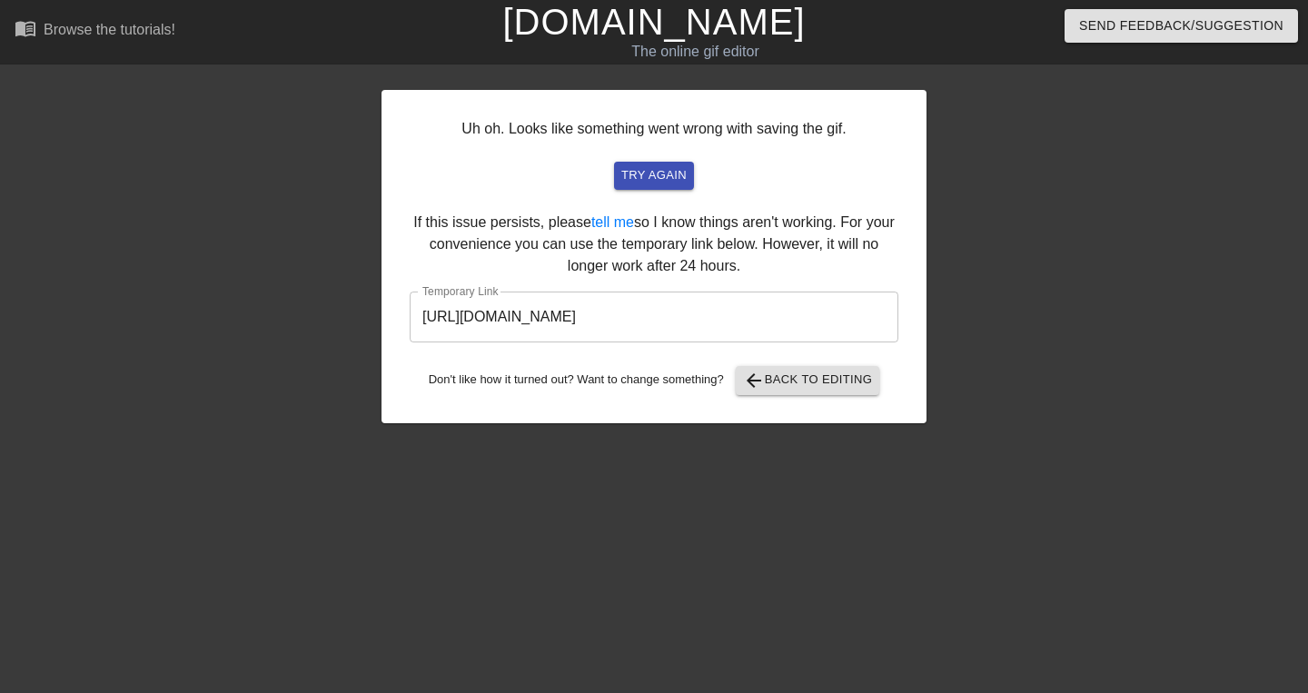
click at [611, 318] on input "https://www.gifntext.com/temp_generations/x1JL4oNN.gif" at bounding box center [654, 317] width 489 height 51
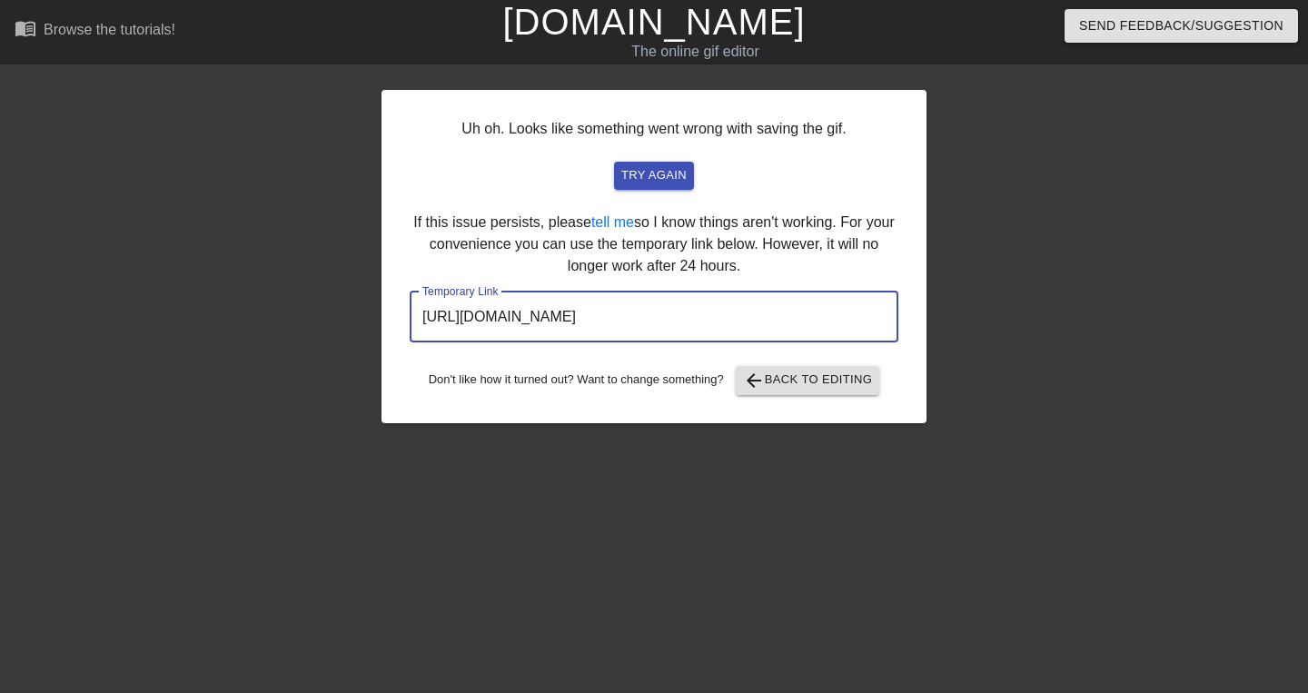
click at [611, 318] on input "https://www.gifntext.com/temp_generations/x1JL4oNN.gif" at bounding box center [654, 317] width 489 height 51
click at [808, 392] on button "arrow_back Back to Editing" at bounding box center [808, 380] width 144 height 29
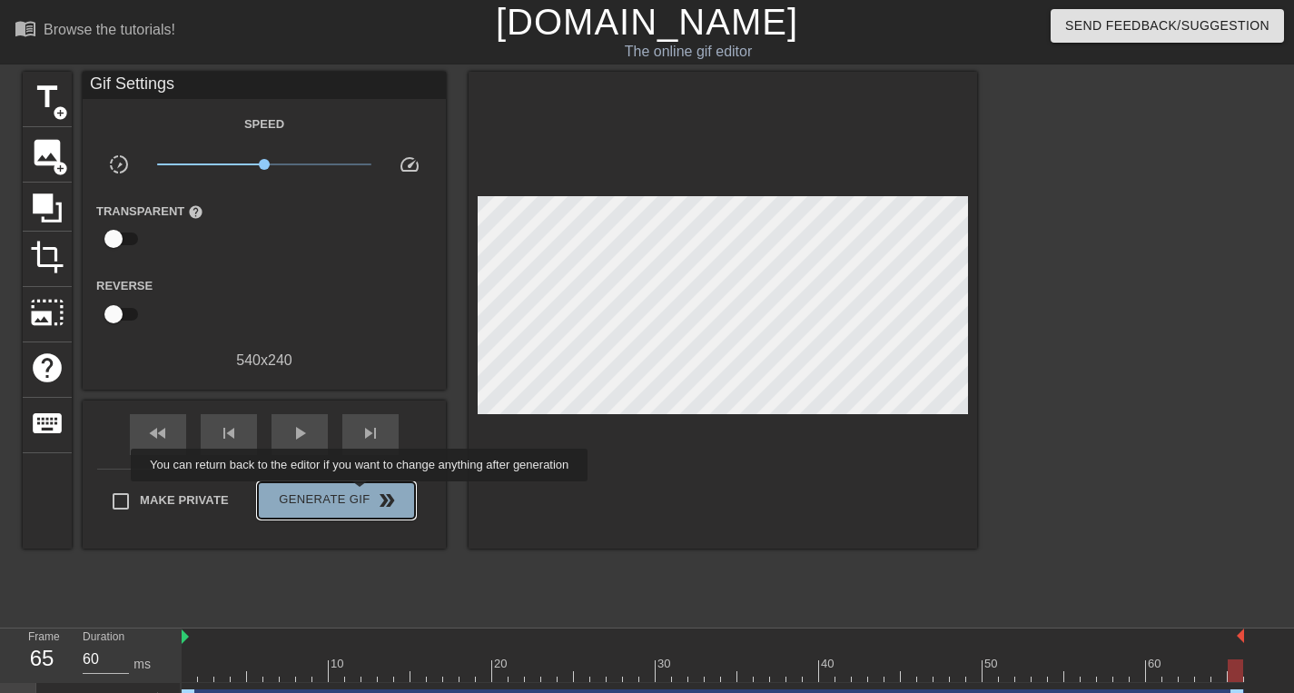
click at [371, 494] on button "Generate Gif double_arrow" at bounding box center [336, 500] width 157 height 36
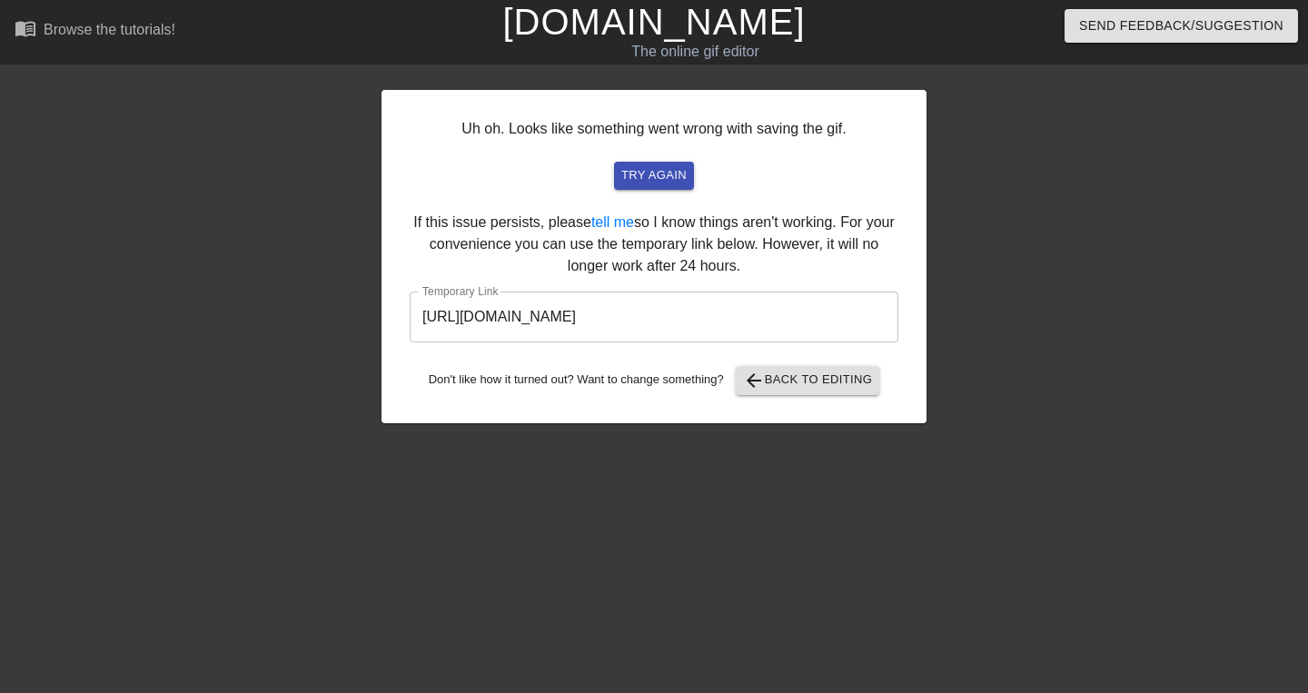
click at [698, 329] on input "https://www.gifntext.com/temp_generations/DjOel53L.gif" at bounding box center [654, 317] width 489 height 51
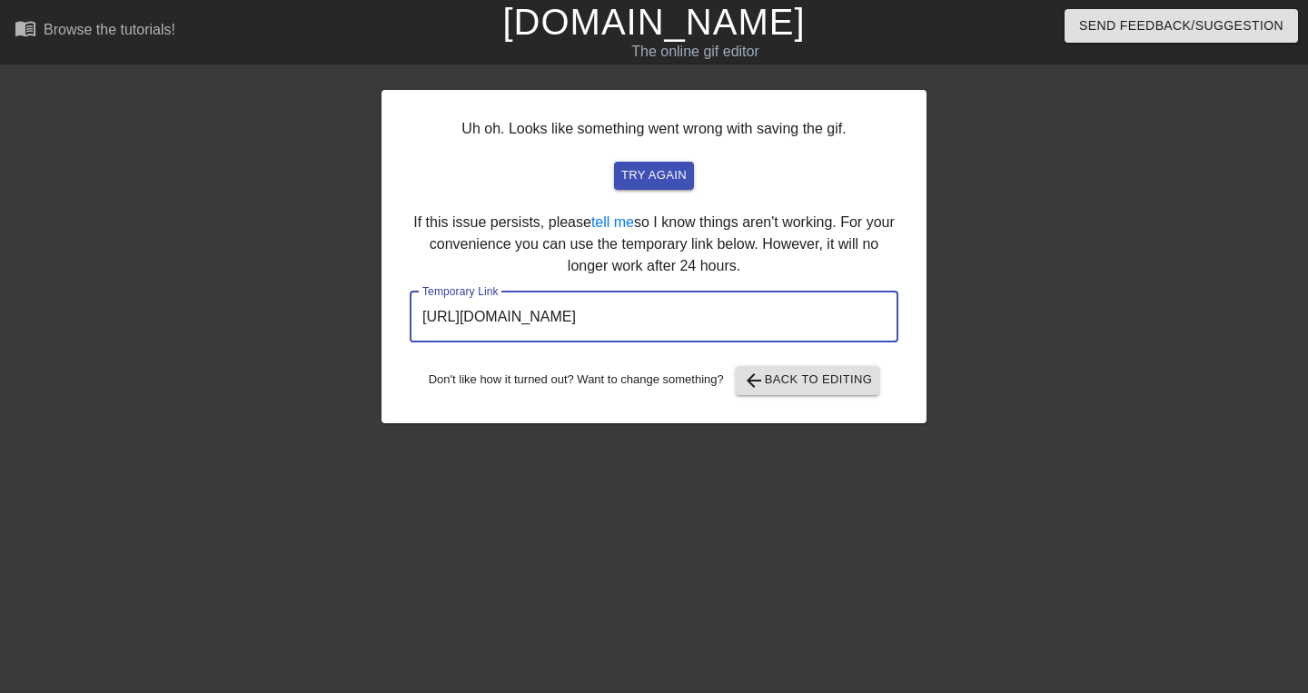
click at [697, 329] on input "https://www.gifntext.com/temp_generations/DjOel53L.gif" at bounding box center [654, 317] width 489 height 51
